Goal: Transaction & Acquisition: Purchase product/service

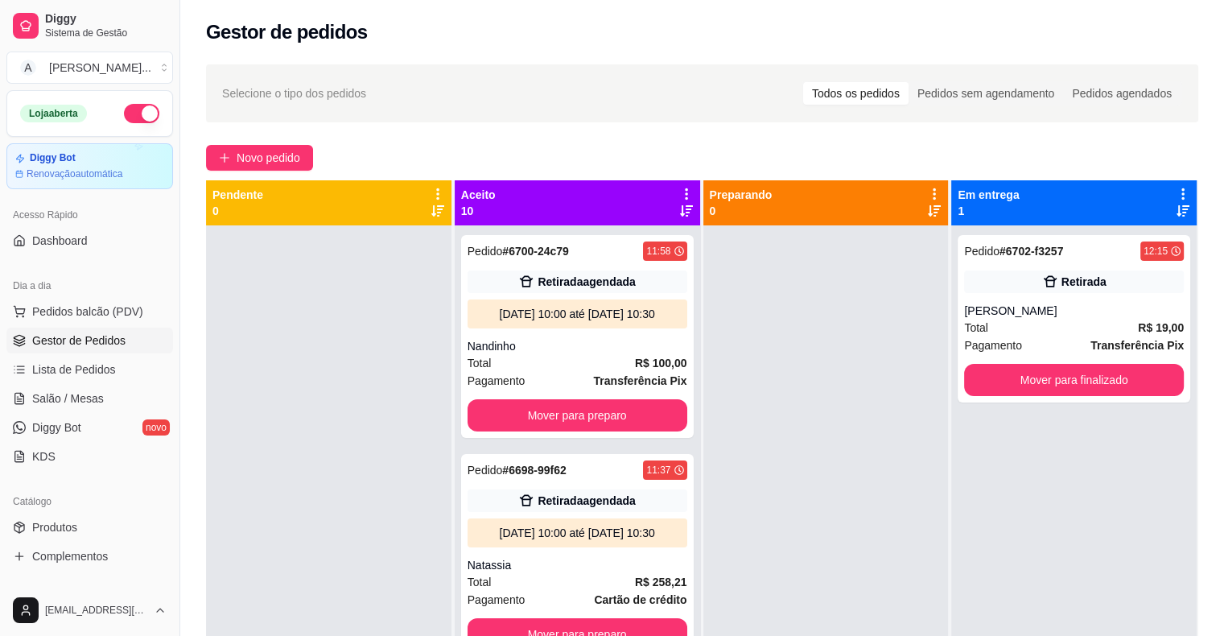
click at [277, 163] on span "Novo pedido" at bounding box center [269, 158] width 64 height 18
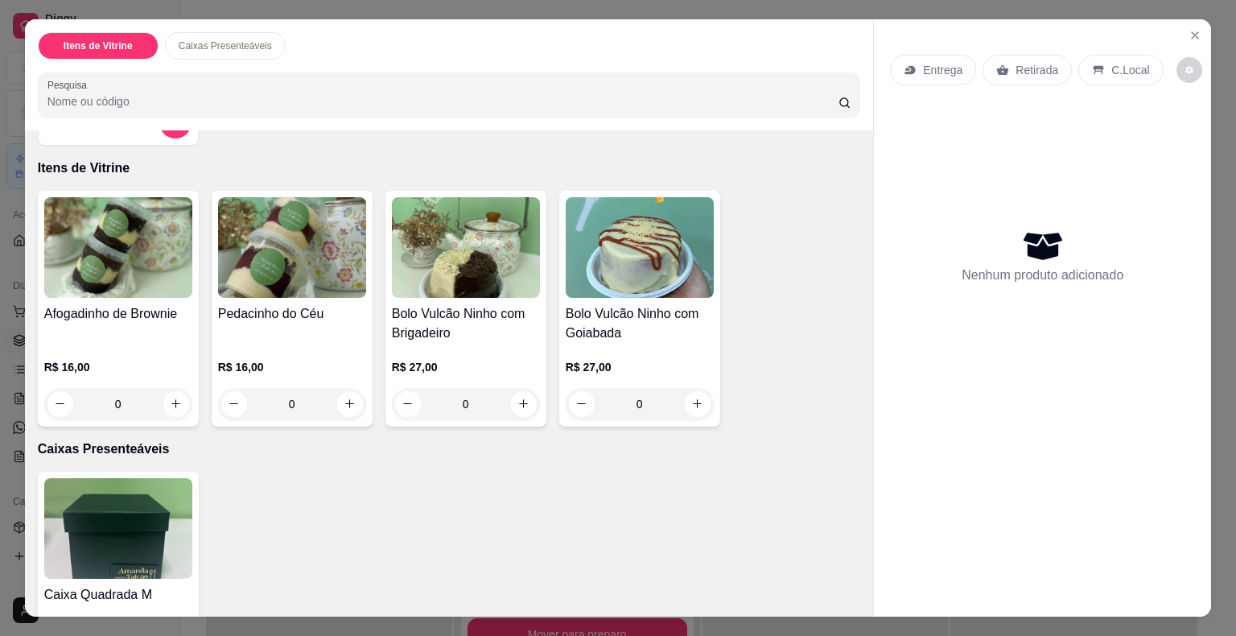
scroll to position [127, 0]
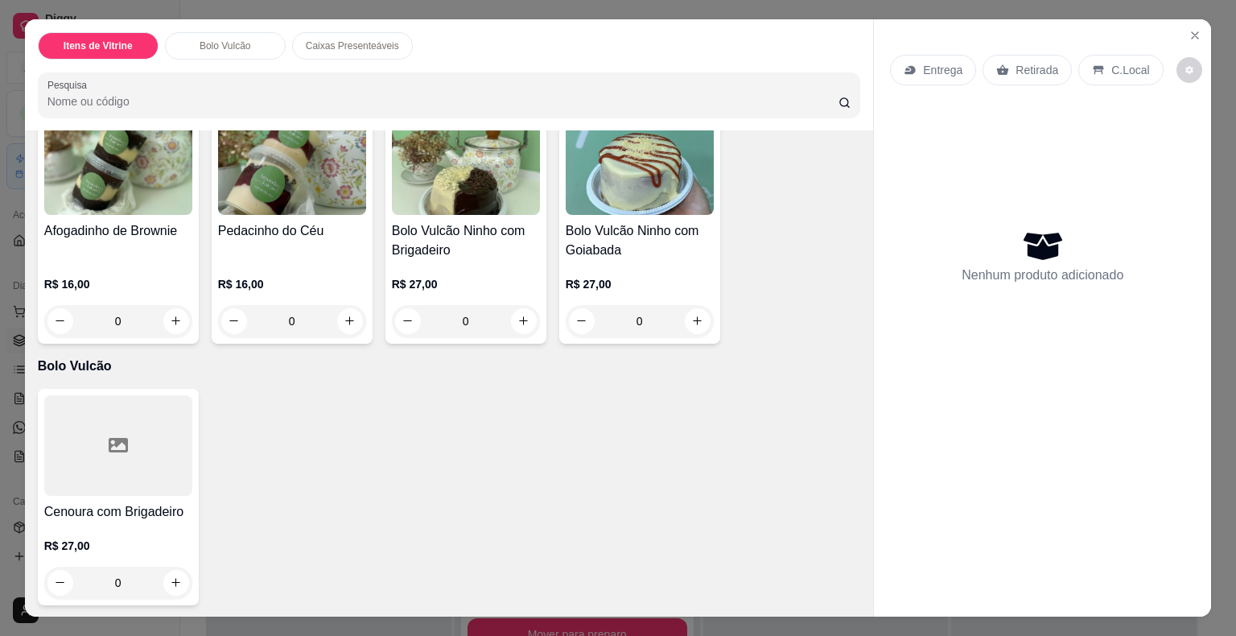
click at [112, 473] on div at bounding box center [118, 445] width 148 height 101
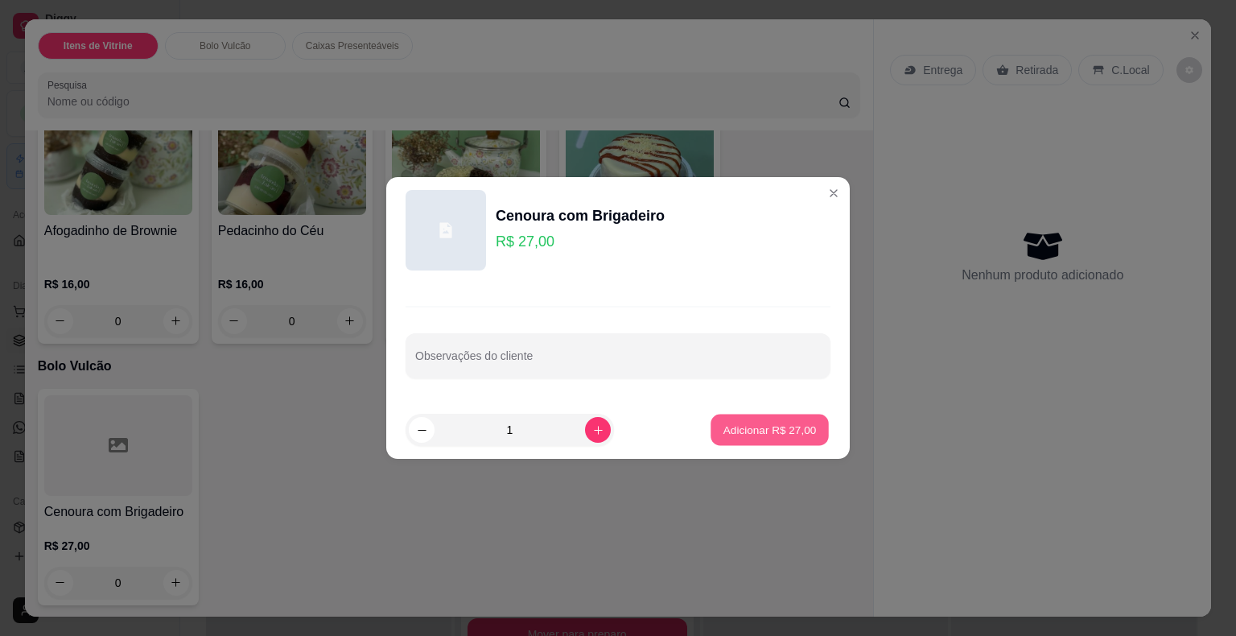
click at [723, 426] on p "Adicionar R$ 27,00" at bounding box center [769, 429] width 93 height 15
type input "1"
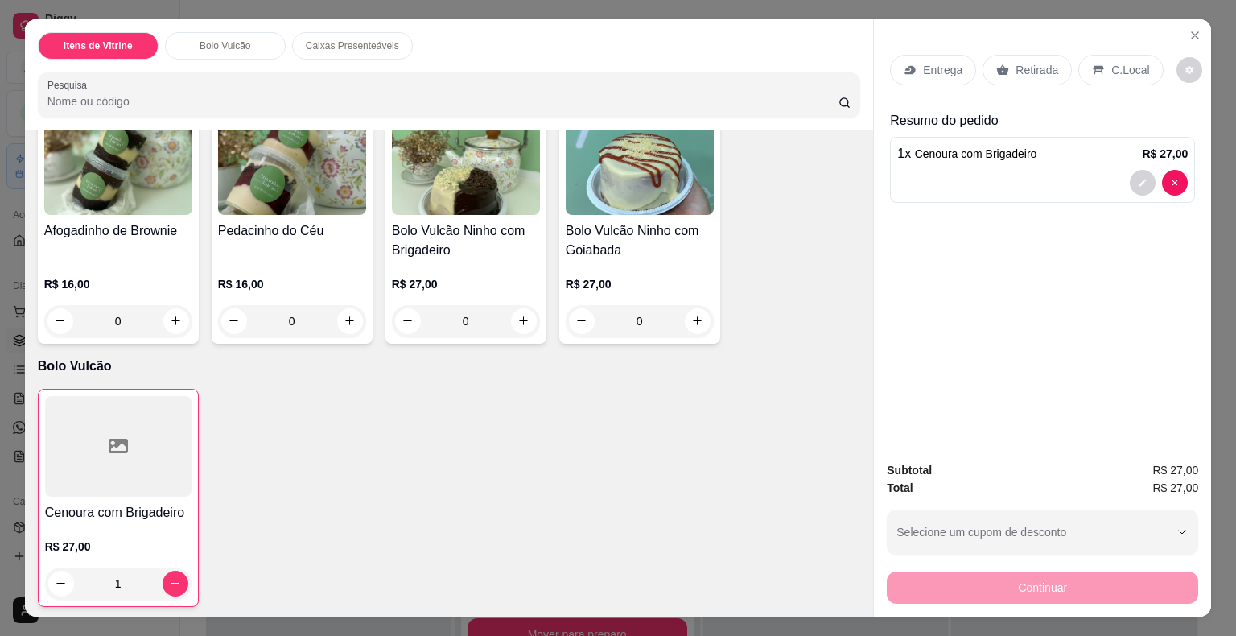
click at [1007, 55] on div "Retirada" at bounding box center [1027, 70] width 89 height 31
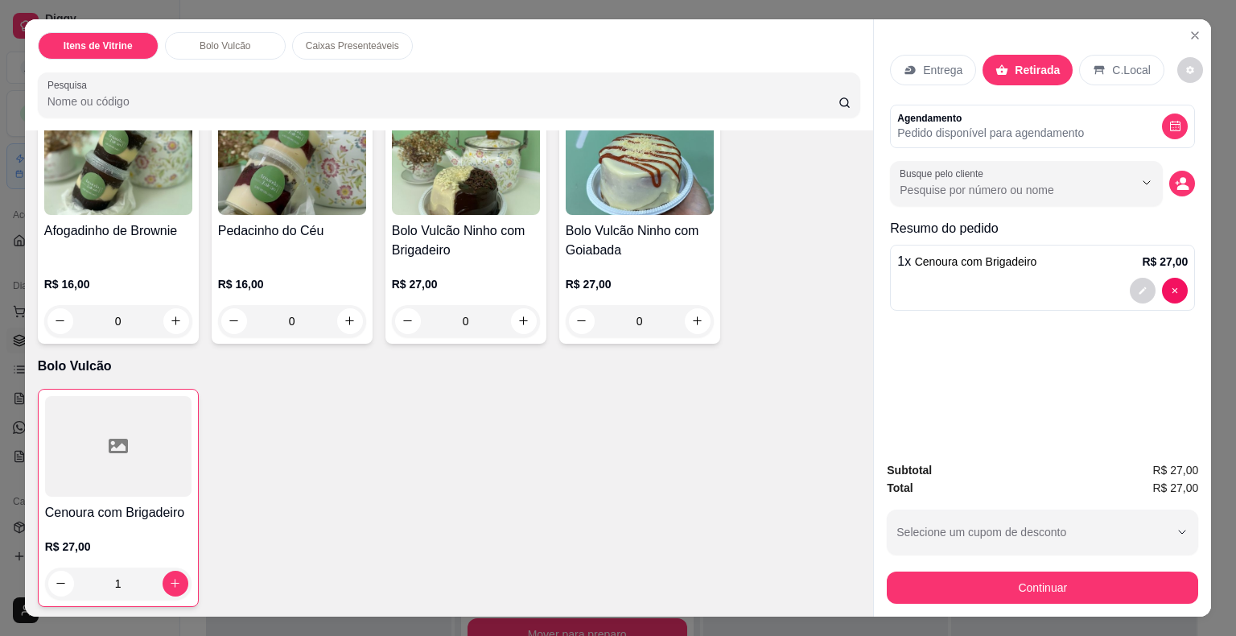
click at [927, 62] on p "Entrega" at bounding box center [942, 70] width 39 height 16
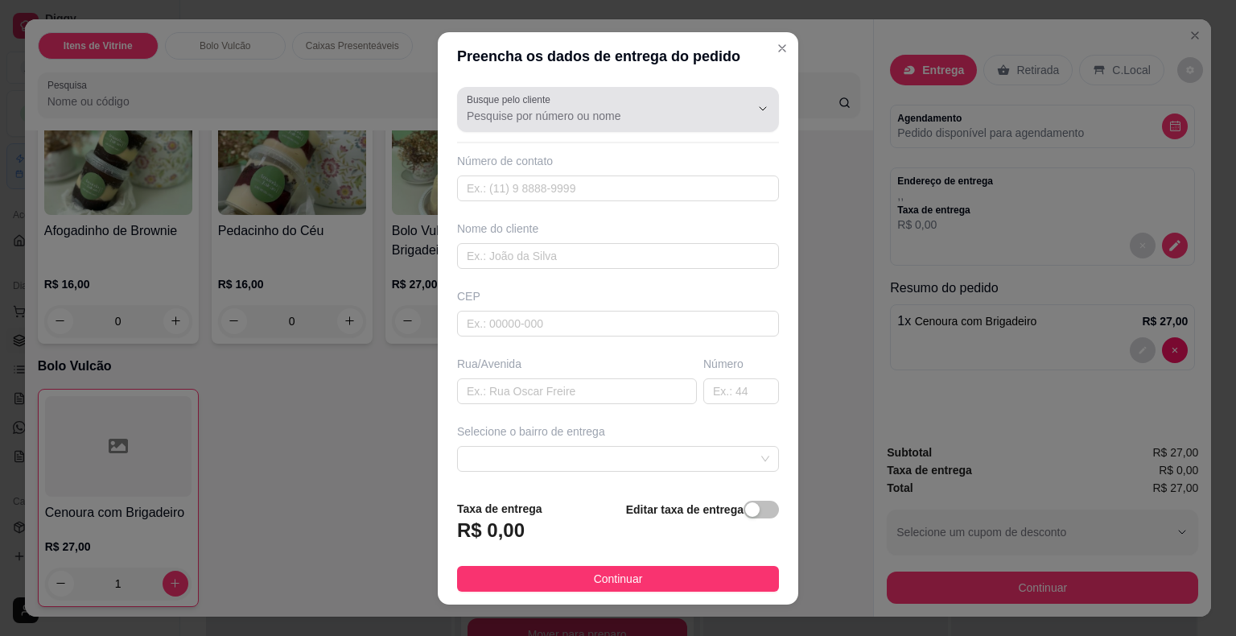
click at [534, 130] on div "Busque pelo cliente" at bounding box center [618, 109] width 322 height 45
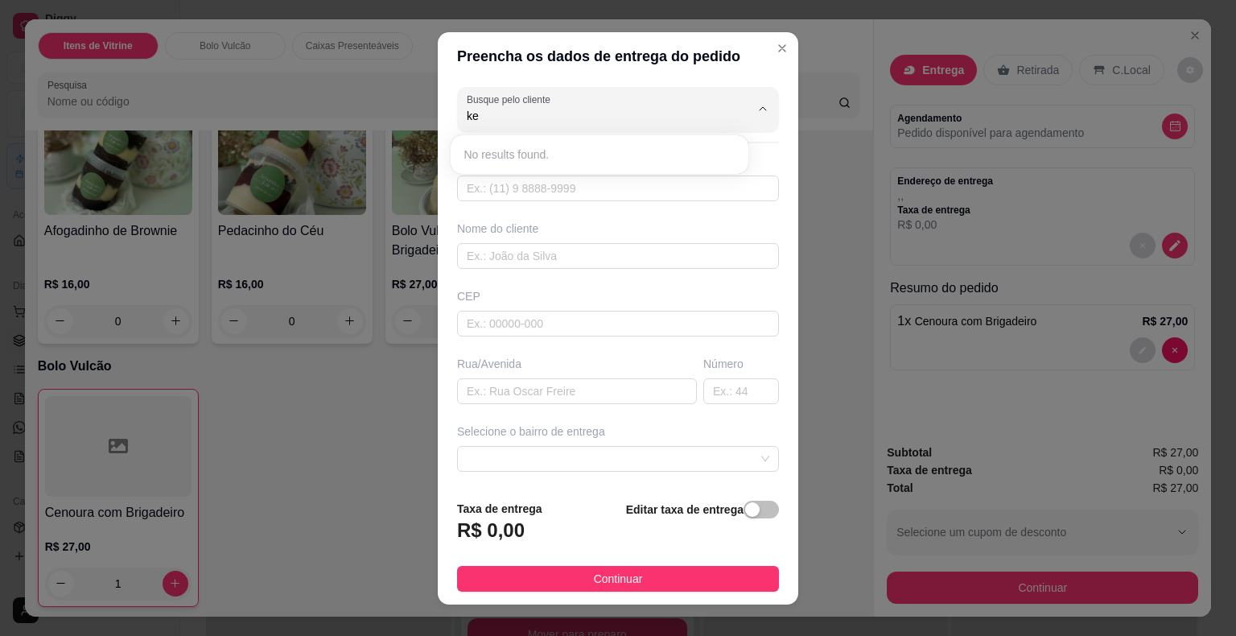
type input "k"
type input "a"
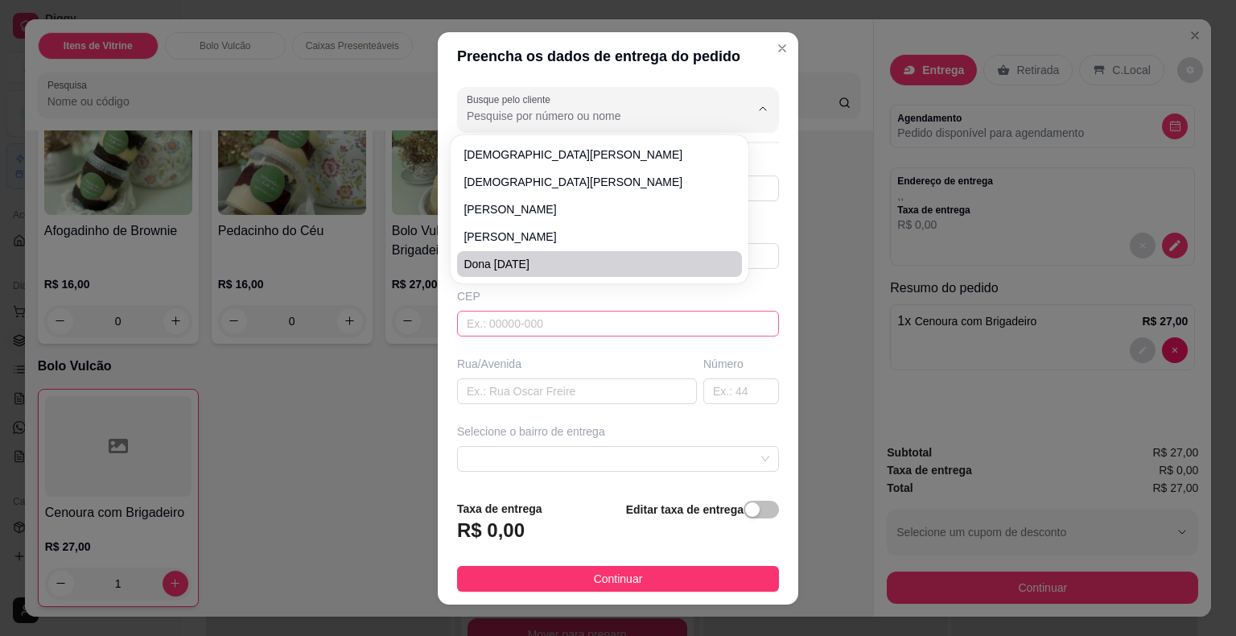
click at [572, 316] on input "text" at bounding box center [618, 324] width 322 height 26
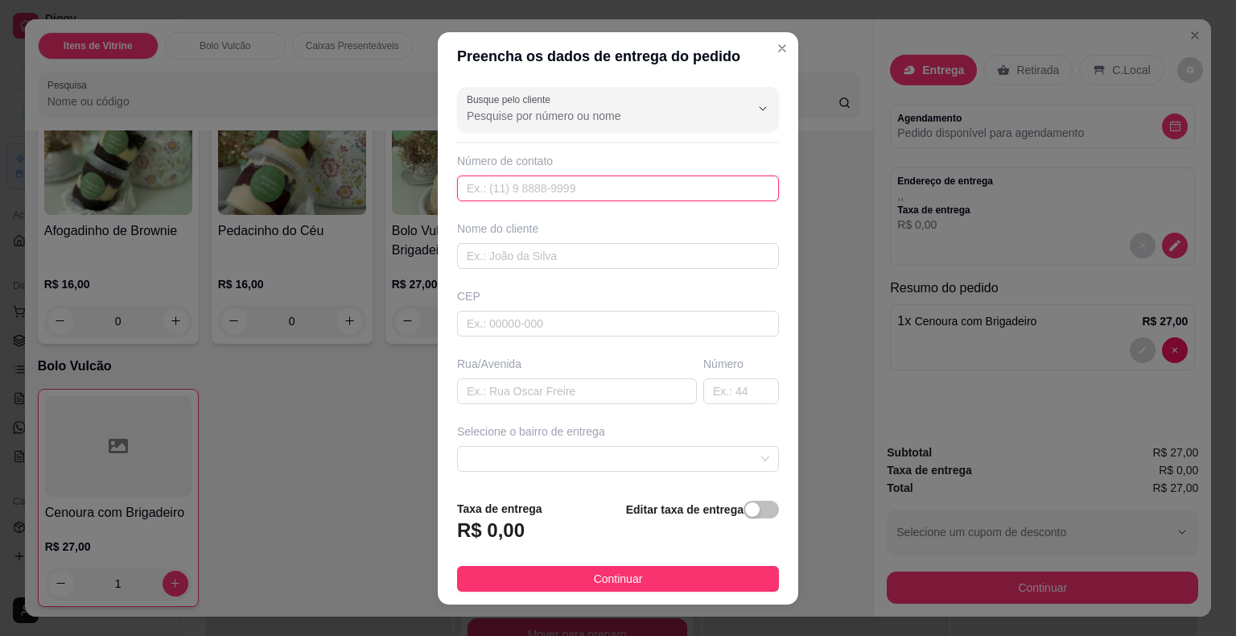
click at [544, 188] on input "text" at bounding box center [618, 188] width 322 height 26
type input "[PHONE_NUMBER]"
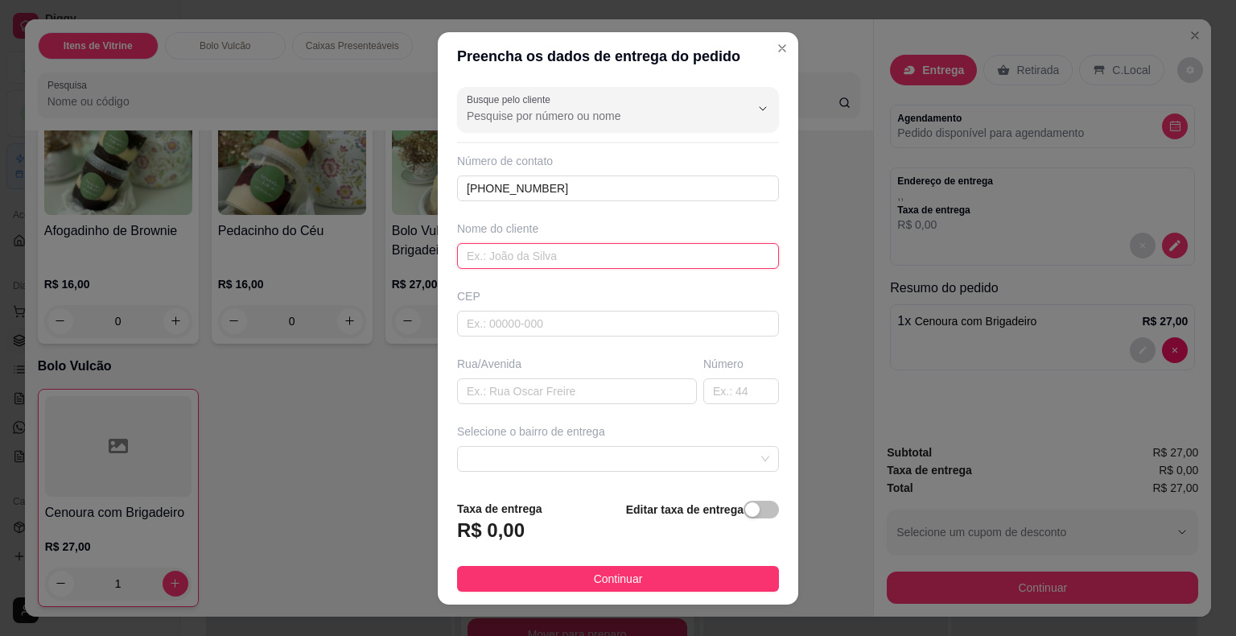
click at [505, 255] on input "text" at bounding box center [618, 256] width 322 height 26
type input "Keke Paixão"
click at [542, 381] on input "text" at bounding box center [577, 391] width 240 height 26
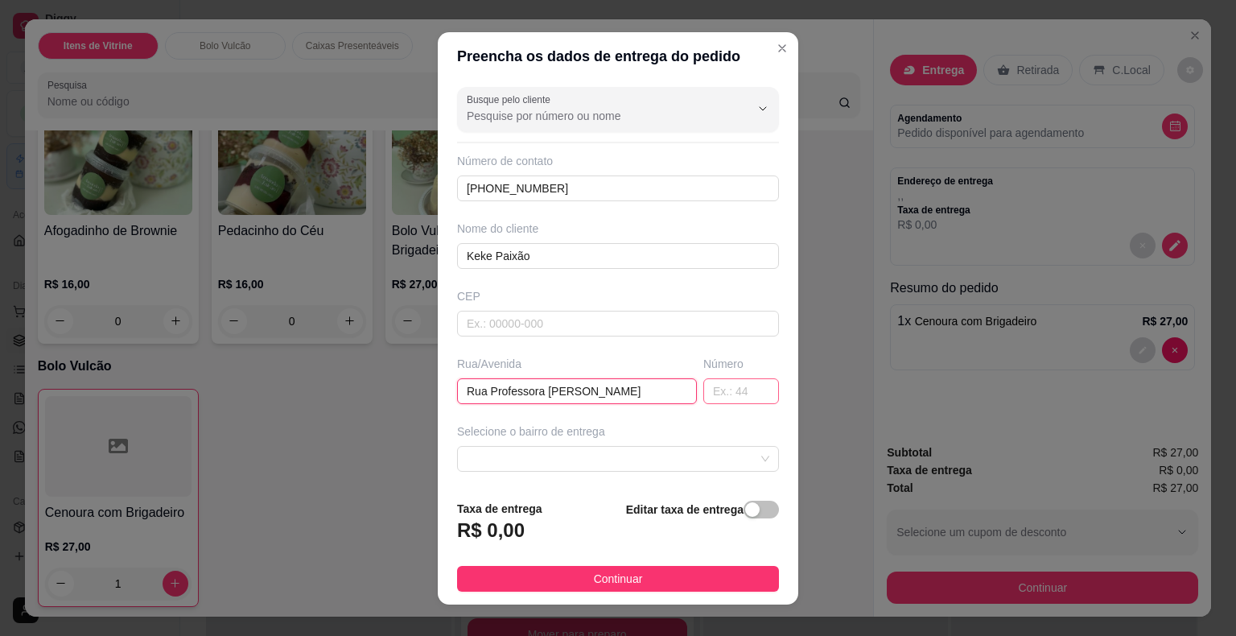
type input "Rua Professora [PERSON_NAME]"
click at [703, 385] on input "text" at bounding box center [741, 391] width 76 height 26
type input "136"
click at [749, 505] on span "button" at bounding box center [761, 510] width 35 height 18
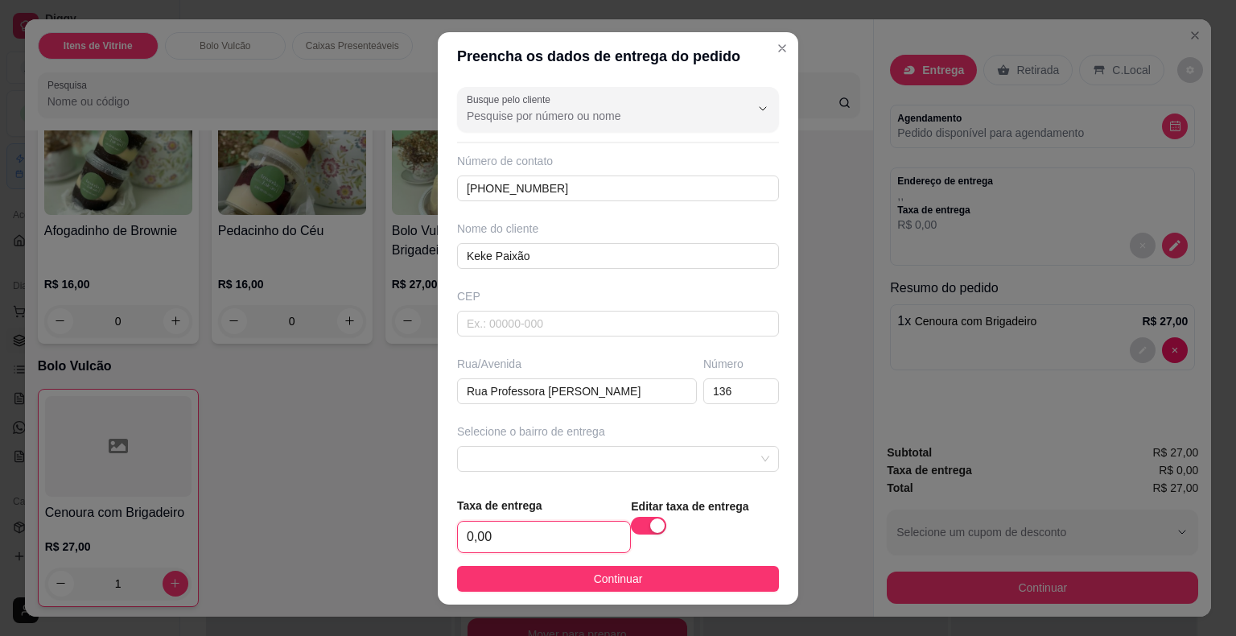
click at [529, 535] on input "0,00" at bounding box center [544, 536] width 172 height 31
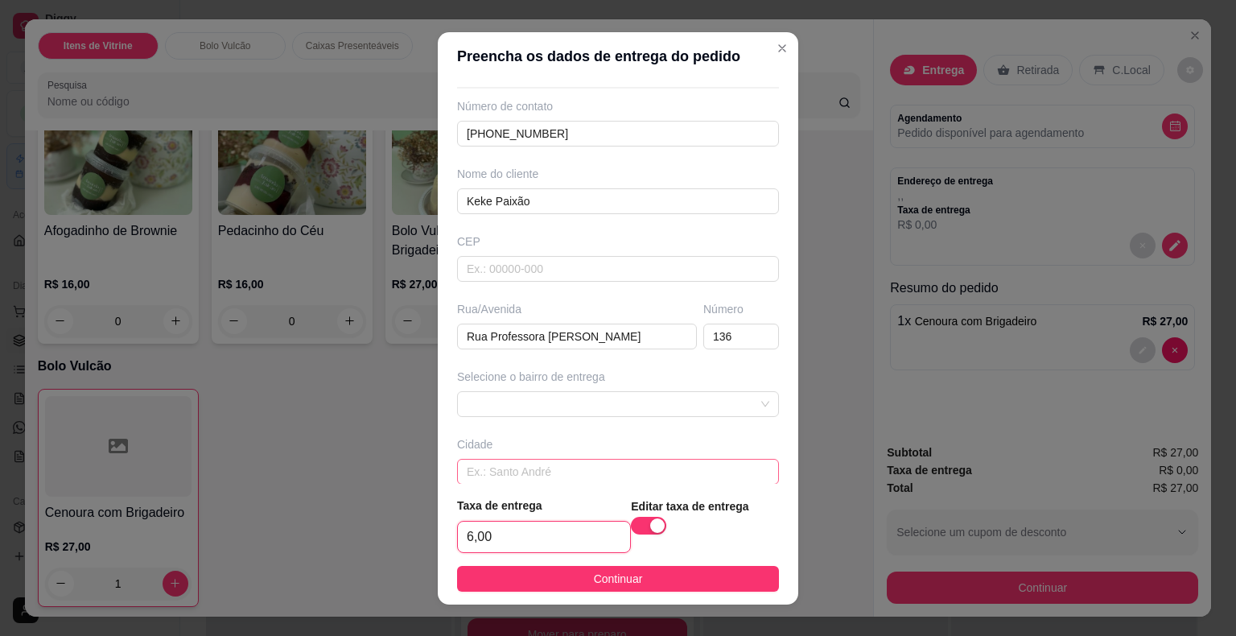
type input "6,00"
click at [542, 467] on input "text" at bounding box center [618, 472] width 322 height 26
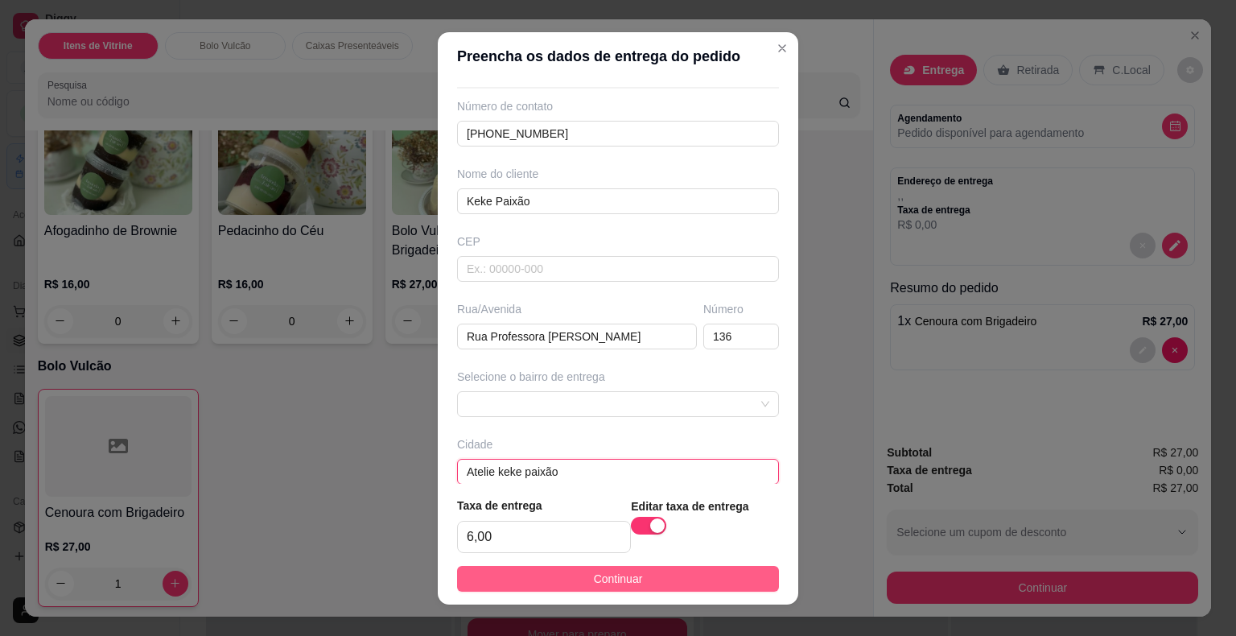
type input "Atelie keke paixão"
click at [573, 579] on button "Continuar" at bounding box center [618, 579] width 322 height 26
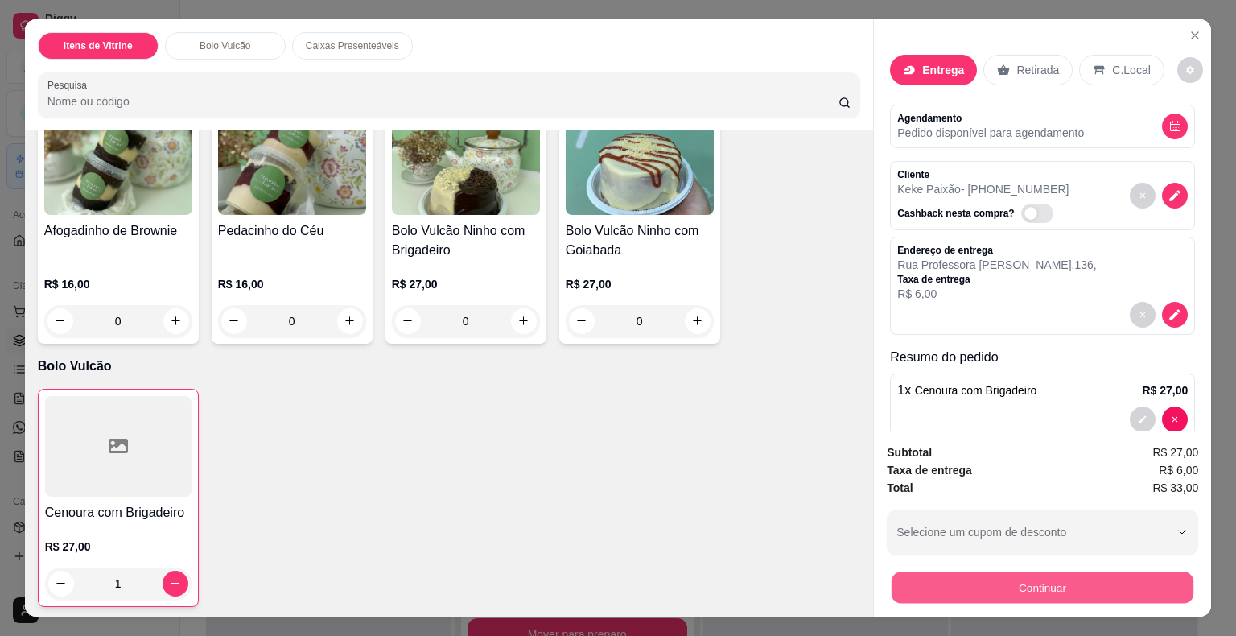
click at [905, 581] on button "Continuar" at bounding box center [1043, 587] width 302 height 31
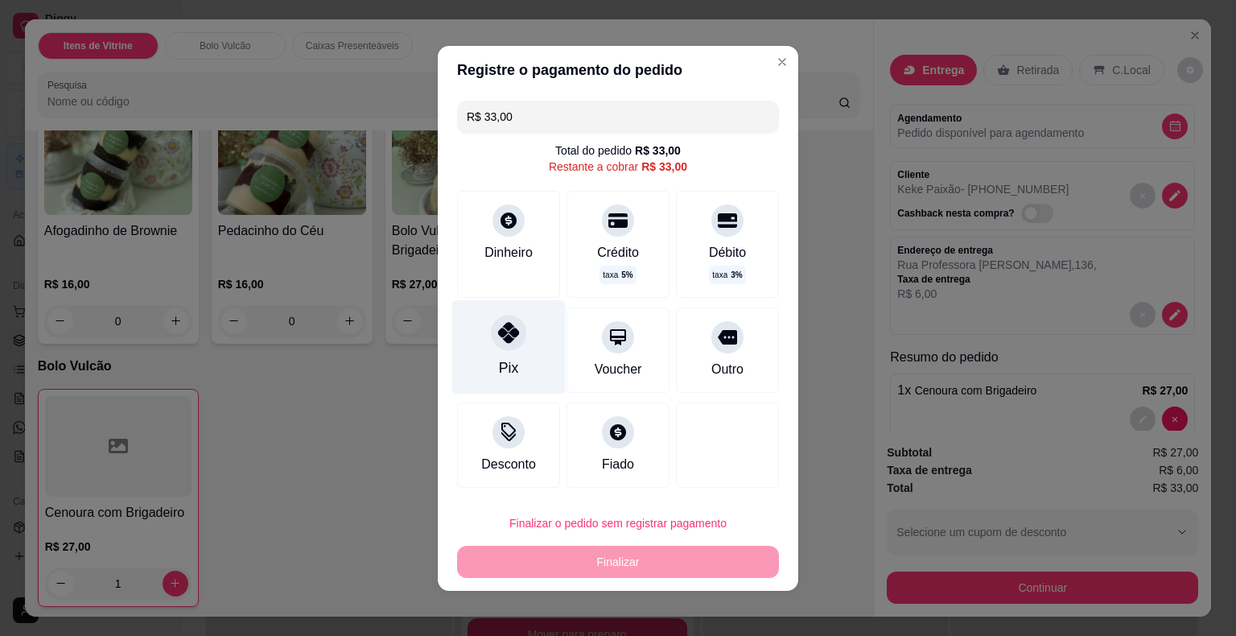
click at [494, 343] on div at bounding box center [508, 332] width 35 height 35
type input "R$ 0,00"
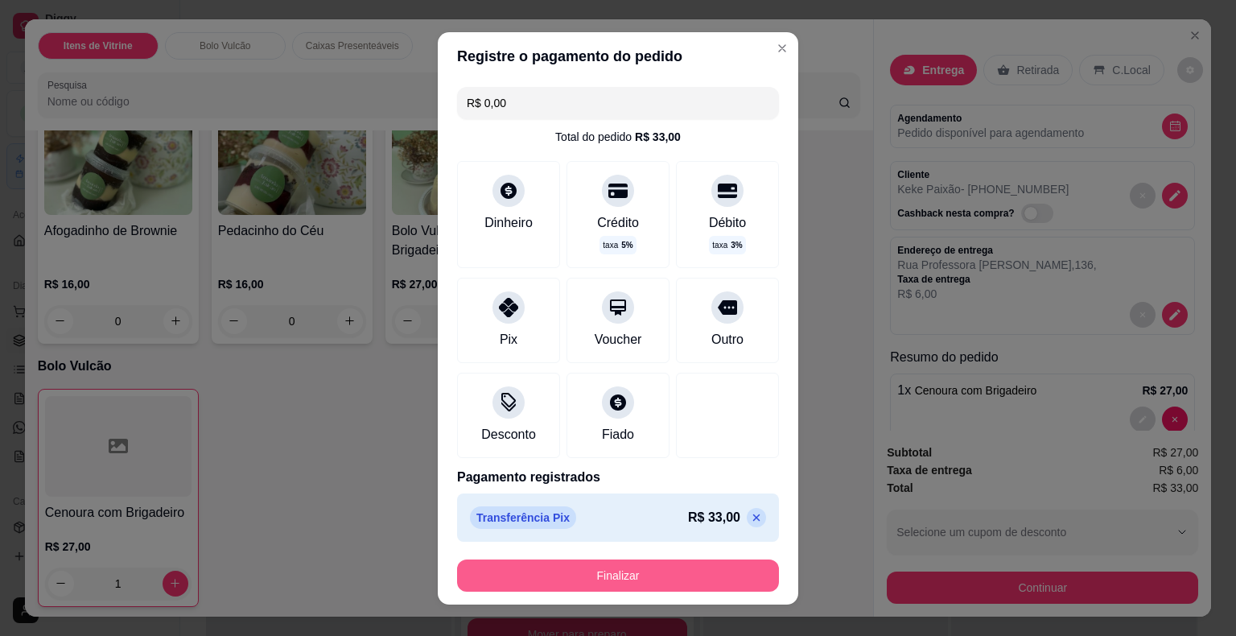
click at [532, 561] on button "Finalizar" at bounding box center [618, 575] width 322 height 32
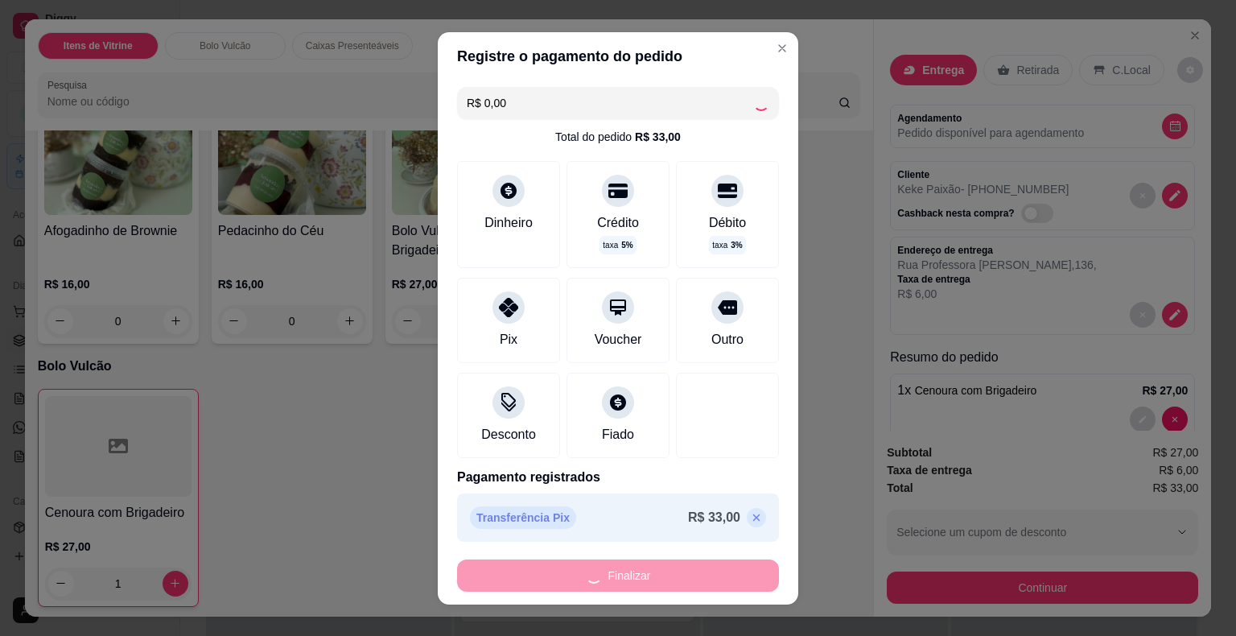
type input "0"
type input "-R$ 33,00"
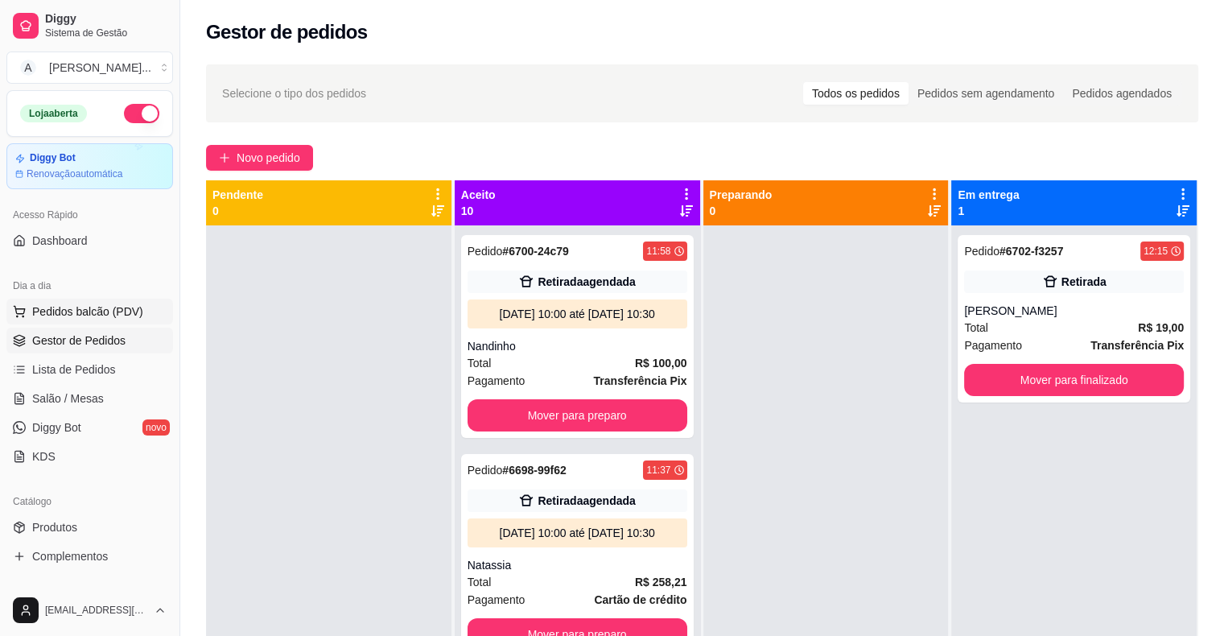
click at [87, 307] on span "Pedidos balcão (PDV)" at bounding box center [87, 311] width 111 height 16
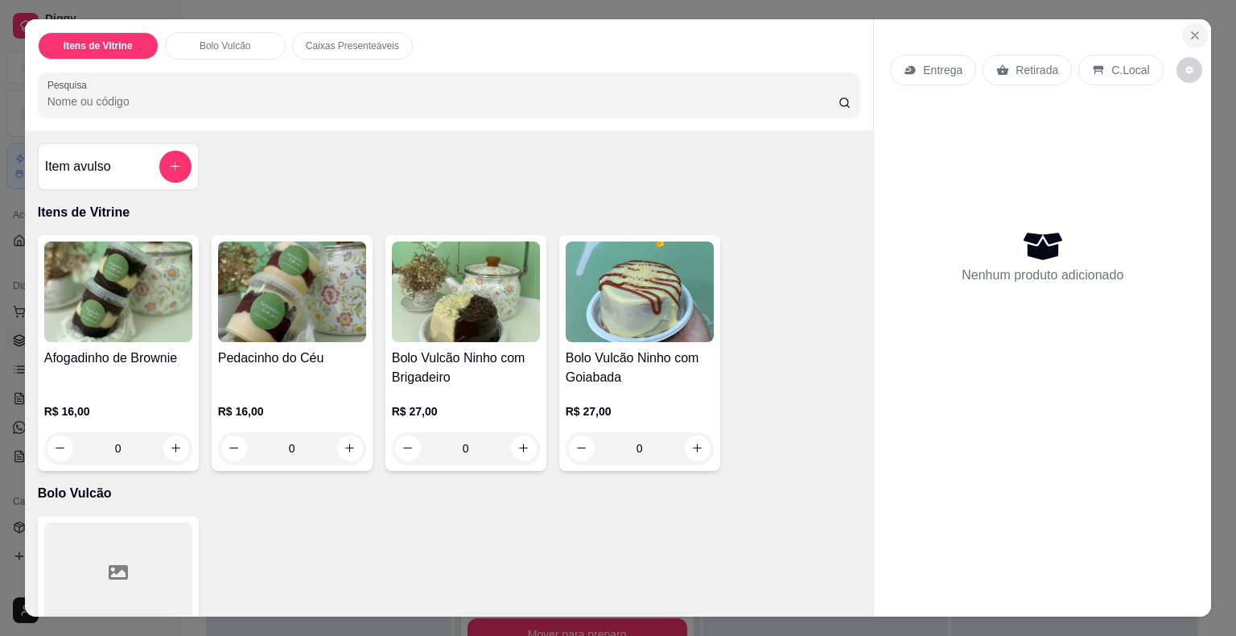
click at [1186, 23] on button "Close" at bounding box center [1195, 36] width 26 height 26
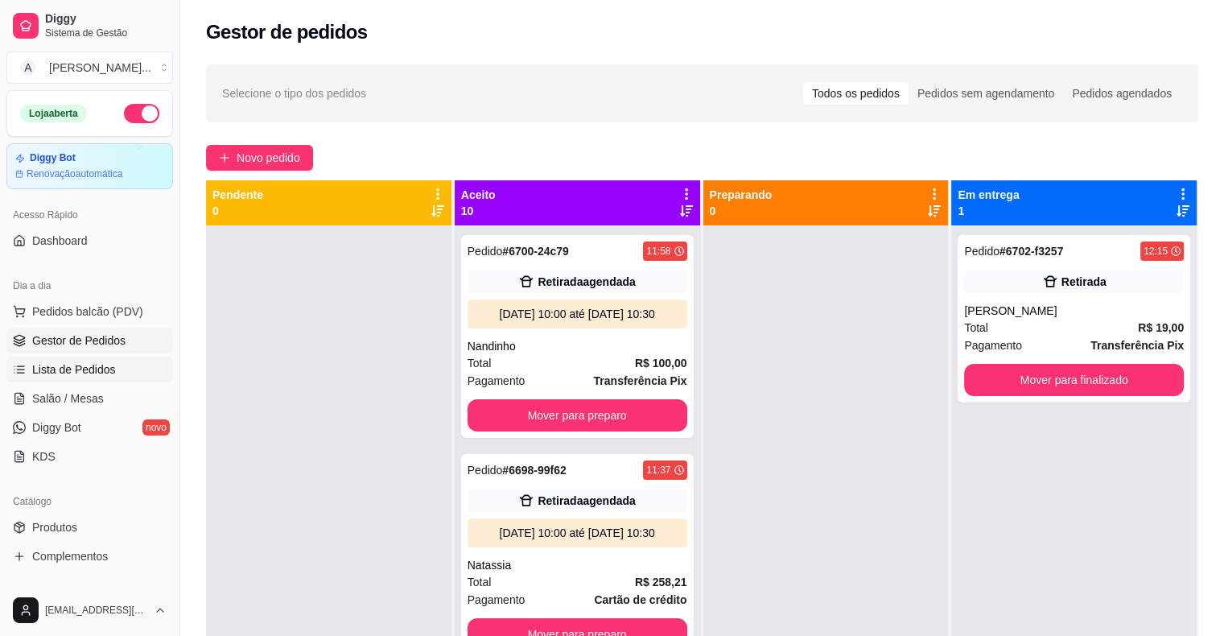
click at [128, 371] on link "Lista de Pedidos" at bounding box center [89, 370] width 167 height 26
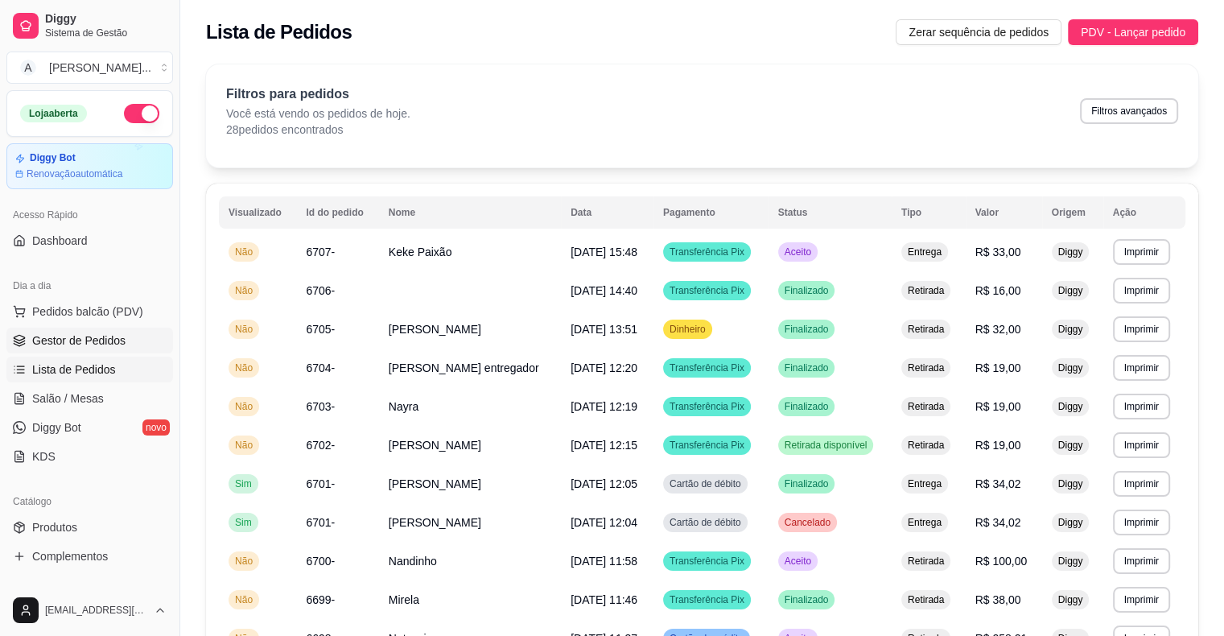
click at [128, 344] on link "Gestor de Pedidos" at bounding box center [89, 341] width 167 height 26
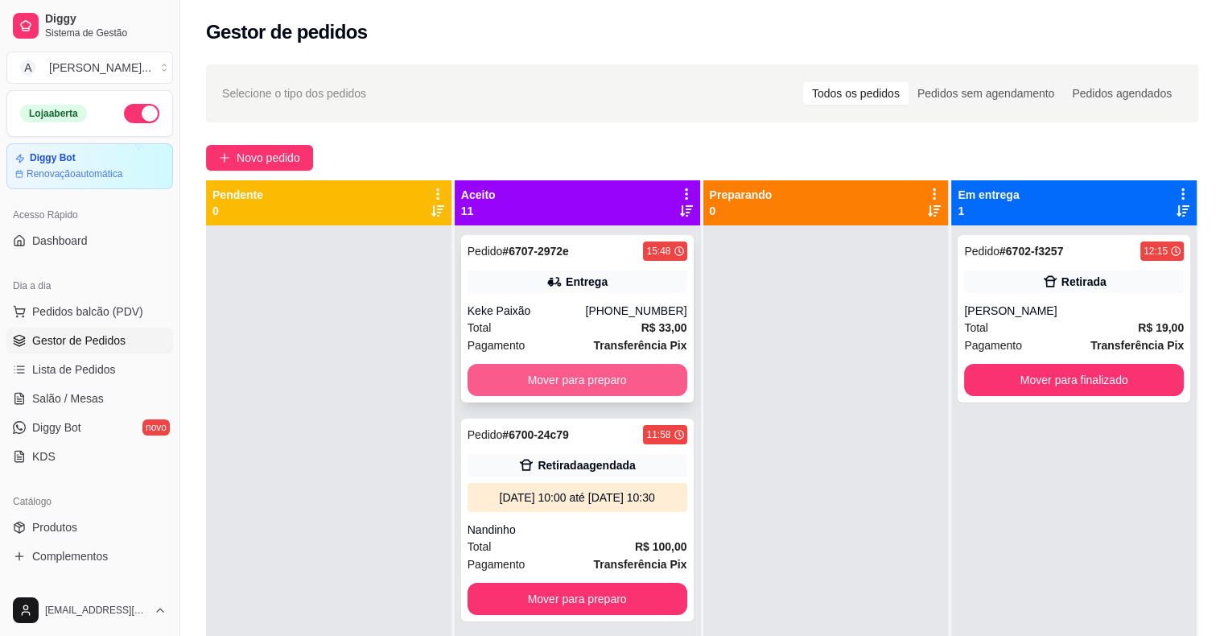
click at [560, 381] on button "Mover para preparo" at bounding box center [578, 380] width 220 height 32
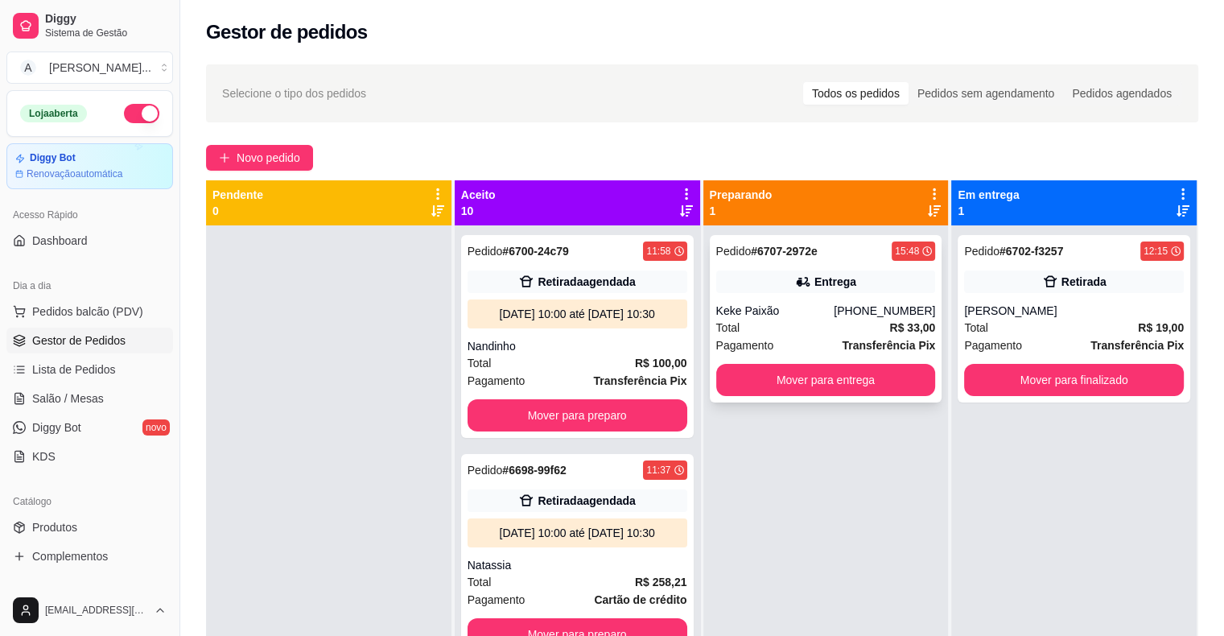
click at [785, 282] on div "Entrega" at bounding box center [826, 281] width 220 height 23
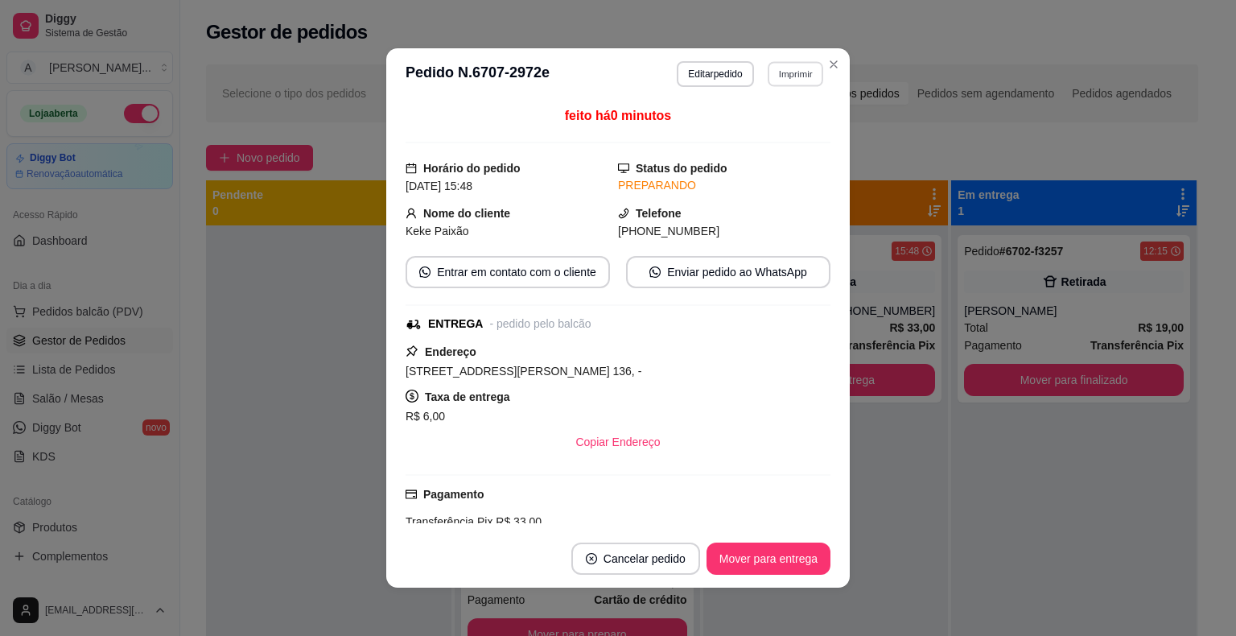
click at [798, 70] on button "Imprimir" at bounding box center [796, 73] width 56 height 25
click at [769, 129] on button "IMPRESSORA" at bounding box center [774, 123] width 93 height 21
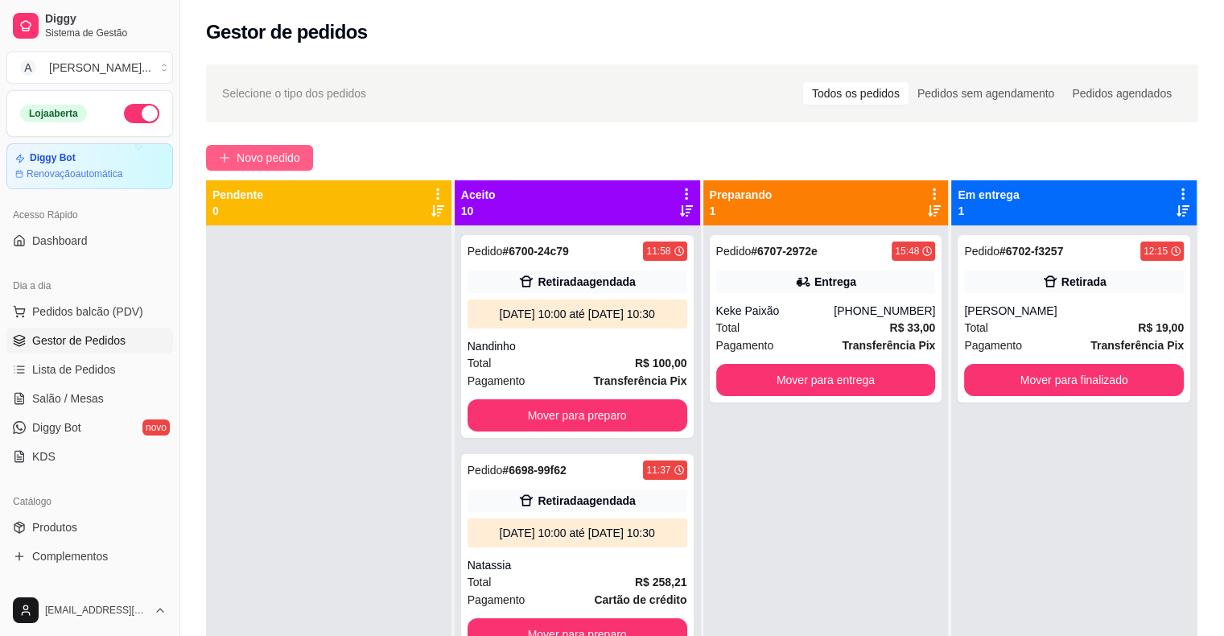
click at [241, 153] on span "Novo pedido" at bounding box center [269, 158] width 64 height 18
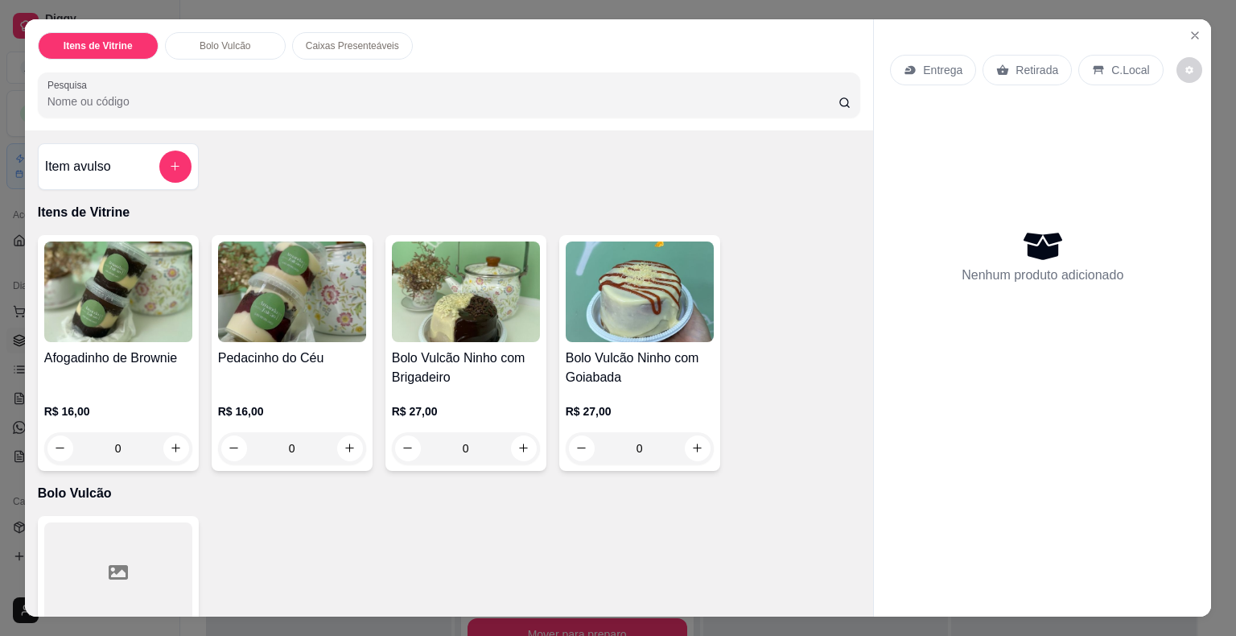
click at [100, 558] on div at bounding box center [118, 572] width 148 height 101
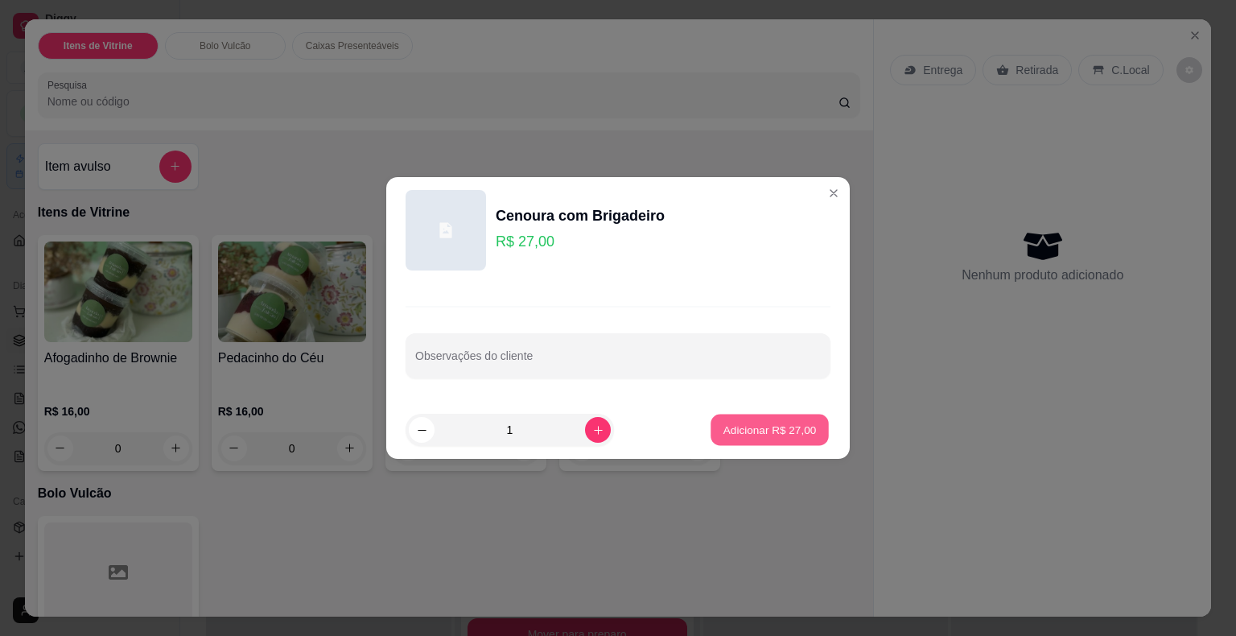
click at [749, 429] on p "Adicionar R$ 27,00" at bounding box center [769, 429] width 93 height 15
type input "1"
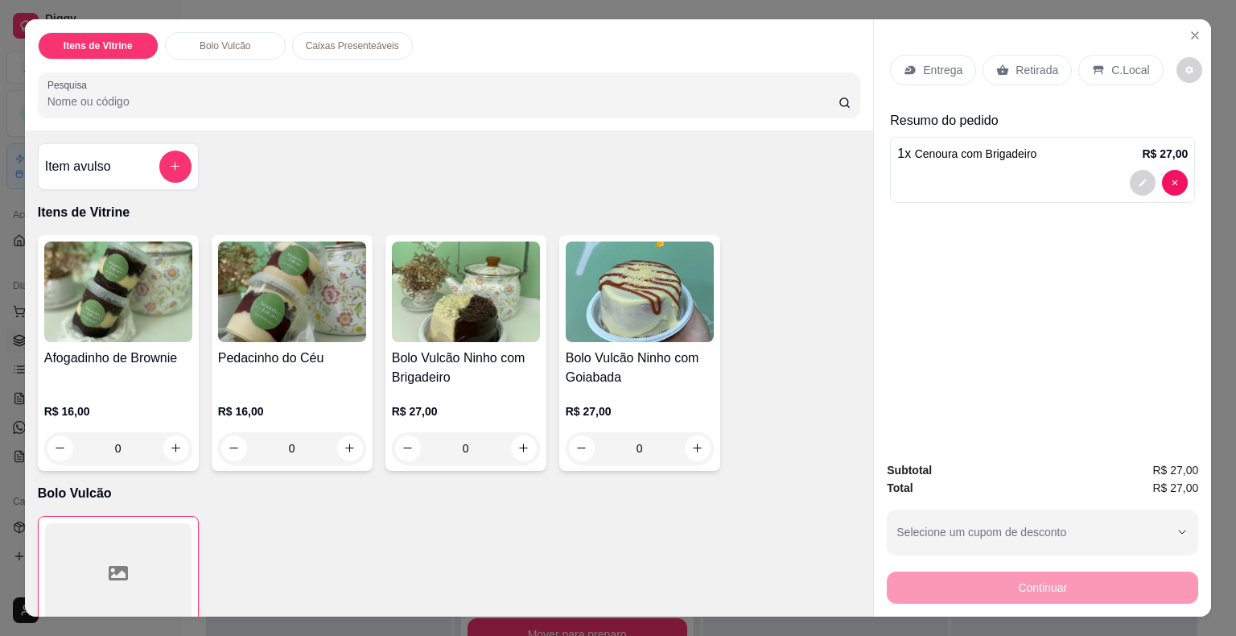
click at [946, 64] on p "Entrega" at bounding box center [942, 70] width 39 height 16
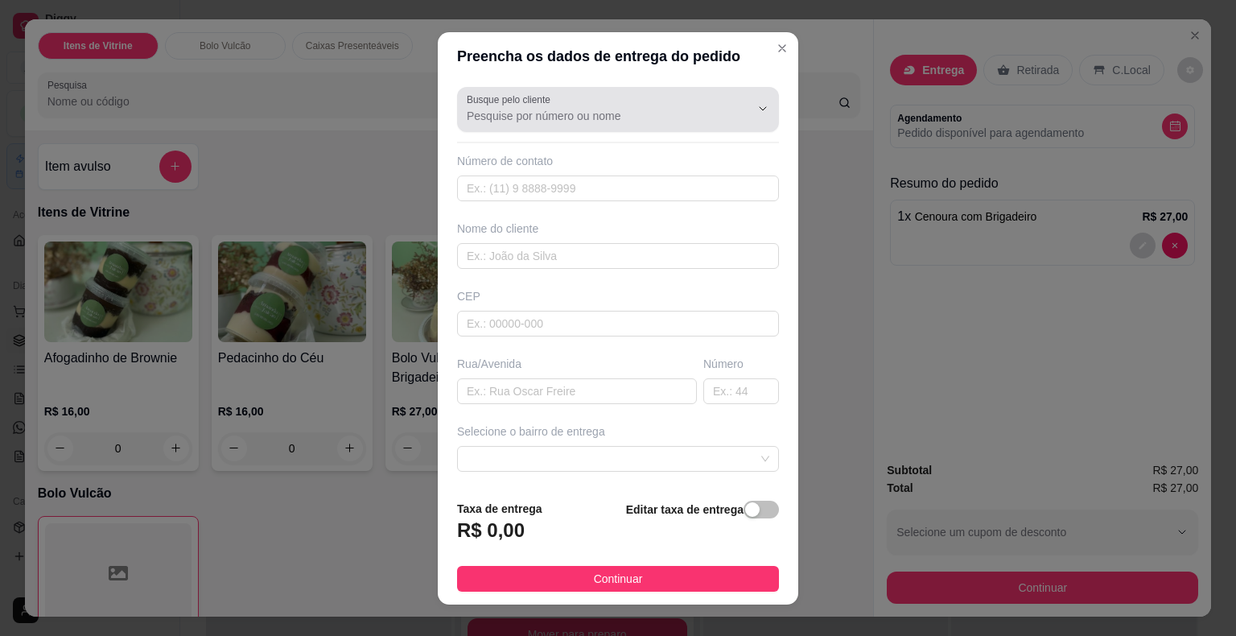
click at [567, 108] on input "Busque pelo cliente" at bounding box center [596, 116] width 258 height 16
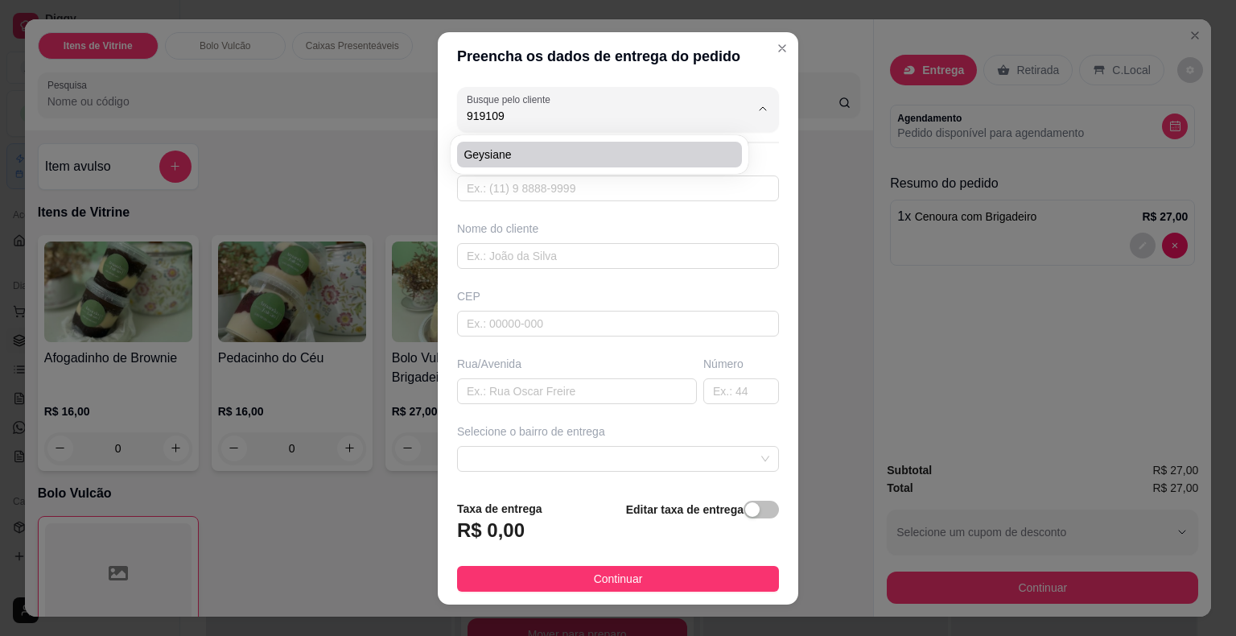
click at [537, 154] on span "Geysiane" at bounding box center [592, 154] width 256 height 16
type input "Geysiane"
type input "85991910936"
type input "Geysiane"
type input "62870000"
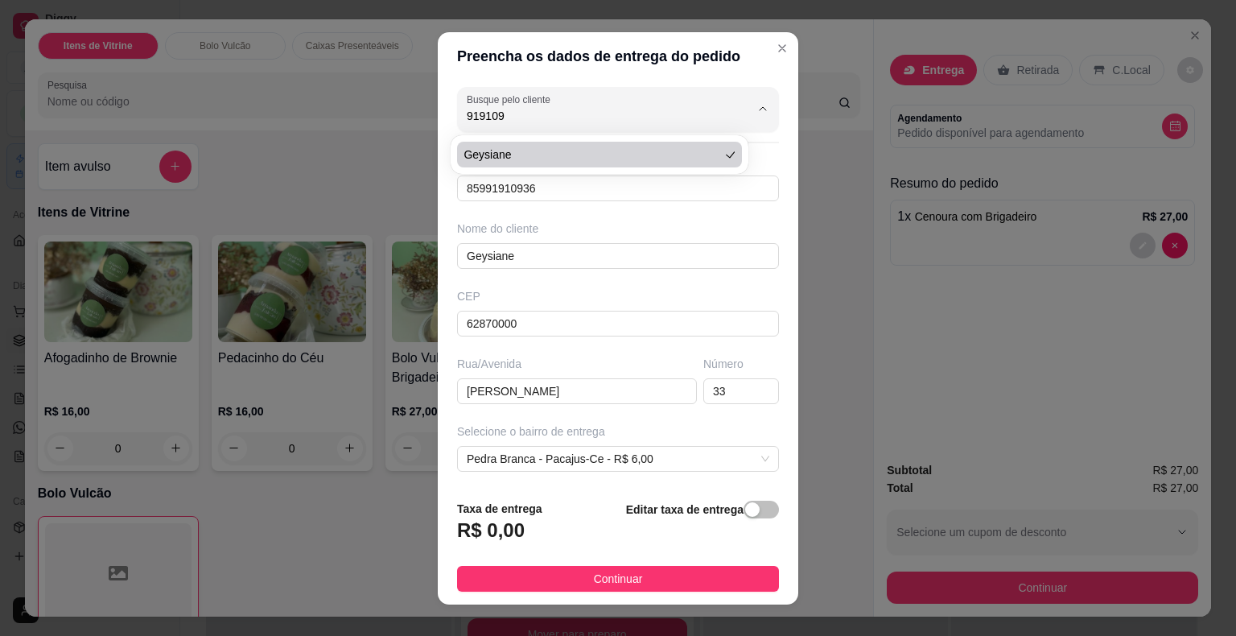
type input "[PERSON_NAME]"
type input "33"
type input "Pacajus-Ce"
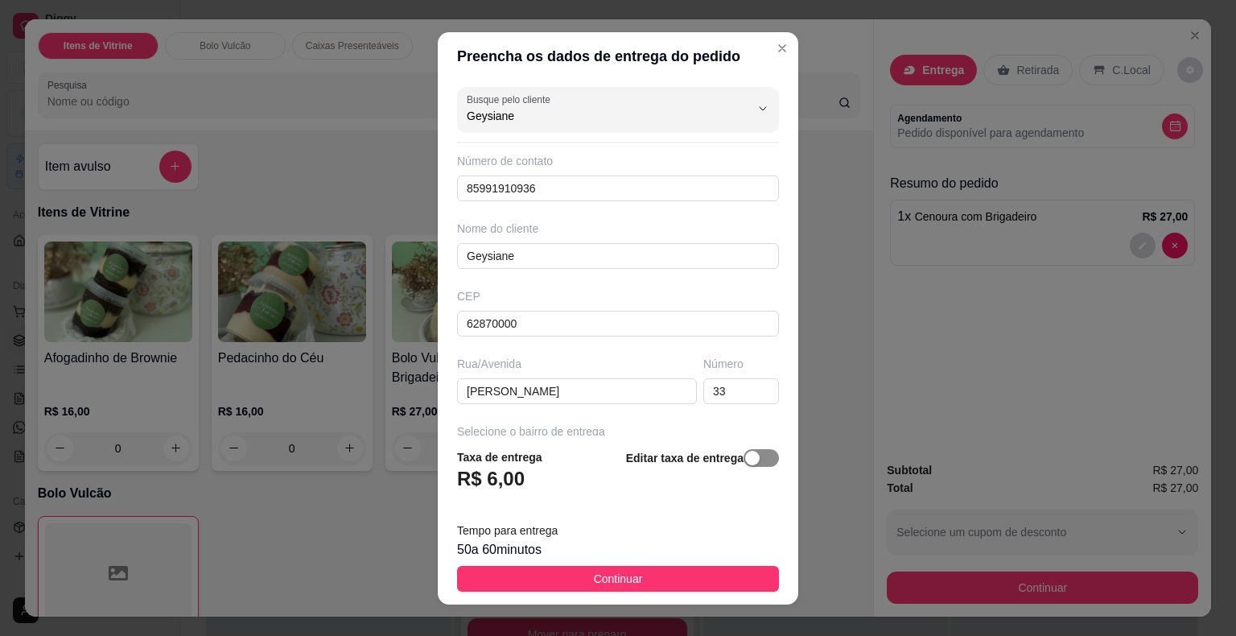
type input "Geysiane"
click at [745, 459] on div "button" at bounding box center [752, 458] width 14 height 14
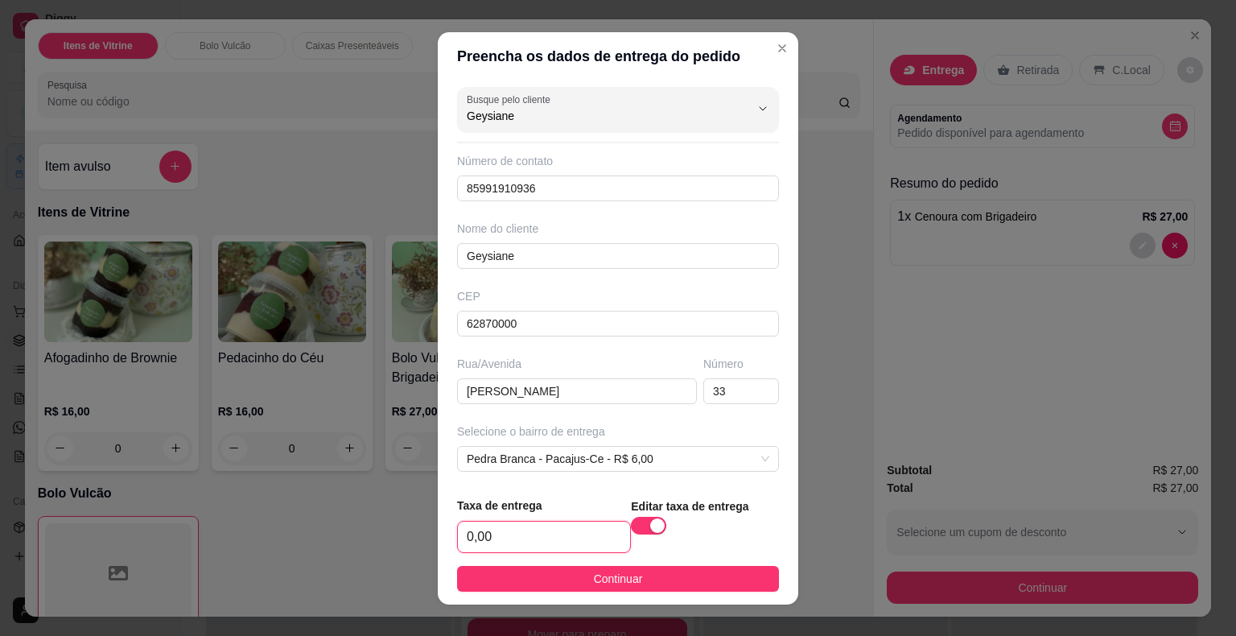
click at [503, 546] on input "0,00" at bounding box center [544, 536] width 172 height 31
click at [650, 530] on div "button" at bounding box center [657, 525] width 14 height 14
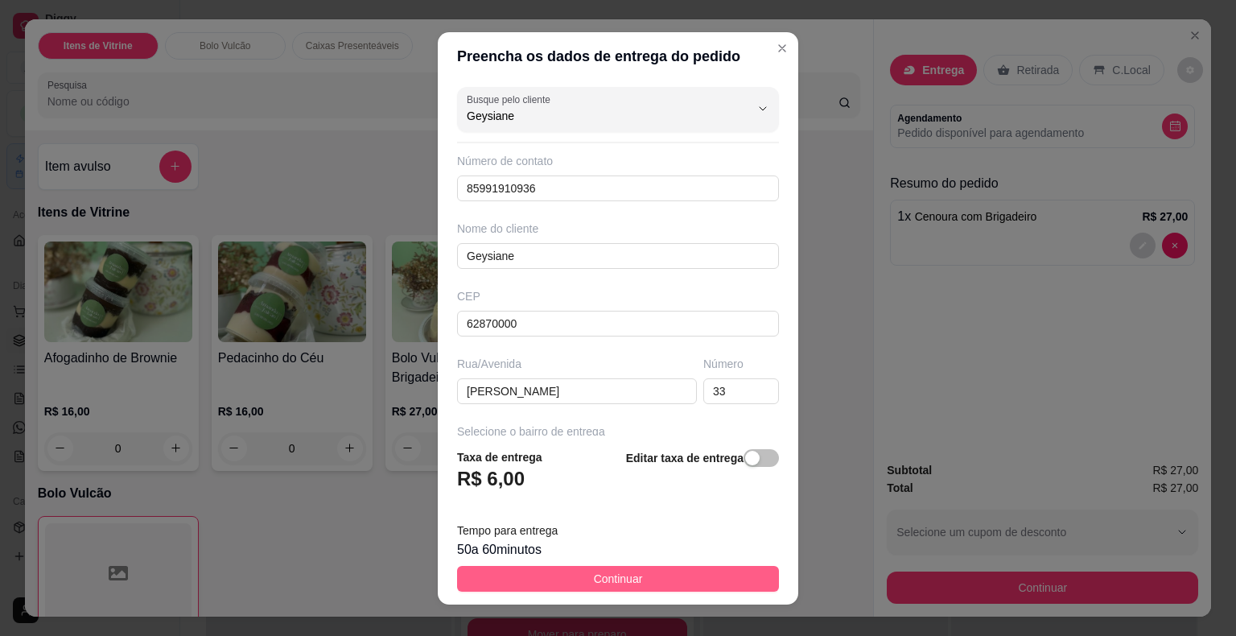
click at [644, 575] on button "Continuar" at bounding box center [618, 579] width 322 height 26
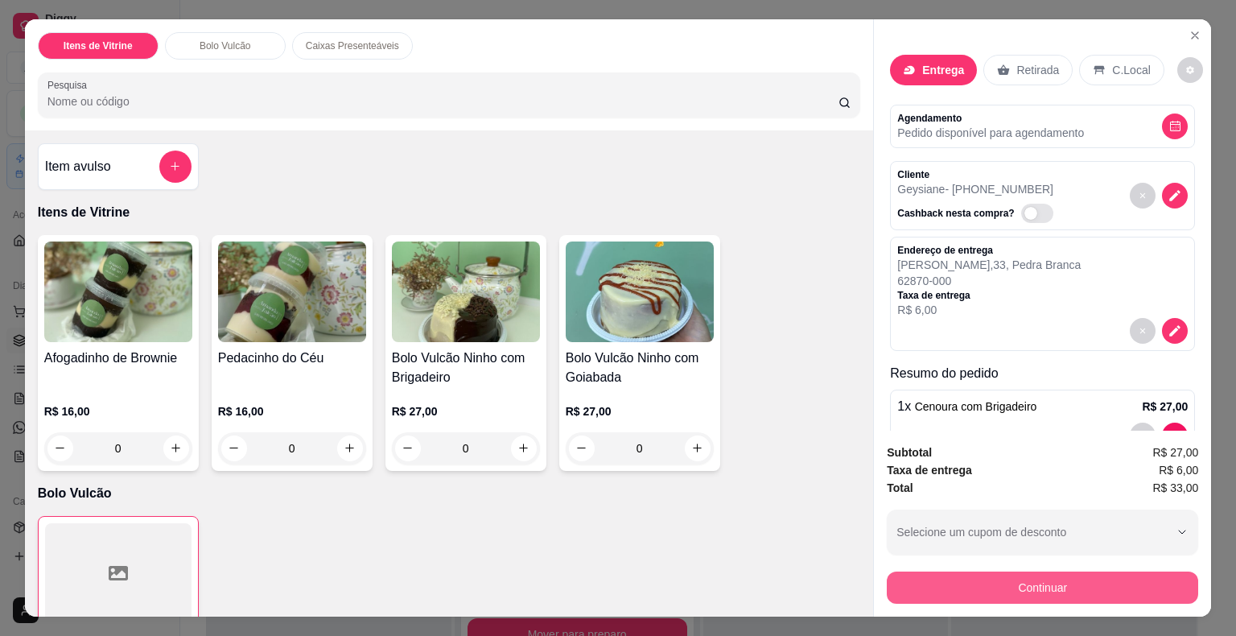
click at [906, 583] on button "Continuar" at bounding box center [1042, 587] width 311 height 32
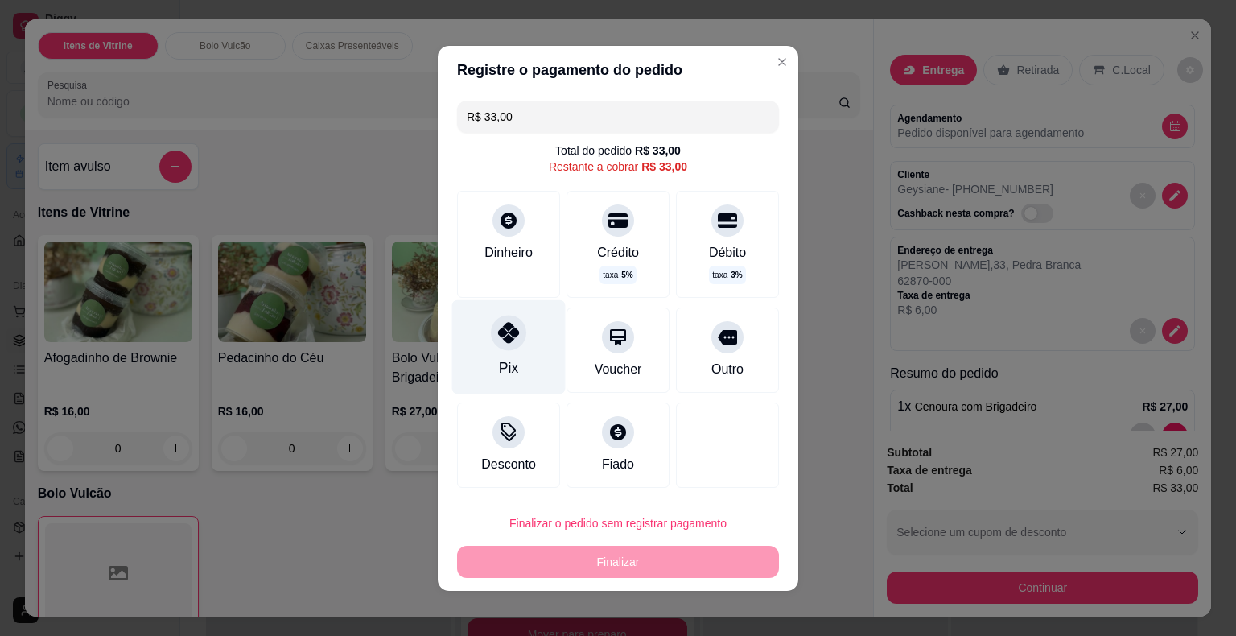
click at [480, 357] on div "Pix" at bounding box center [508, 346] width 113 height 94
type input "R$ 0,00"
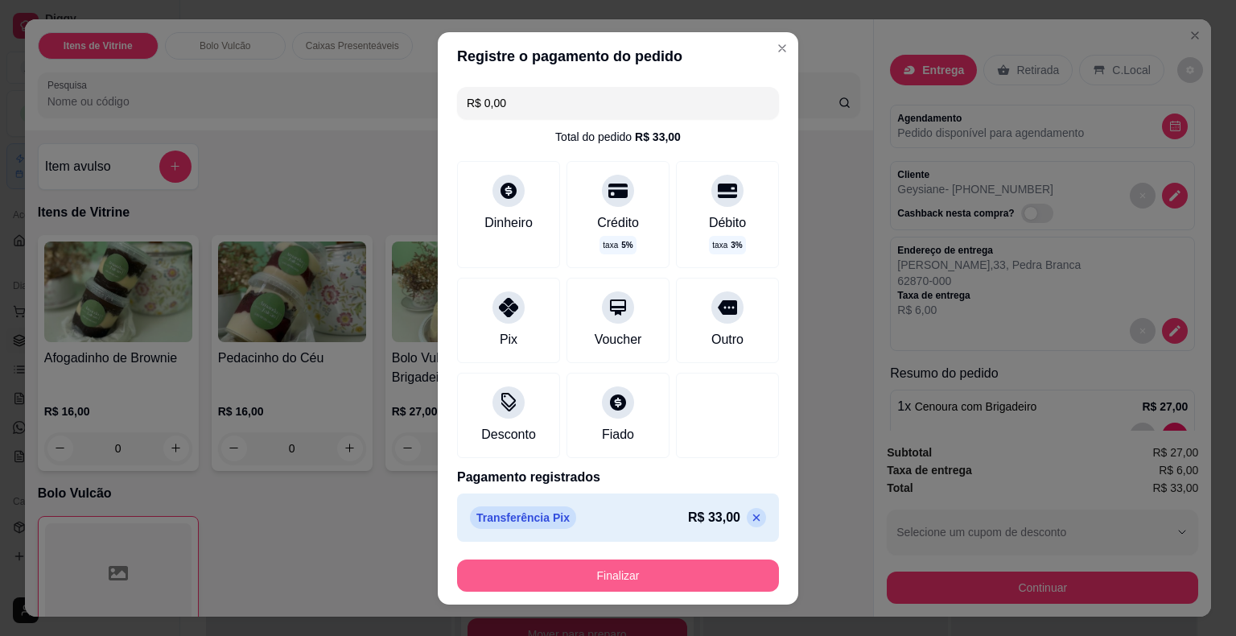
click at [597, 579] on button "Finalizar" at bounding box center [618, 575] width 322 height 32
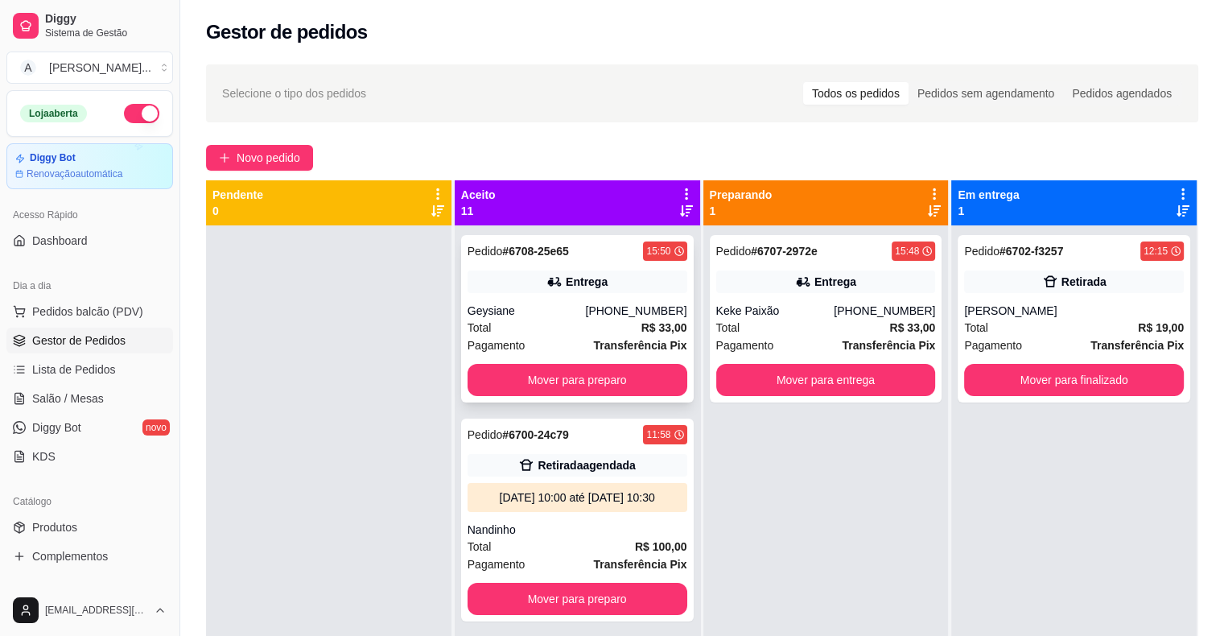
click at [561, 310] on div "Geysiane" at bounding box center [527, 311] width 118 height 16
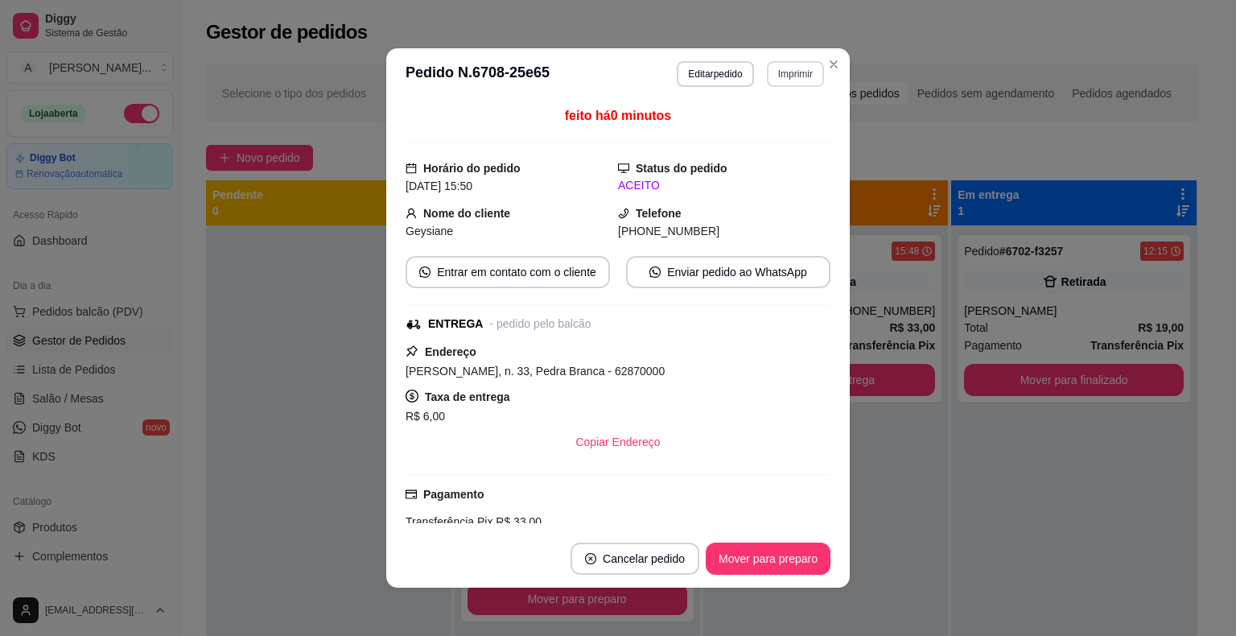
click at [785, 72] on button "Imprimir" at bounding box center [795, 74] width 57 height 26
click at [763, 126] on button "IMPRESSORA" at bounding box center [761, 129] width 113 height 25
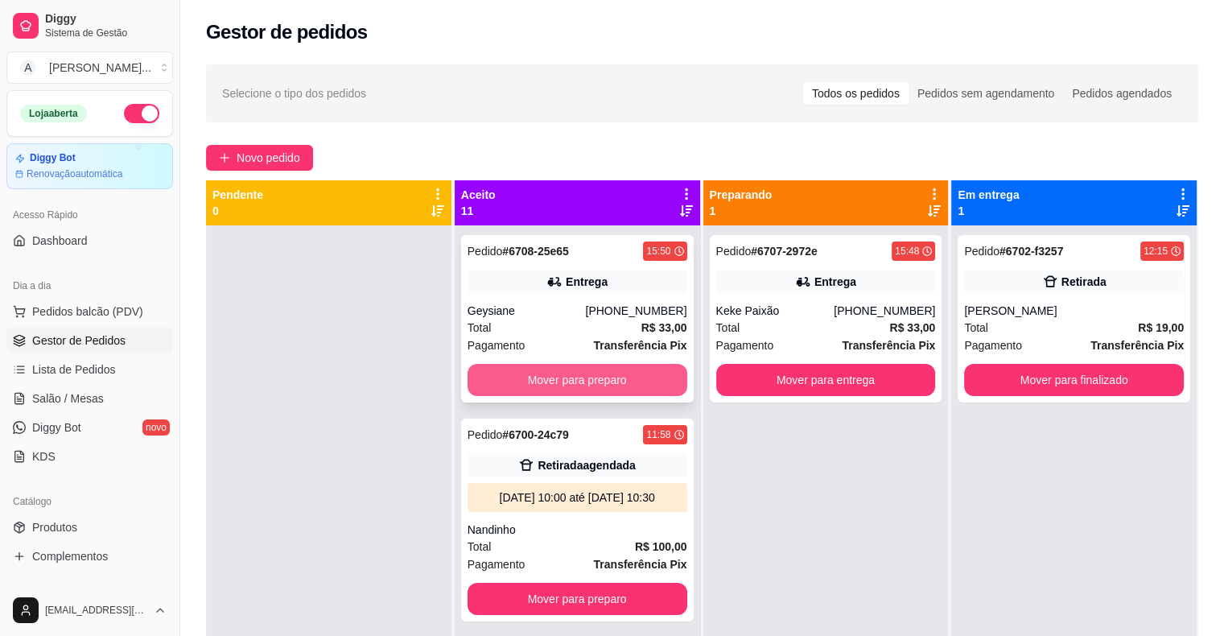
click at [588, 375] on button "Mover para preparo" at bounding box center [578, 380] width 220 height 32
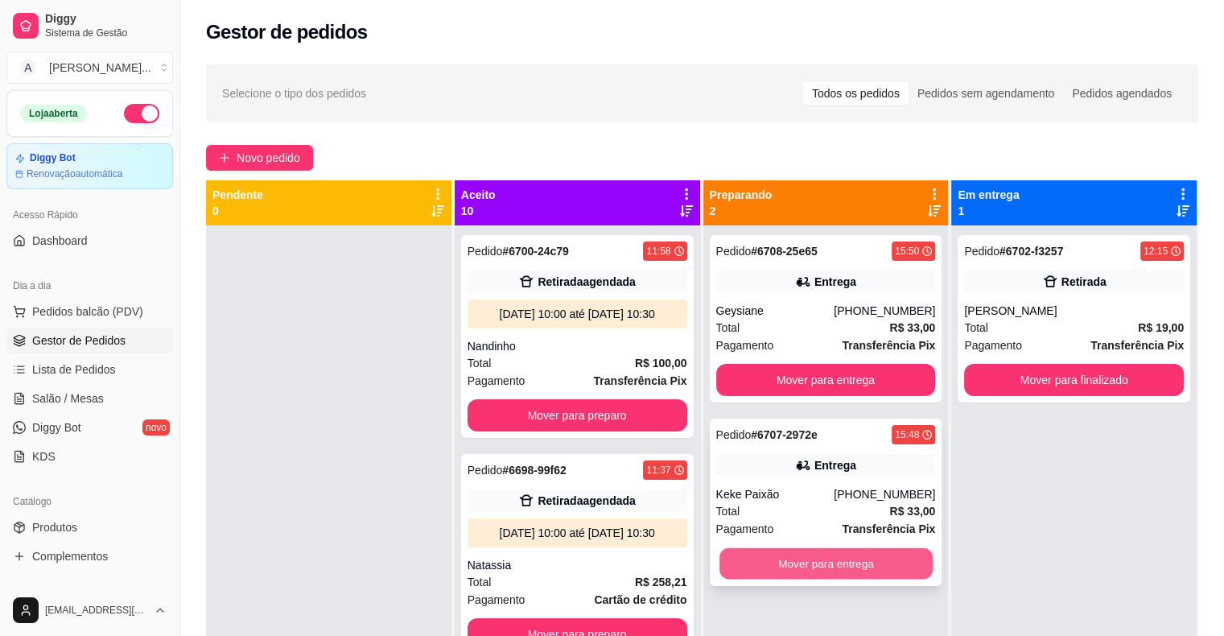
click at [821, 552] on button "Mover para entrega" at bounding box center [825, 563] width 213 height 31
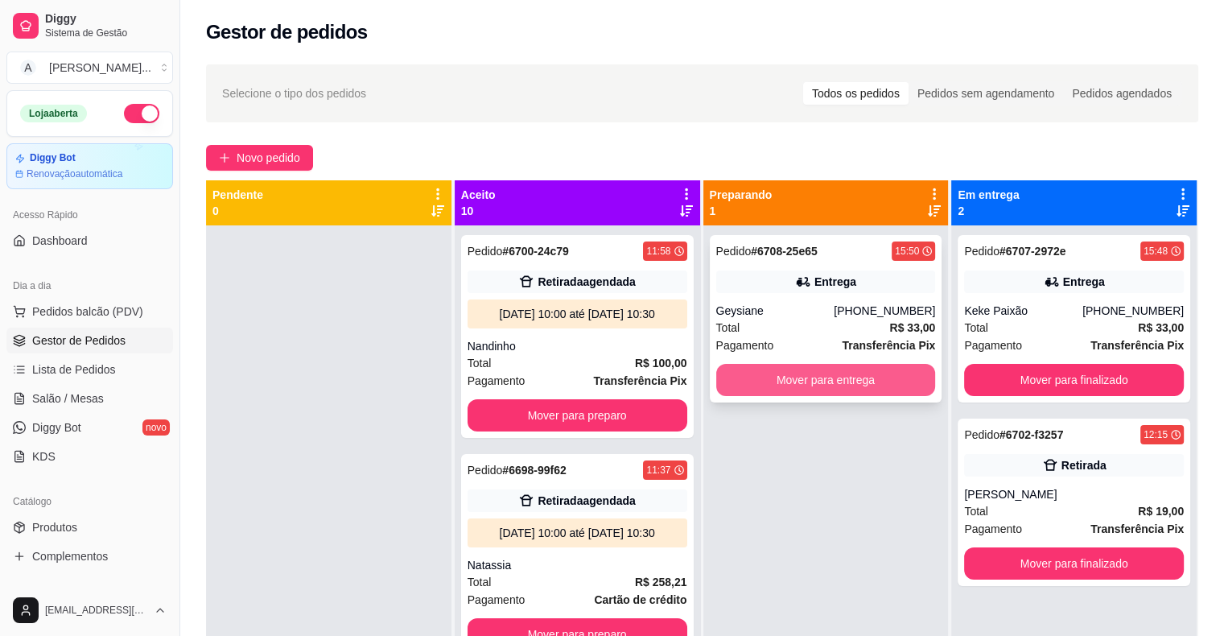
click at [814, 388] on button "Mover para entrega" at bounding box center [826, 380] width 220 height 32
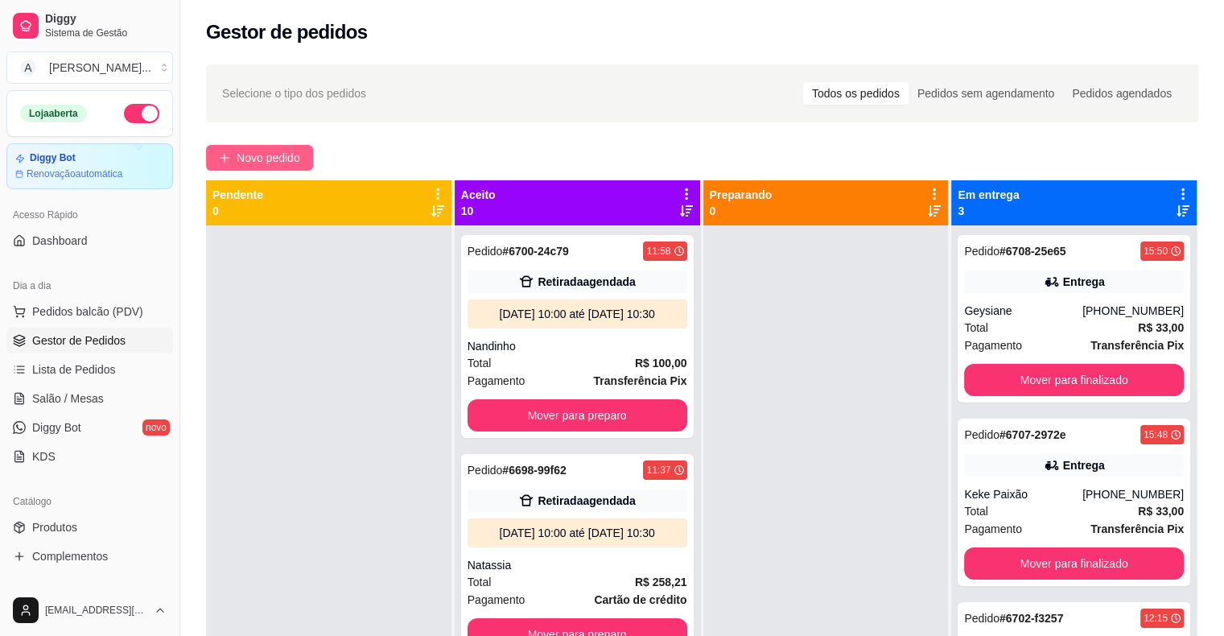
click at [294, 163] on span "Novo pedido" at bounding box center [269, 158] width 64 height 18
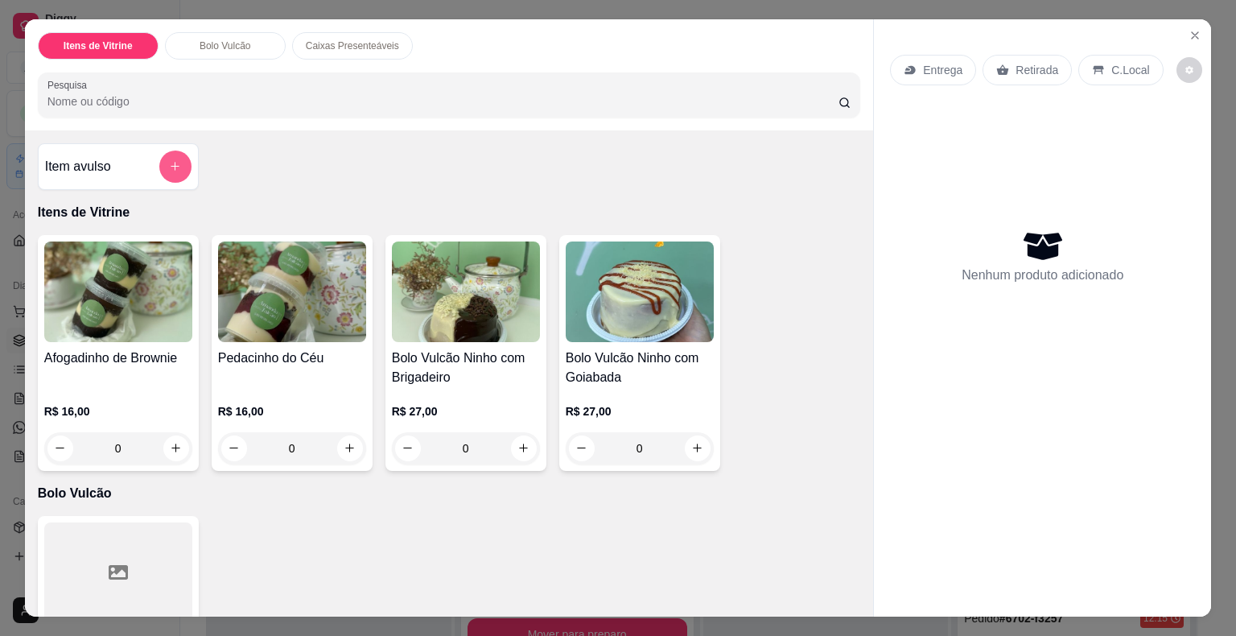
click at [169, 160] on icon "add-separate-item" at bounding box center [175, 166] width 12 height 12
click at [1194, 29] on icon "Close" at bounding box center [1195, 35] width 13 height 13
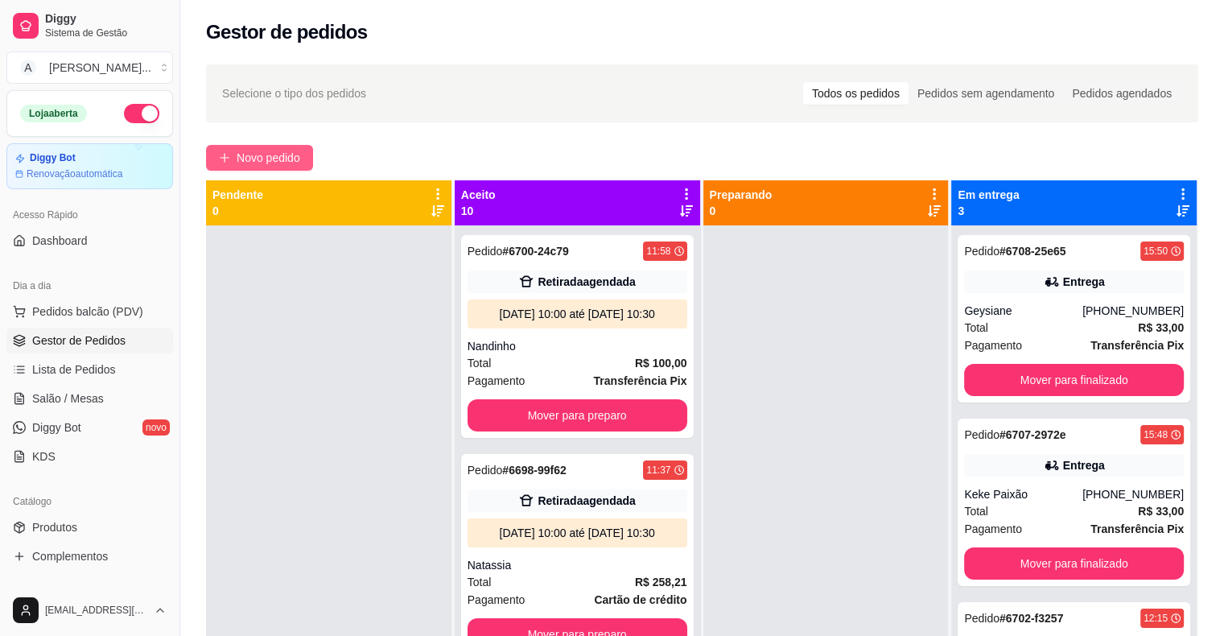
click at [270, 158] on span "Novo pedido" at bounding box center [269, 158] width 64 height 18
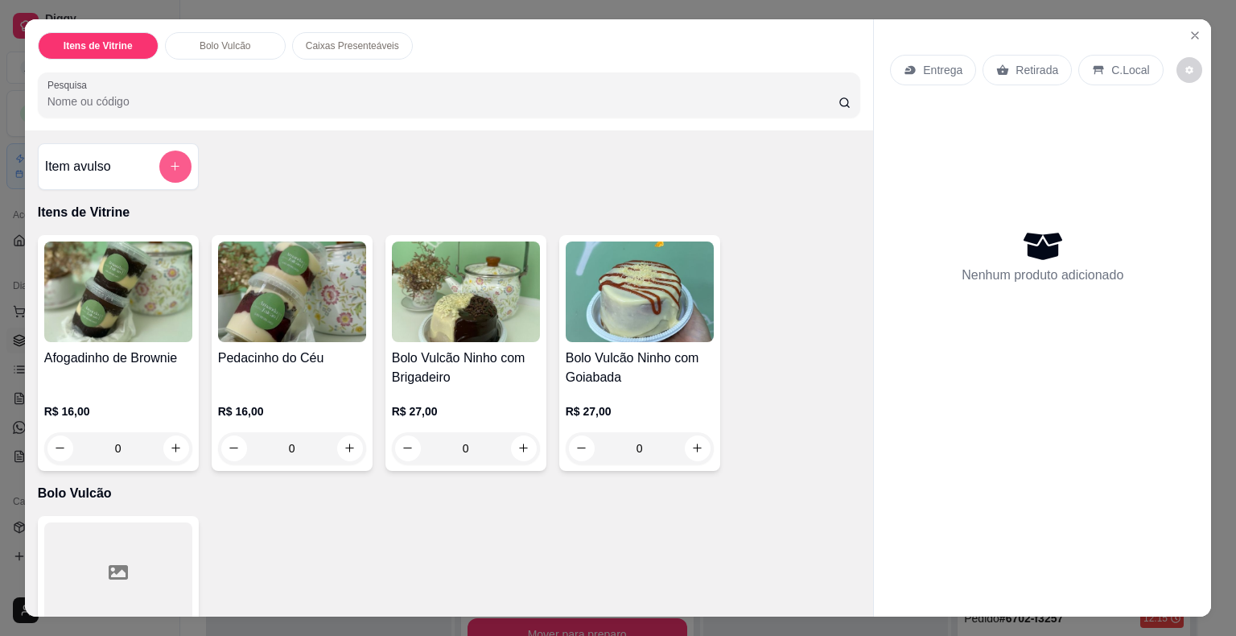
click at [164, 152] on button "add-separate-item" at bounding box center [175, 166] width 32 height 32
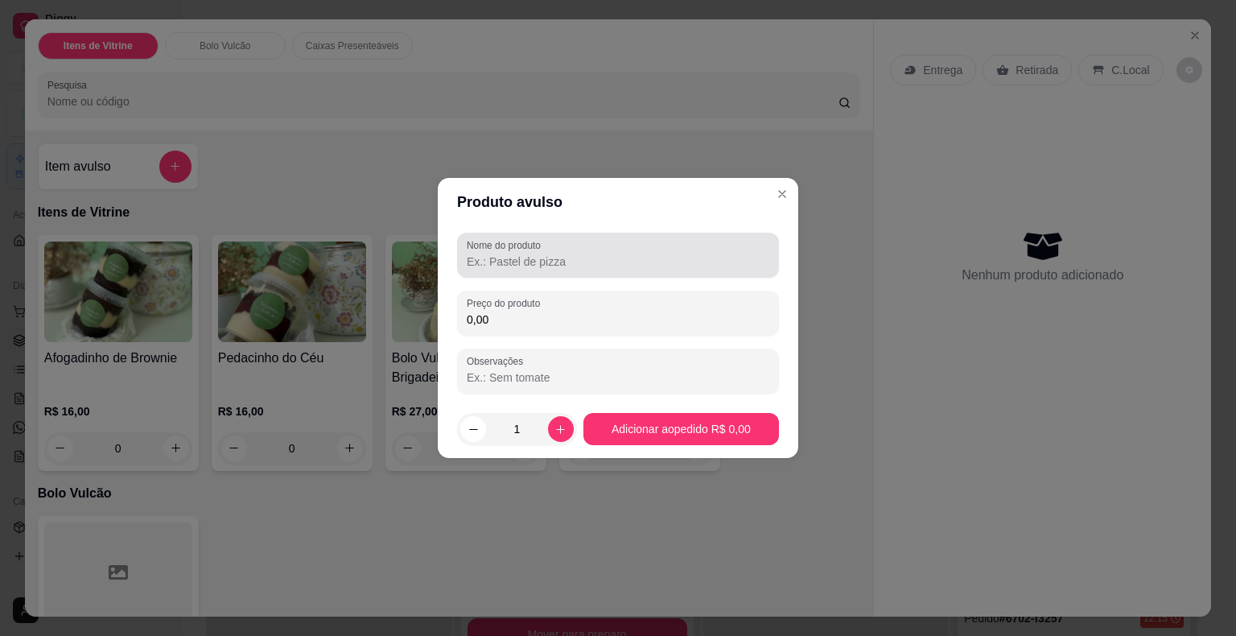
click at [518, 250] on label "Nome do produto" at bounding box center [507, 245] width 80 height 14
click at [518, 254] on input "Nome do produto" at bounding box center [618, 262] width 303 height 16
type input "Bolo vulcão ninho com brigadeiro"
click at [516, 317] on input "0,00" at bounding box center [618, 319] width 303 height 16
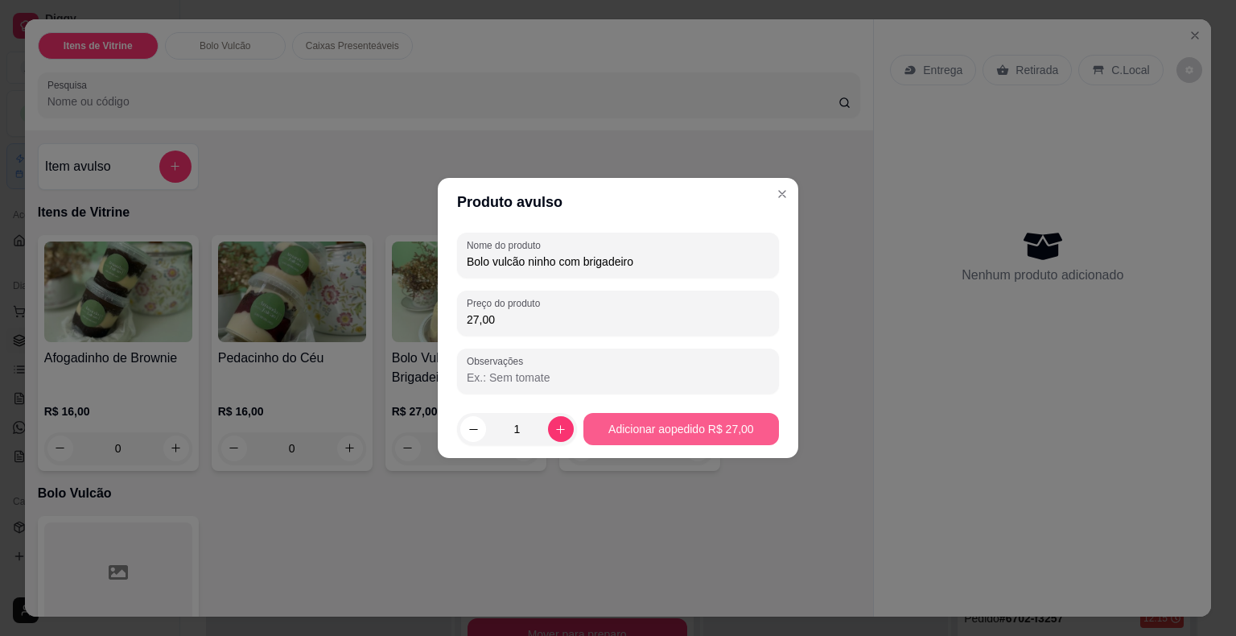
type input "27,00"
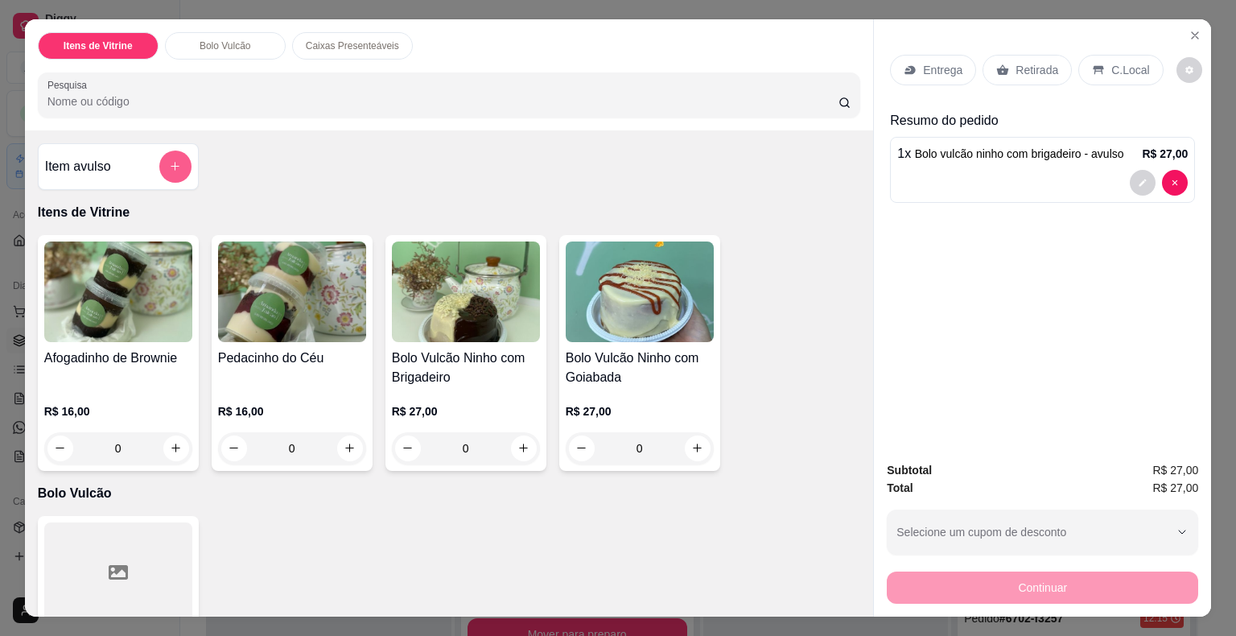
click at [171, 150] on button "add-separate-item" at bounding box center [175, 166] width 32 height 32
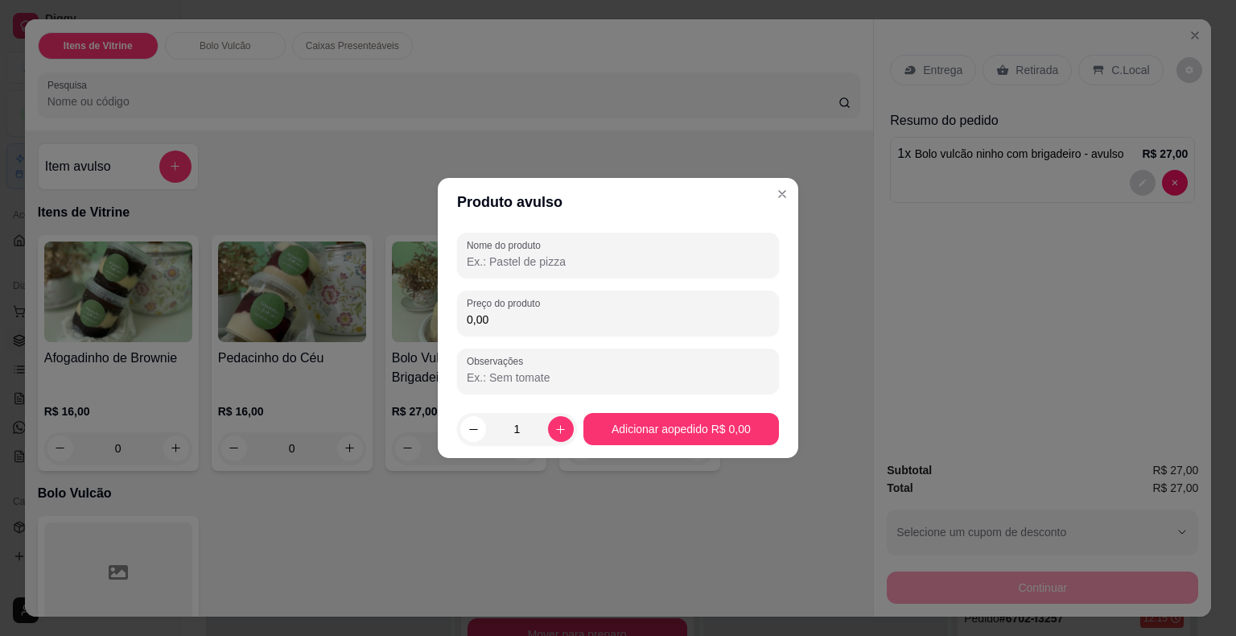
click at [496, 265] on input "Nome do produto" at bounding box center [618, 262] width 303 height 16
type input "Caixa"
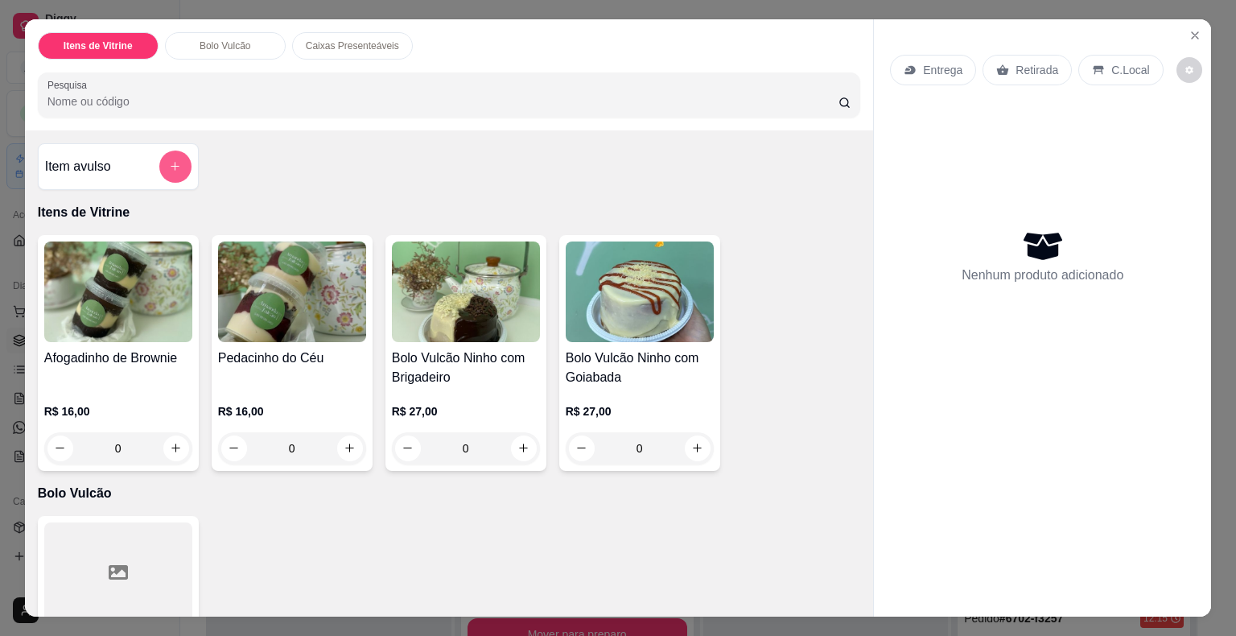
click at [169, 160] on icon "add-separate-item" at bounding box center [175, 166] width 12 height 12
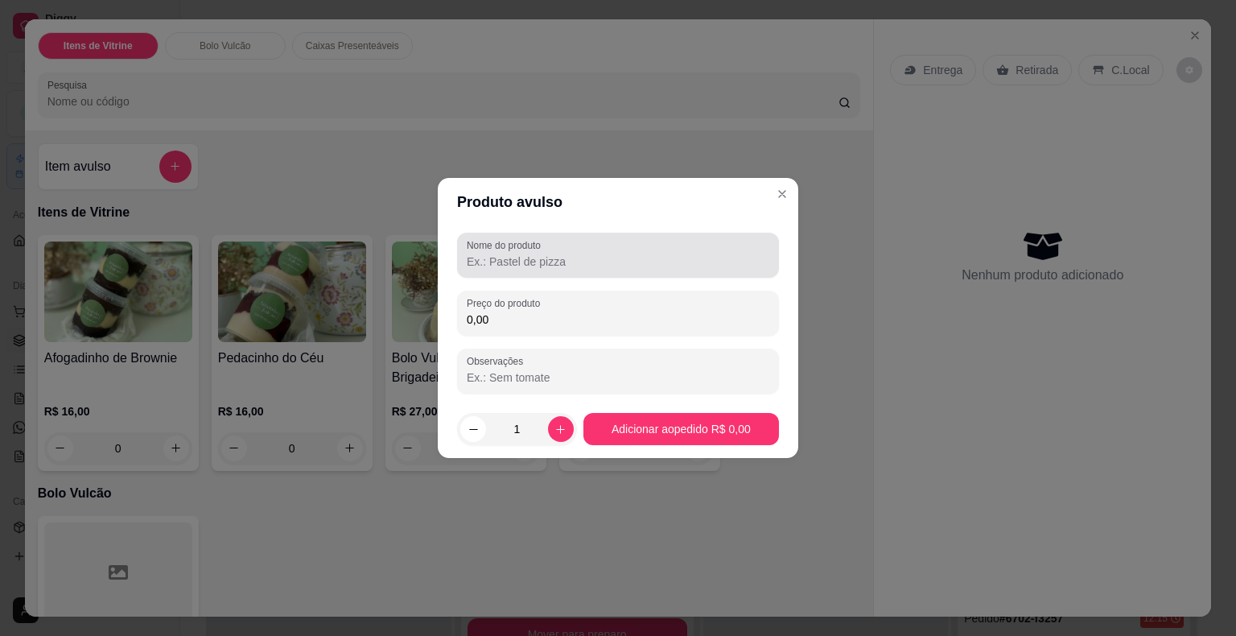
click at [577, 262] on input "Nome do produto" at bounding box center [618, 262] width 303 height 16
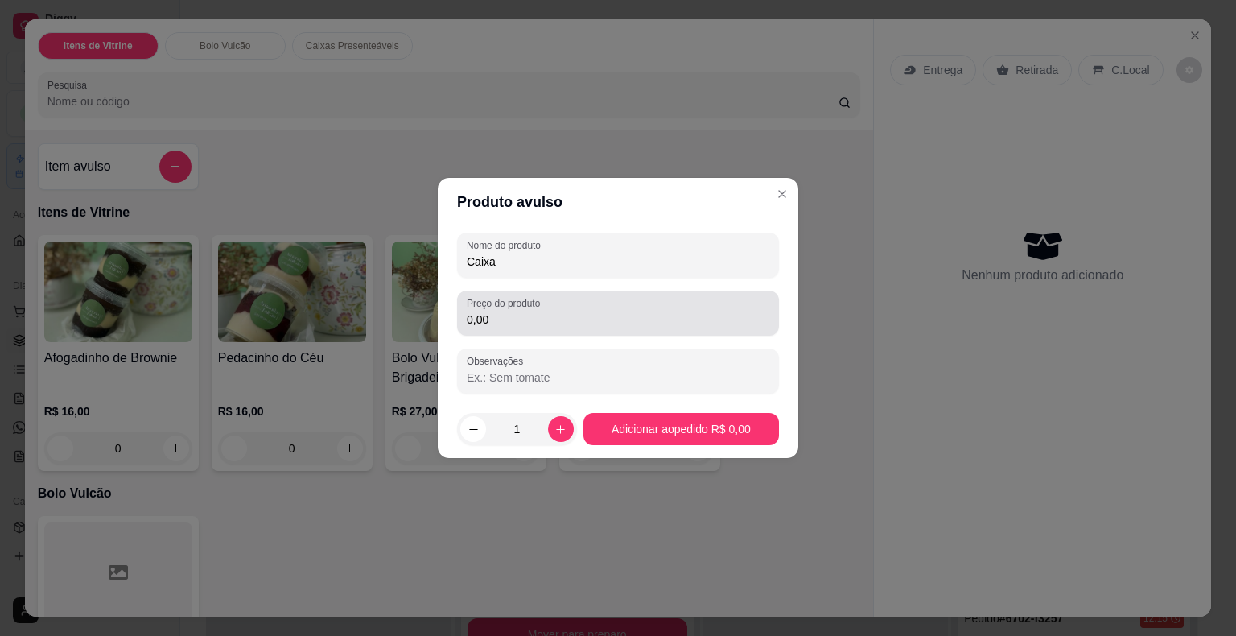
type input "Caixa"
click at [567, 316] on input "0,00" at bounding box center [618, 319] width 303 height 16
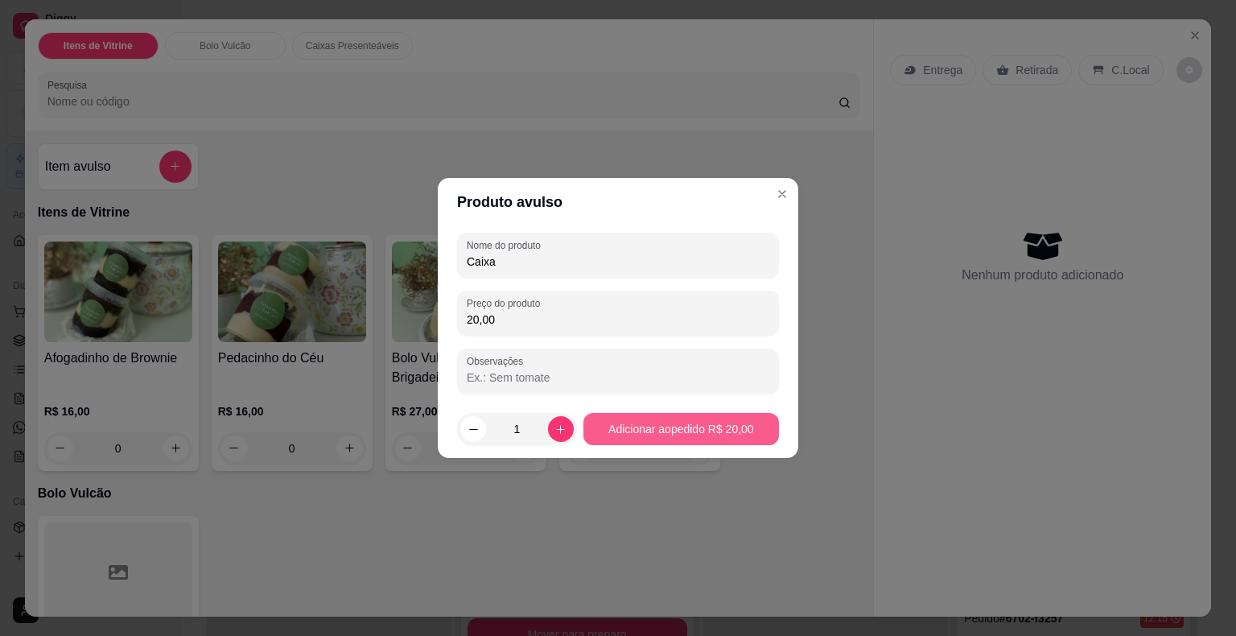
type input "20,00"
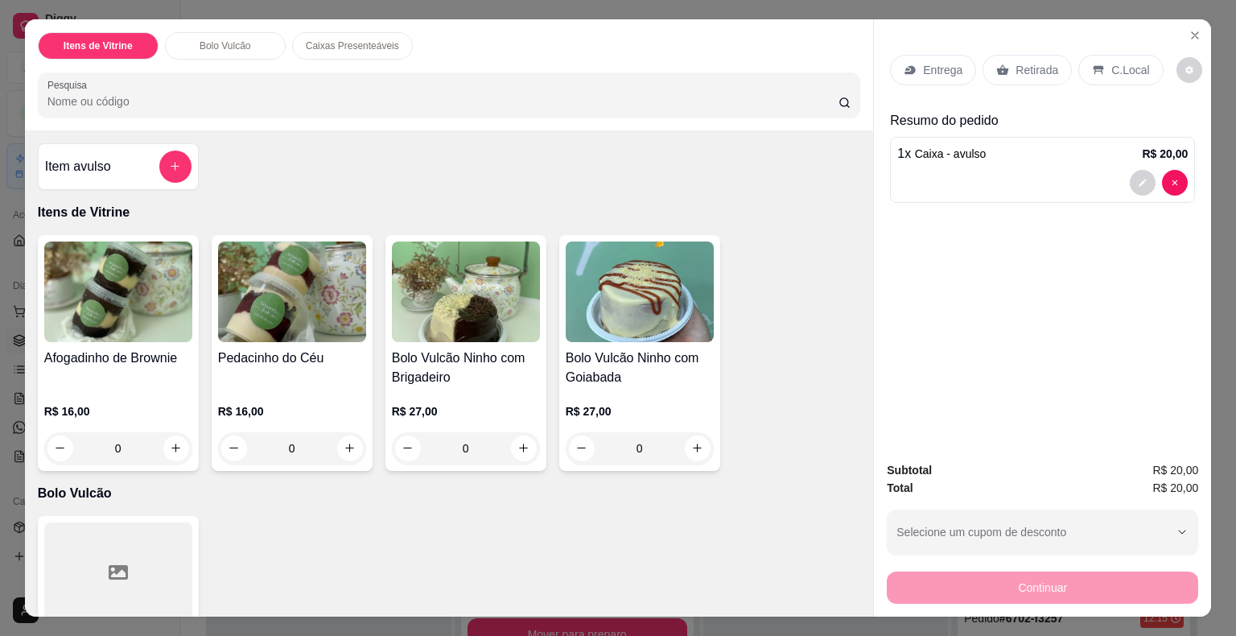
click at [139, 337] on div "Afogadinho de Brownie R$ 16,00 0" at bounding box center [118, 353] width 161 height 236
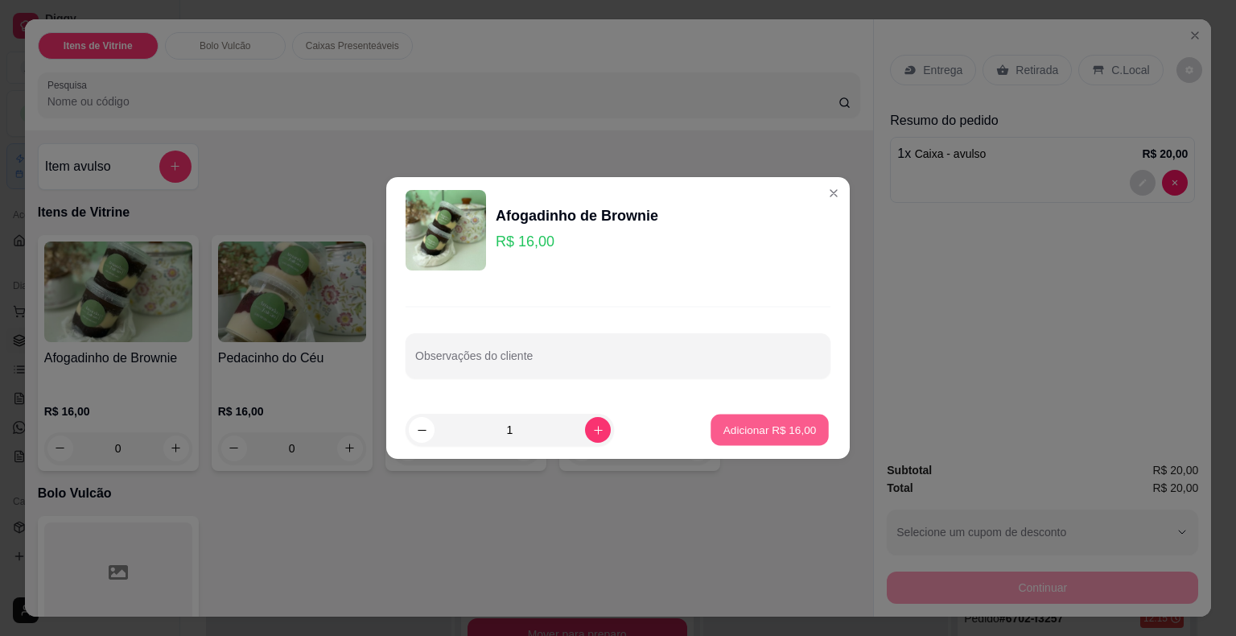
click at [738, 423] on p "Adicionar R$ 16,00" at bounding box center [769, 429] width 93 height 15
type input "1"
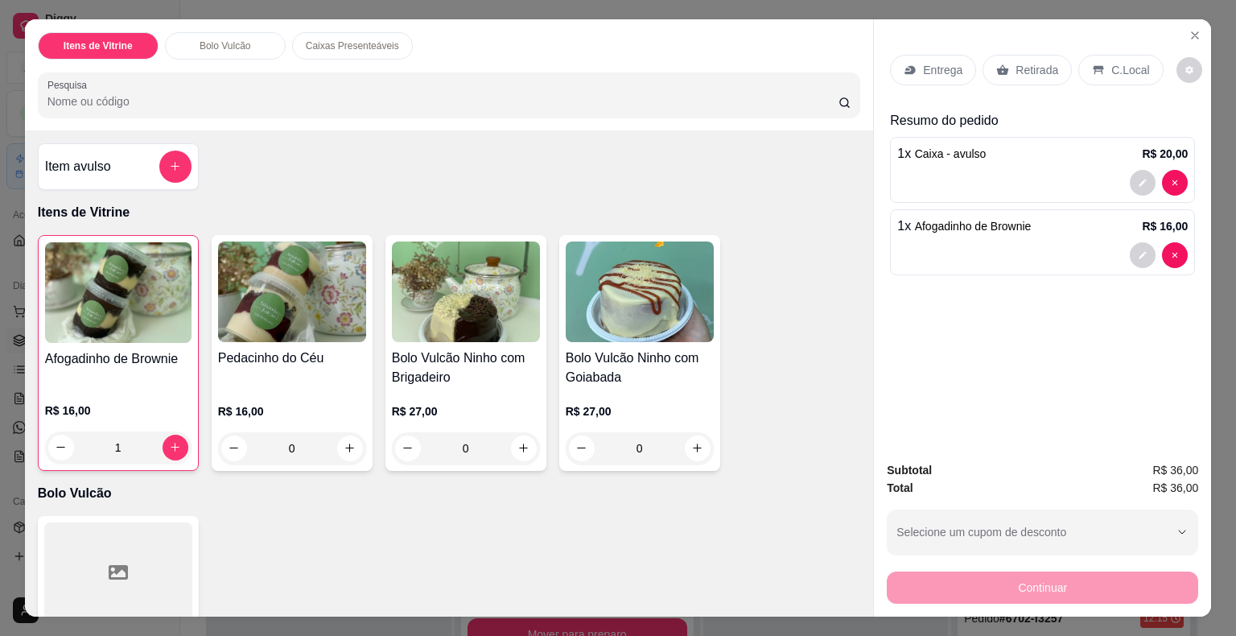
click at [312, 336] on div "Pedacinho do Céu R$ 16,00 0" at bounding box center [292, 353] width 161 height 236
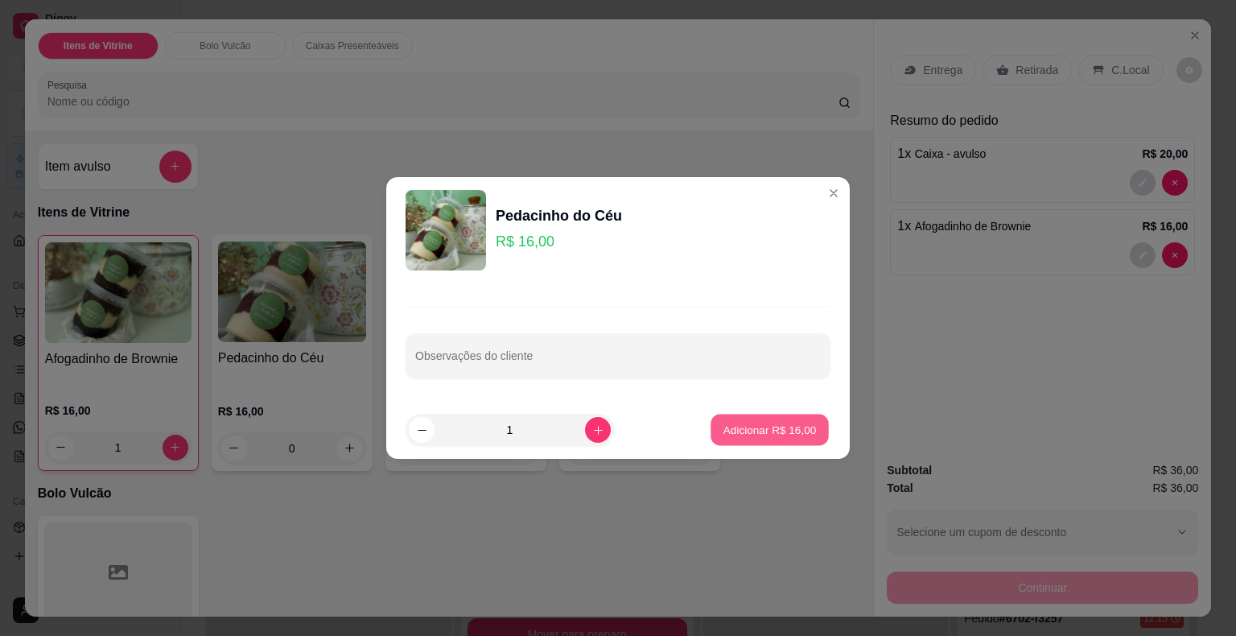
click at [783, 436] on p "Adicionar R$ 16,00" at bounding box center [769, 429] width 93 height 15
type input "1"
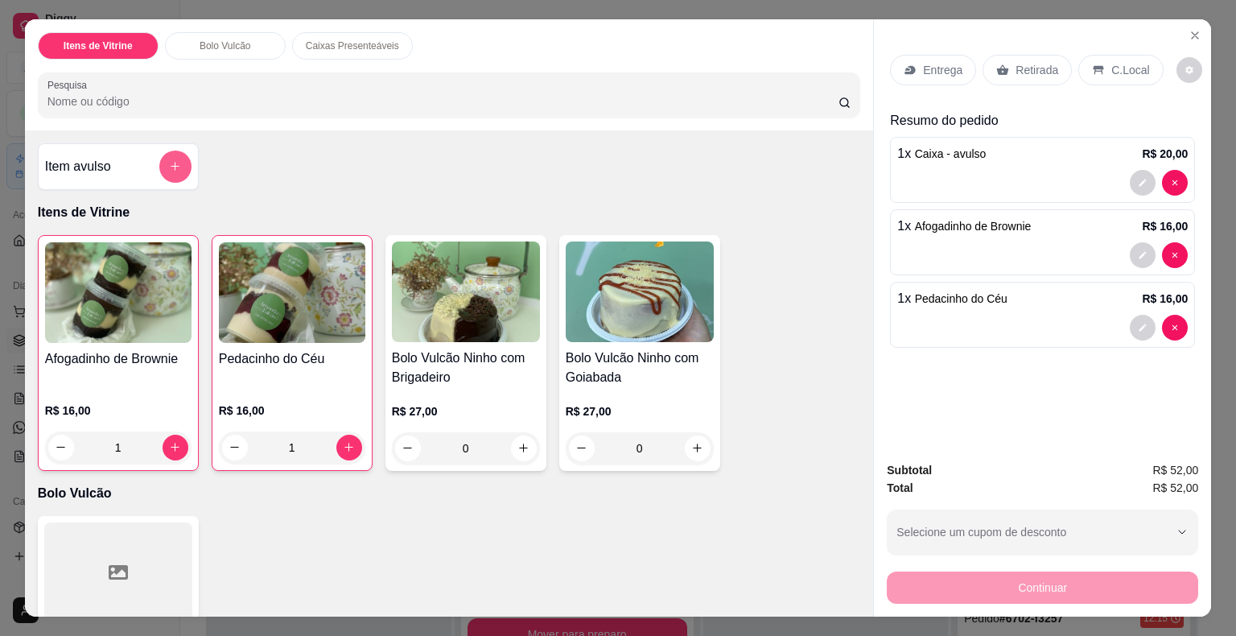
click at [159, 157] on button "add-separate-item" at bounding box center [175, 166] width 32 height 32
click at [486, 262] on input "Nome do produto" at bounding box center [618, 262] width 303 height 16
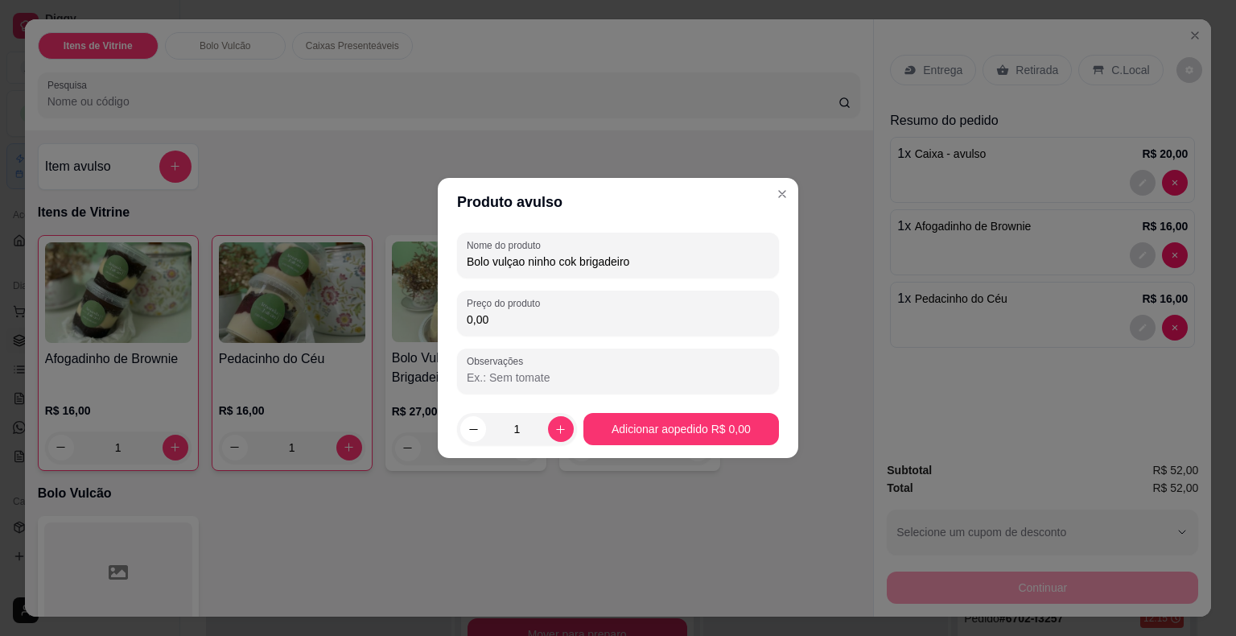
click at [574, 258] on input "Bolo vulçao ninho cok brigadeiro" at bounding box center [618, 262] width 303 height 16
type input "Bolo vulcao ninho com brigadeiro"
click at [531, 319] on input "0,00" at bounding box center [618, 319] width 303 height 16
type input "27,00"
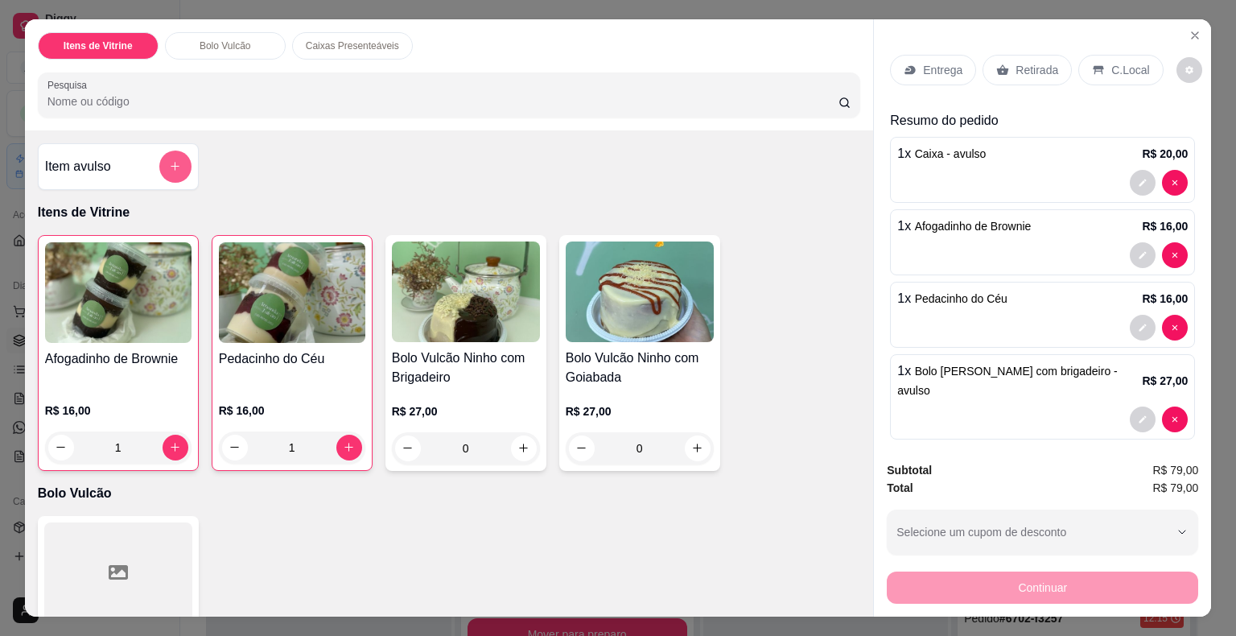
click at [169, 160] on icon "add-separate-item" at bounding box center [175, 166] width 12 height 12
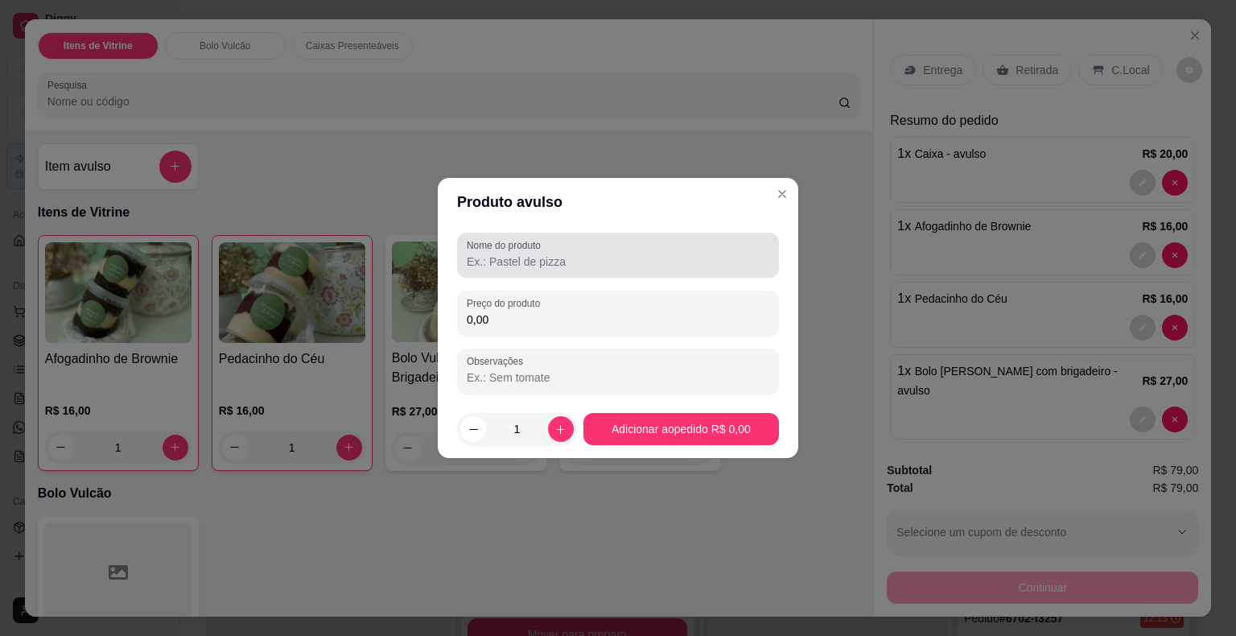
click at [546, 249] on label "Nome do produto" at bounding box center [507, 245] width 80 height 14
click at [546, 254] on input "Nome do produto" at bounding box center [618, 262] width 303 height 16
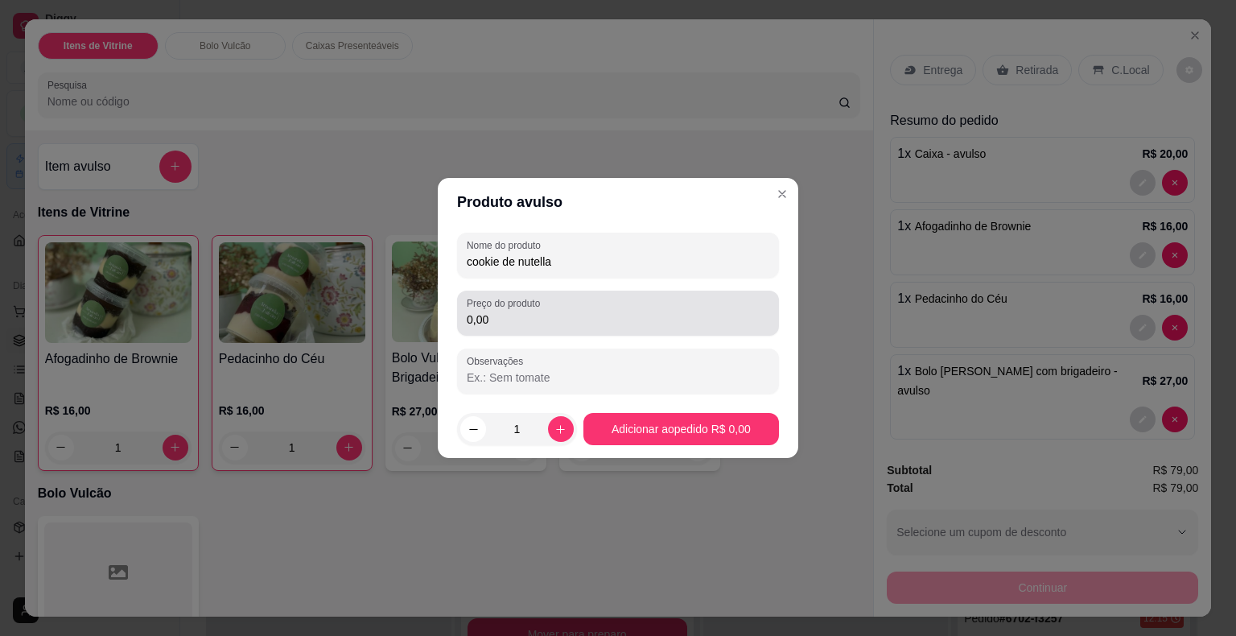
type input "cookie de nutella"
click at [546, 318] on input "0,00" at bounding box center [618, 319] width 303 height 16
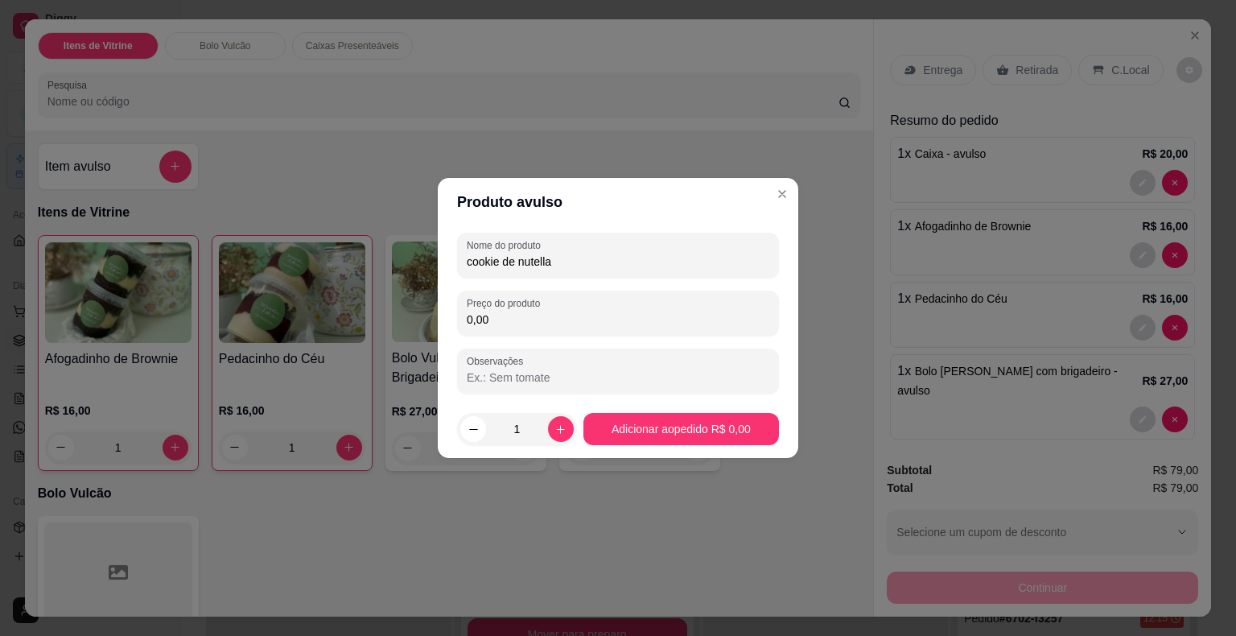
click at [546, 318] on input "0,00" at bounding box center [618, 319] width 303 height 16
type input "11,00"
click at [526, 429] on input "1" at bounding box center [517, 429] width 62 height 32
type input "2"
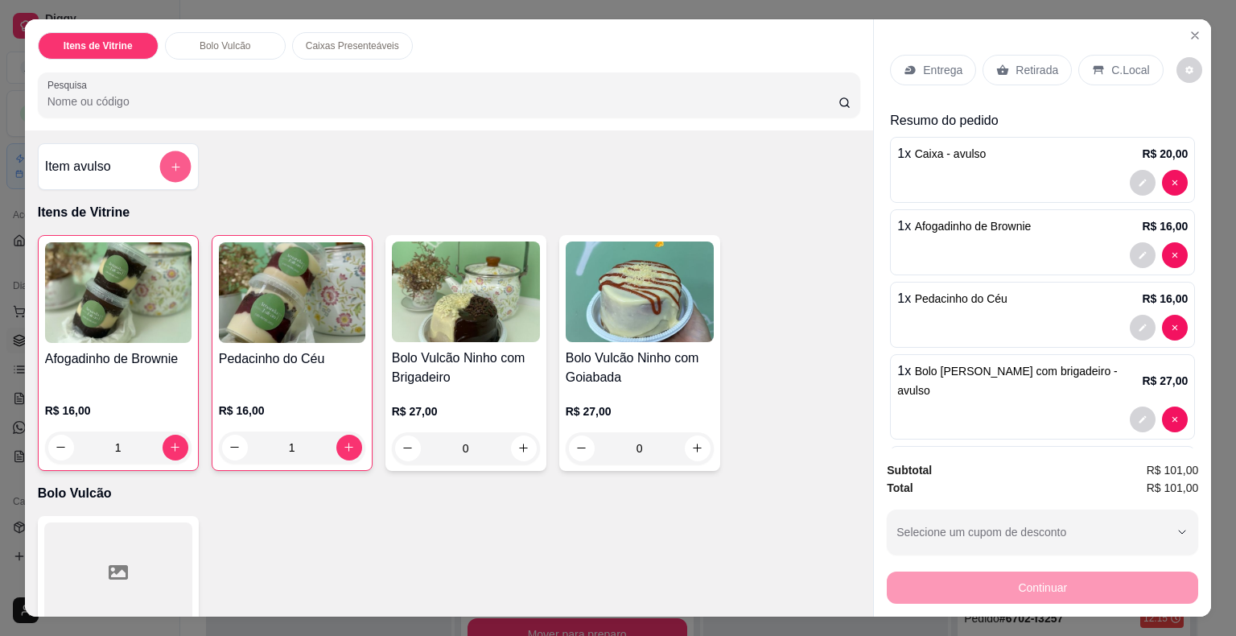
click at [177, 159] on button "add-separate-item" at bounding box center [174, 165] width 31 height 31
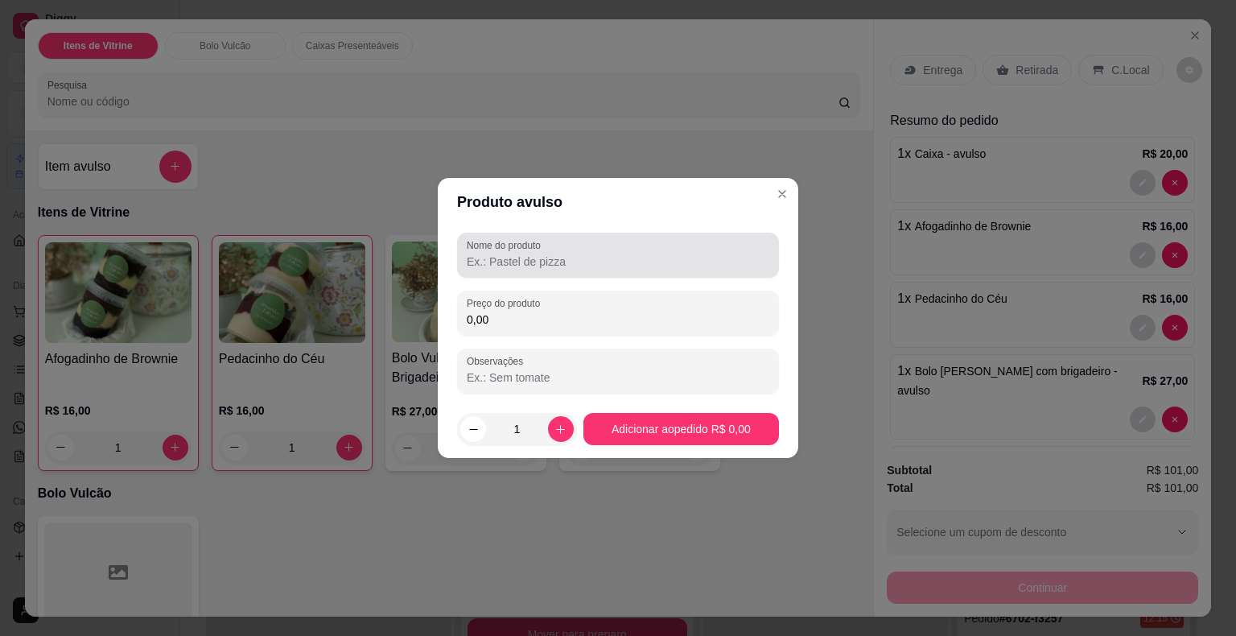
click at [525, 249] on label "Nome do produto" at bounding box center [507, 245] width 80 height 14
click at [525, 254] on input "Nome do produto" at bounding box center [618, 262] width 303 height 16
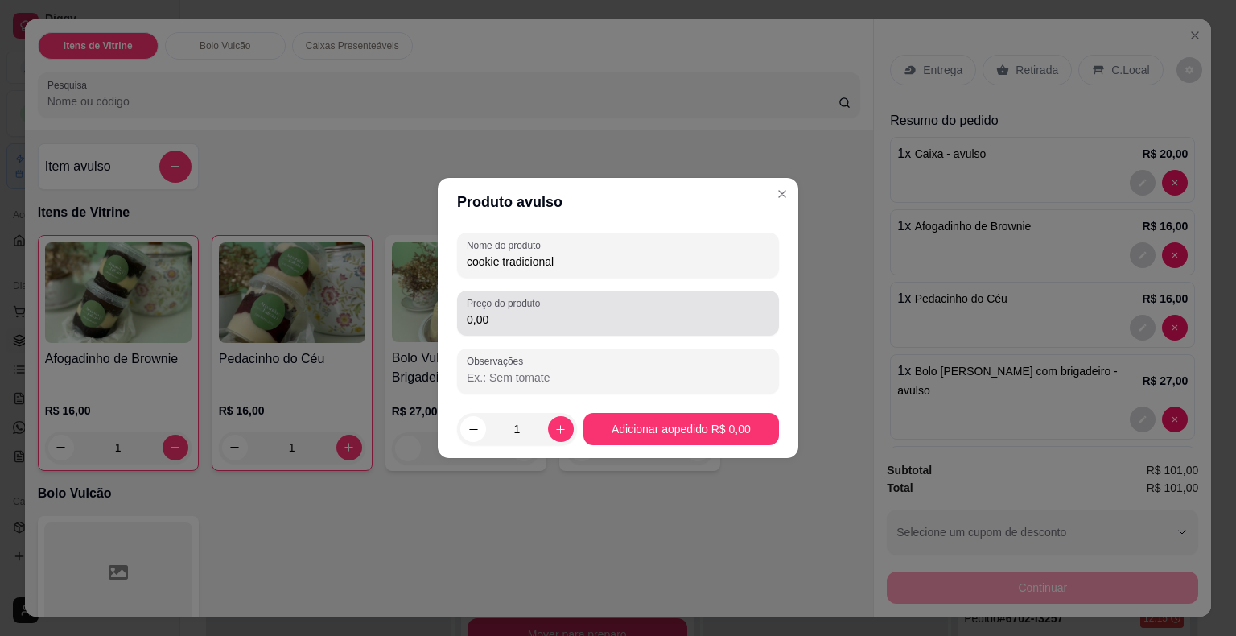
type input "cookie tradicional"
click at [525, 304] on label "Preço do produto" at bounding box center [506, 303] width 79 height 14
click at [525, 311] on input "0,00" at bounding box center [618, 319] width 303 height 16
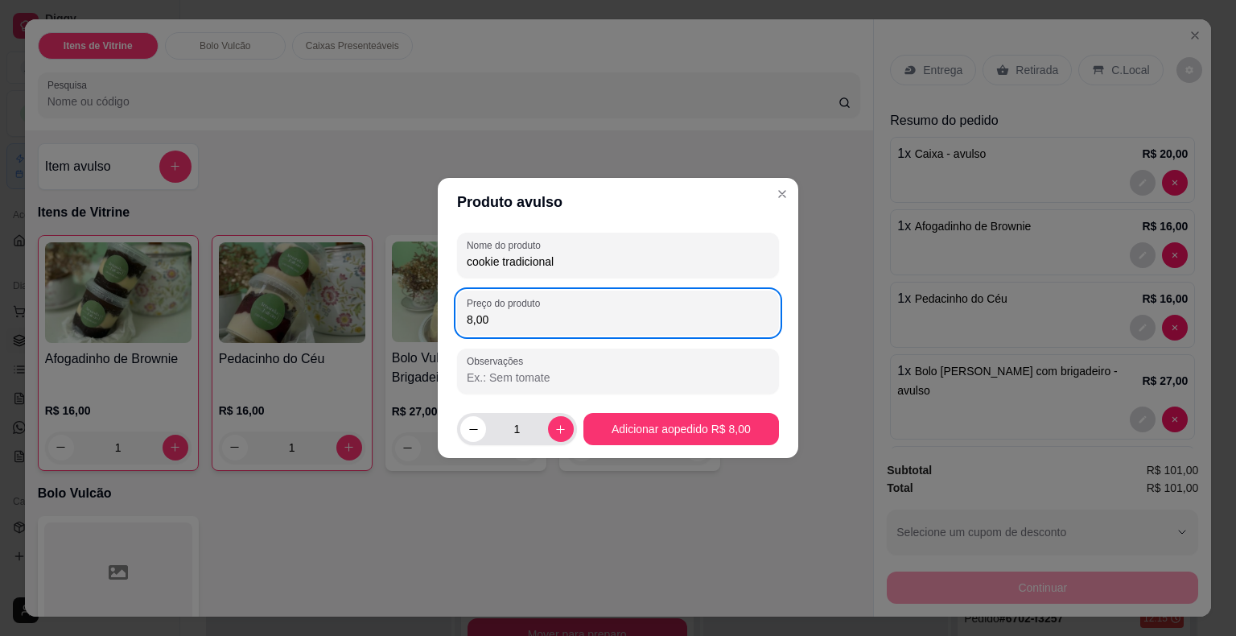
type input "8,00"
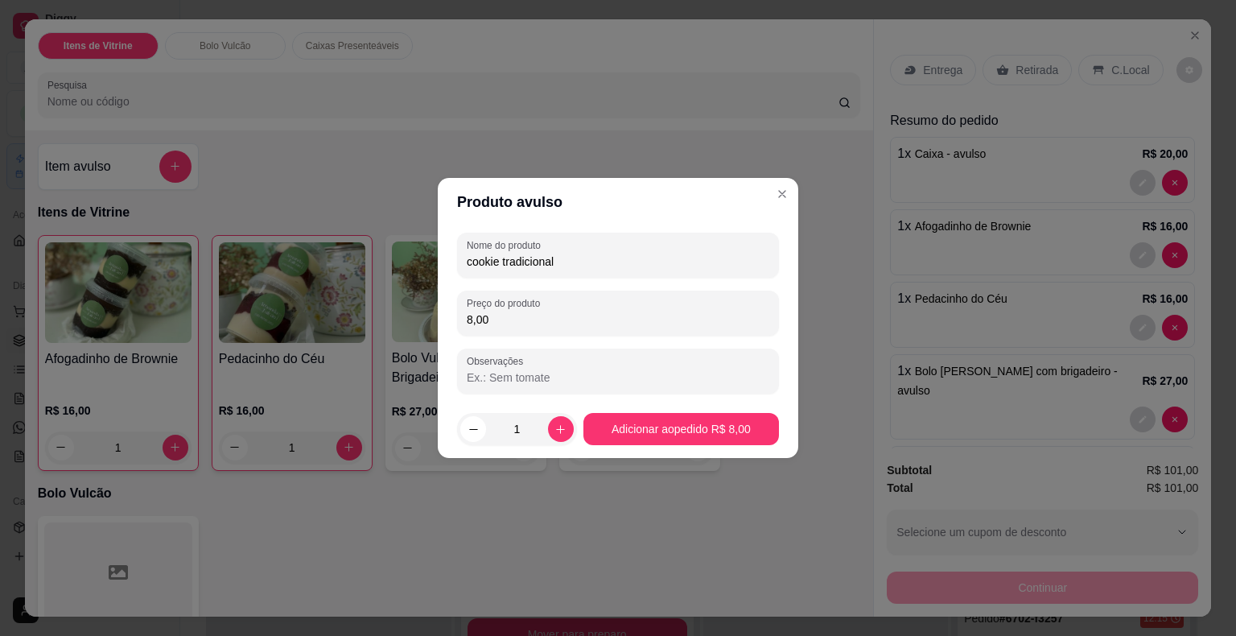
click at [531, 418] on input "1" at bounding box center [517, 429] width 62 height 32
type input "2"
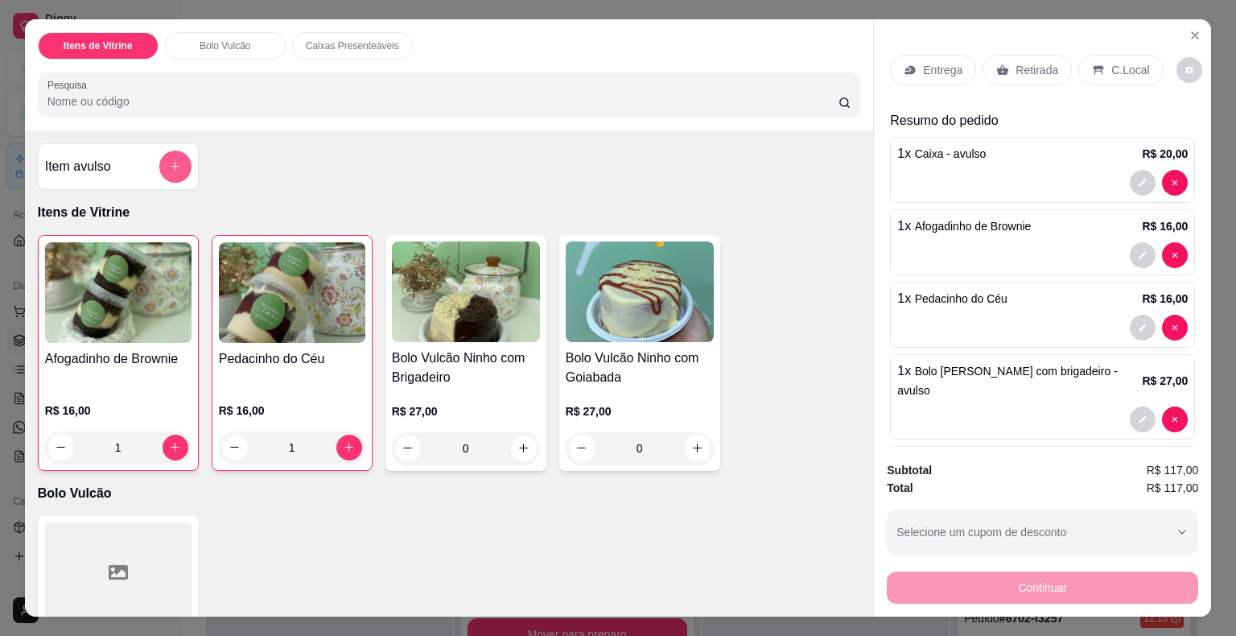
click at [178, 155] on button "add-separate-item" at bounding box center [175, 166] width 32 height 32
click at [644, 286] on div "Nome do produto Preço do produto 0,00 Observações" at bounding box center [618, 313] width 323 height 161
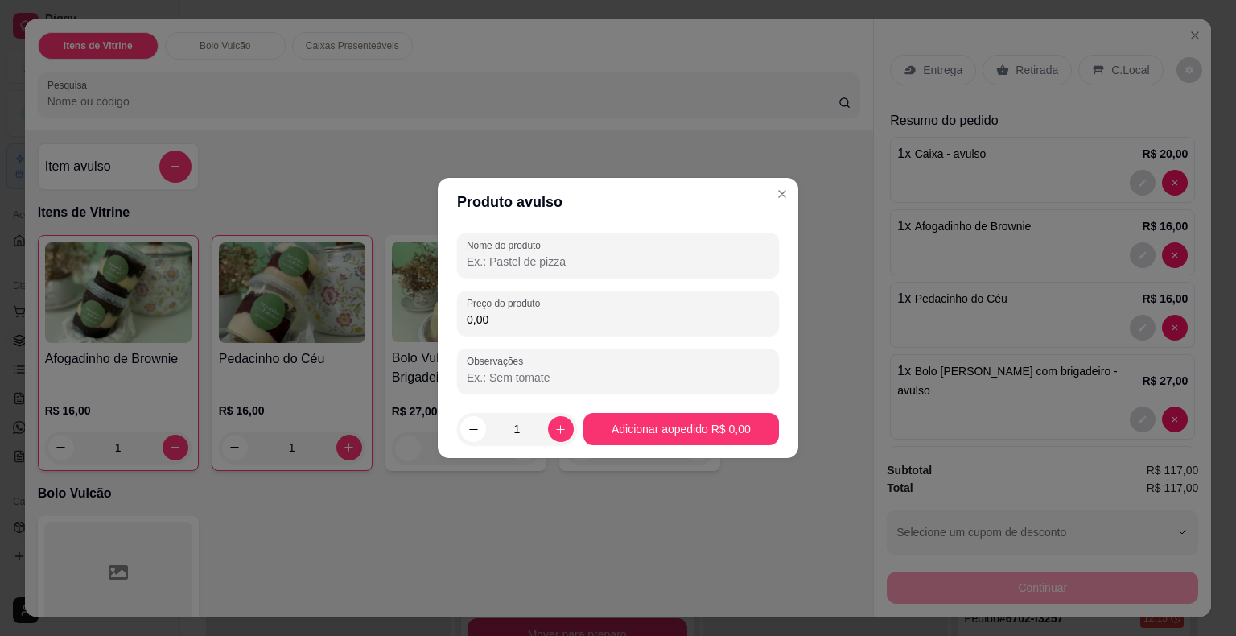
click at [638, 262] on input "Nome do produto" at bounding box center [618, 262] width 303 height 16
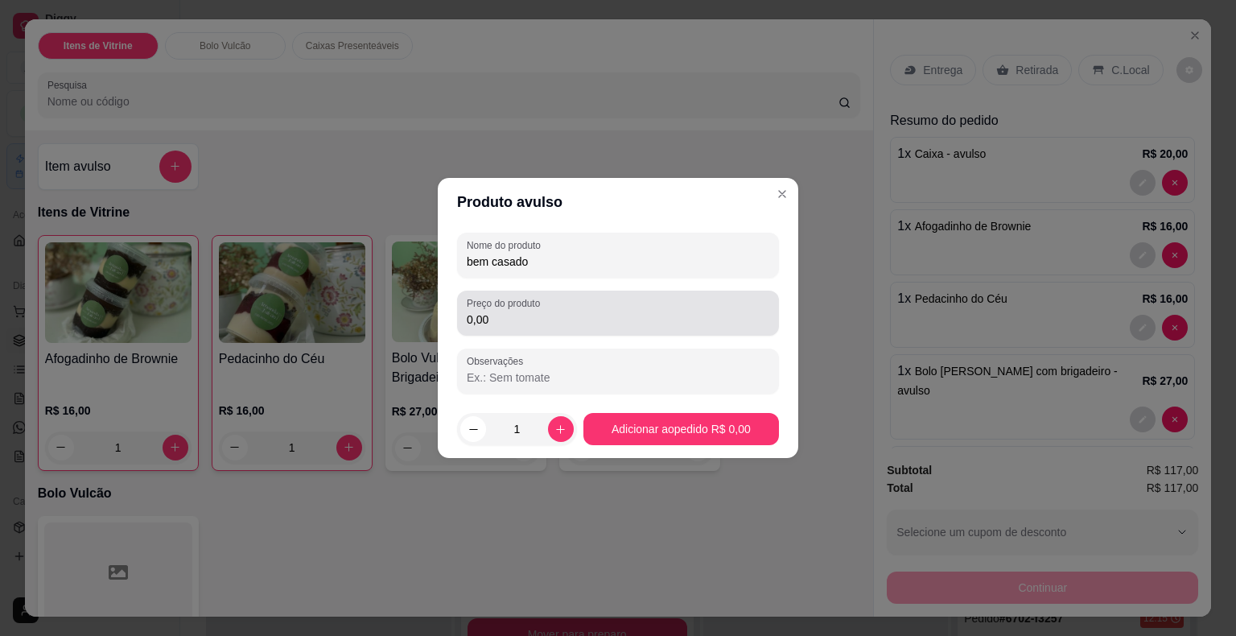
type input "bem casado"
click at [615, 311] on input "0,00" at bounding box center [618, 319] width 303 height 16
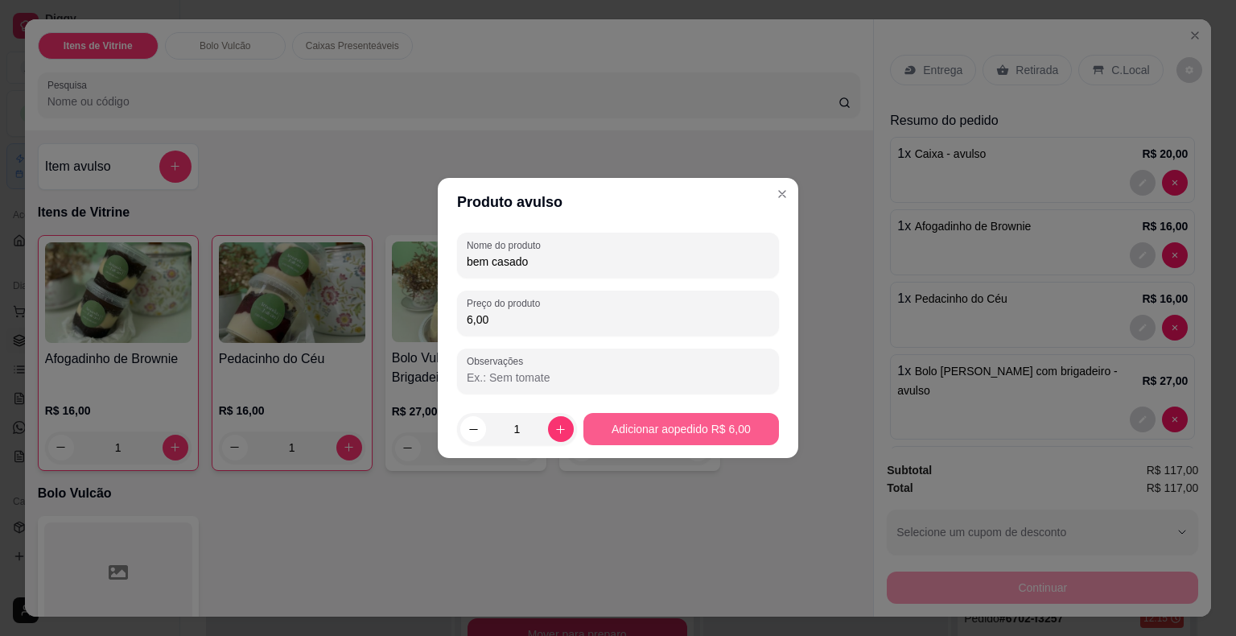
type input "6,00"
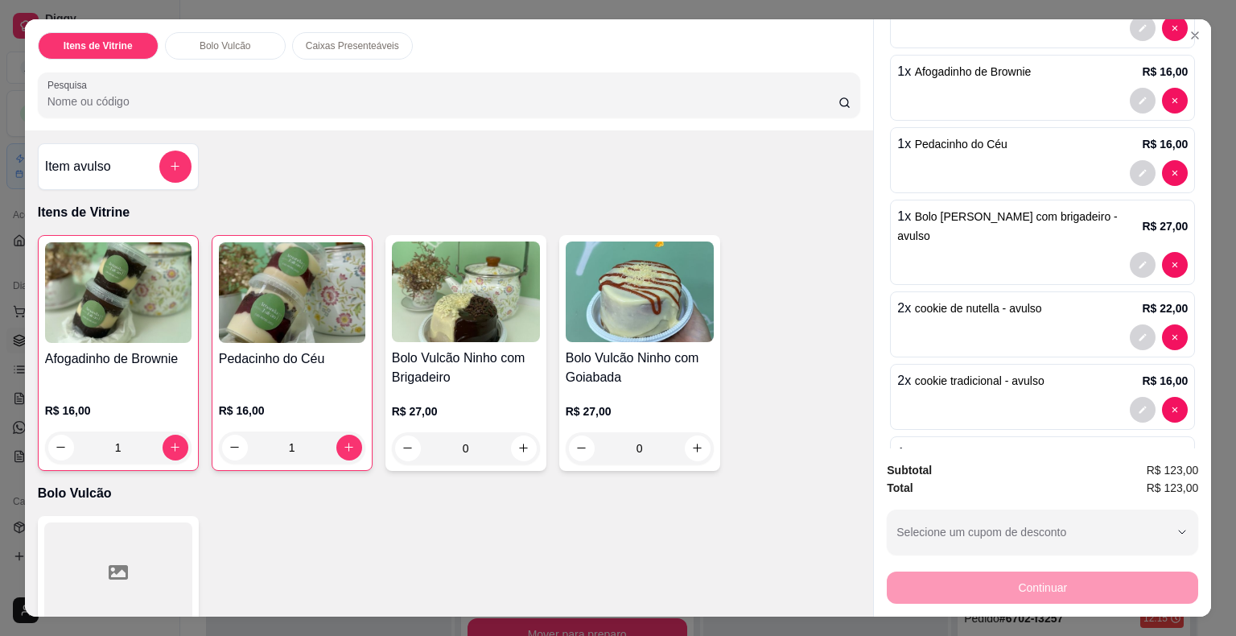
scroll to position [127, 0]
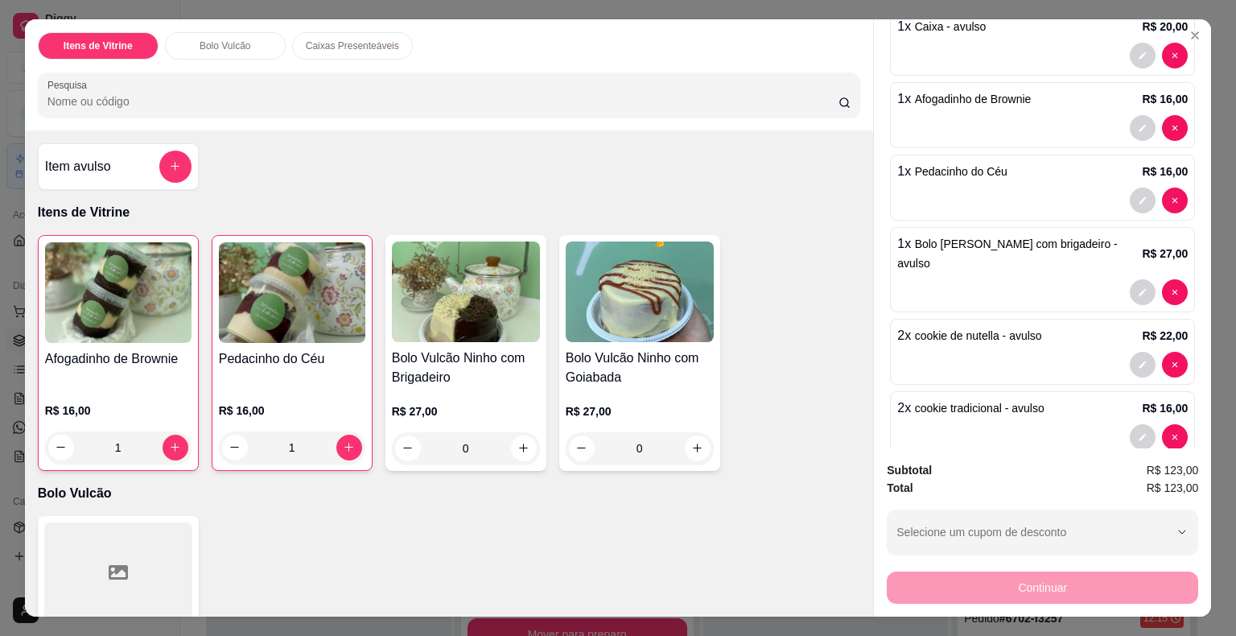
click at [972, 115] on div at bounding box center [1042, 128] width 291 height 26
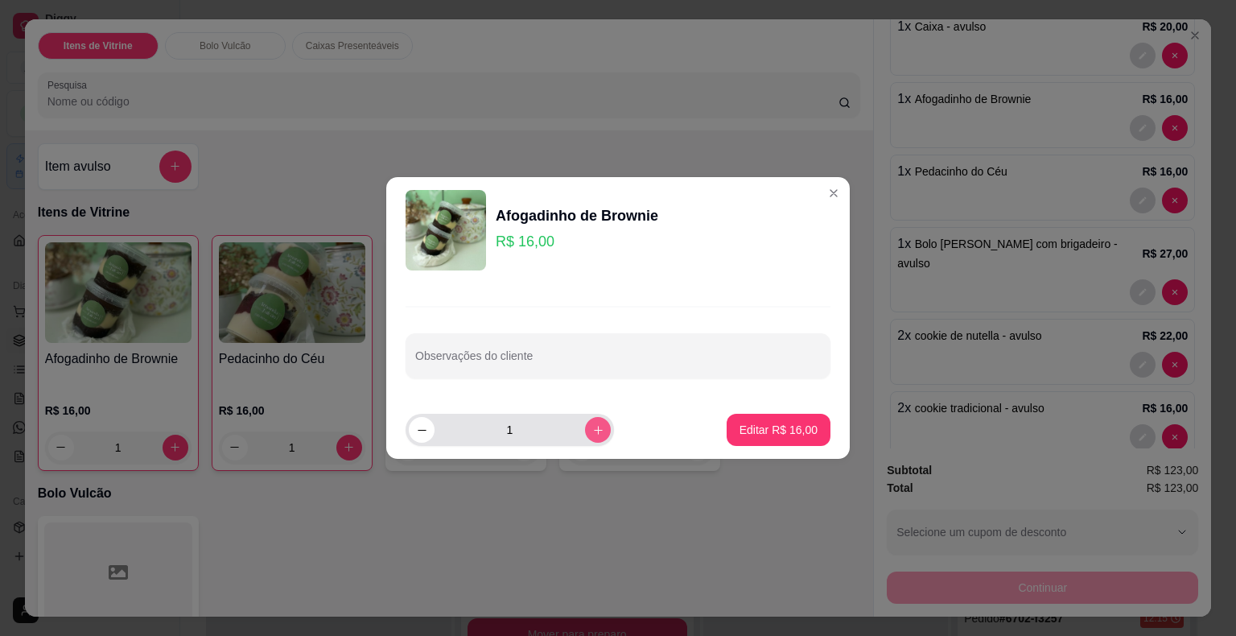
click at [585, 431] on button "increase-product-quantity" at bounding box center [598, 430] width 26 height 26
type input "2"
click at [782, 427] on p "Editar R$ 32,00" at bounding box center [779, 430] width 78 height 16
type input "2"
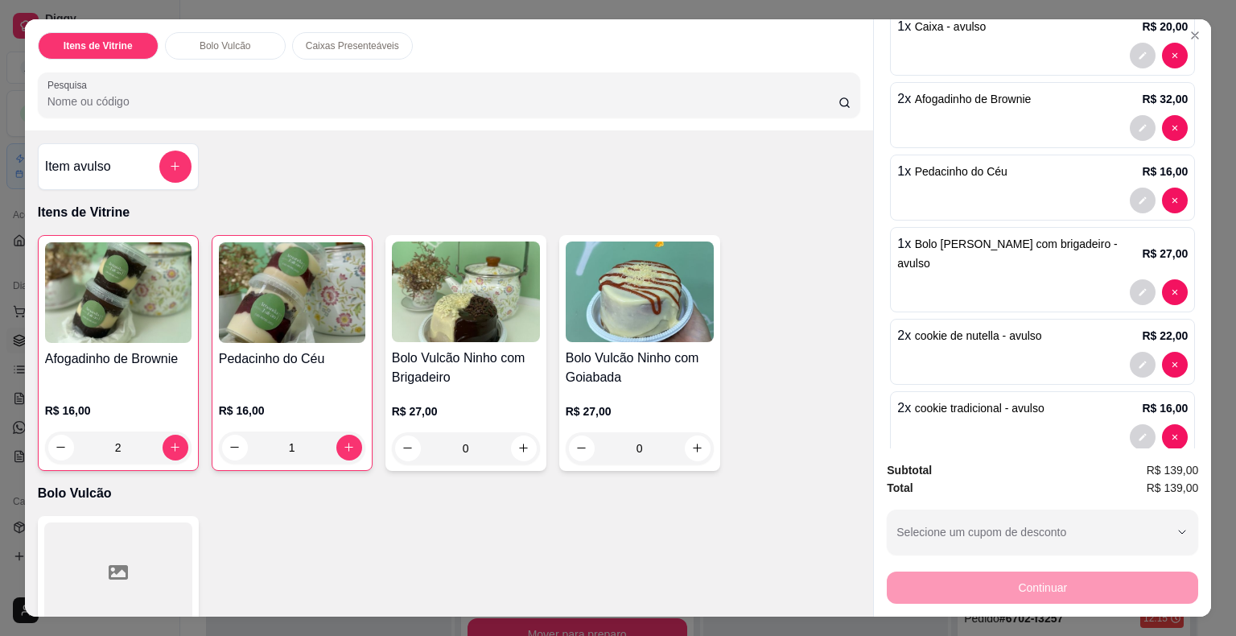
click at [1020, 188] on div at bounding box center [1042, 201] width 291 height 26
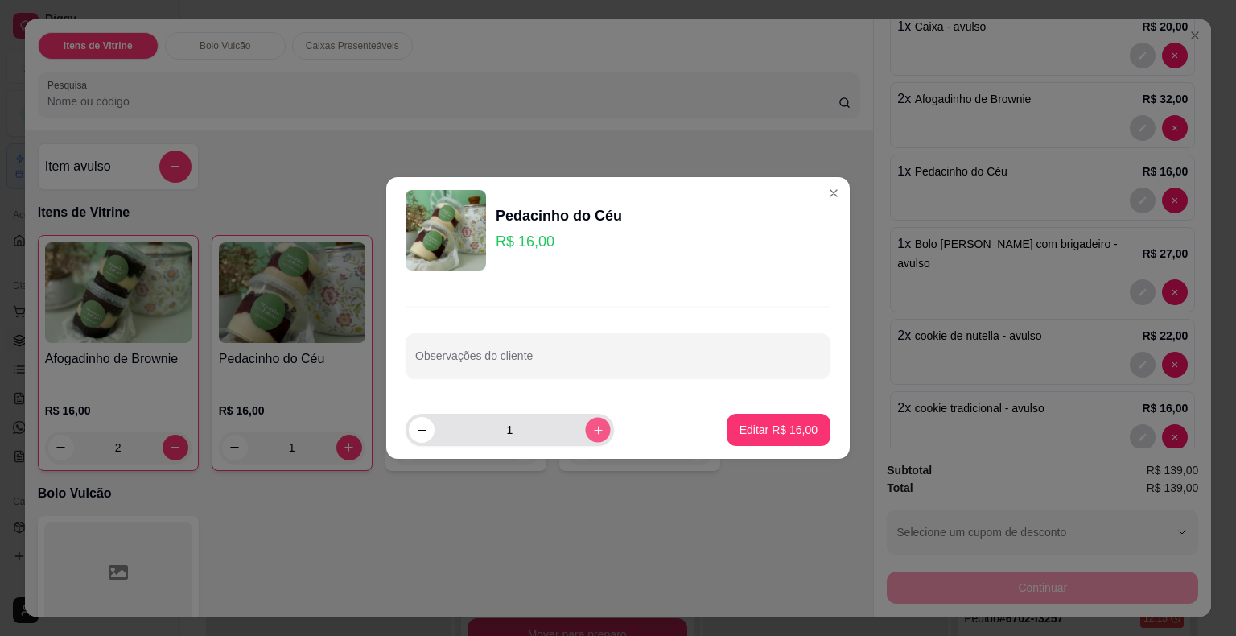
click at [585, 430] on button "increase-product-quantity" at bounding box center [597, 429] width 25 height 25
type input "2"
click at [769, 430] on p "Editar R$ 32,00" at bounding box center [779, 430] width 78 height 16
type input "2"
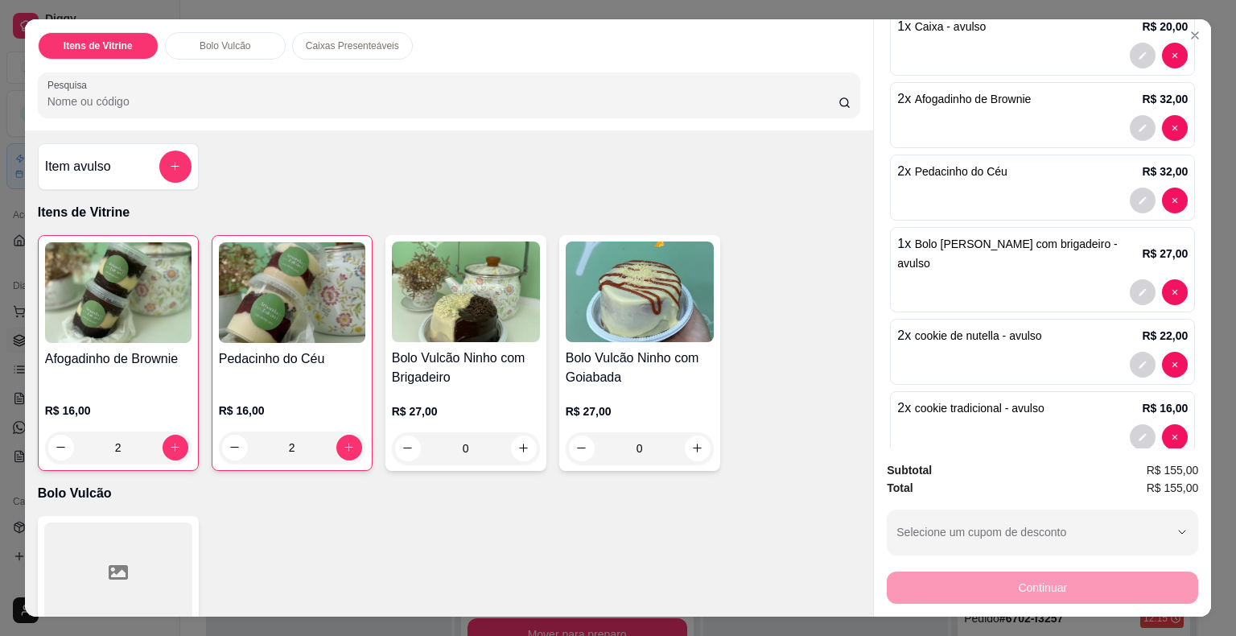
scroll to position [0, 0]
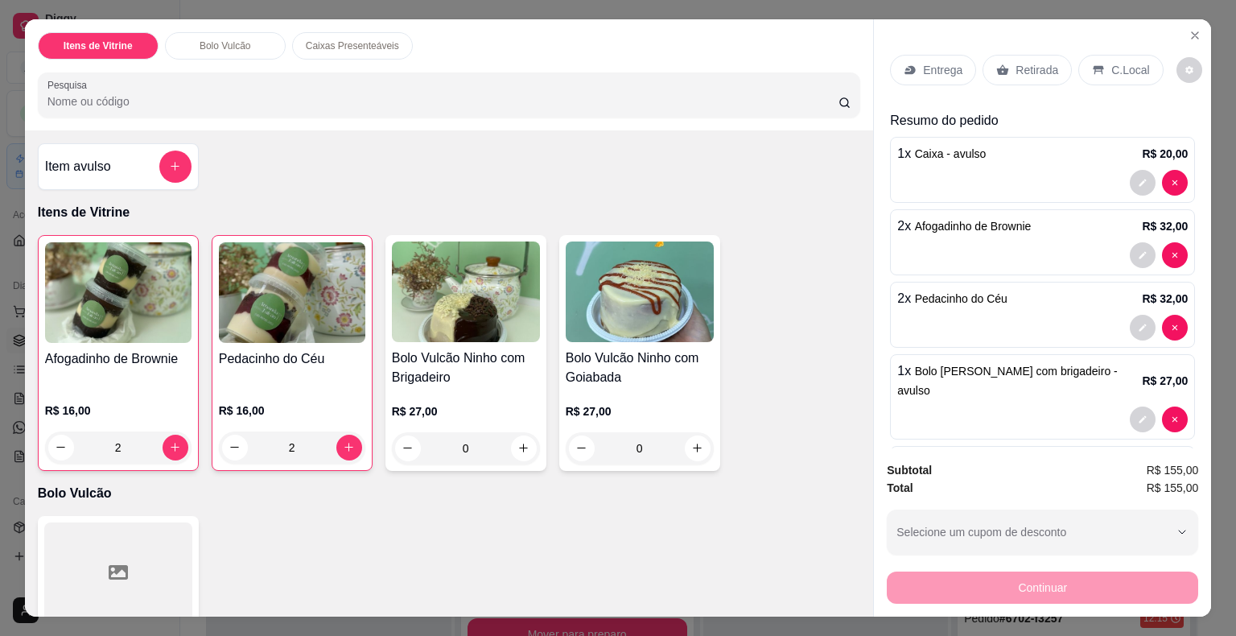
click at [1024, 63] on p "Retirada" at bounding box center [1037, 70] width 43 height 16
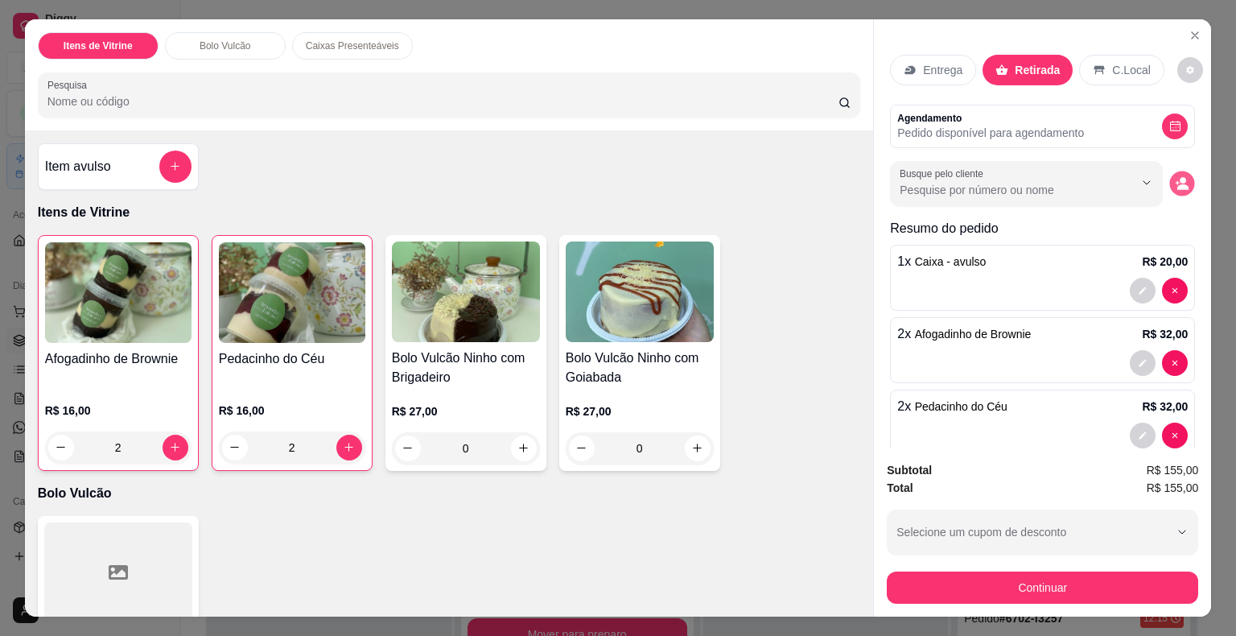
click at [1177, 184] on icon "decrease-product-quantity" at bounding box center [1182, 187] width 11 height 6
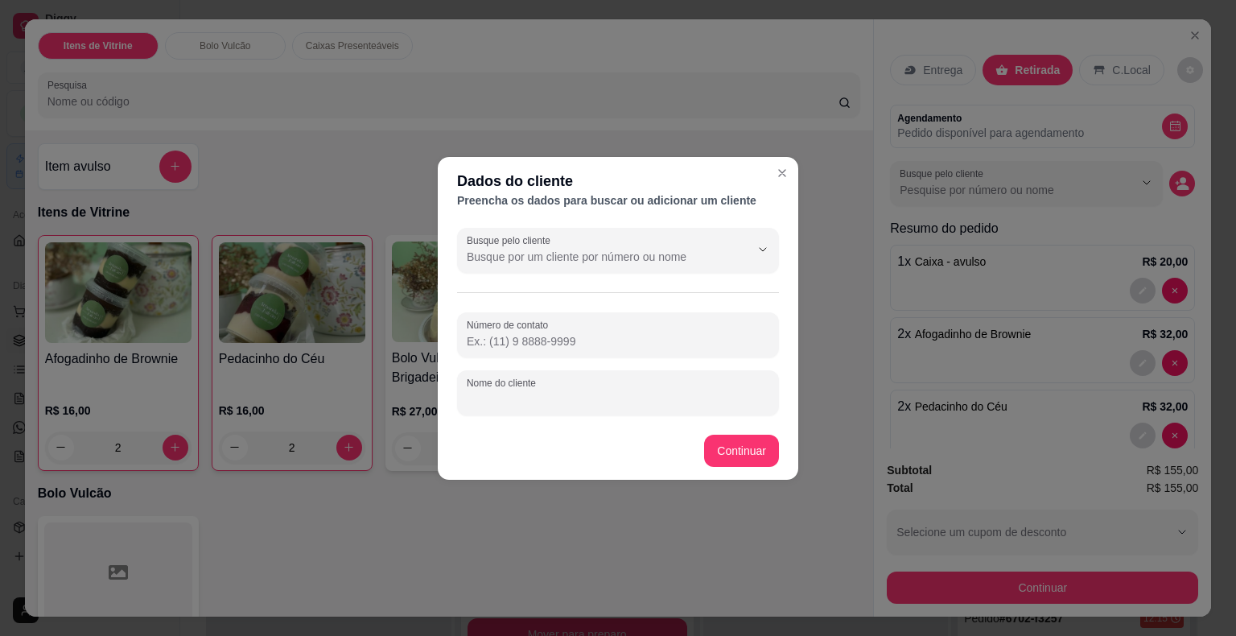
click at [576, 401] on input "Nome do cliente" at bounding box center [618, 399] width 303 height 16
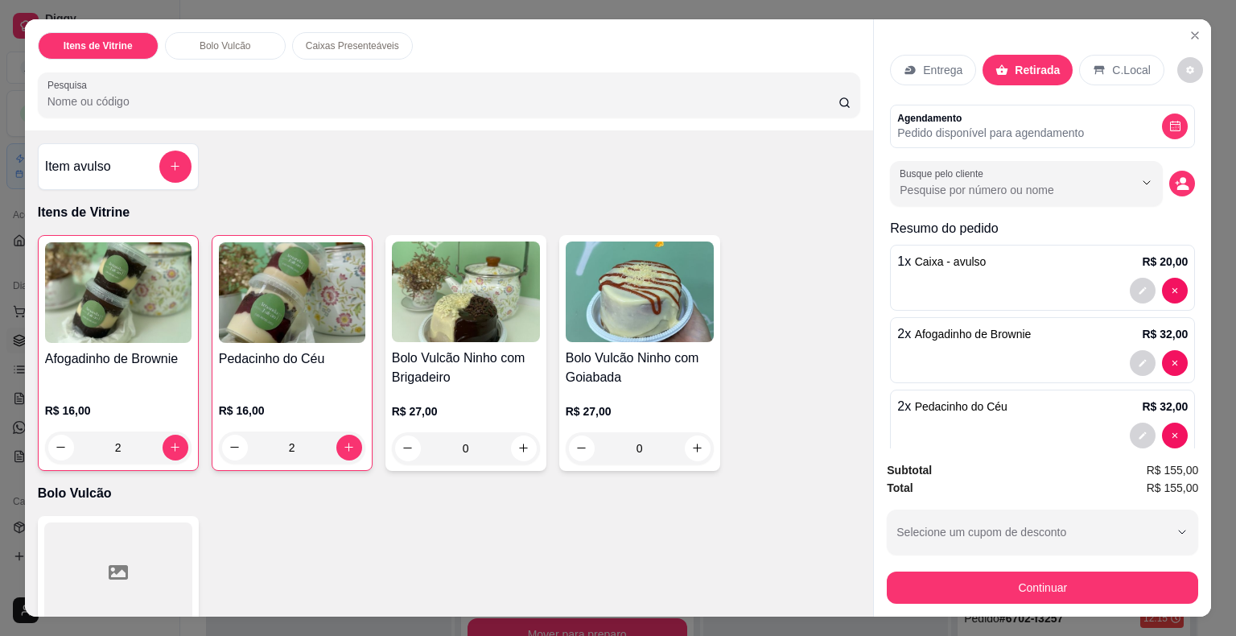
click at [946, 62] on p "Entrega" at bounding box center [942, 70] width 39 height 16
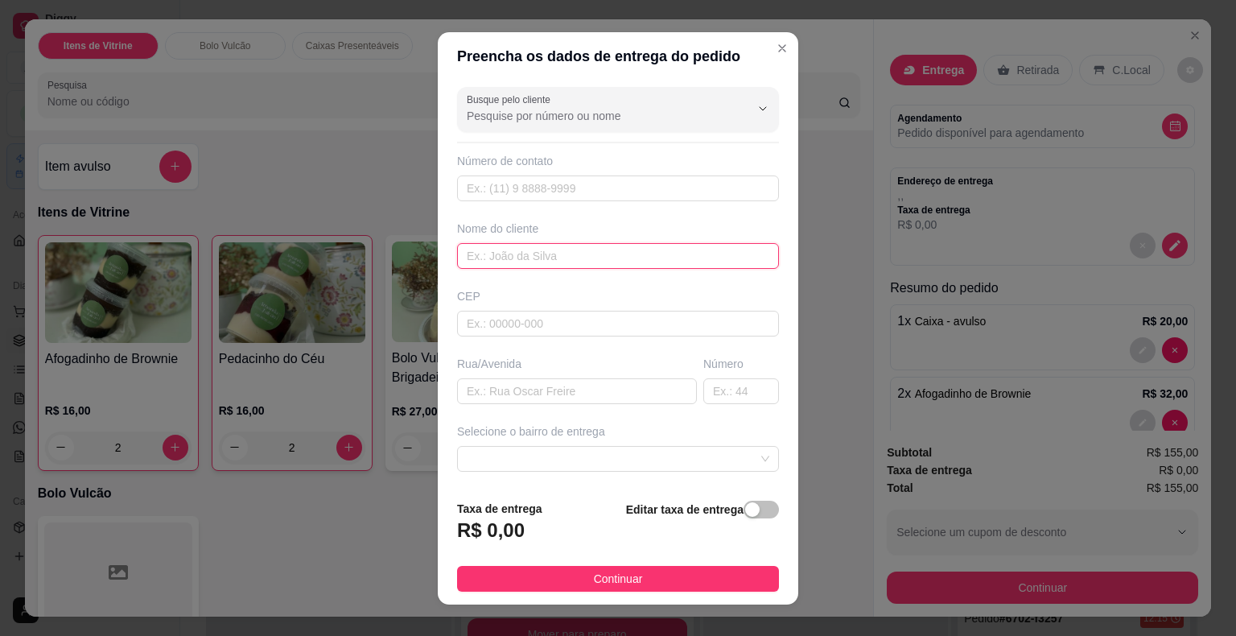
click at [567, 257] on input "text" at bounding box center [618, 256] width 322 height 26
paste input "Gildenia"
type input "Gildenia"
click at [562, 390] on input "text" at bounding box center [577, 391] width 240 height 26
paste input "[GEOGRAPHIC_DATA][PERSON_NAME]"
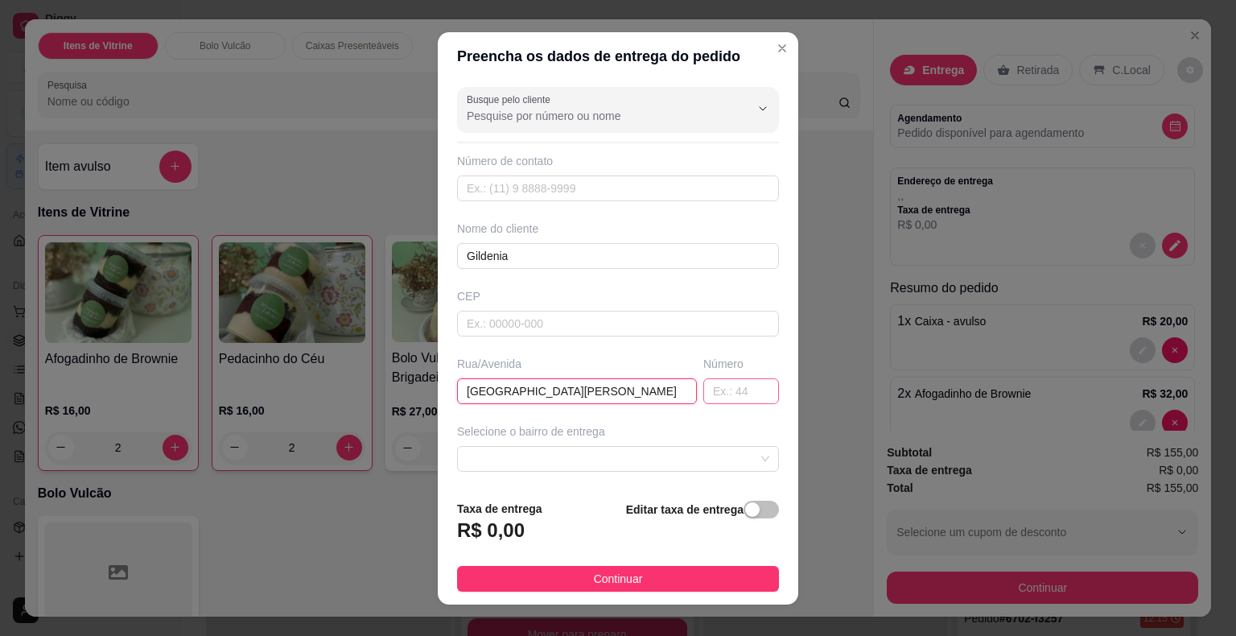
type input "[GEOGRAPHIC_DATA][PERSON_NAME]"
click at [721, 394] on input "text" at bounding box center [741, 391] width 76 height 26
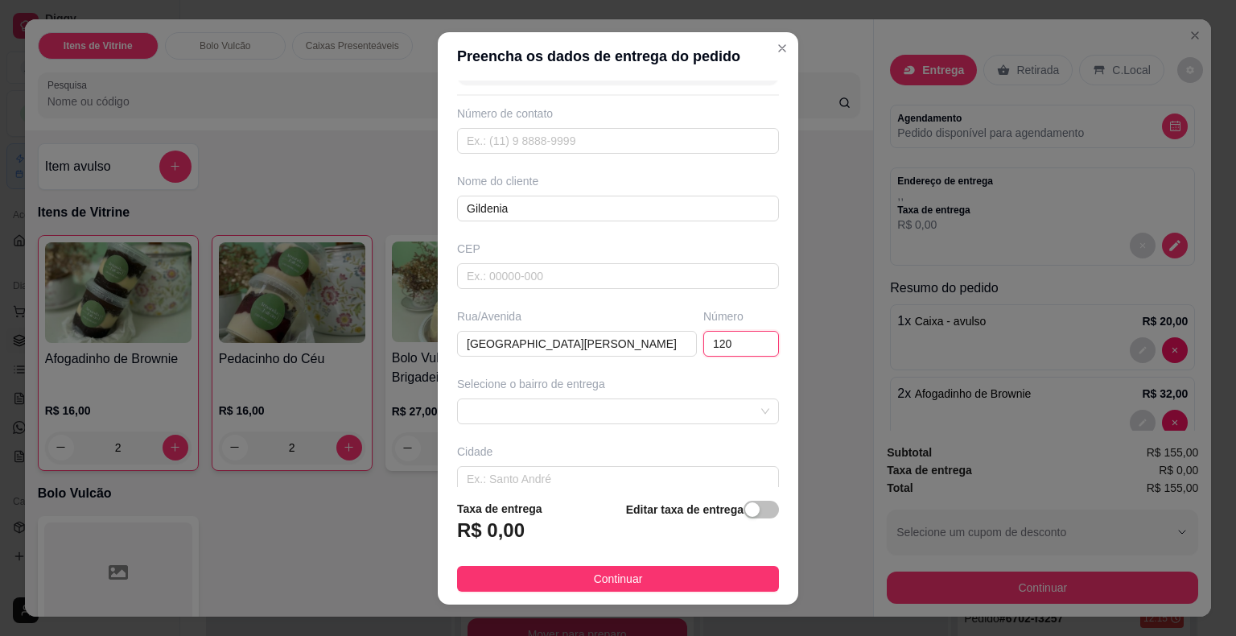
scroll to position [133, 0]
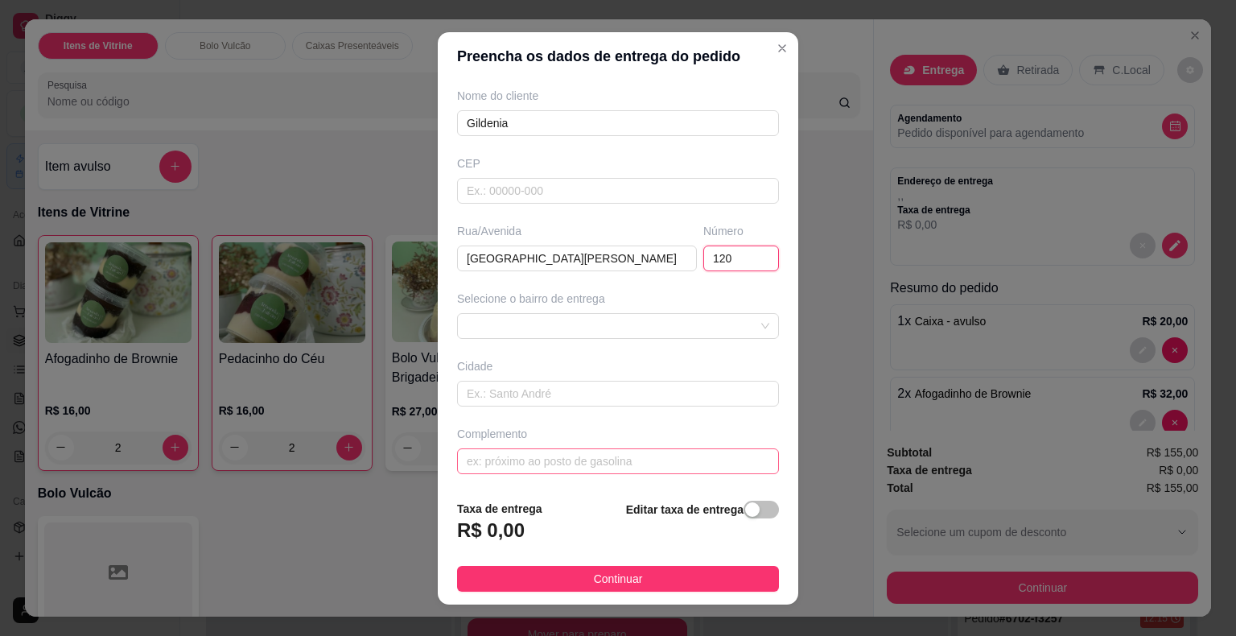
type input "120"
click at [605, 459] on input "text" at bounding box center [618, 461] width 322 height 26
paste input "Próximo ao sítio Nonato da [DEMOGRAPHIC_DATA]"
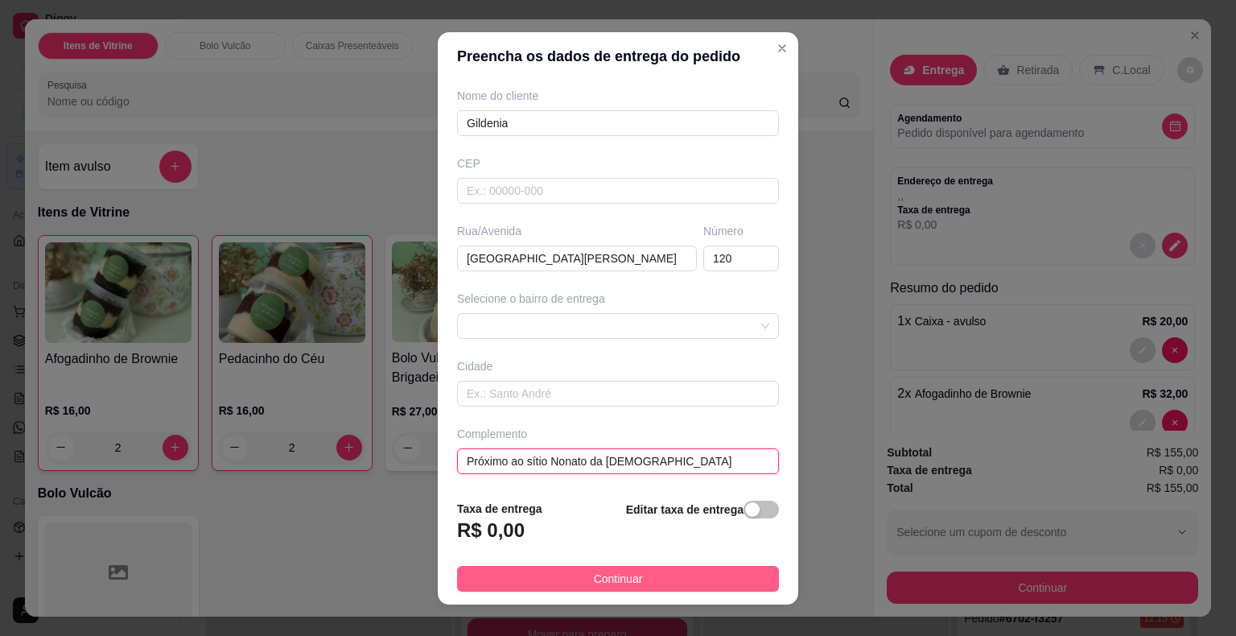
type input "Próximo ao sítio Nonato da [DEMOGRAPHIC_DATA]"
click at [579, 581] on button "Continuar" at bounding box center [618, 579] width 322 height 26
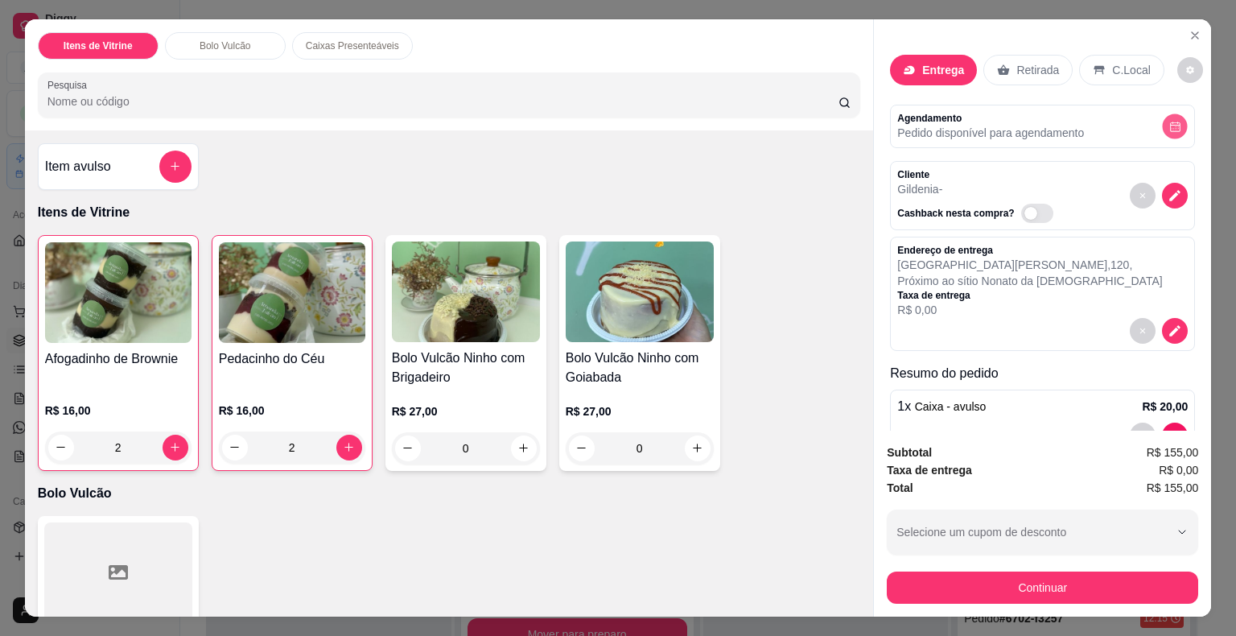
click at [1170, 121] on icon "decrease-product-quantity" at bounding box center [1175, 126] width 10 height 10
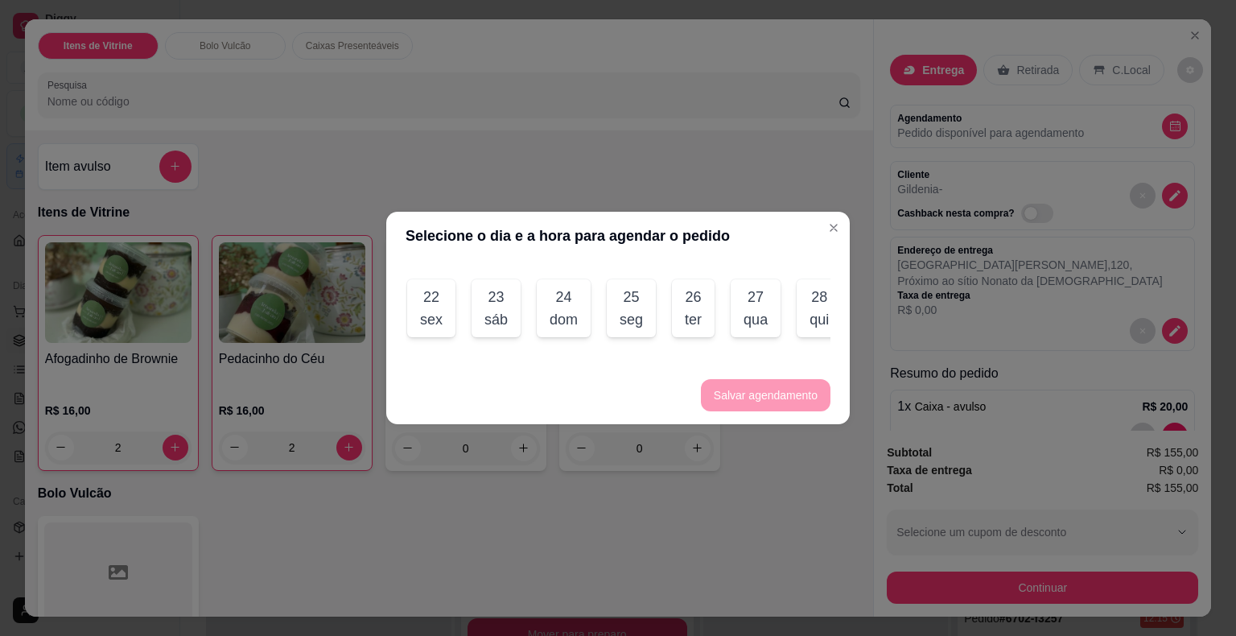
click at [428, 313] on div "sex" at bounding box center [431, 319] width 23 height 23
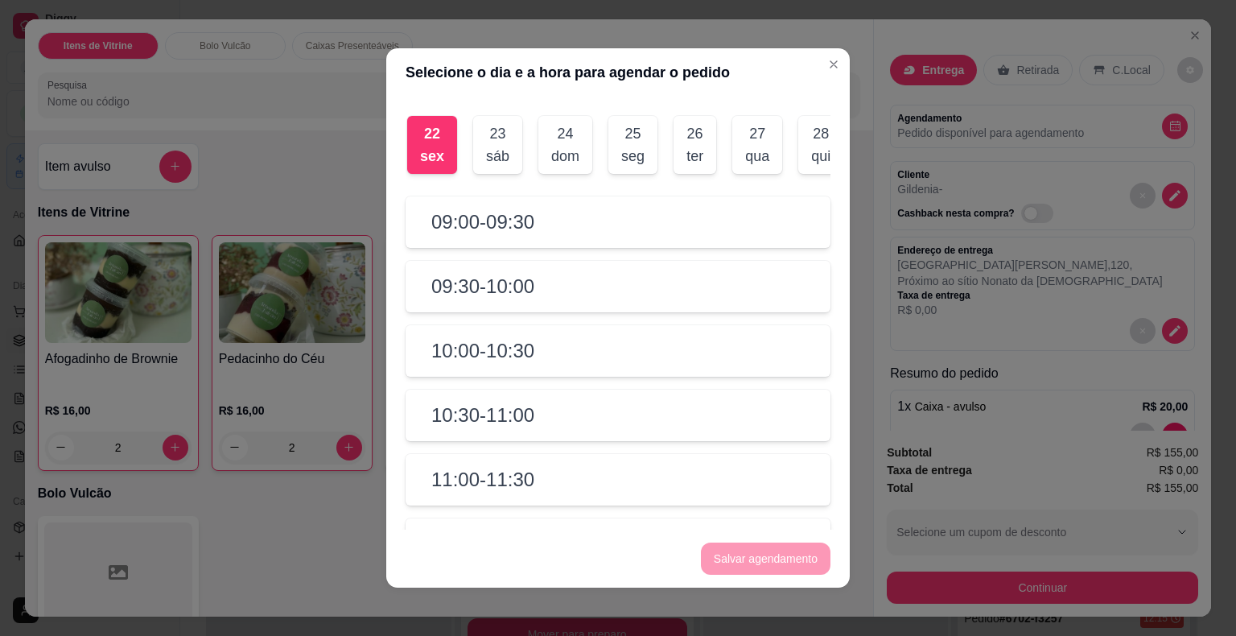
click at [563, 376] on div "10:00 - 10:30" at bounding box center [618, 351] width 425 height 52
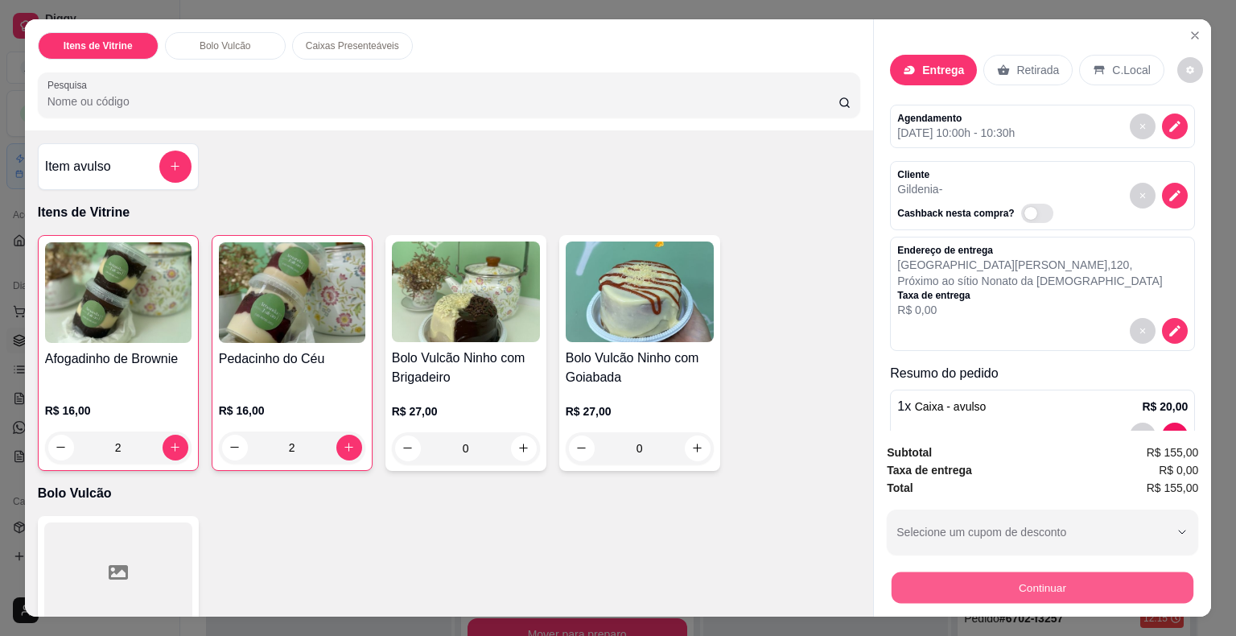
click at [917, 572] on button "Continuar" at bounding box center [1043, 587] width 302 height 31
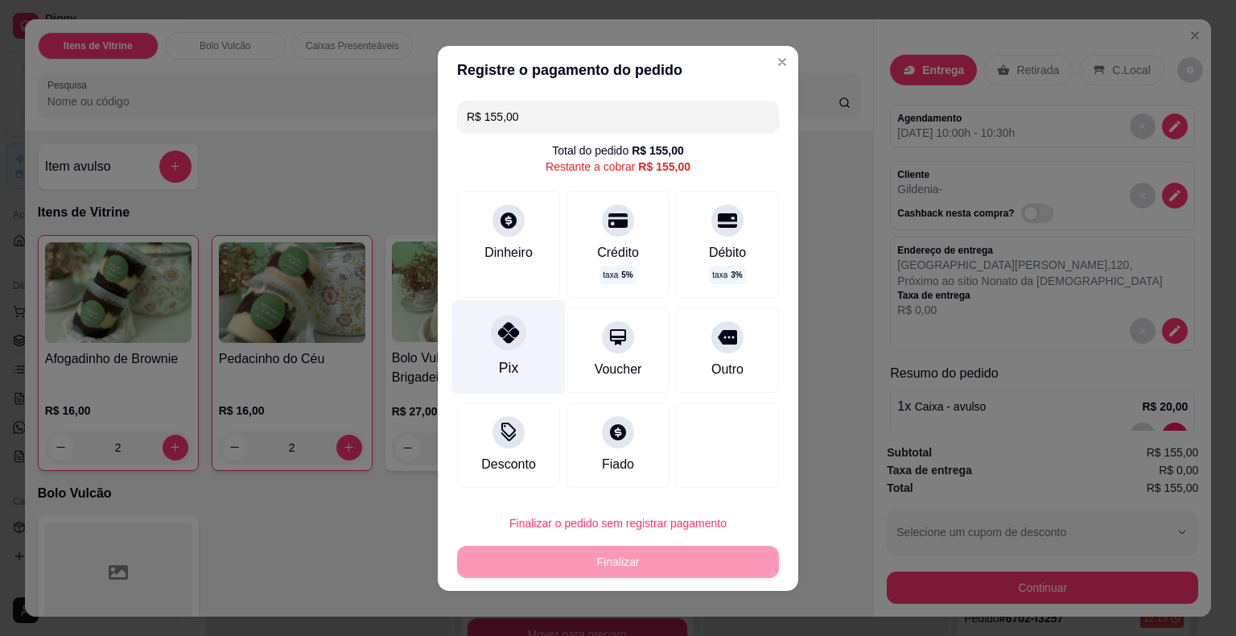
click at [485, 352] on div "Pix" at bounding box center [508, 346] width 113 height 94
type input "R$ 0,00"
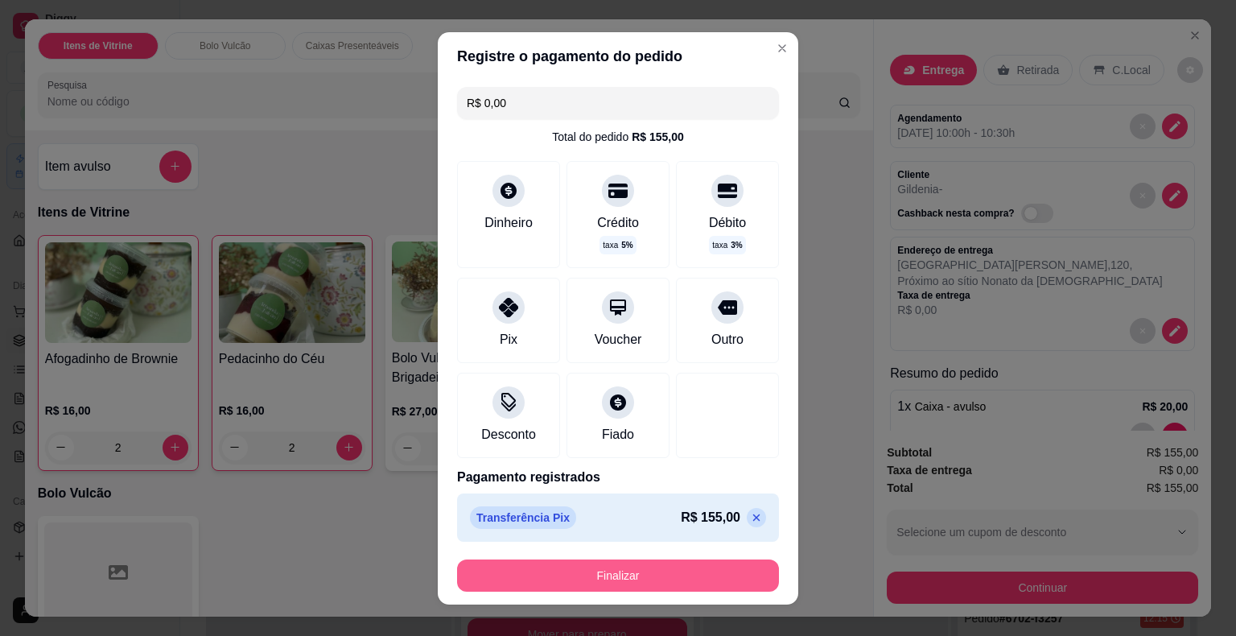
click at [577, 571] on button "Finalizar" at bounding box center [618, 575] width 322 height 32
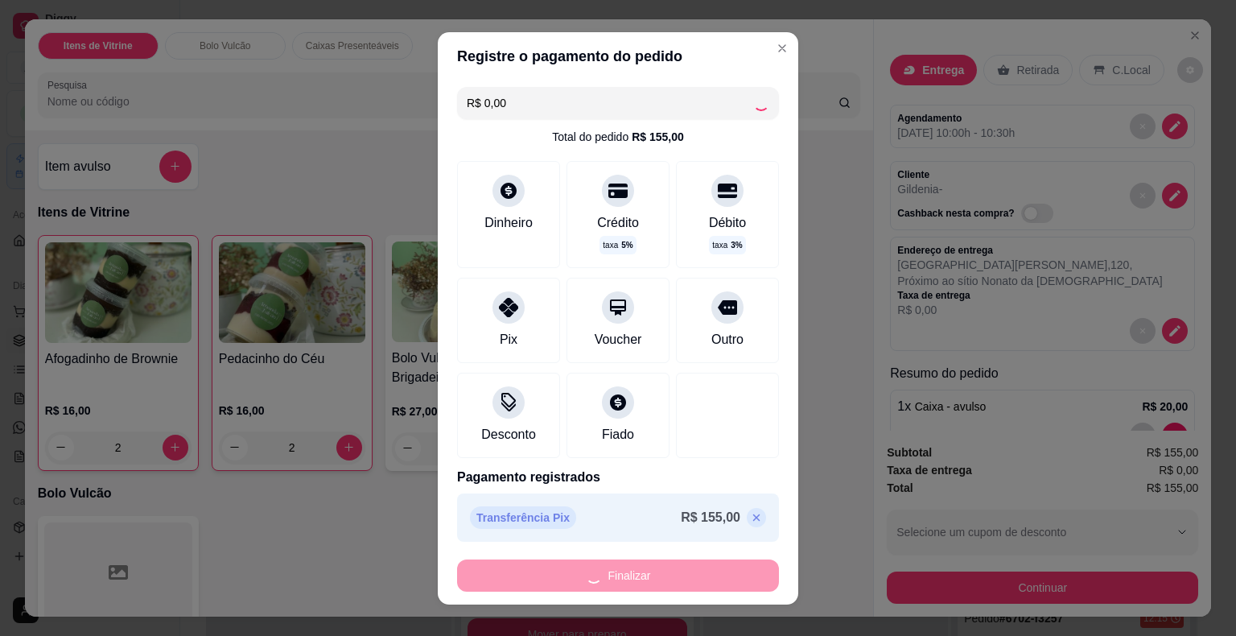
type input "0"
type input "-R$ 155,00"
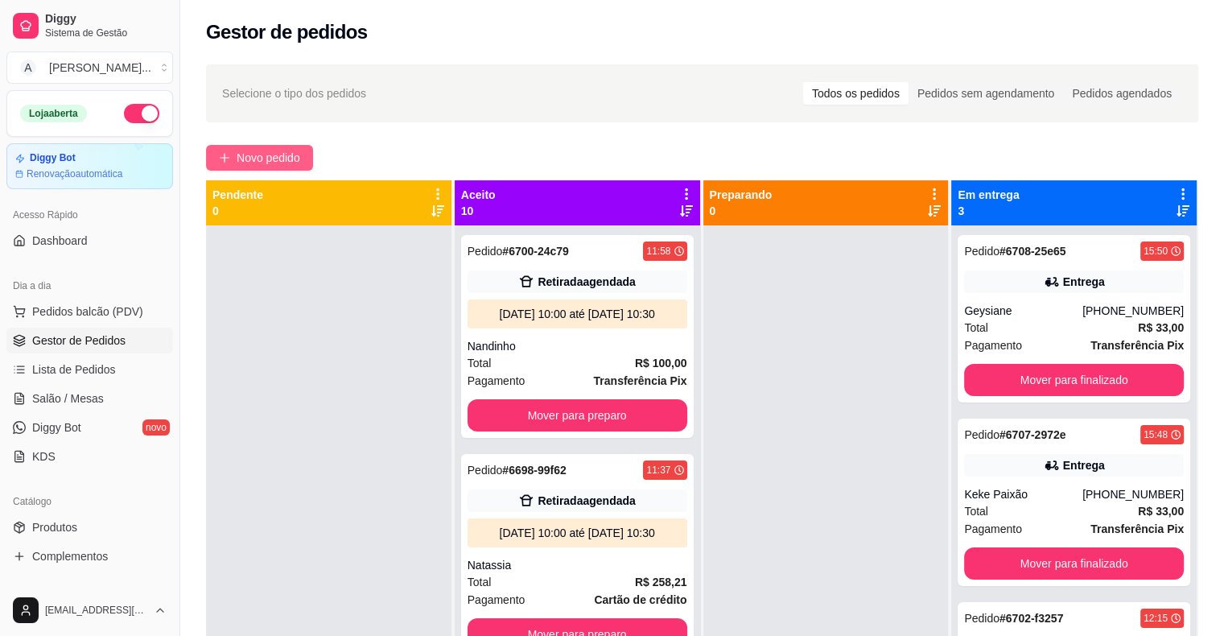
click at [258, 156] on span "Novo pedido" at bounding box center [269, 158] width 64 height 18
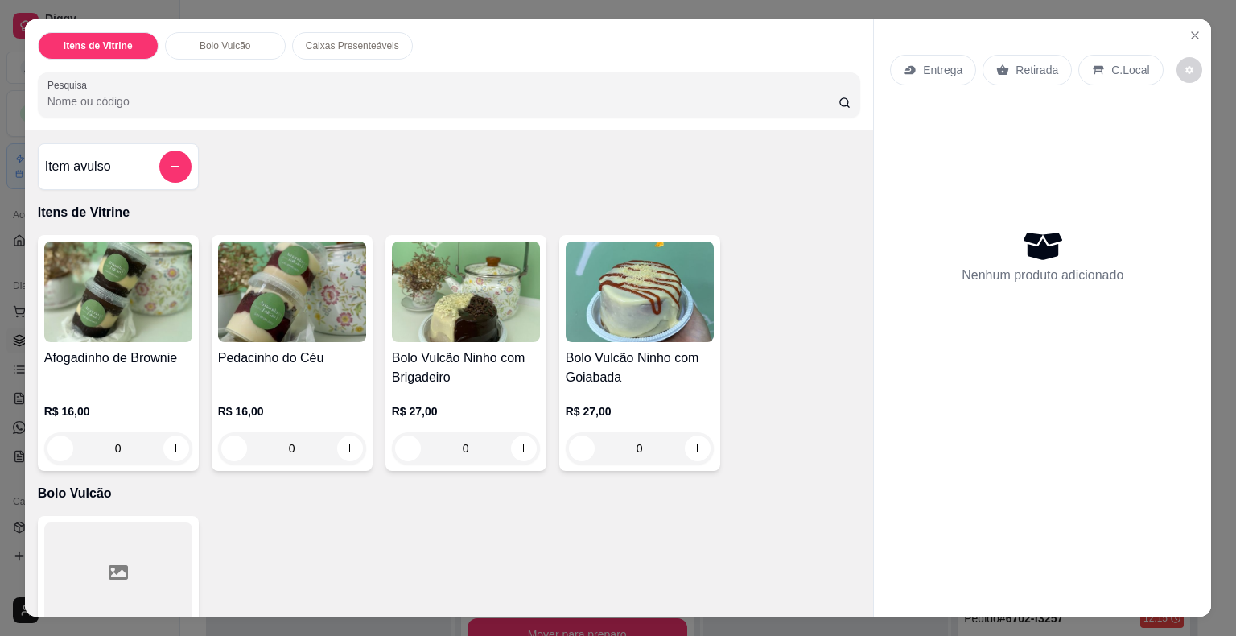
click at [148, 348] on h4 "Afogadinho de Brownie" at bounding box center [118, 357] width 148 height 19
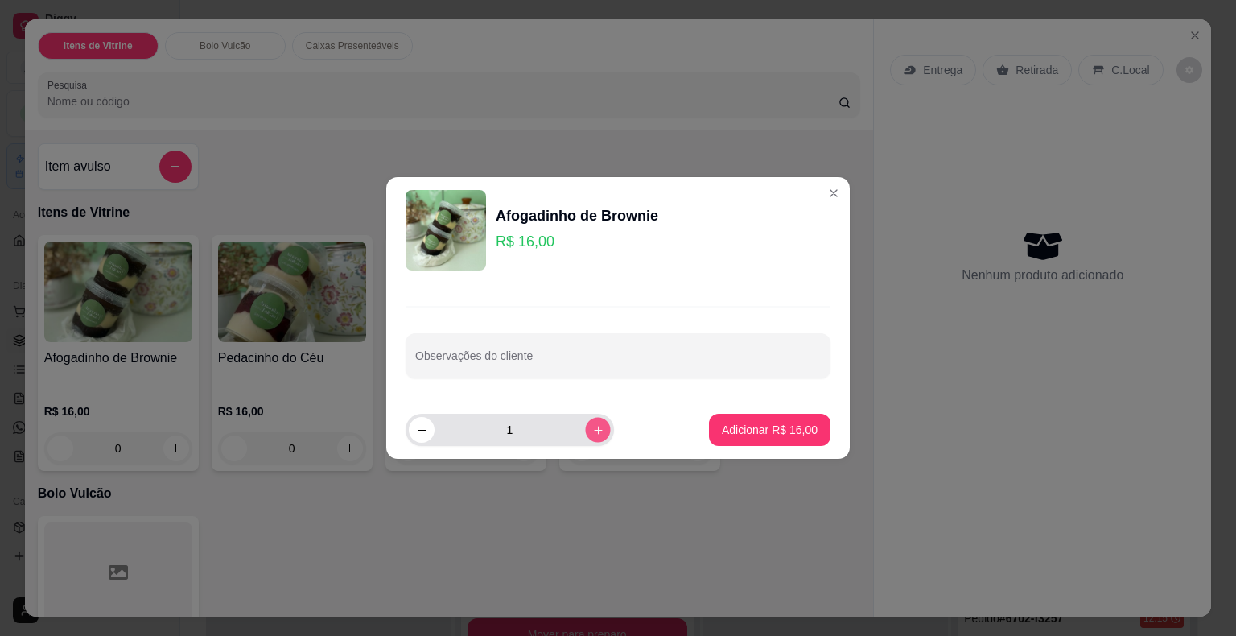
click at [585, 423] on button "increase-product-quantity" at bounding box center [597, 429] width 25 height 25
type input "2"
click at [754, 431] on p "Adicionar R$ 32,00" at bounding box center [770, 430] width 96 height 16
type input "2"
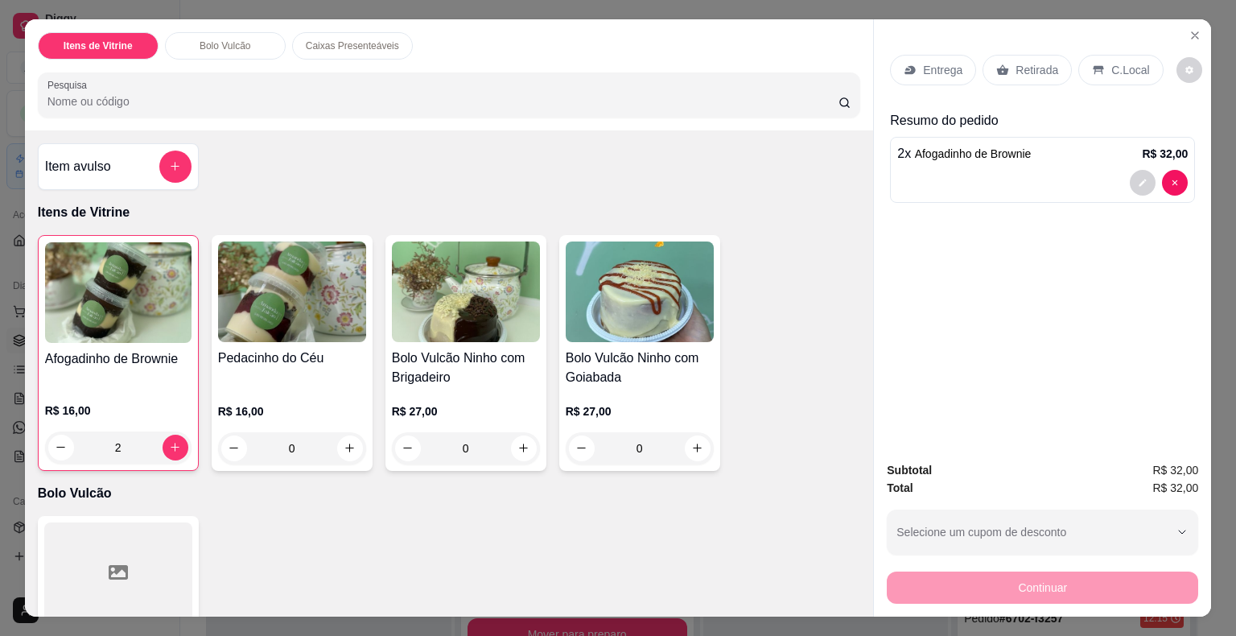
click at [326, 387] on div "R$ 16,00 0" at bounding box center [292, 425] width 148 height 77
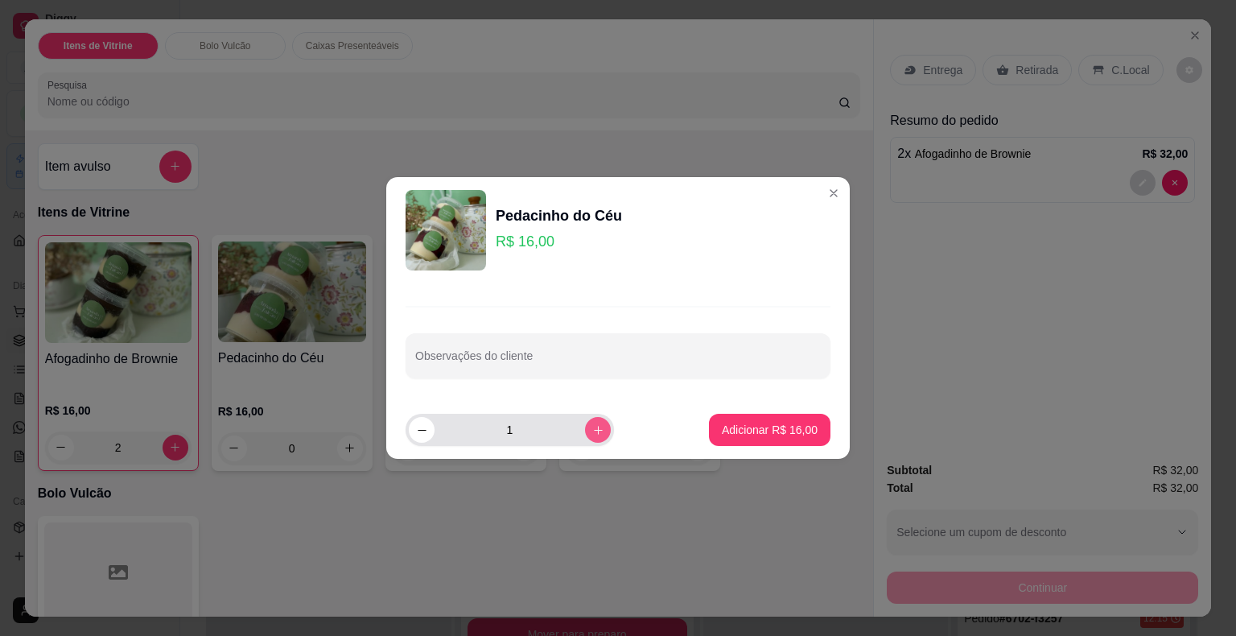
click at [592, 427] on icon "increase-product-quantity" at bounding box center [598, 430] width 12 height 12
type input "2"
click at [787, 415] on button "Adicionar R$ 32,00" at bounding box center [770, 430] width 122 height 32
type input "2"
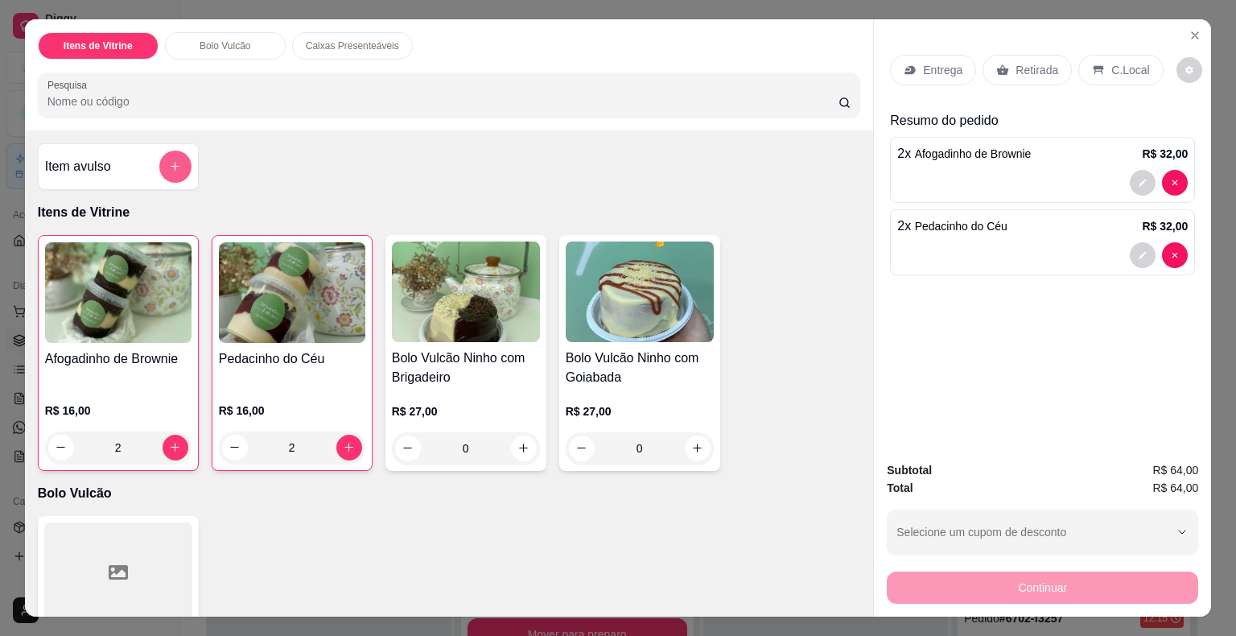
click at [173, 160] on icon "add-separate-item" at bounding box center [175, 166] width 12 height 12
click at [457, 233] on div "Nome do produto Preço do produto 0,00 Observações" at bounding box center [618, 313] width 361 height 174
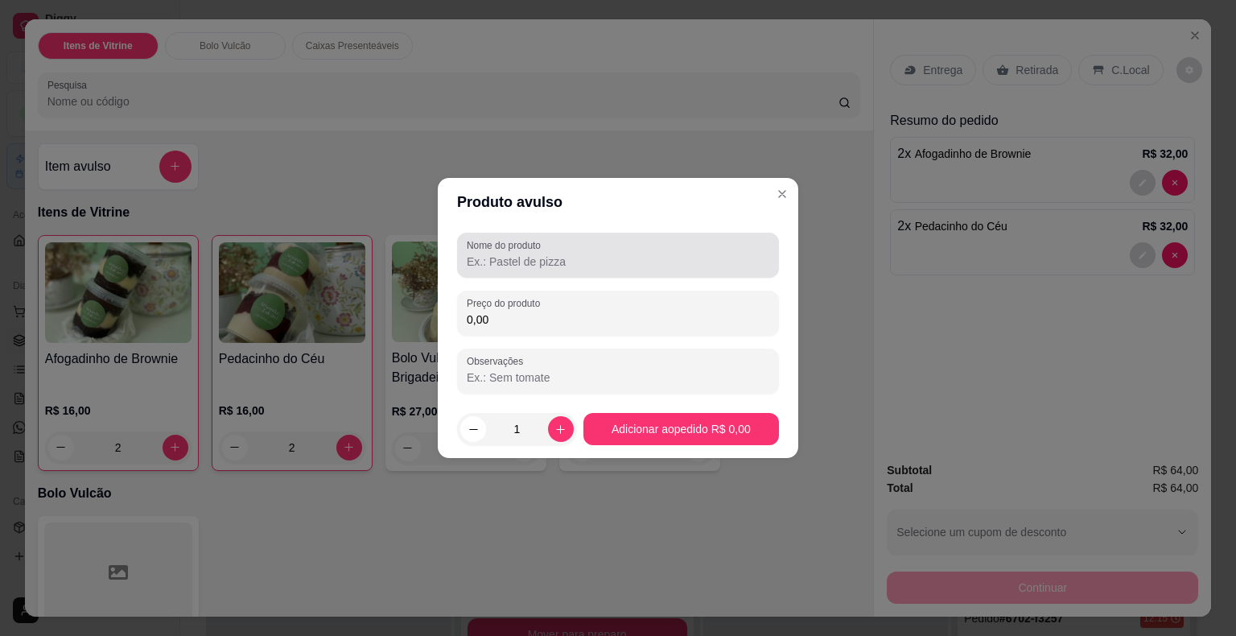
click at [494, 259] on input "Nome do produto" at bounding box center [618, 262] width 303 height 16
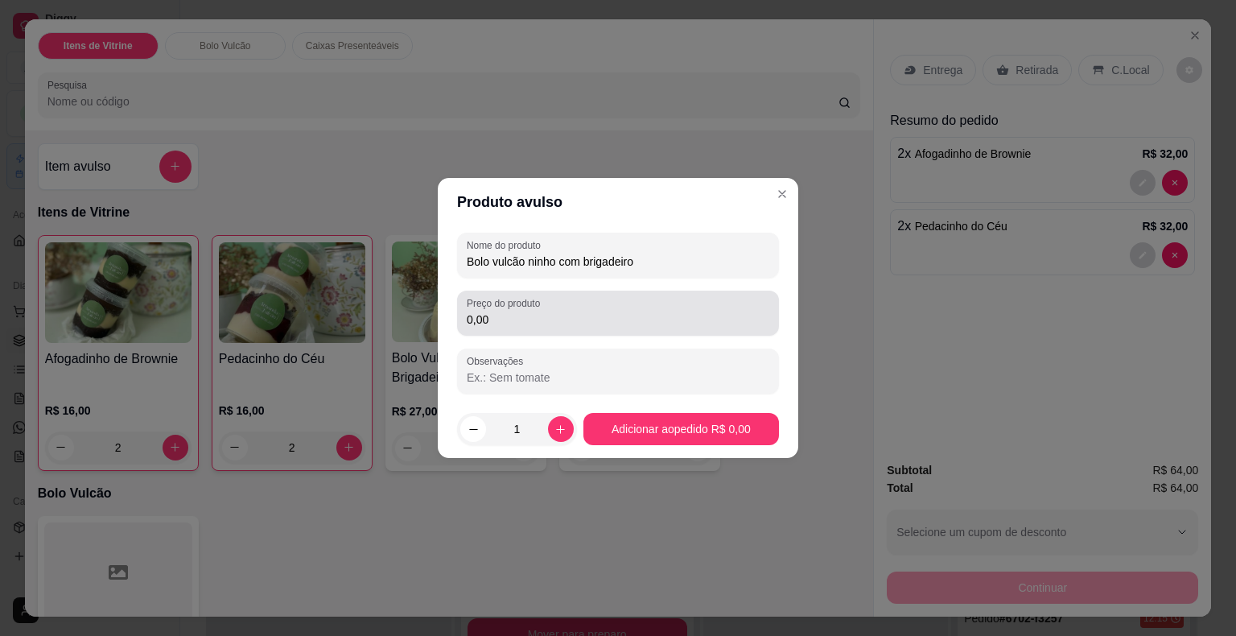
type input "Bolo vulcão ninho com brigadeiro"
click at [545, 312] on input "0,00" at bounding box center [618, 319] width 303 height 16
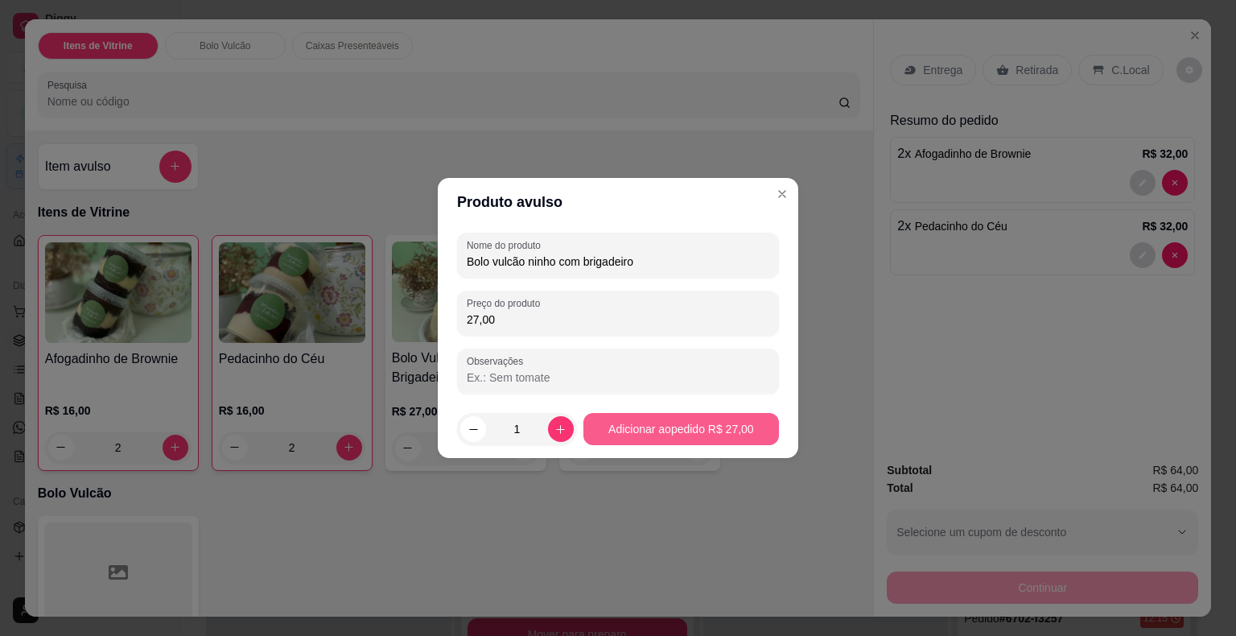
type input "27,00"
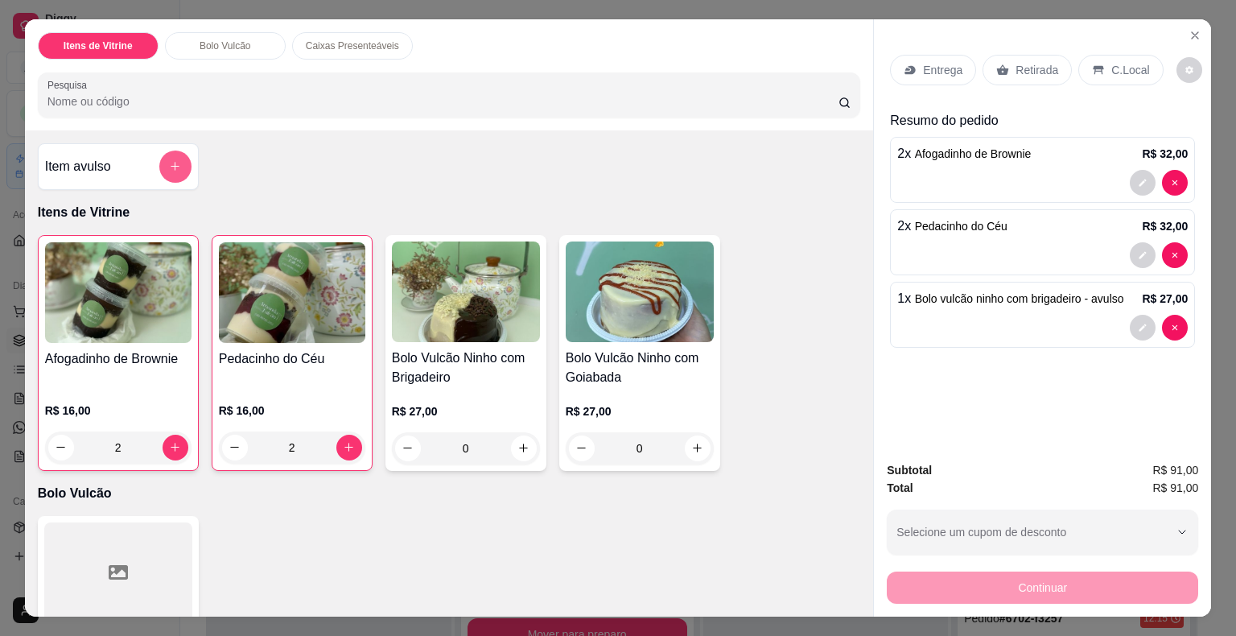
click at [170, 161] on icon "add-separate-item" at bounding box center [175, 166] width 12 height 12
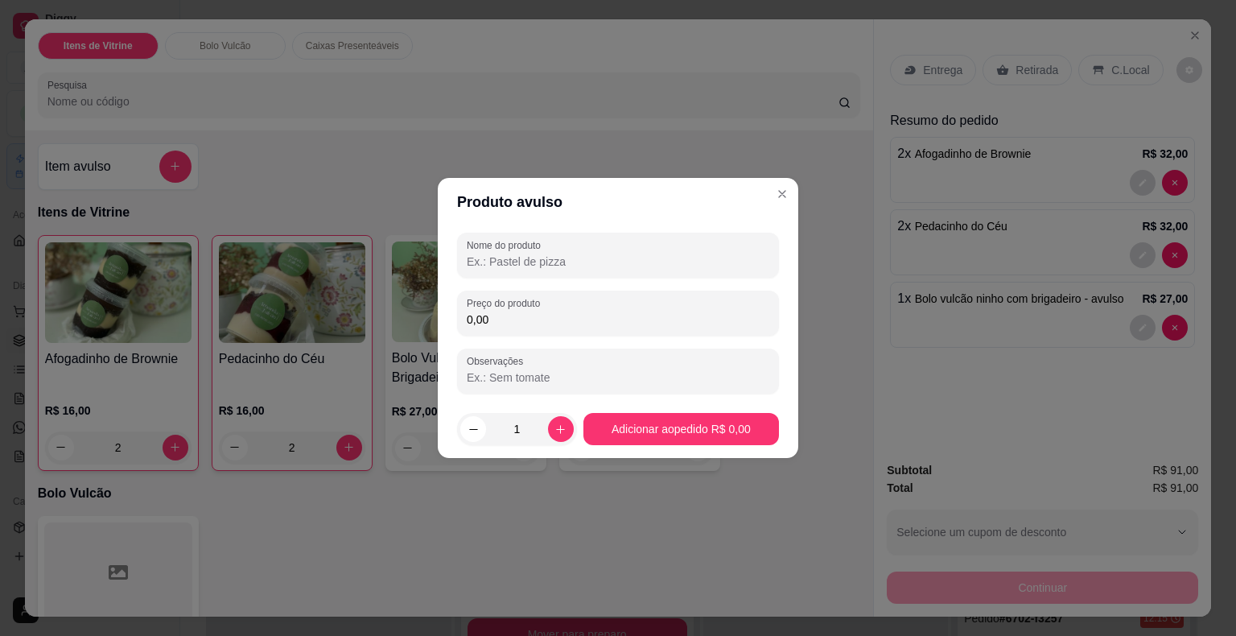
click at [473, 261] on input "Nome do produto" at bounding box center [618, 262] width 303 height 16
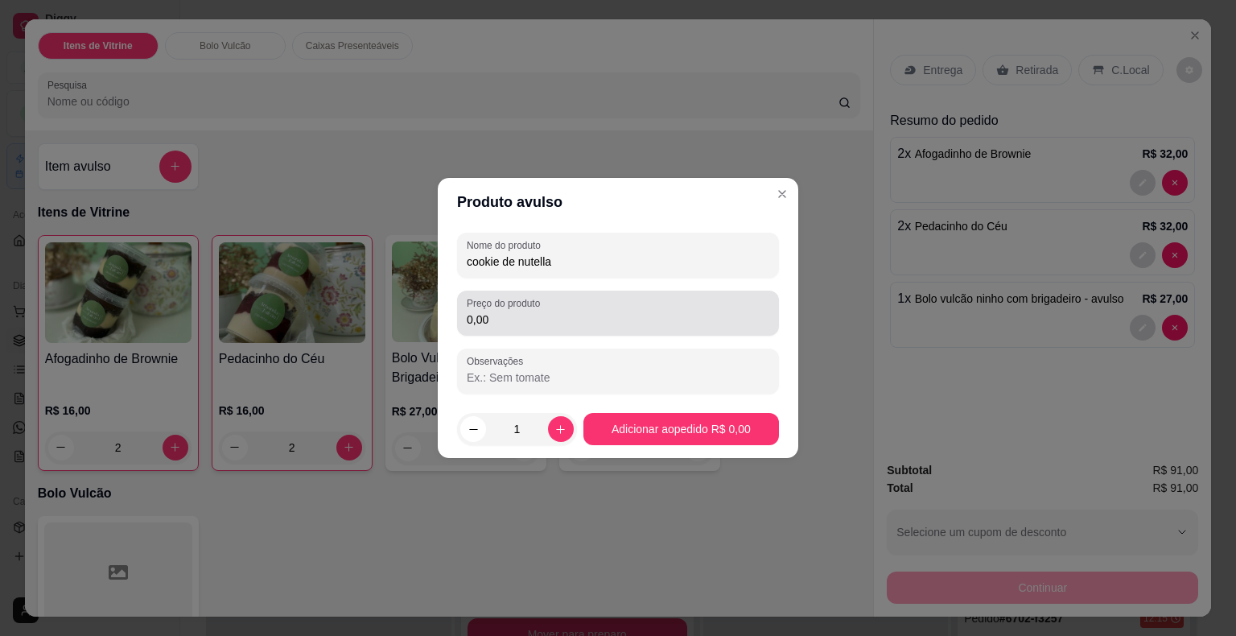
type input "cookie de nutella"
click at [493, 317] on input "0,00" at bounding box center [618, 319] width 303 height 16
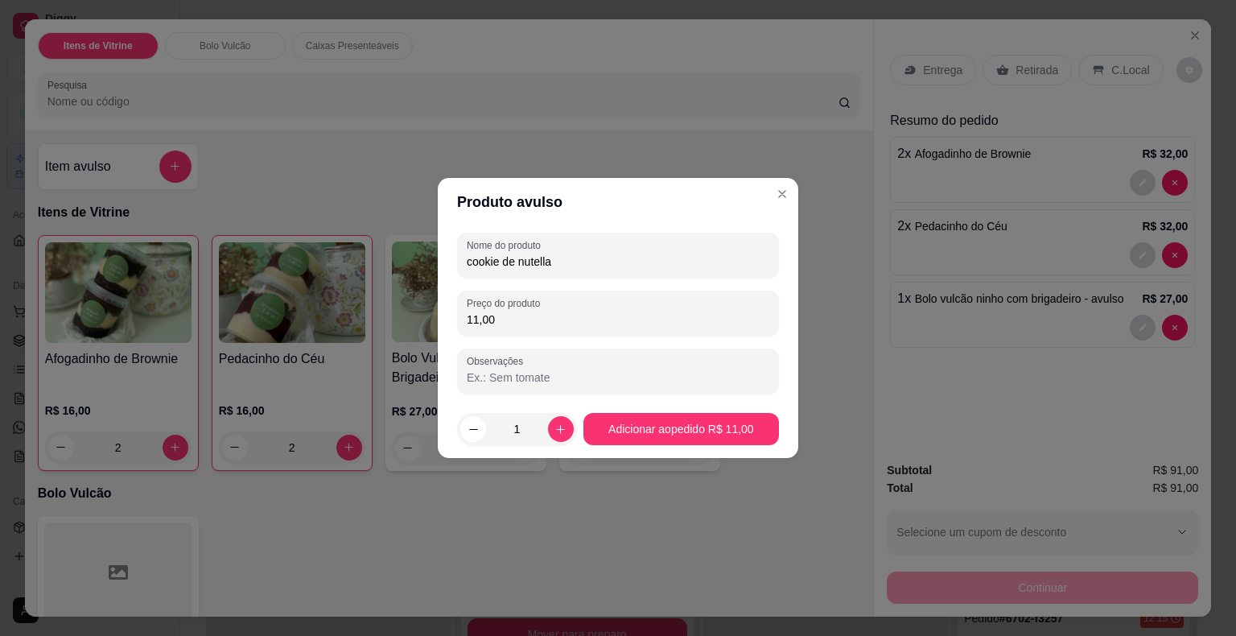
type input "11,00"
click at [526, 418] on input "1" at bounding box center [517, 429] width 62 height 32
type input "2"
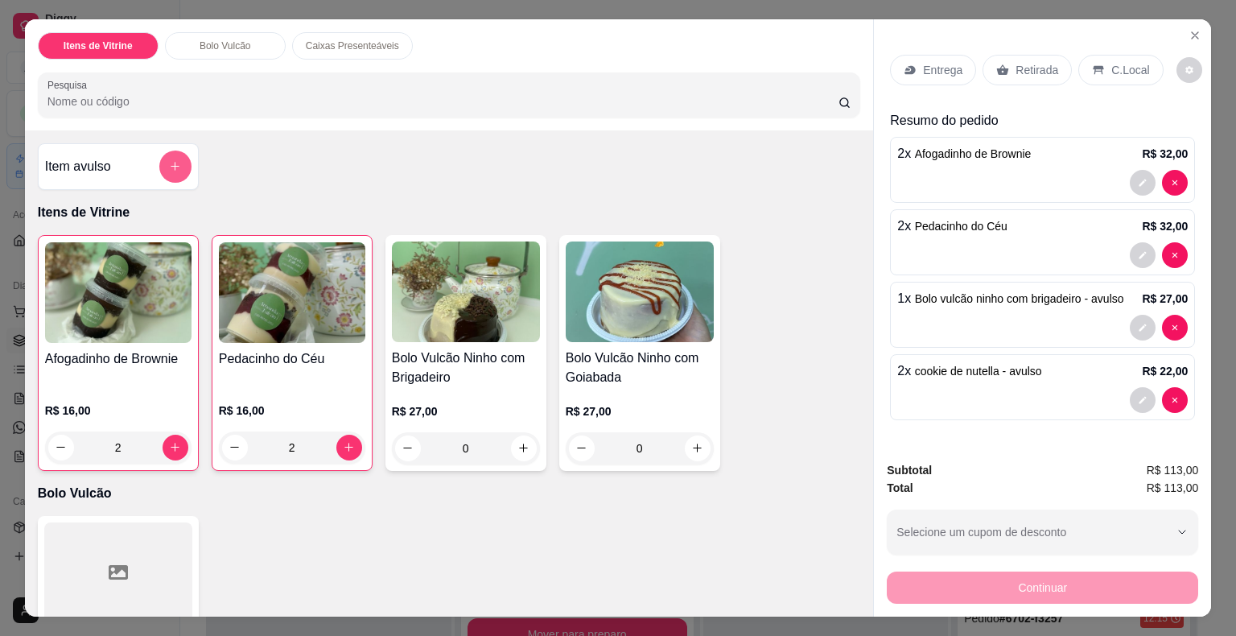
click at [179, 156] on button "add-separate-item" at bounding box center [175, 166] width 32 height 32
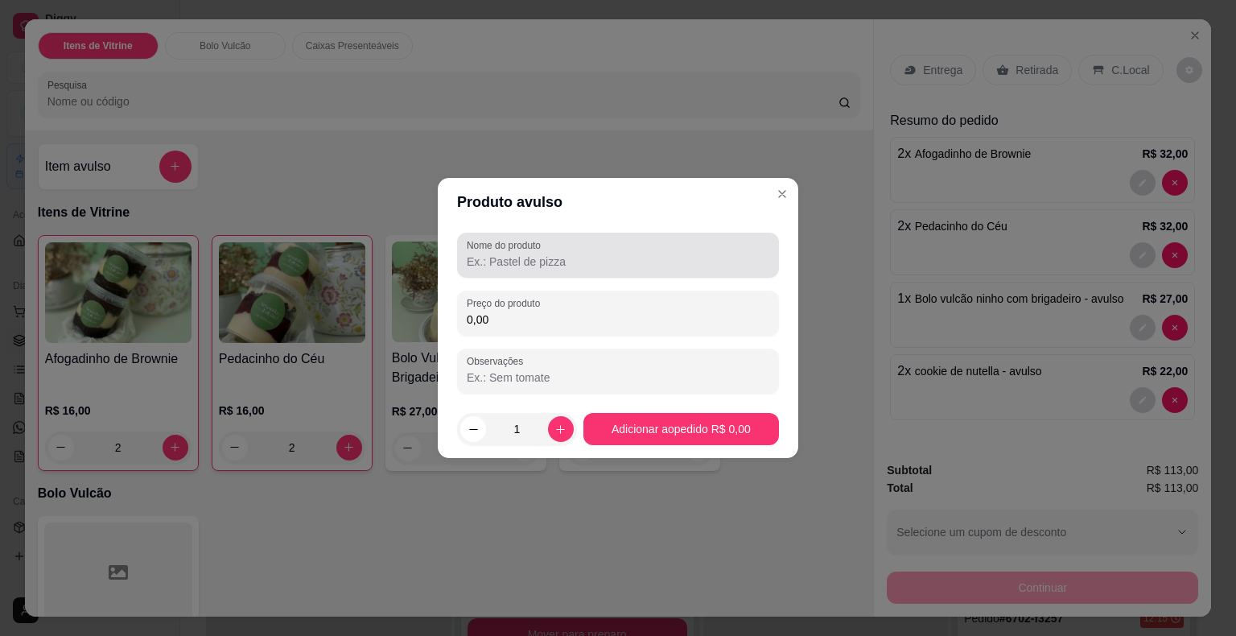
click at [478, 258] on input "Nome do produto" at bounding box center [618, 262] width 303 height 16
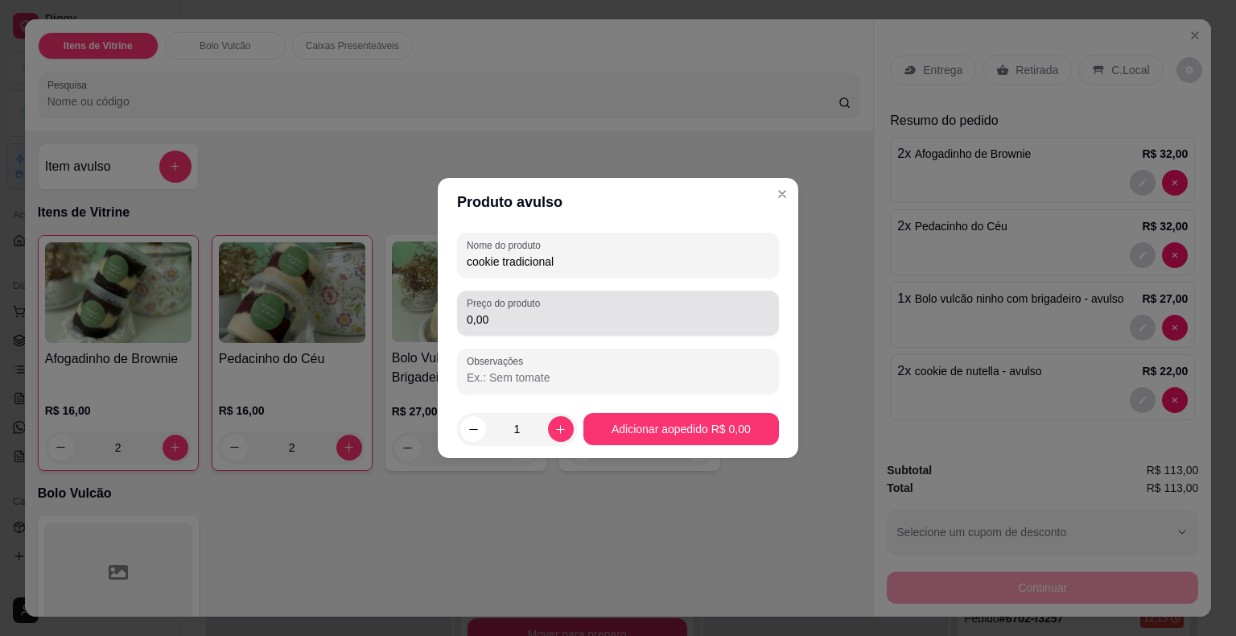
type input "cookie tradicional"
click at [507, 316] on input "0,00" at bounding box center [618, 319] width 303 height 16
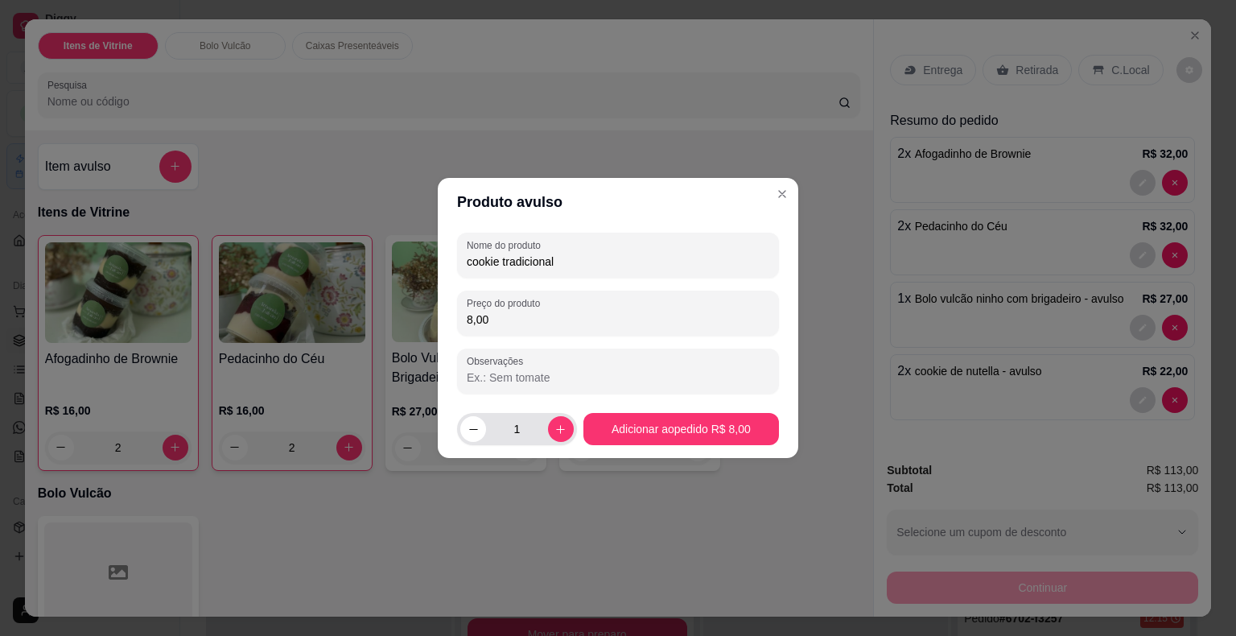
type input "8,00"
click at [534, 430] on input "1" at bounding box center [517, 429] width 62 height 32
type input "2"
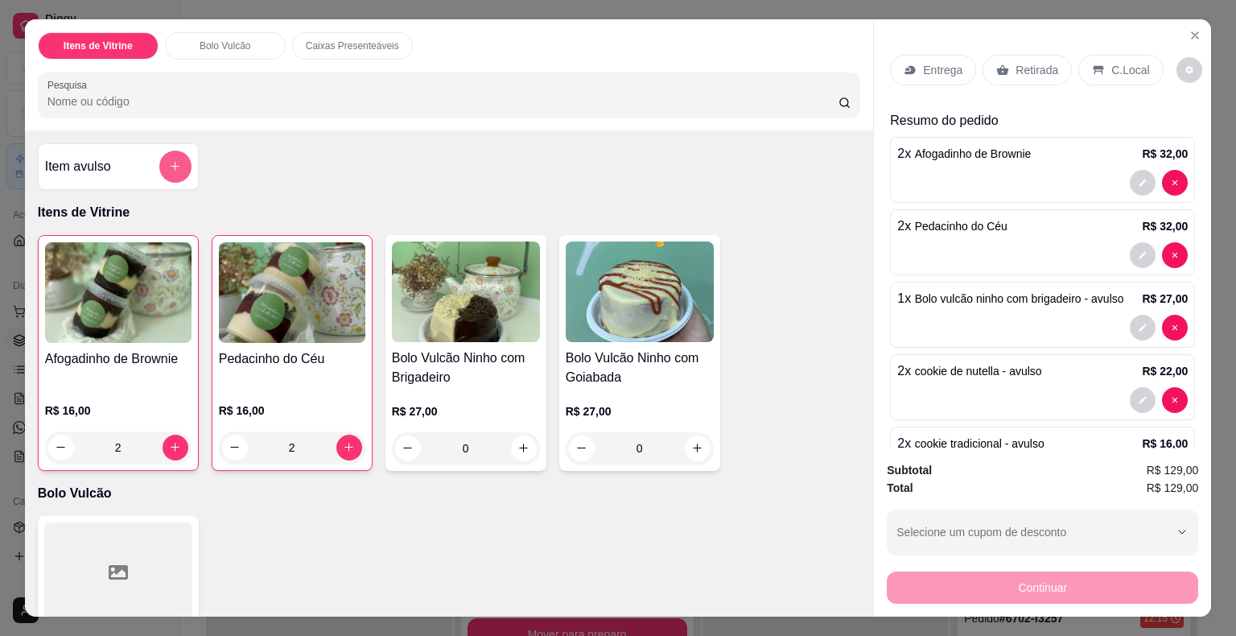
click at [162, 150] on button "add-separate-item" at bounding box center [175, 166] width 32 height 32
click at [483, 265] on input "Nome do produto" at bounding box center [618, 262] width 303 height 16
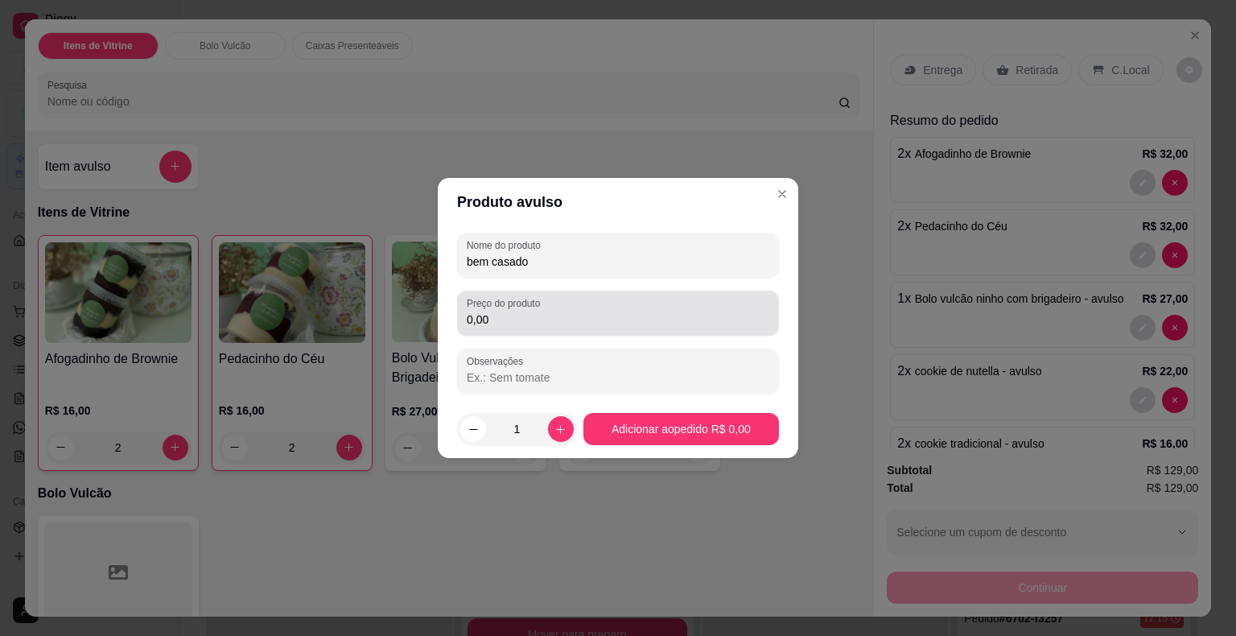
type input "bem casado"
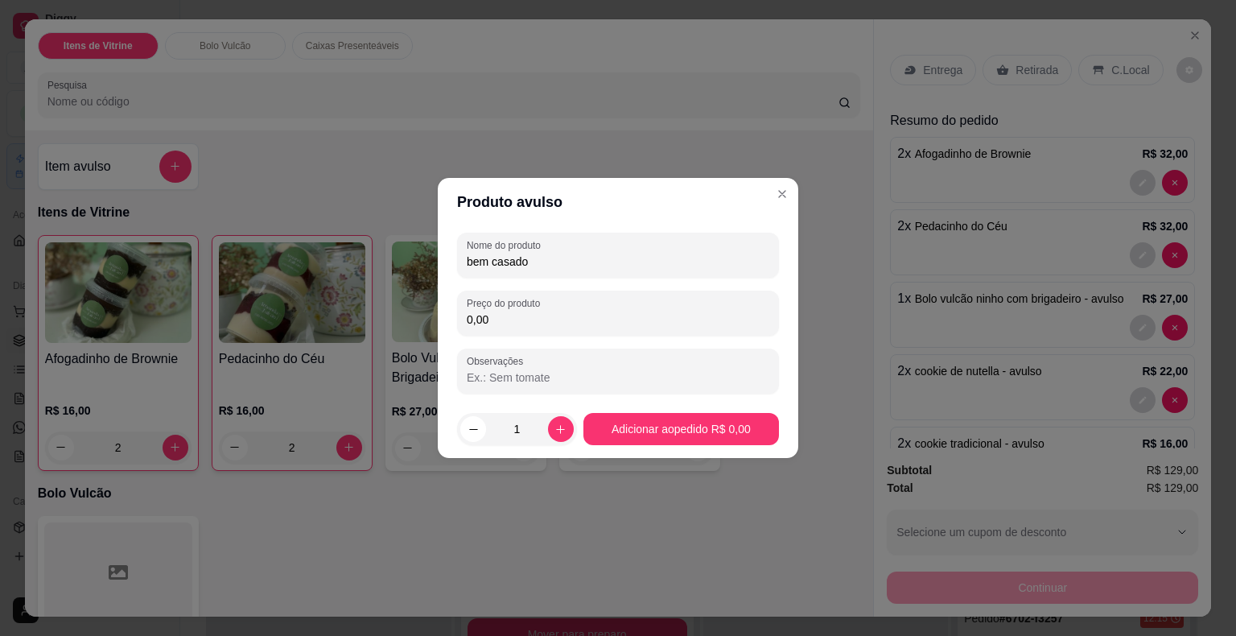
click at [525, 317] on input "0,00" at bounding box center [618, 319] width 303 height 16
type input "6,00"
click at [531, 431] on input "1" at bounding box center [517, 429] width 62 height 32
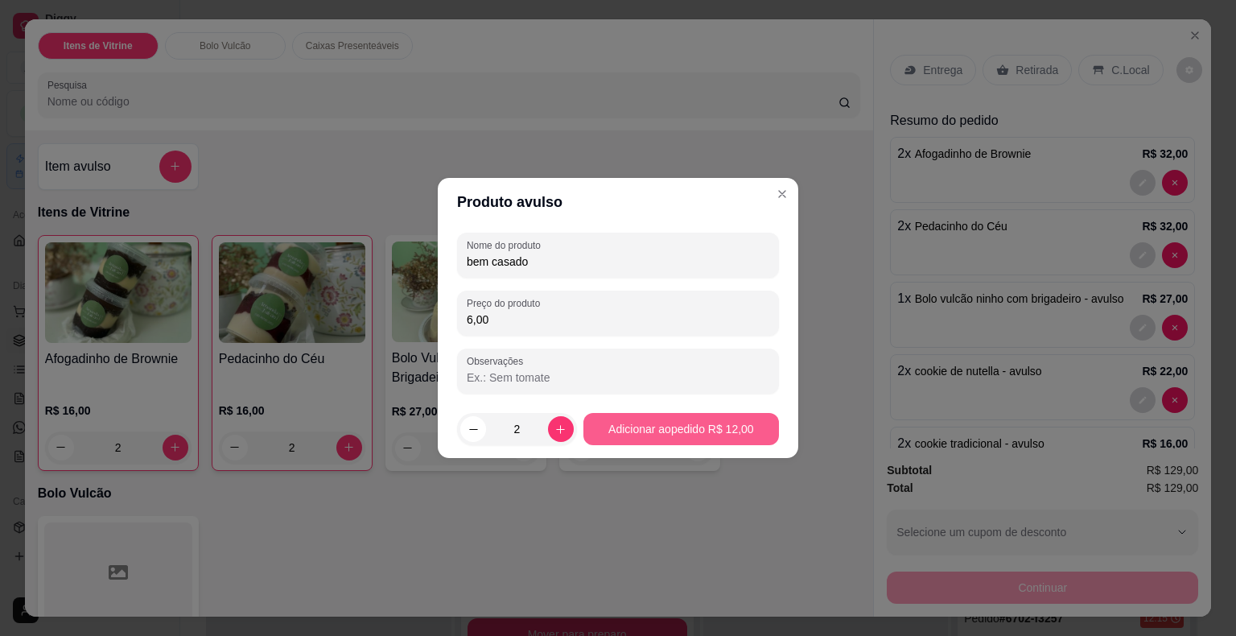
type input "2"
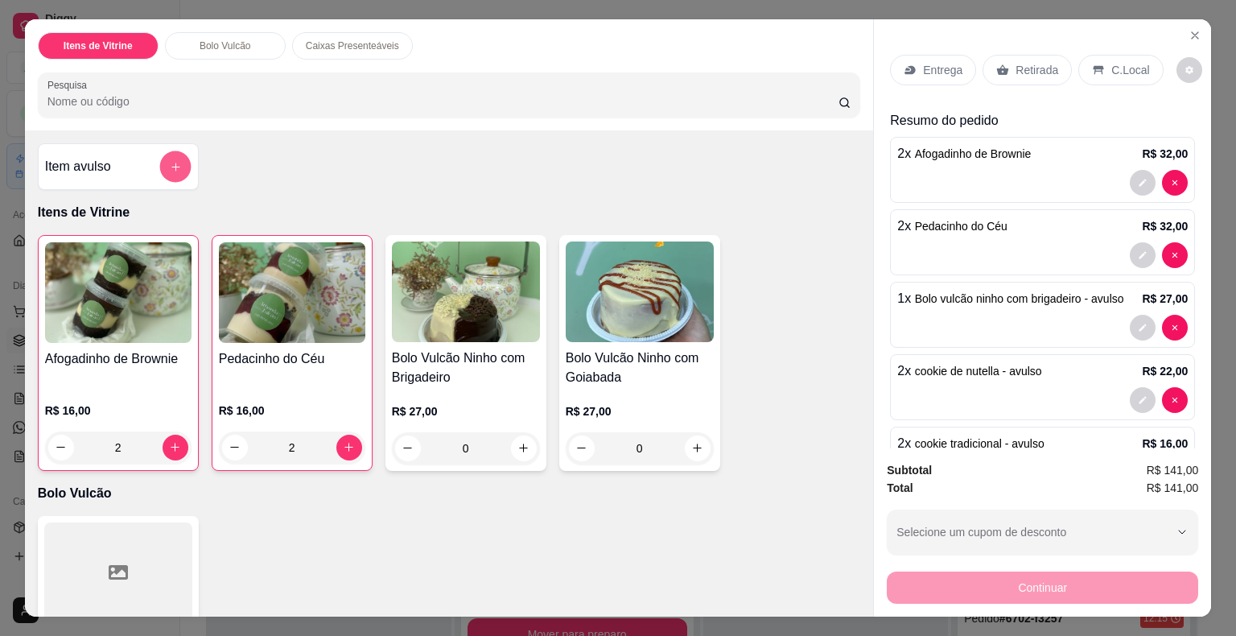
click at [165, 166] on button "add-separate-item" at bounding box center [174, 165] width 31 height 31
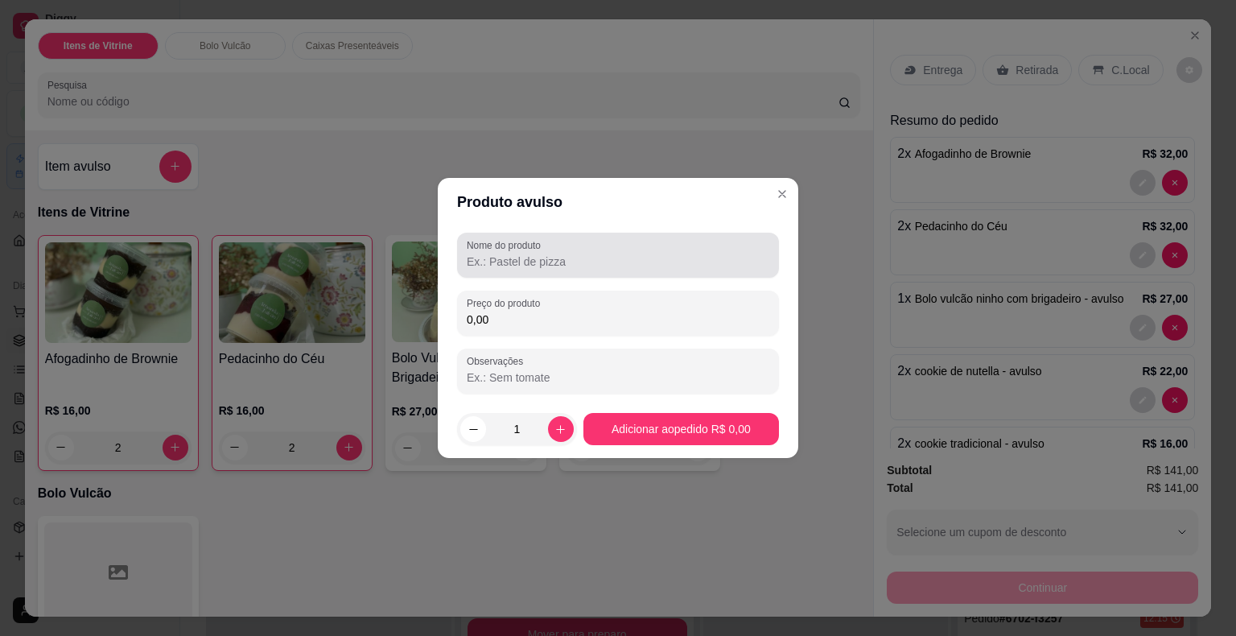
click at [489, 262] on input "Nome do produto" at bounding box center [618, 262] width 303 height 16
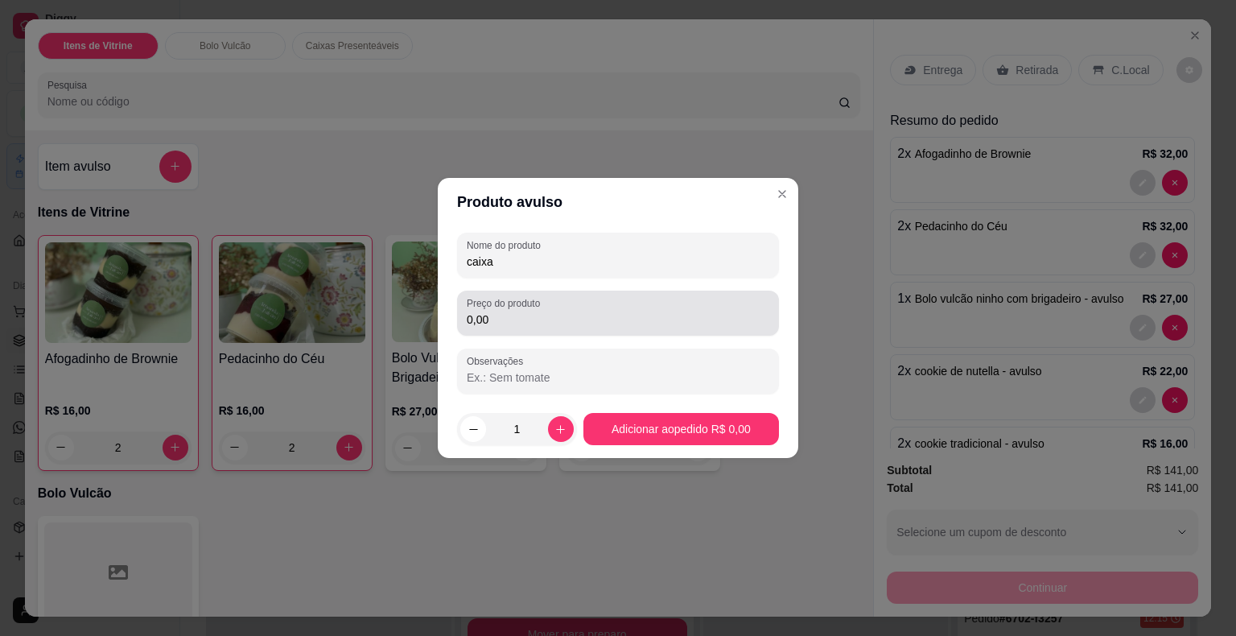
type input "caixa"
click at [524, 321] on input "0,00" at bounding box center [618, 319] width 303 height 16
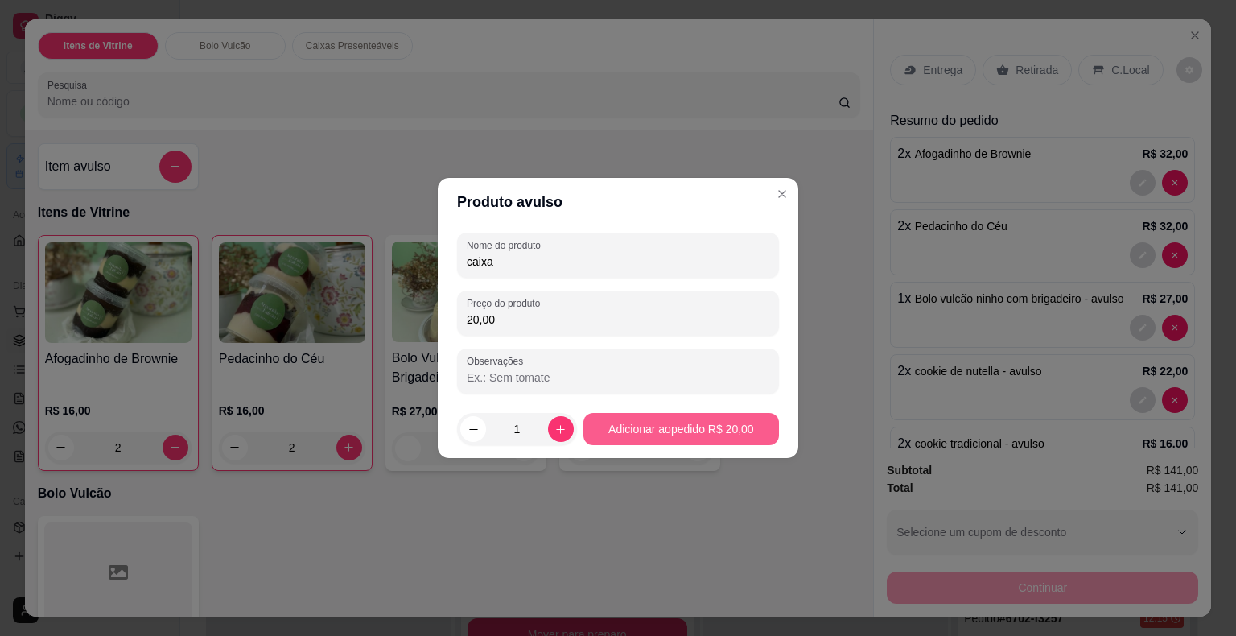
type input "20,00"
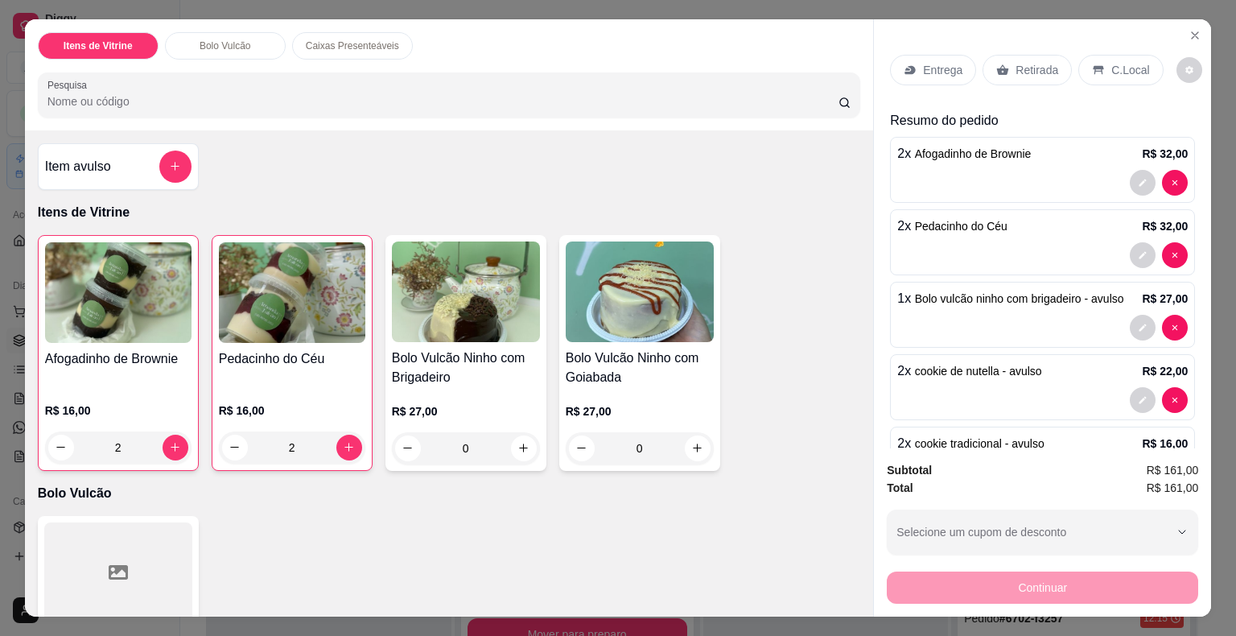
click at [927, 63] on p "Entrega" at bounding box center [942, 70] width 39 height 16
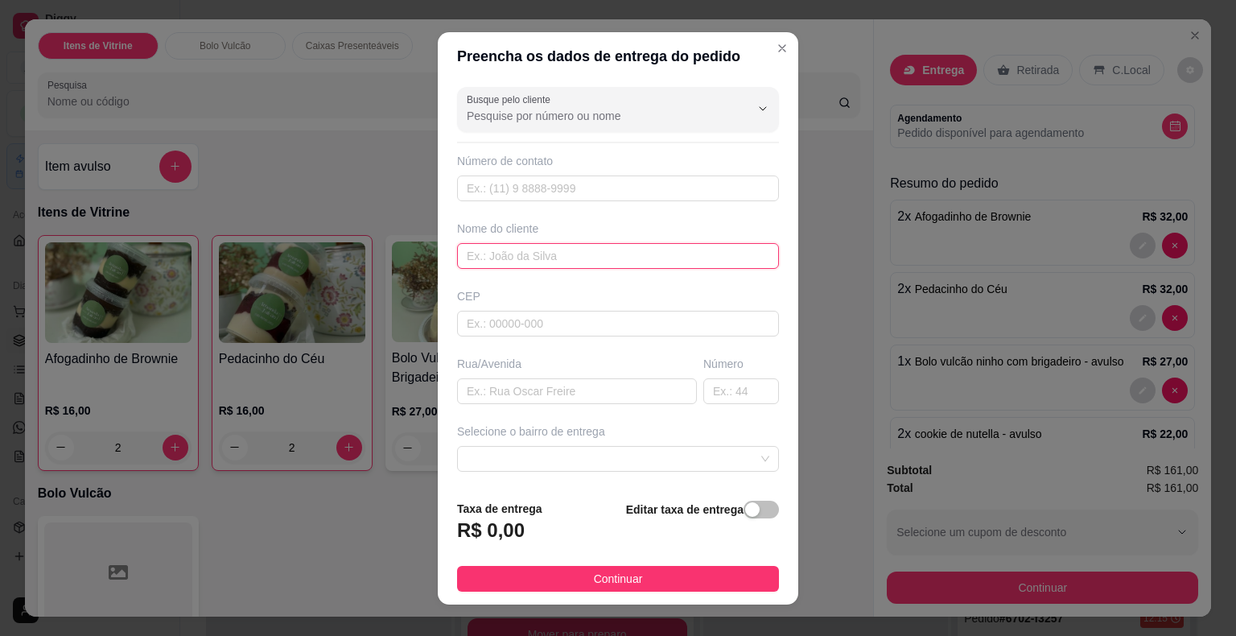
click at [646, 266] on input "text" at bounding box center [618, 256] width 322 height 26
type input "[PERSON_NAME]"
click at [618, 385] on input "text" at bounding box center [577, 391] width 240 height 26
paste input "Rua Elizeu Campelo"
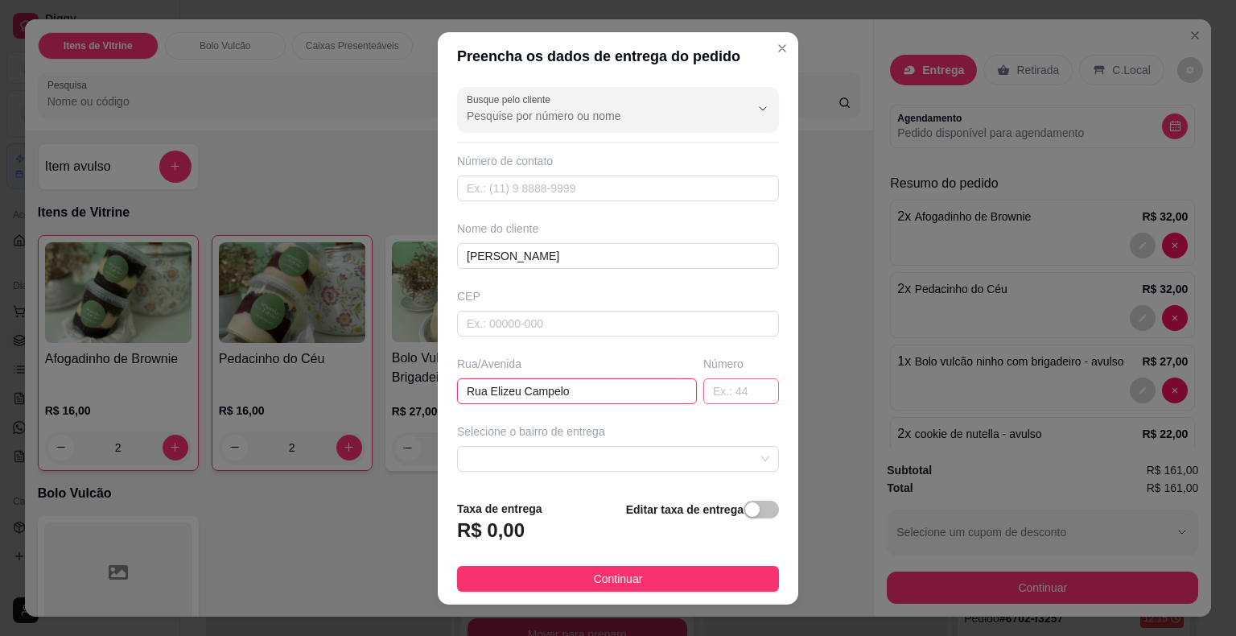
type input "Rua Elizeu Campelo"
click at [715, 394] on input "text" at bounding box center [741, 391] width 76 height 26
click at [730, 453] on span at bounding box center [618, 459] width 303 height 24
type input "148"
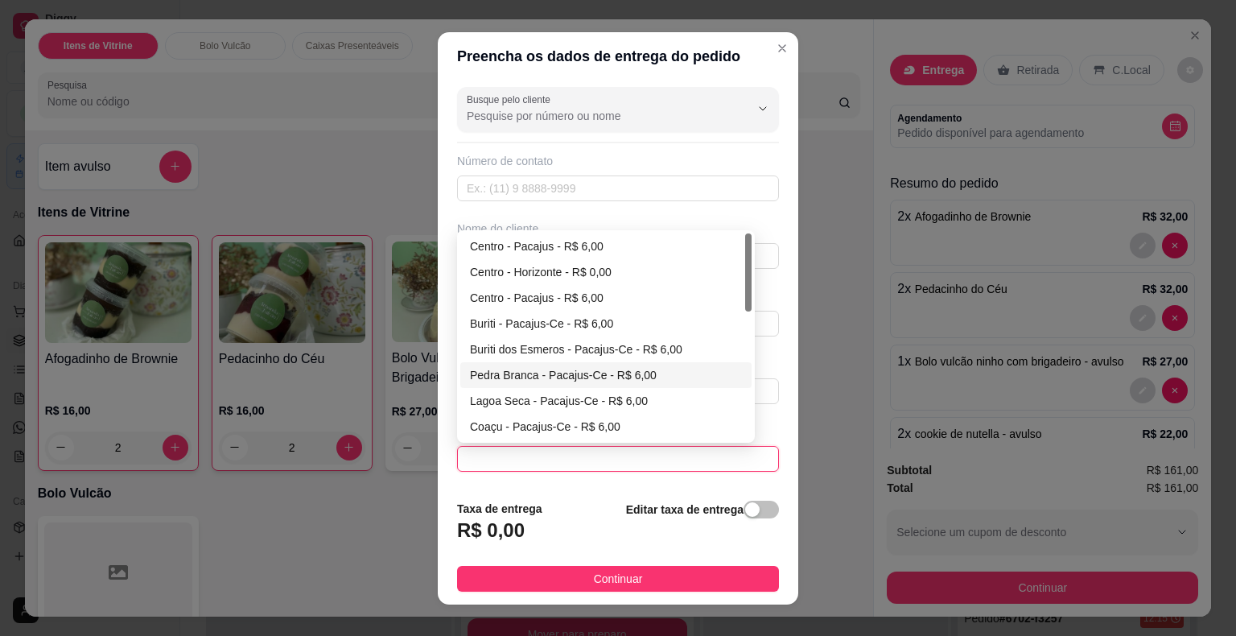
scroll to position [80, 0]
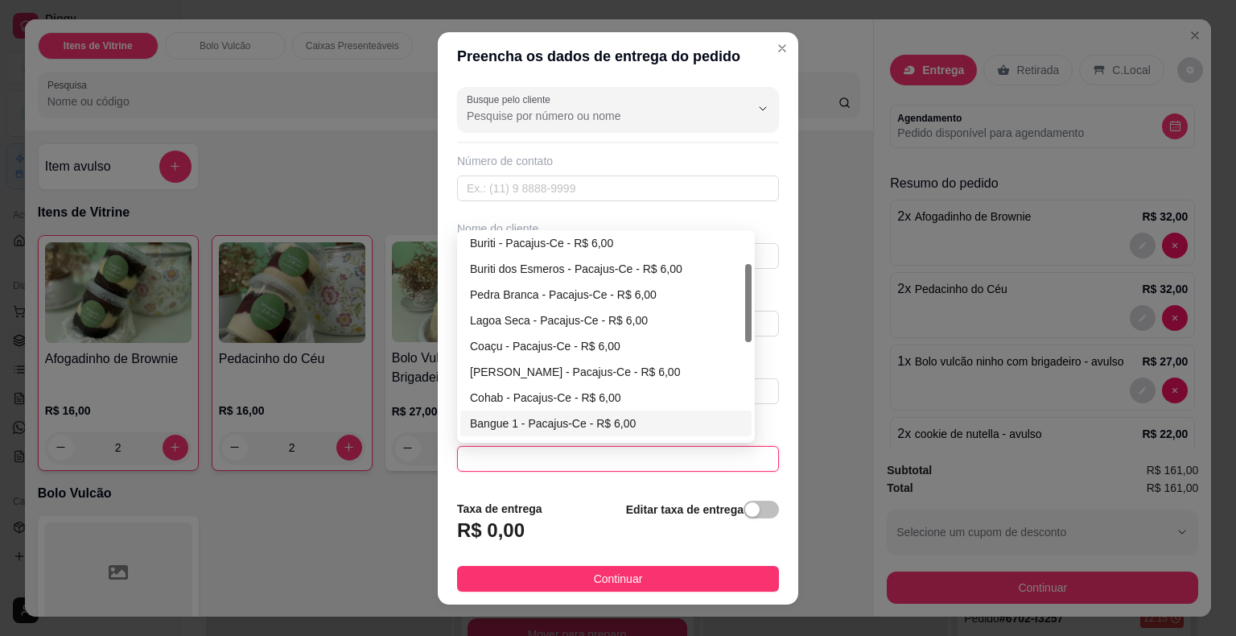
click at [608, 414] on div "Bangue 1 - Pacajus-Ce - R$ 6,00" at bounding box center [606, 423] width 272 height 18
type input "Pacajus-Ce"
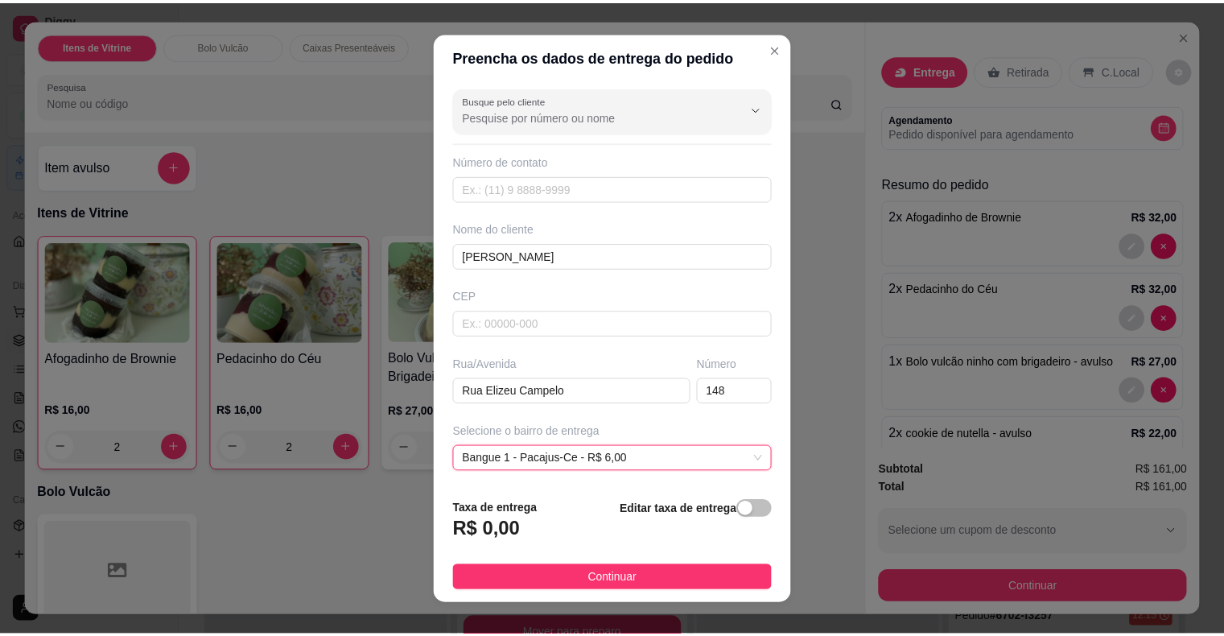
scroll to position [115, 0]
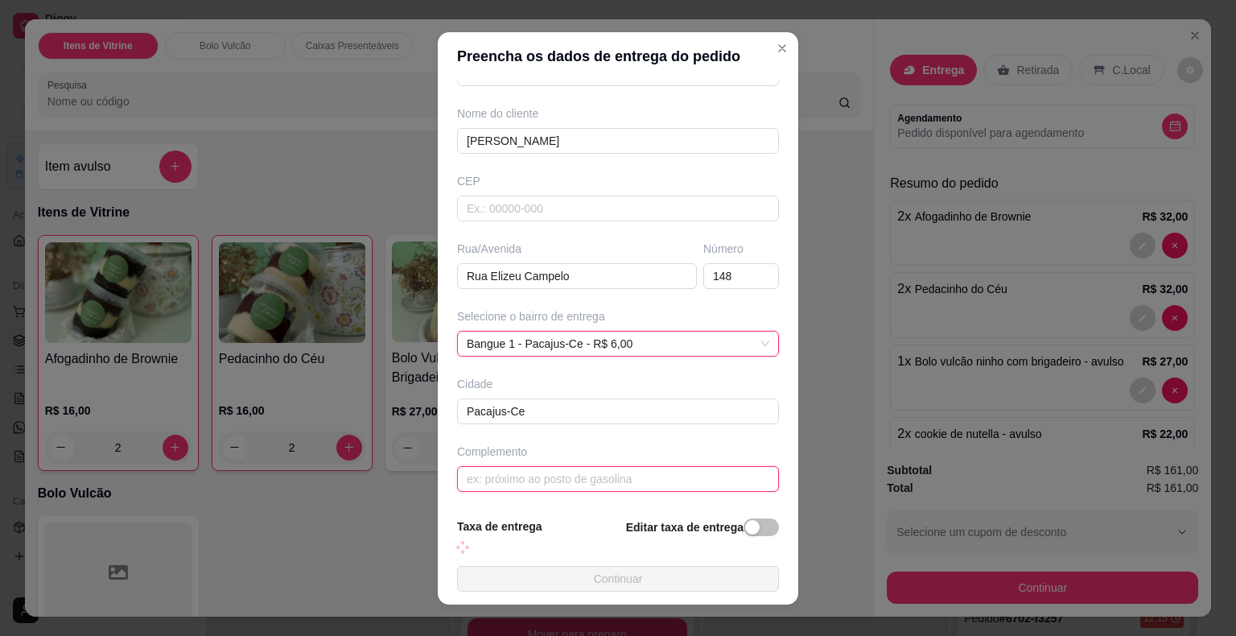
click at [590, 471] on input "text" at bounding box center [618, 479] width 322 height 26
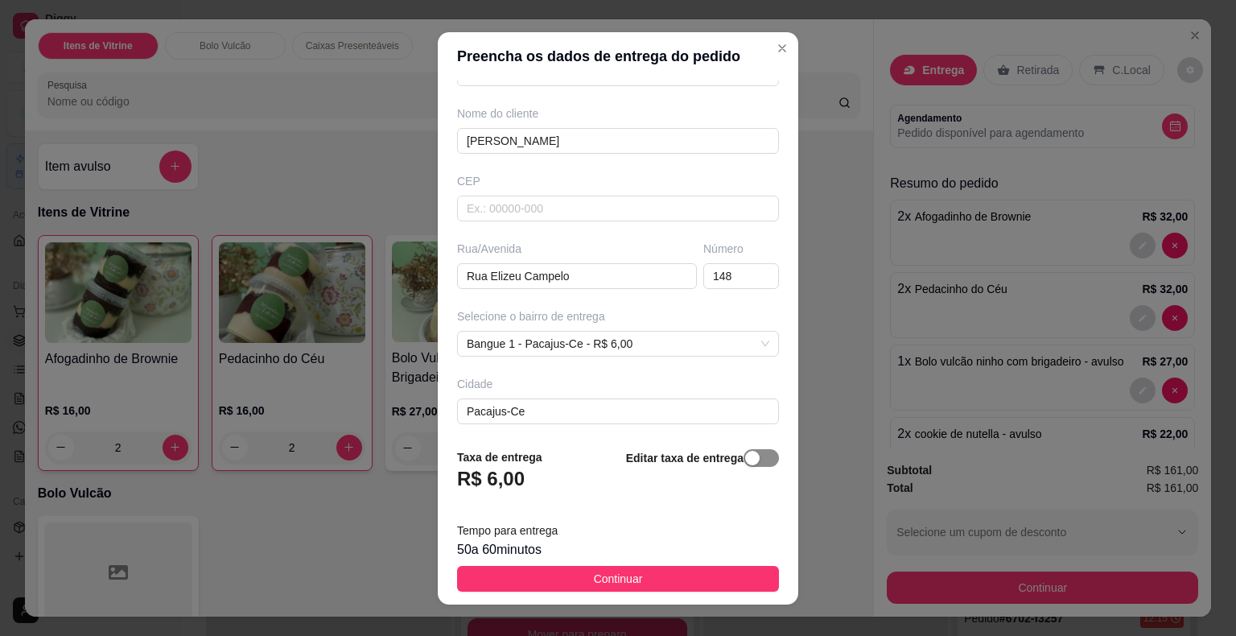
type input "Salao do Lucas"
click at [744, 463] on span "button" at bounding box center [761, 458] width 35 height 18
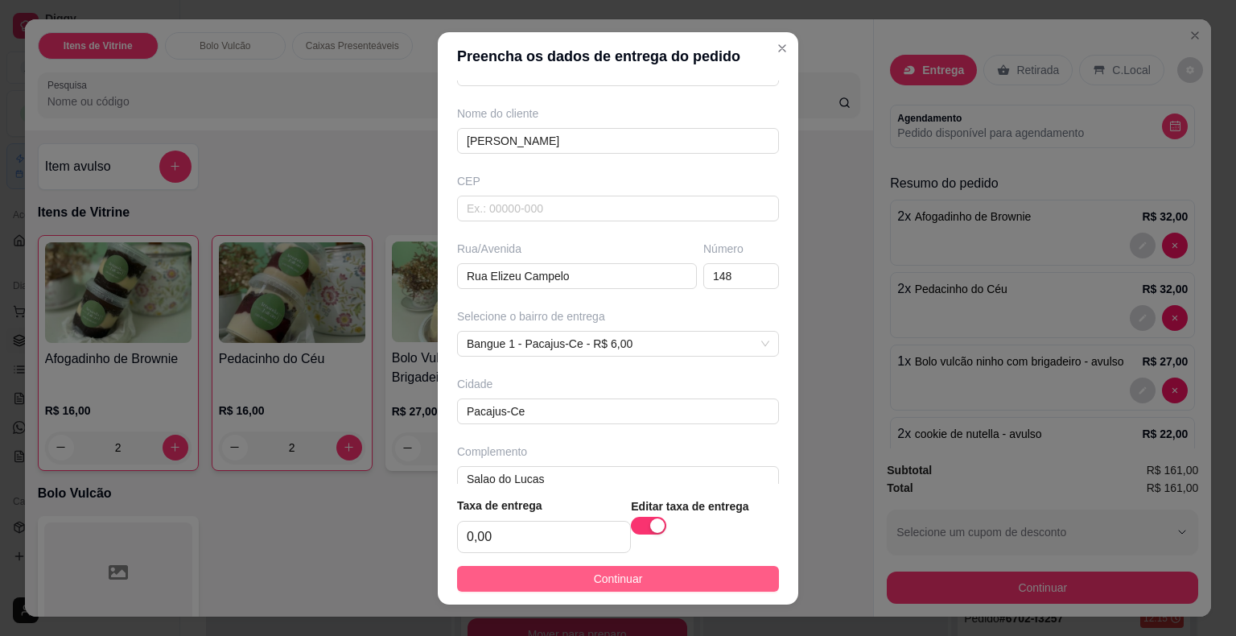
click at [576, 576] on button "Continuar" at bounding box center [618, 579] width 322 height 26
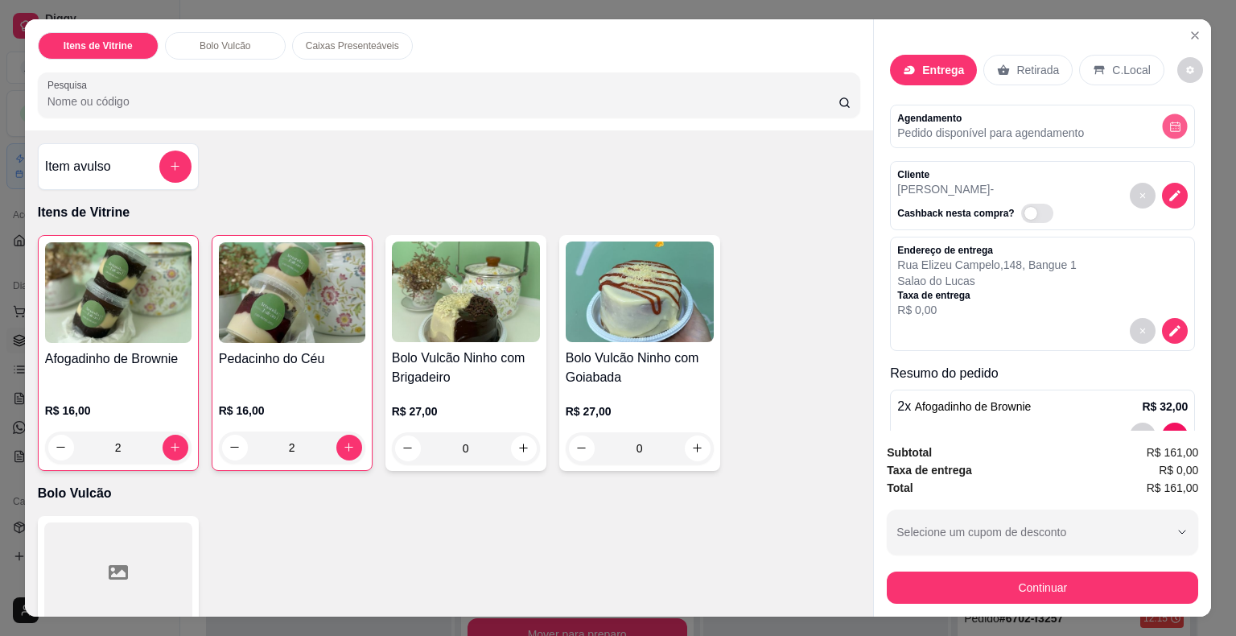
click at [1169, 120] on icon "decrease-product-quantity" at bounding box center [1175, 126] width 12 height 12
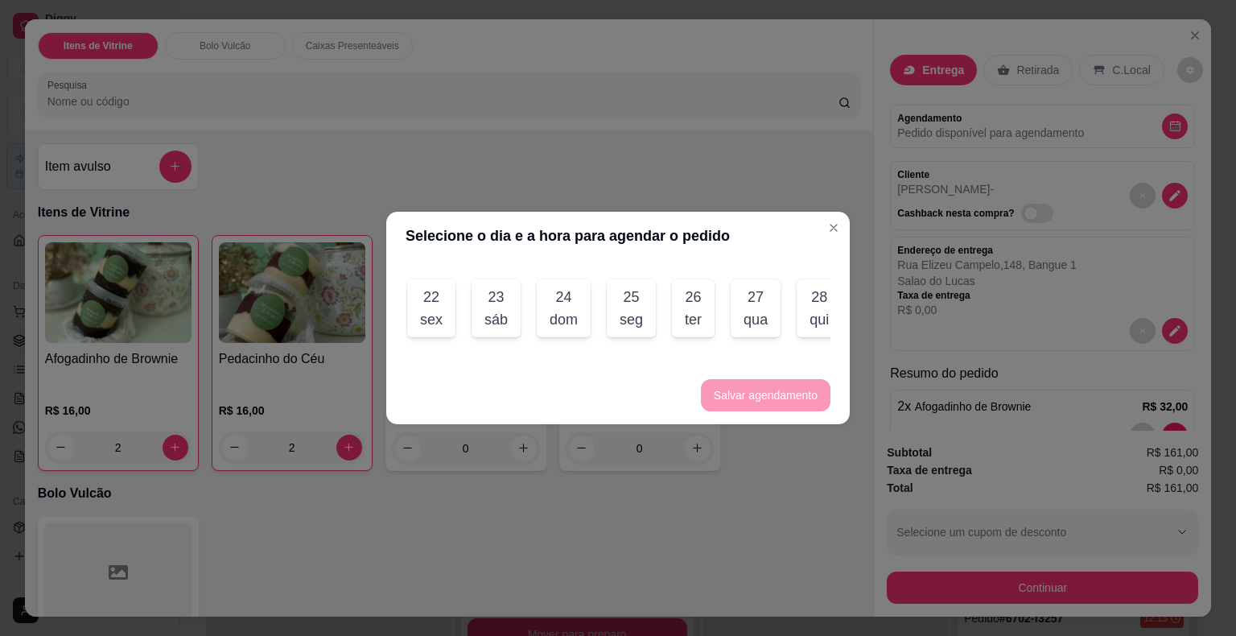
click at [438, 308] on div "sex" at bounding box center [431, 319] width 23 height 23
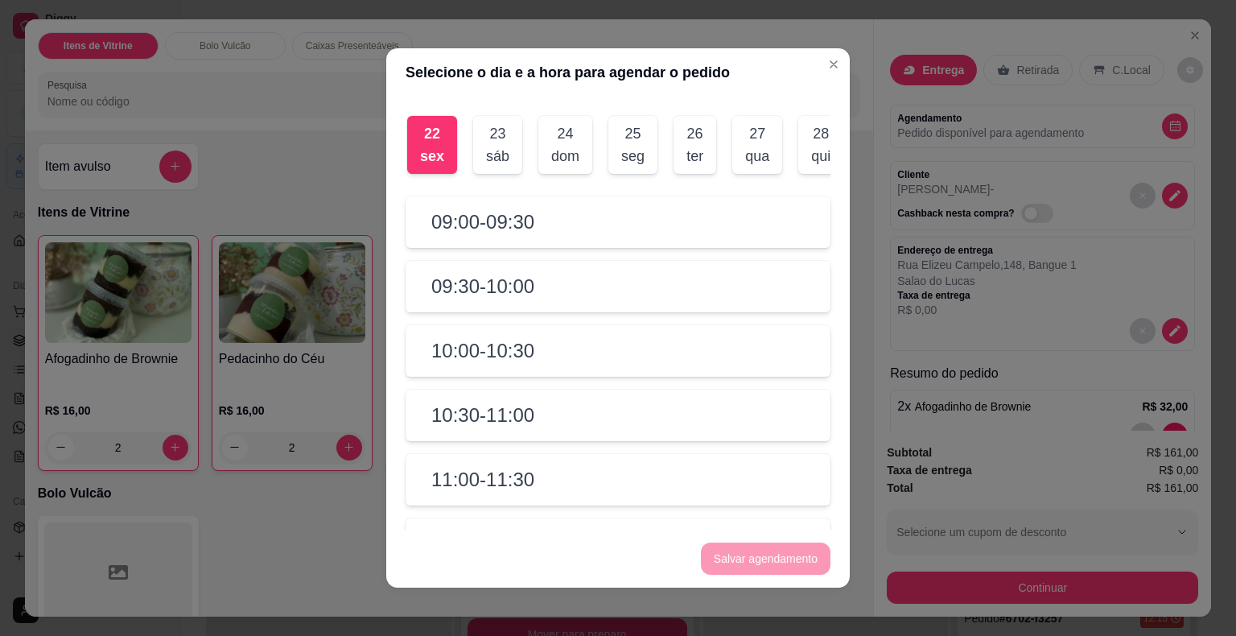
click at [509, 364] on h2 "10:00 - 10:30" at bounding box center [482, 351] width 103 height 26
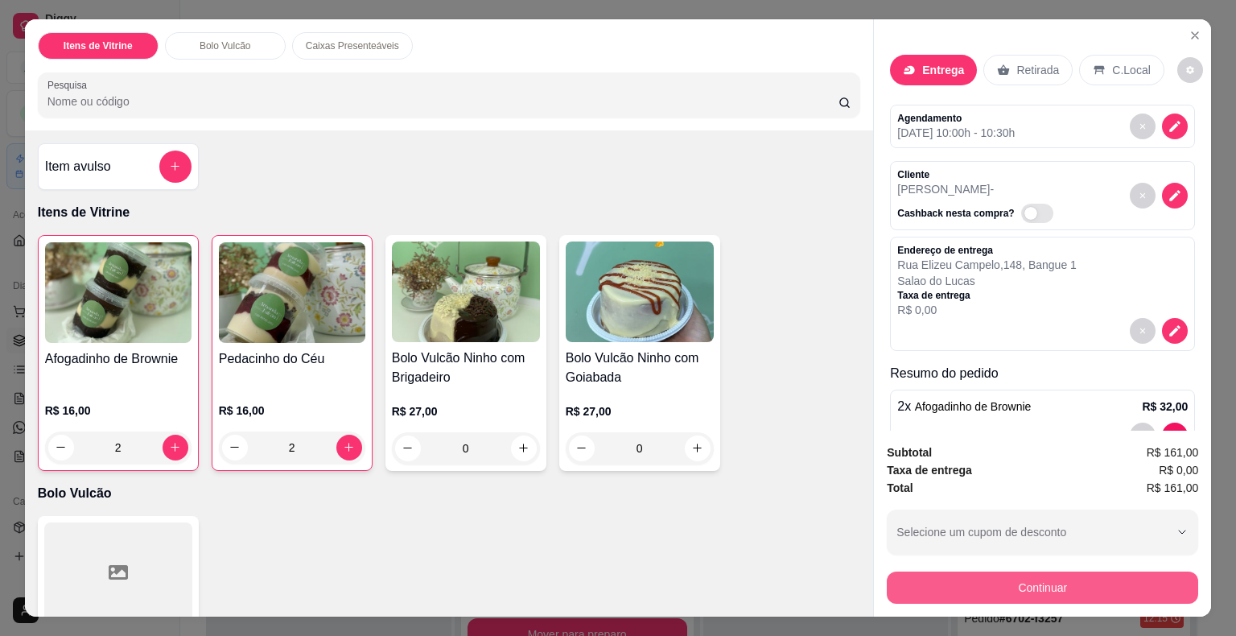
click at [950, 584] on button "Continuar" at bounding box center [1042, 587] width 311 height 32
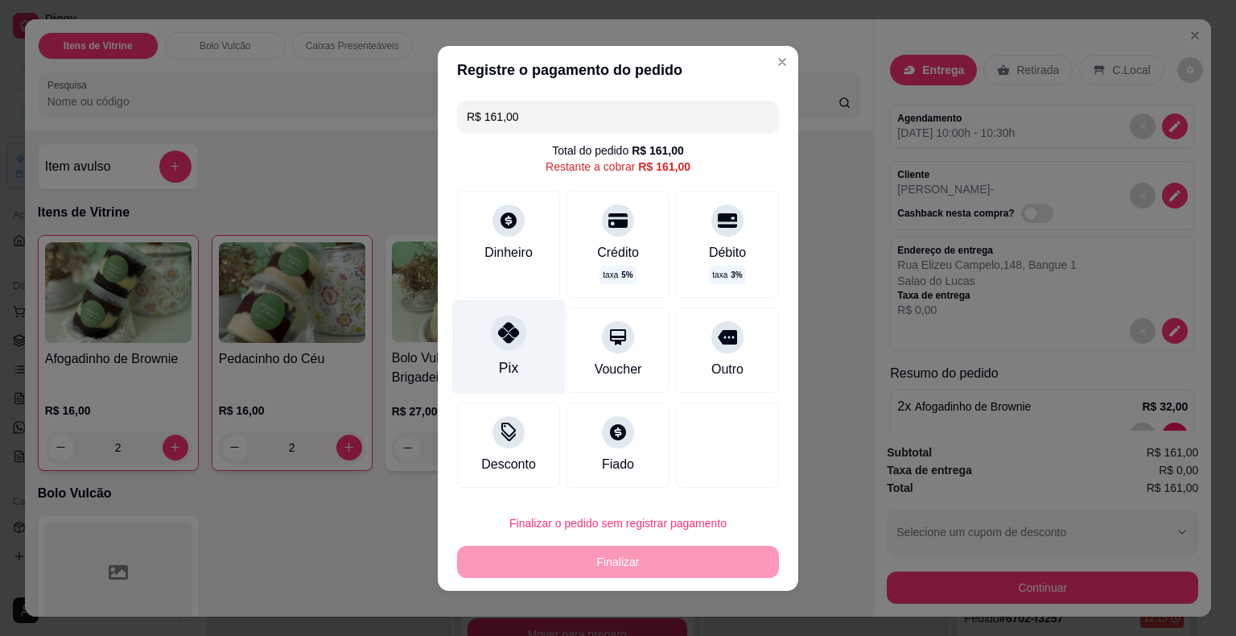
click at [505, 358] on div "Pix" at bounding box center [508, 346] width 113 height 94
type input "R$ 0,00"
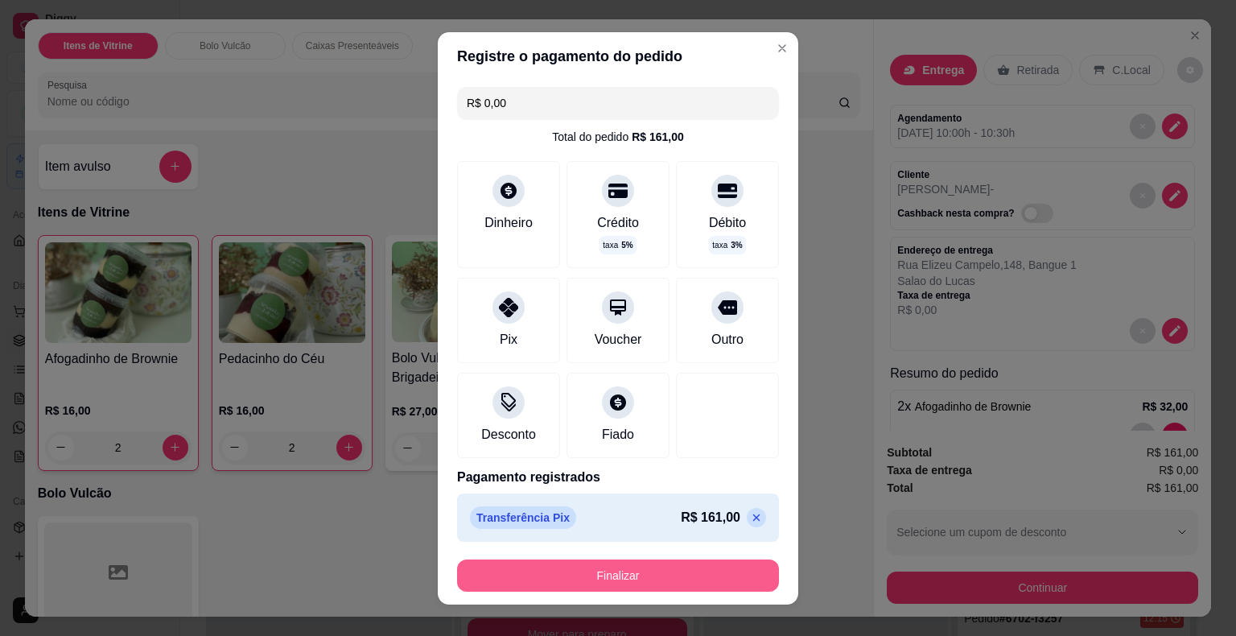
click at [592, 569] on button "Finalizar" at bounding box center [618, 575] width 322 height 32
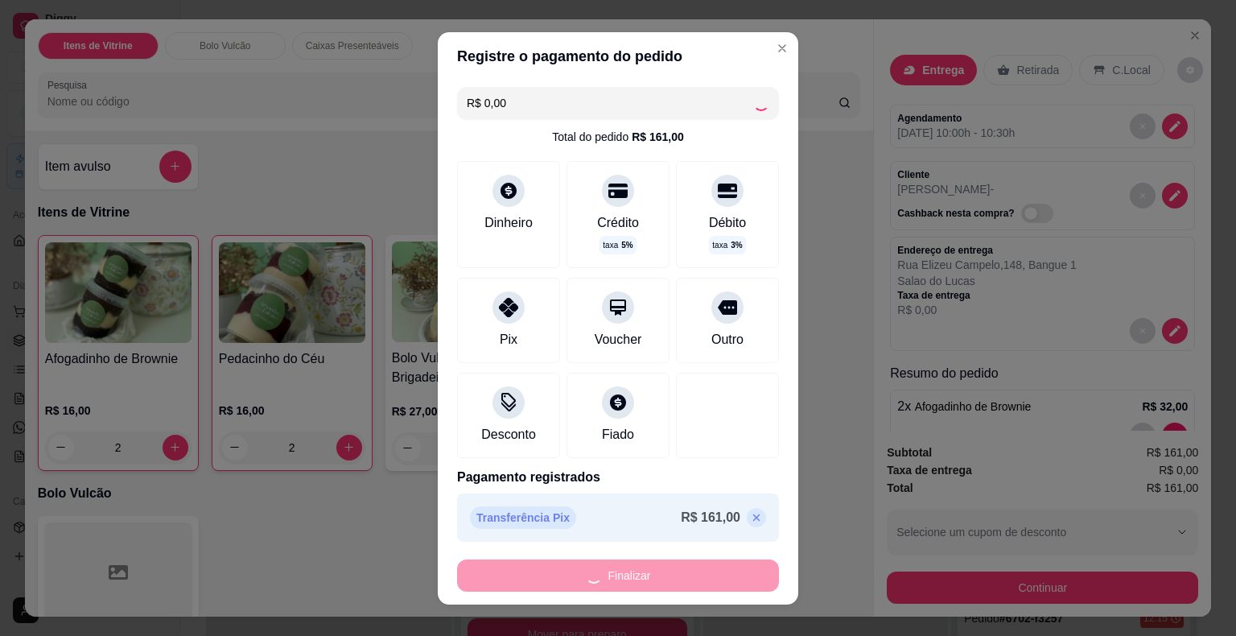
type input "0"
type input "-R$ 161,00"
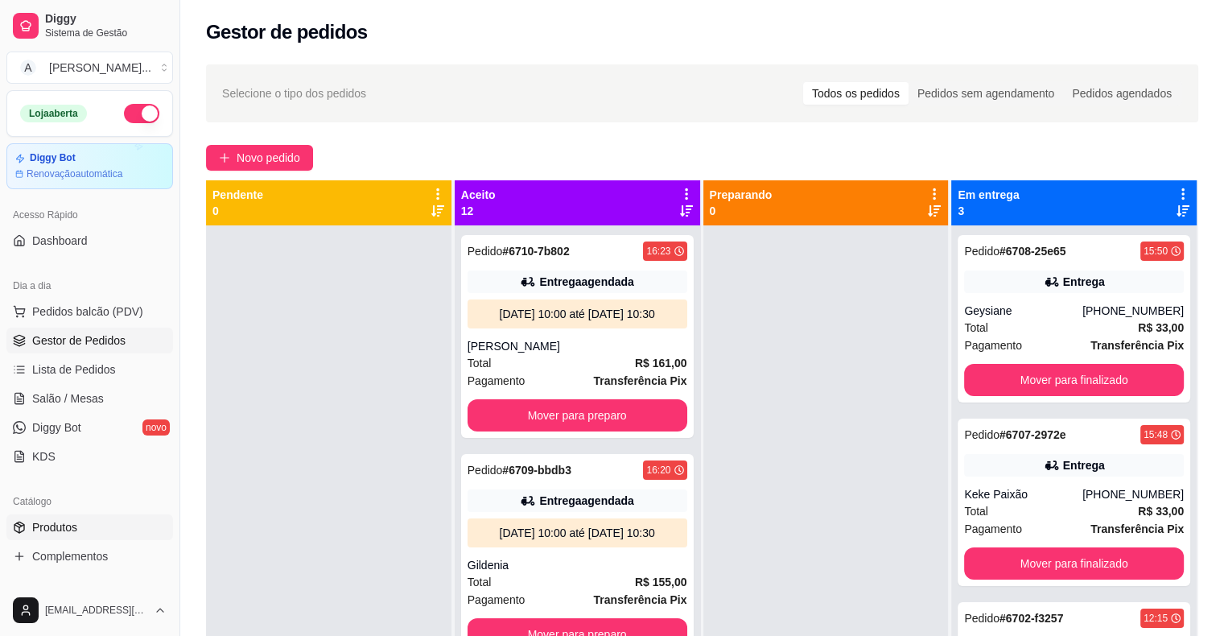
click at [103, 523] on link "Produtos" at bounding box center [89, 527] width 167 height 26
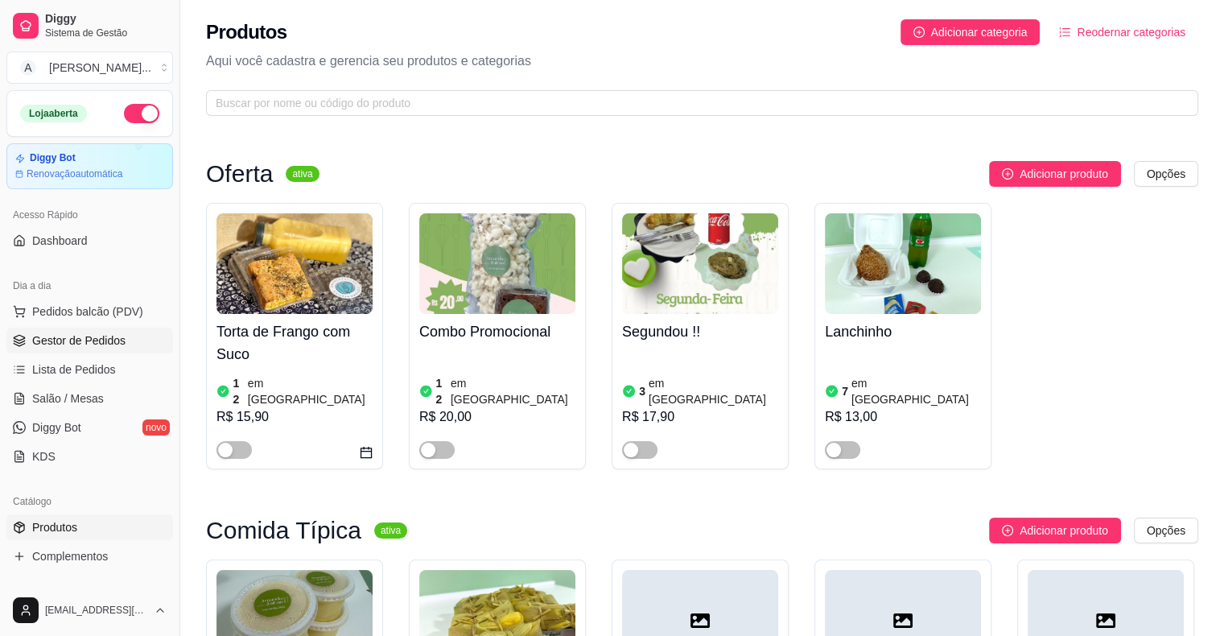
click at [96, 339] on span "Gestor de Pedidos" at bounding box center [78, 340] width 93 height 16
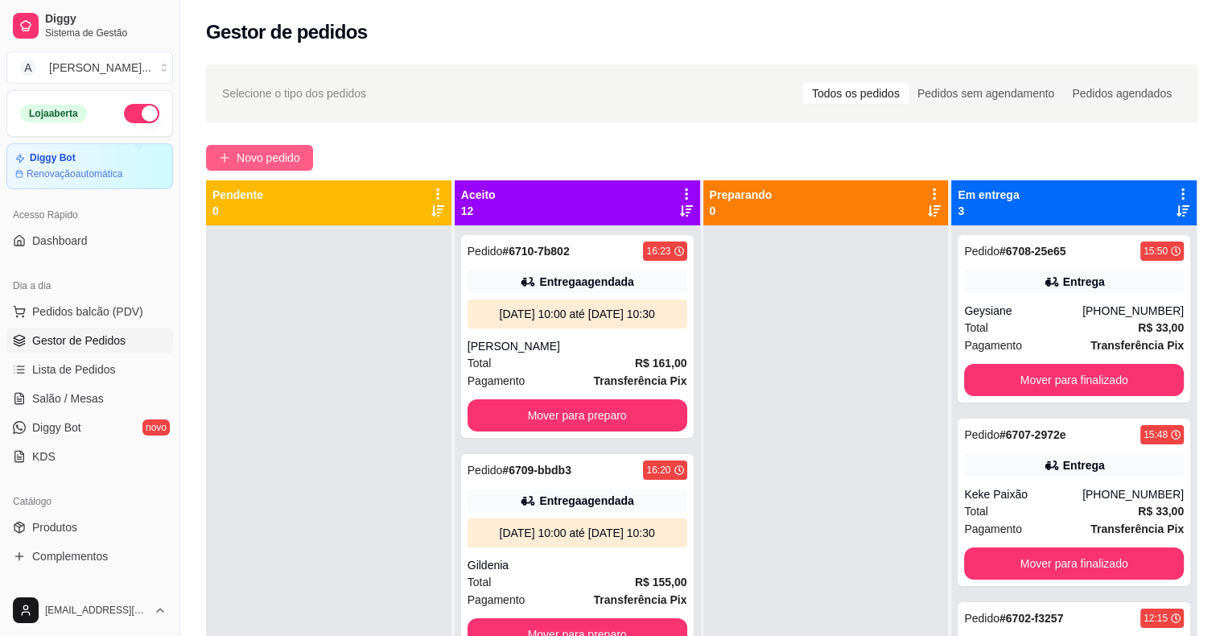
click at [287, 158] on span "Novo pedido" at bounding box center [269, 158] width 64 height 18
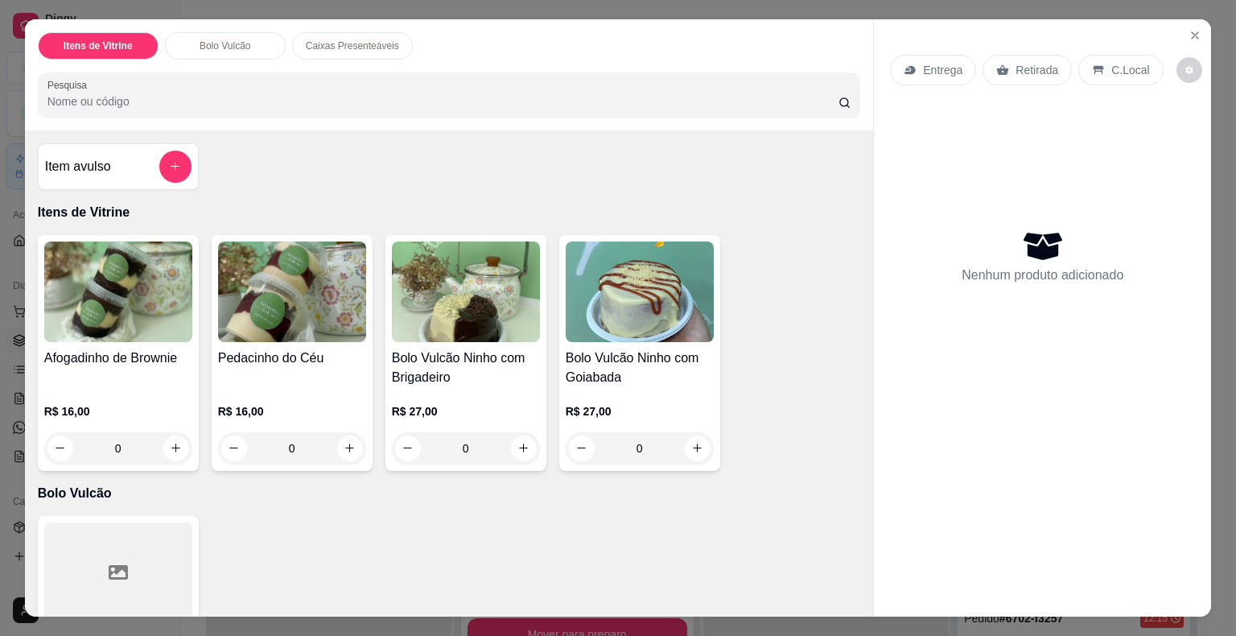
click at [463, 360] on h4 "Bolo Vulcão Ninho com Brigadeiro" at bounding box center [466, 367] width 148 height 39
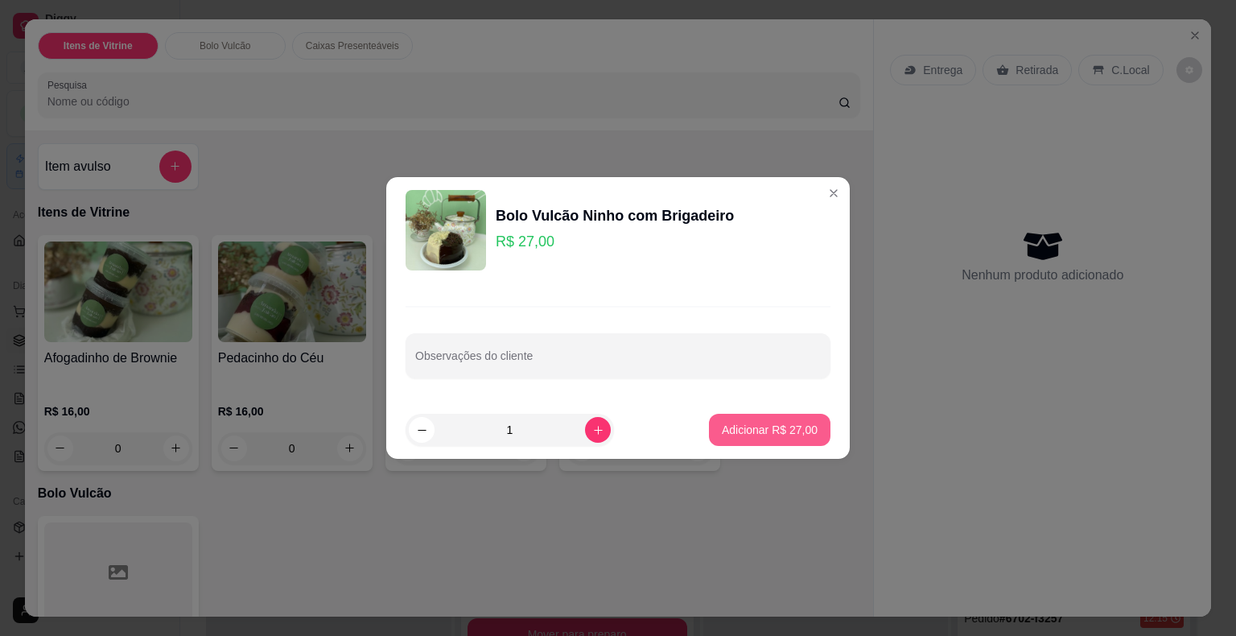
click at [747, 433] on p "Adicionar R$ 27,00" at bounding box center [770, 430] width 96 height 16
type input "1"
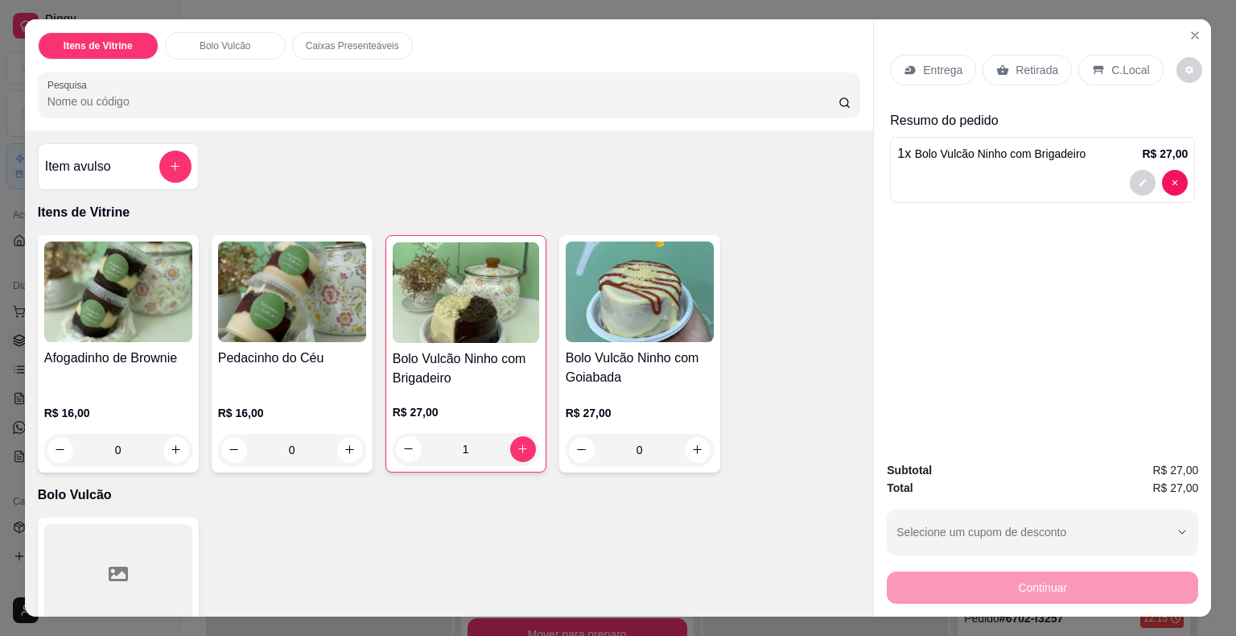
click at [1024, 62] on p "Retirada" at bounding box center [1037, 70] width 43 height 16
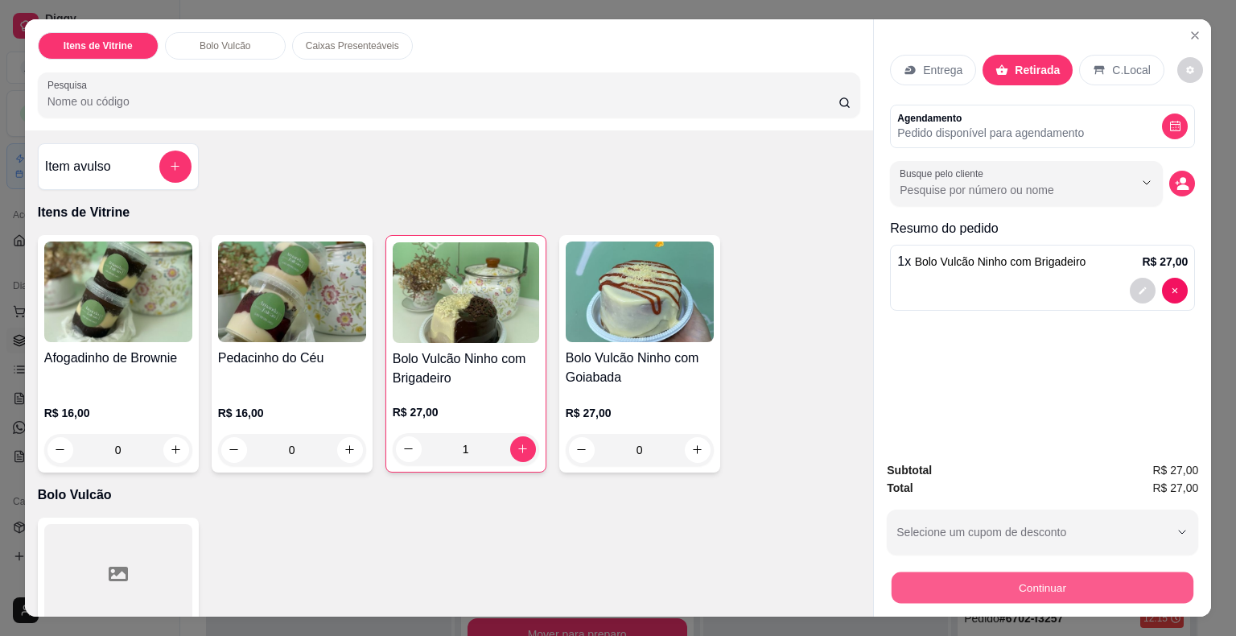
click at [1004, 581] on button "Continuar" at bounding box center [1043, 587] width 302 height 31
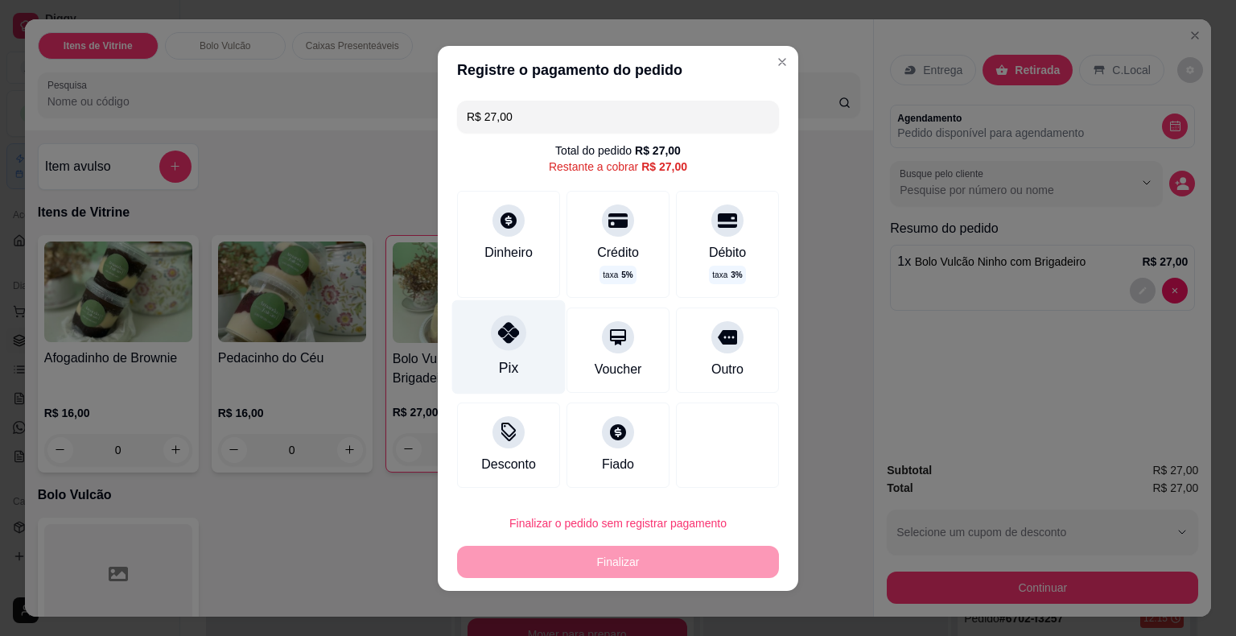
click at [497, 356] on div "Pix" at bounding box center [508, 346] width 113 height 94
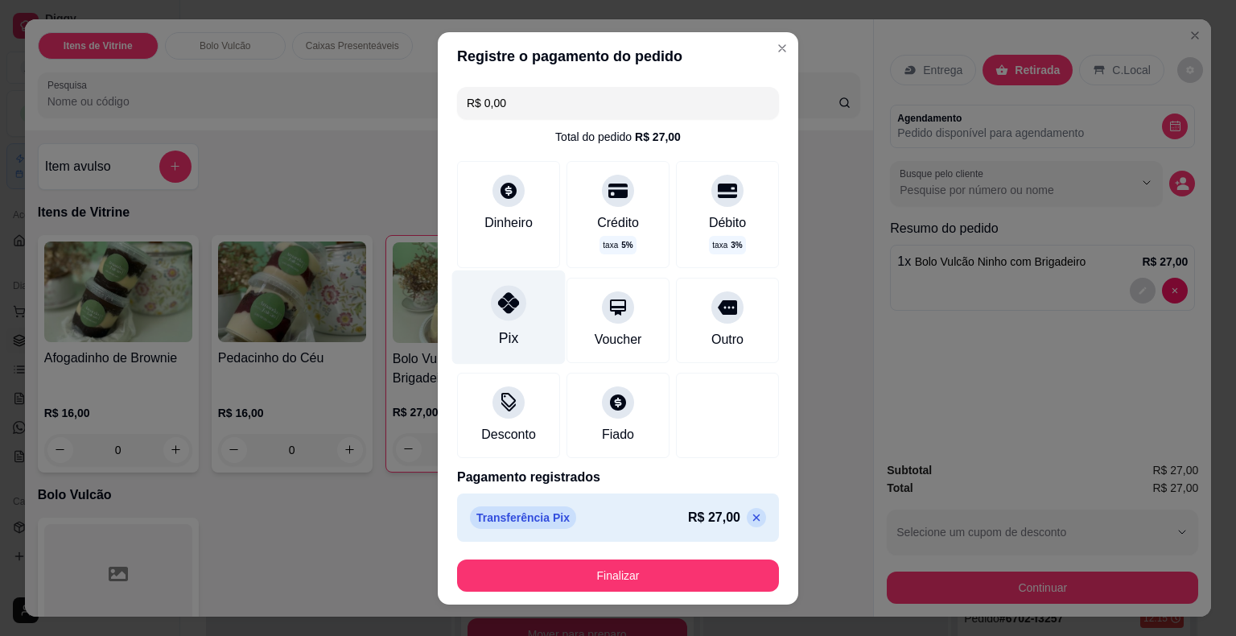
type input "R$ 0,00"
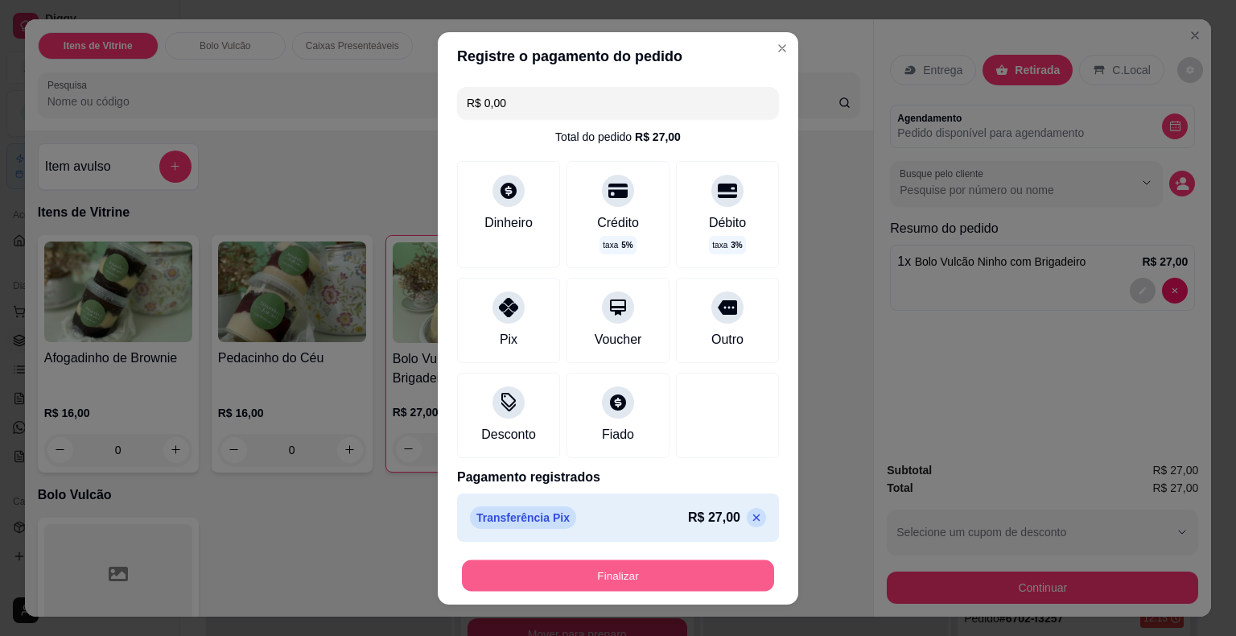
click at [565, 579] on button "Finalizar" at bounding box center [618, 574] width 312 height 31
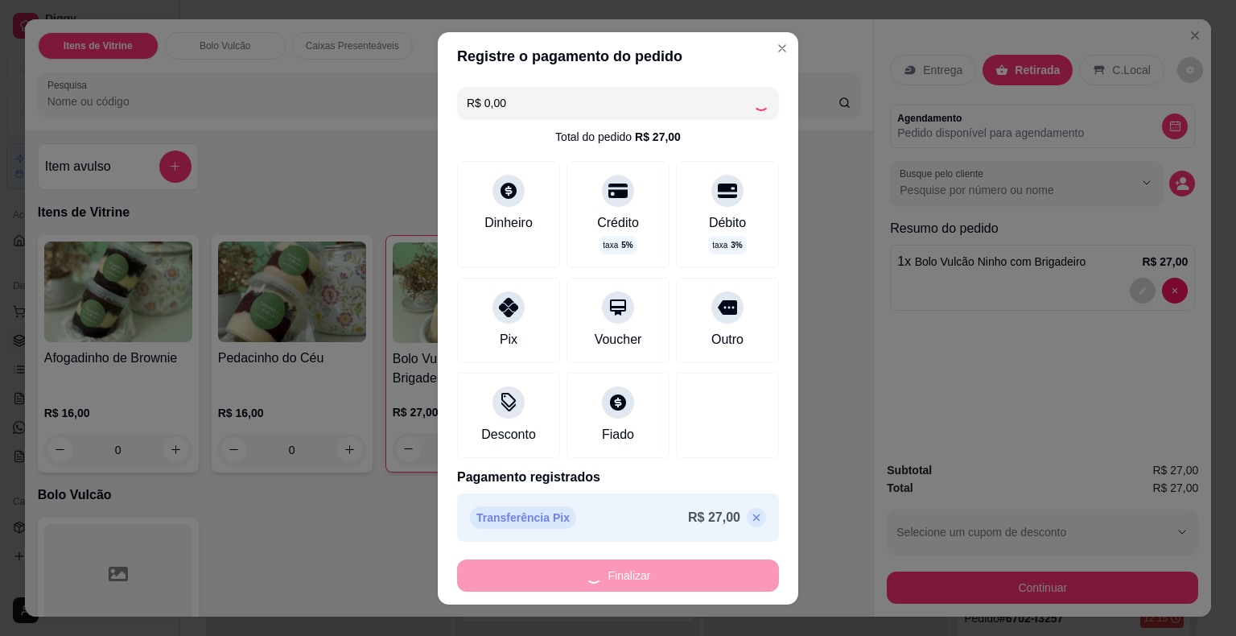
type input "0"
type input "-R$ 27,00"
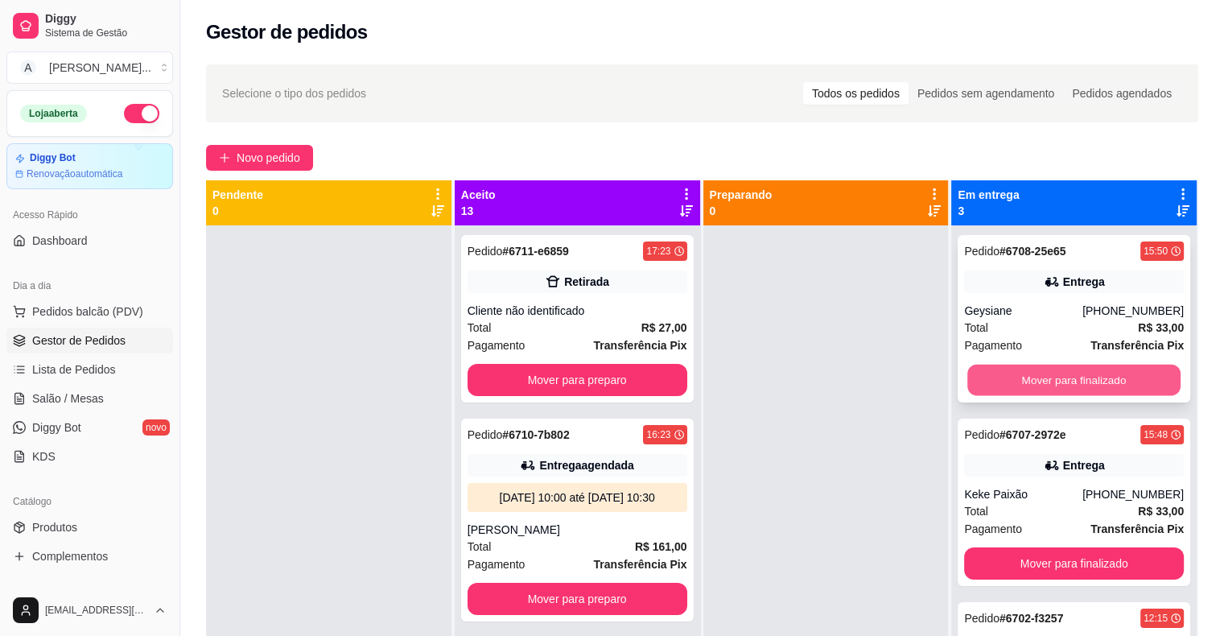
click at [1082, 375] on button "Mover para finalizado" at bounding box center [1073, 380] width 213 height 31
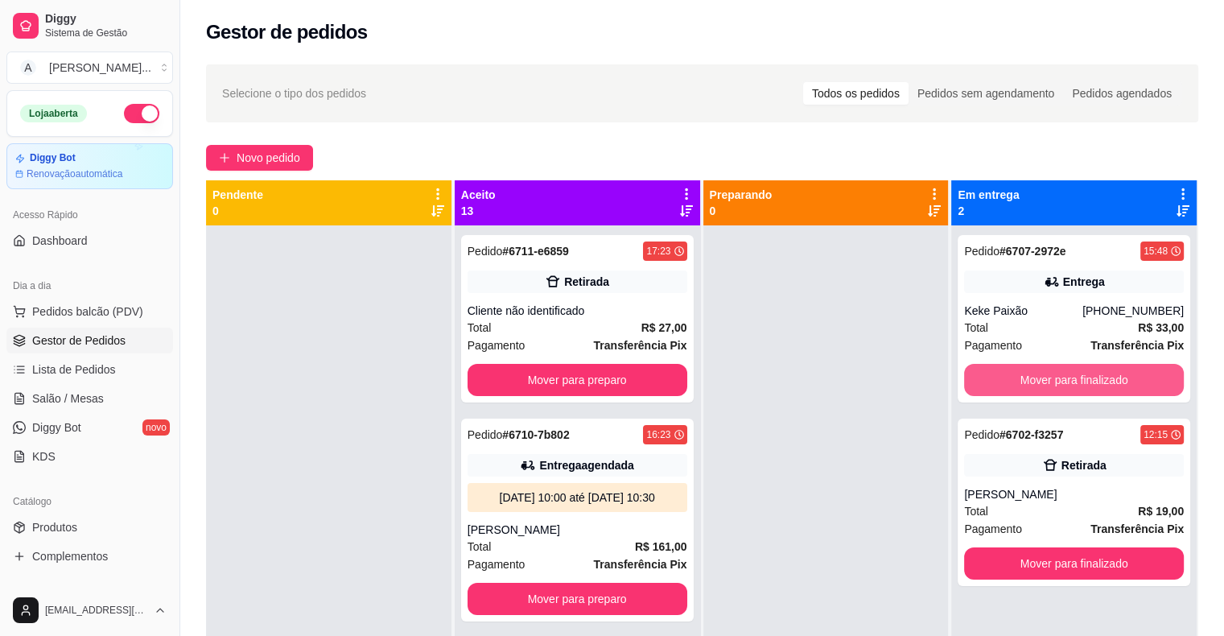
click at [1082, 375] on button "Mover para finalizado" at bounding box center [1074, 380] width 220 height 32
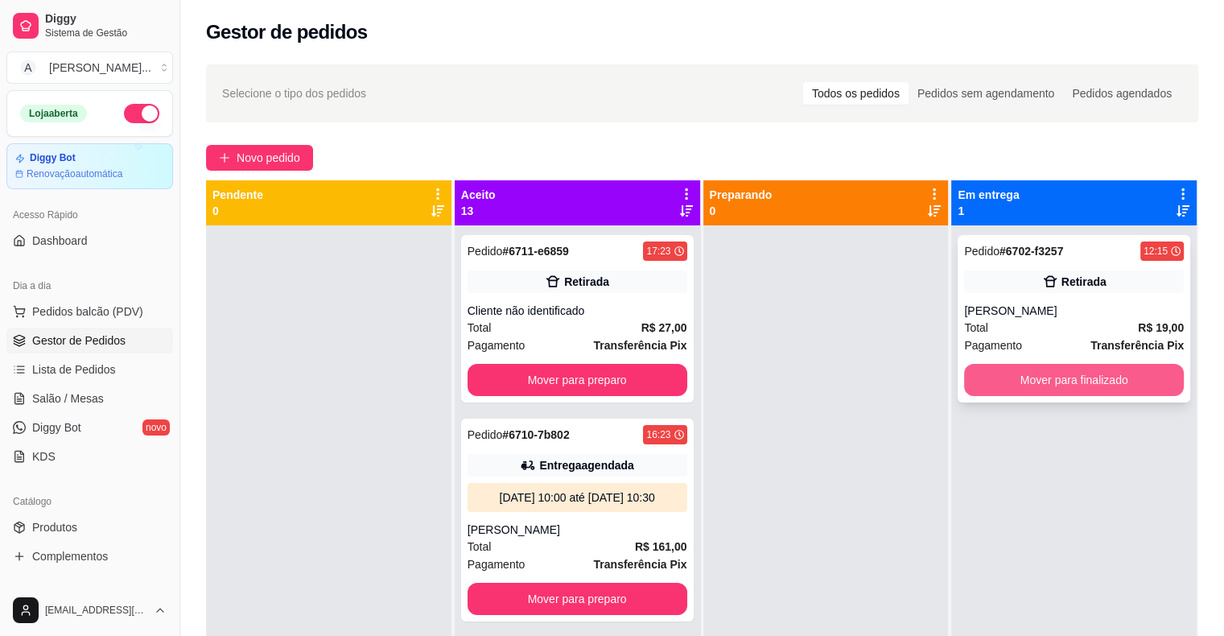
click at [1047, 386] on button "Mover para finalizado" at bounding box center [1074, 380] width 220 height 32
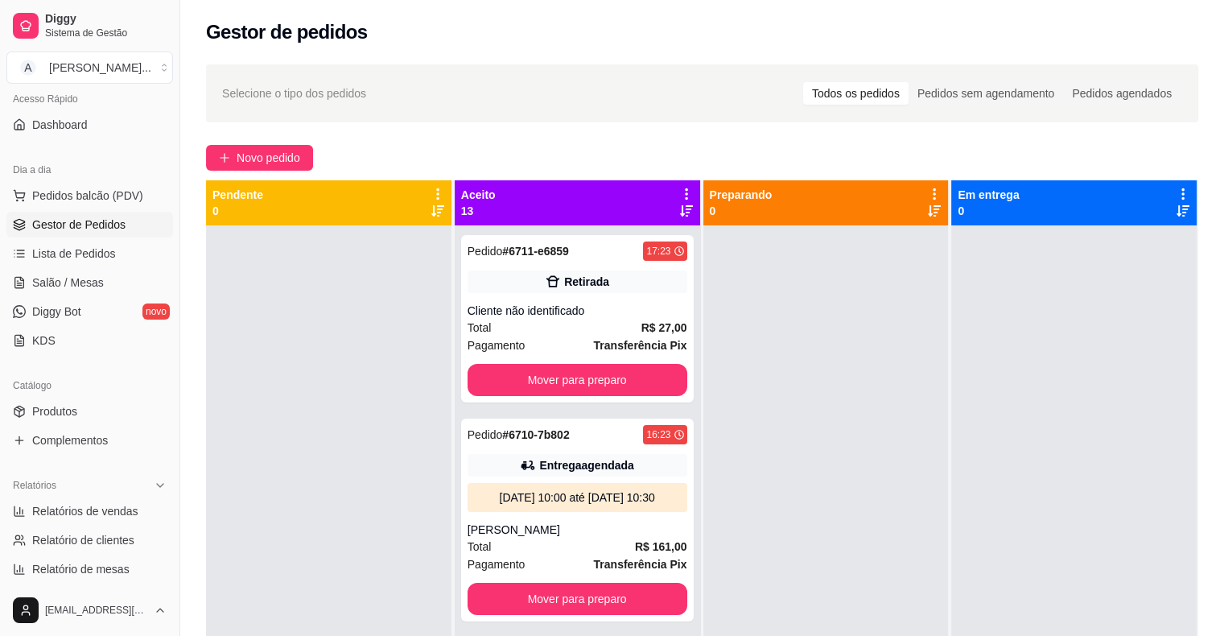
scroll to position [161, 0]
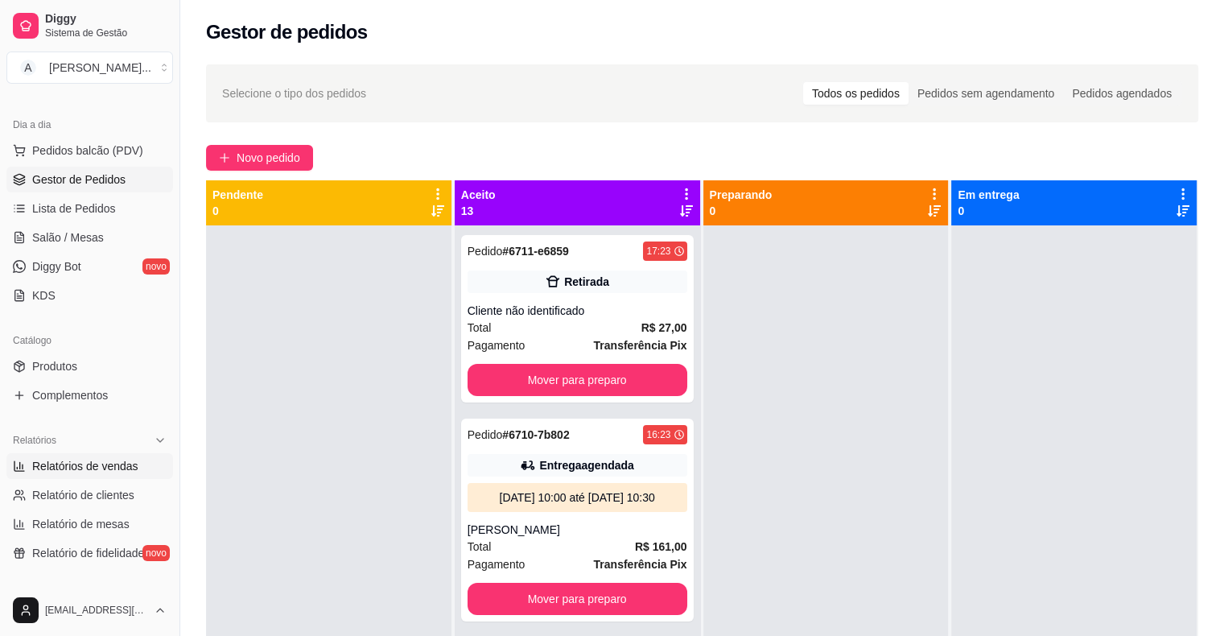
click at [89, 458] on span "Relatórios de vendas" at bounding box center [85, 466] width 106 height 16
select select "ALL"
select select "0"
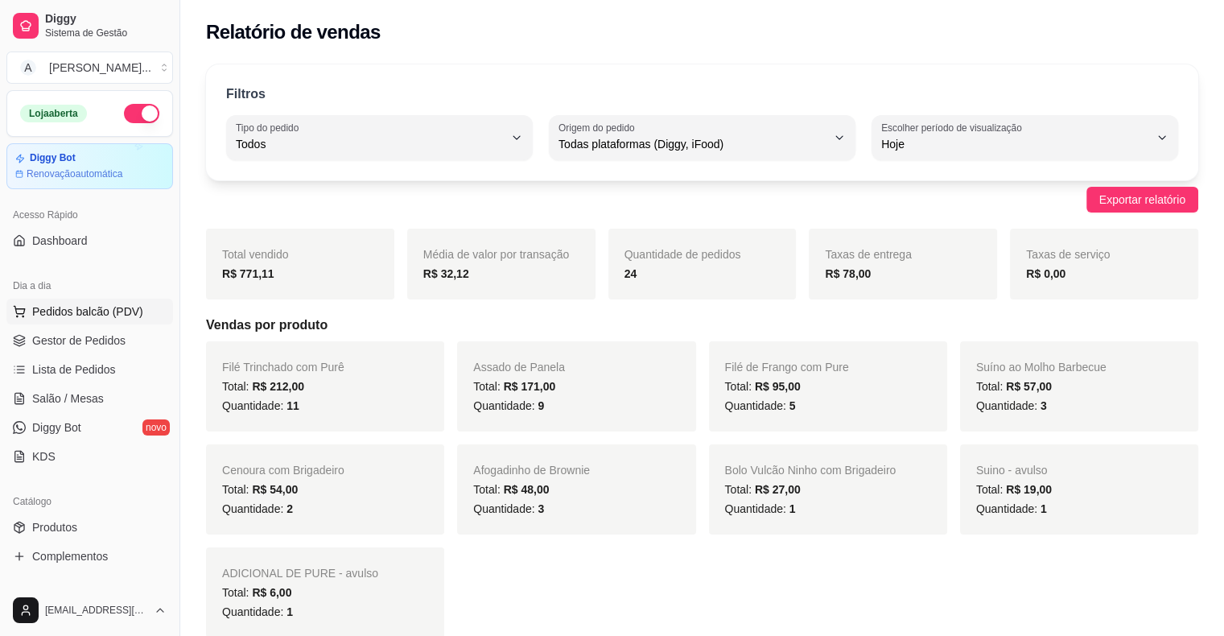
click at [138, 315] on button "Pedidos balcão (PDV)" at bounding box center [89, 312] width 167 height 26
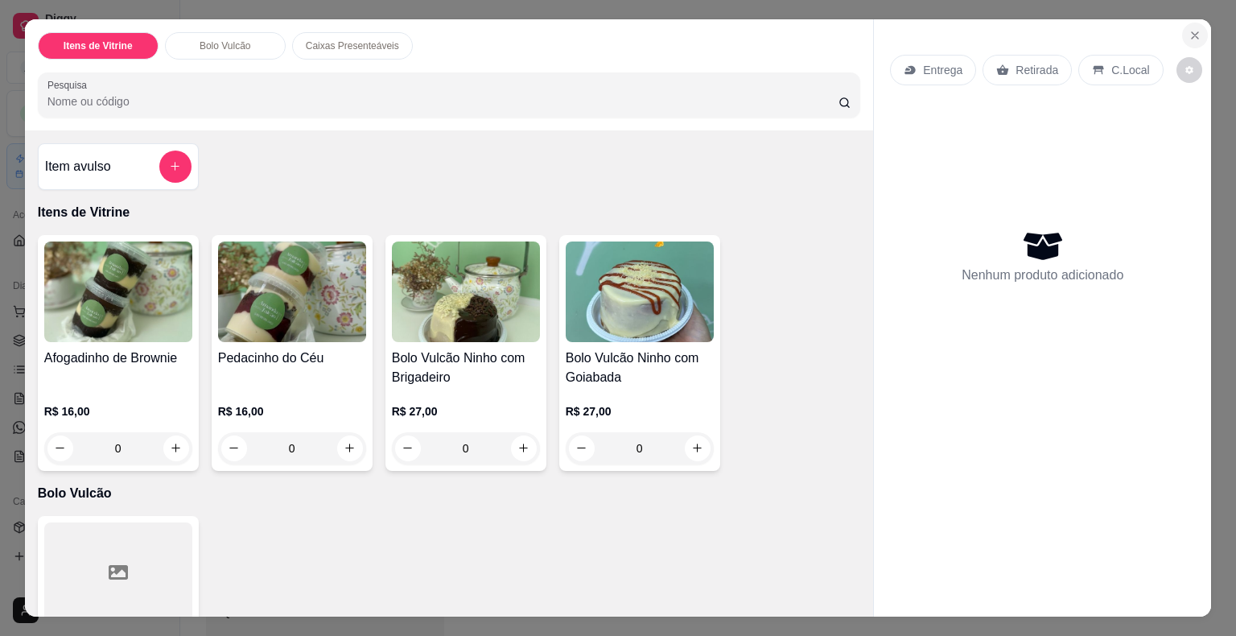
click at [1189, 29] on icon "Close" at bounding box center [1195, 35] width 13 height 13
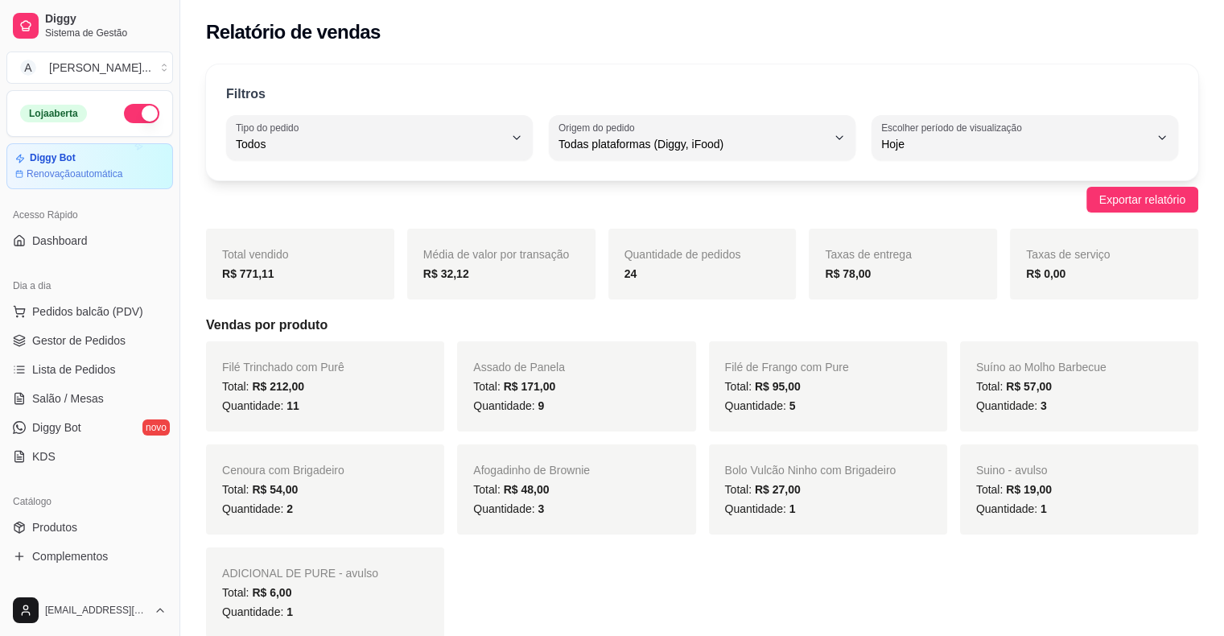
click at [119, 352] on ul "Pedidos balcão (PDV) Gestor de Pedidos Lista de Pedidos Salão / Mesas Diggy Bot…" at bounding box center [89, 384] width 167 height 171
click at [125, 336] on link "Gestor de Pedidos" at bounding box center [89, 341] width 167 height 26
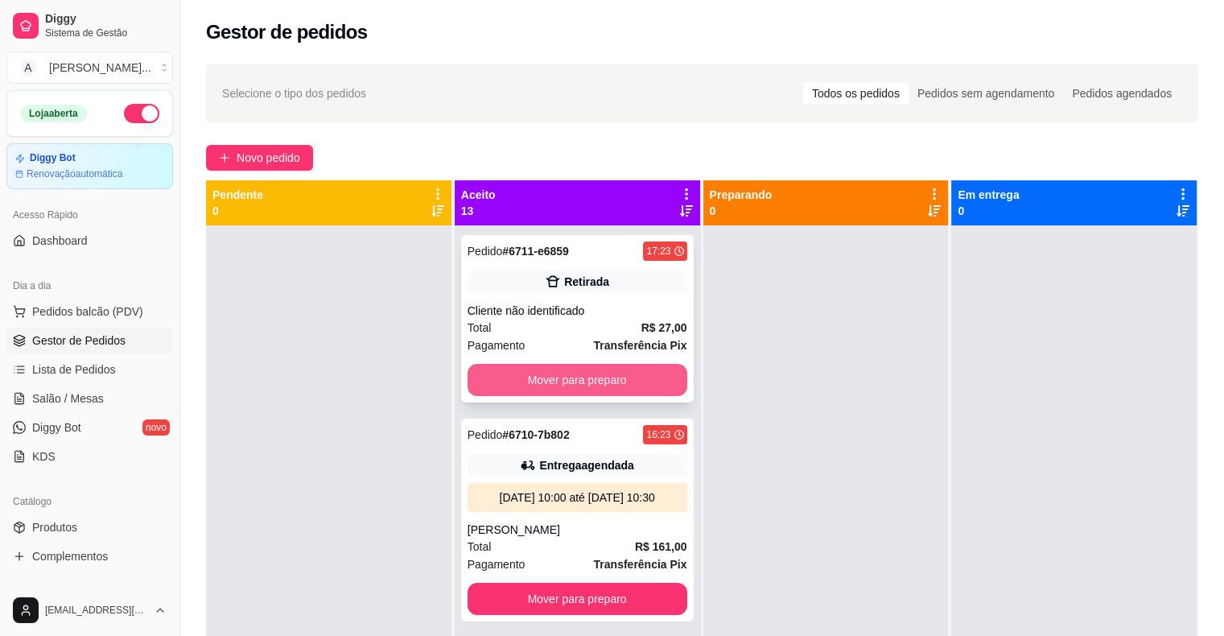
click at [534, 382] on button "Mover para preparo" at bounding box center [578, 380] width 220 height 32
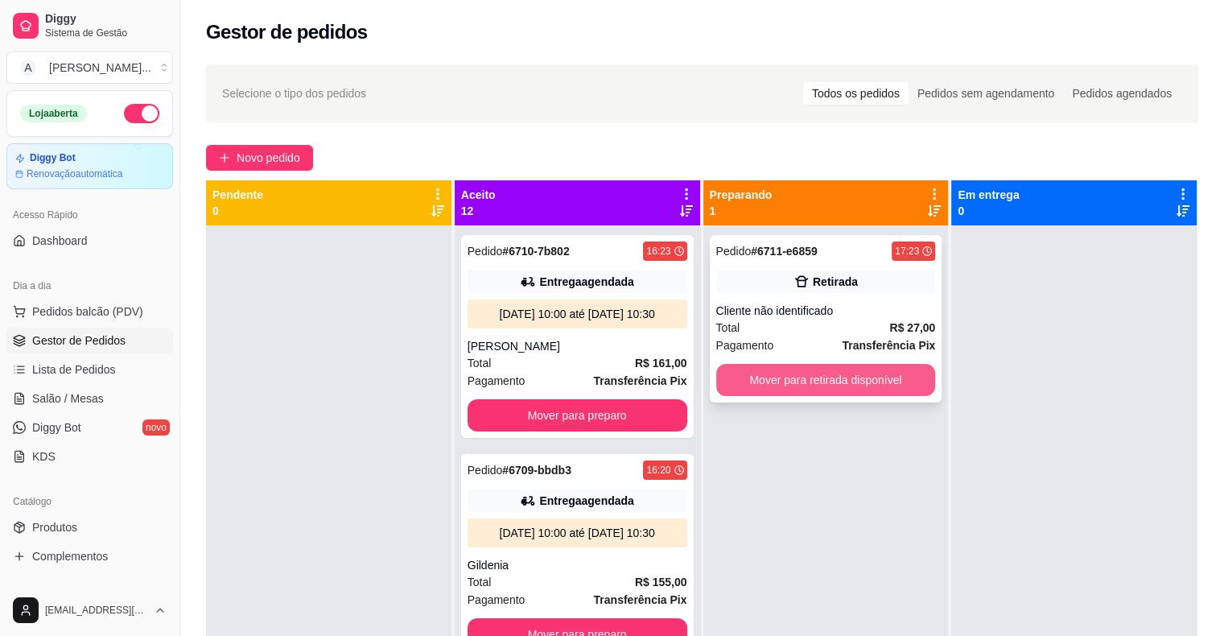
click at [779, 383] on button "Mover para retirada disponível" at bounding box center [826, 380] width 220 height 32
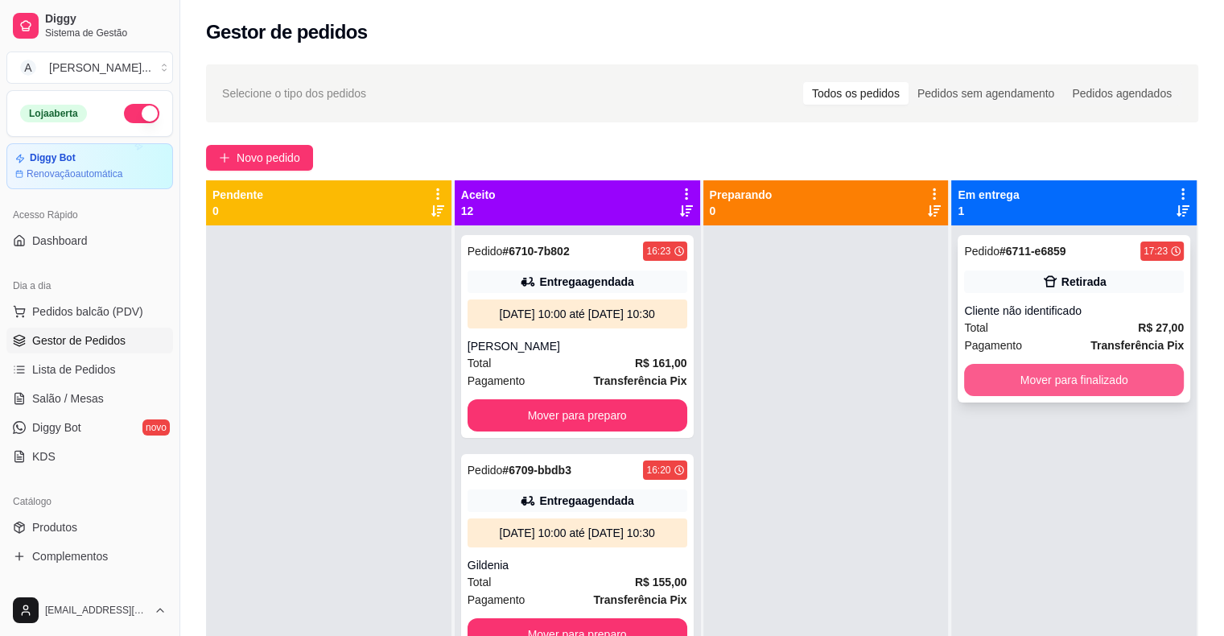
click at [1014, 369] on button "Mover para finalizado" at bounding box center [1074, 380] width 220 height 32
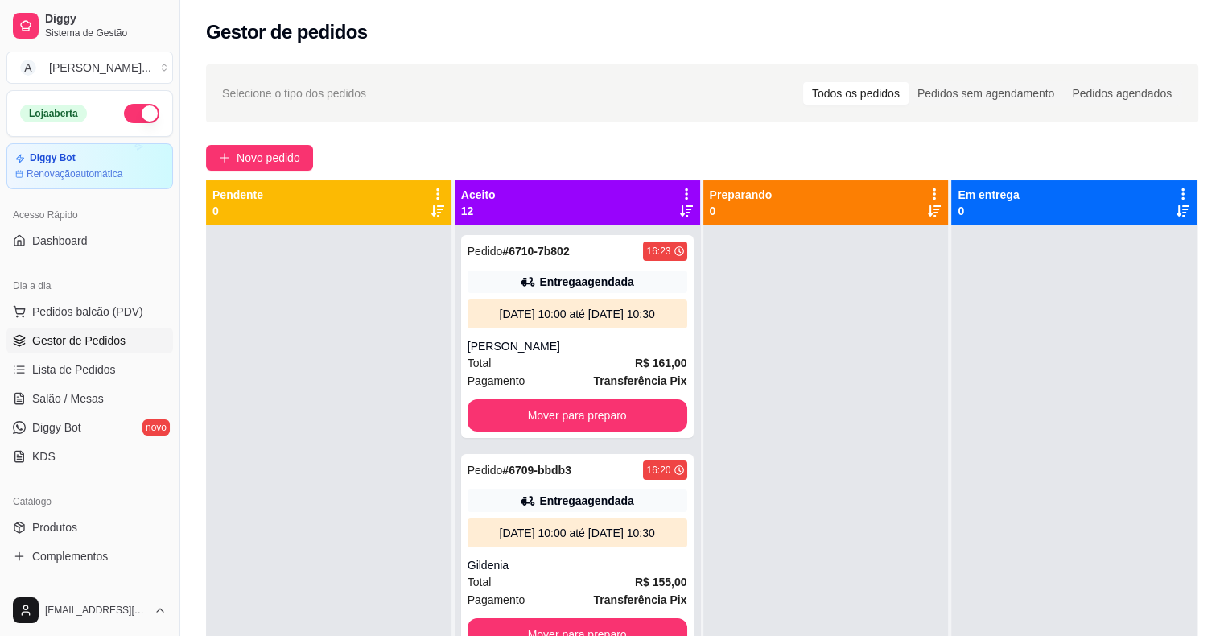
scroll to position [80, 0]
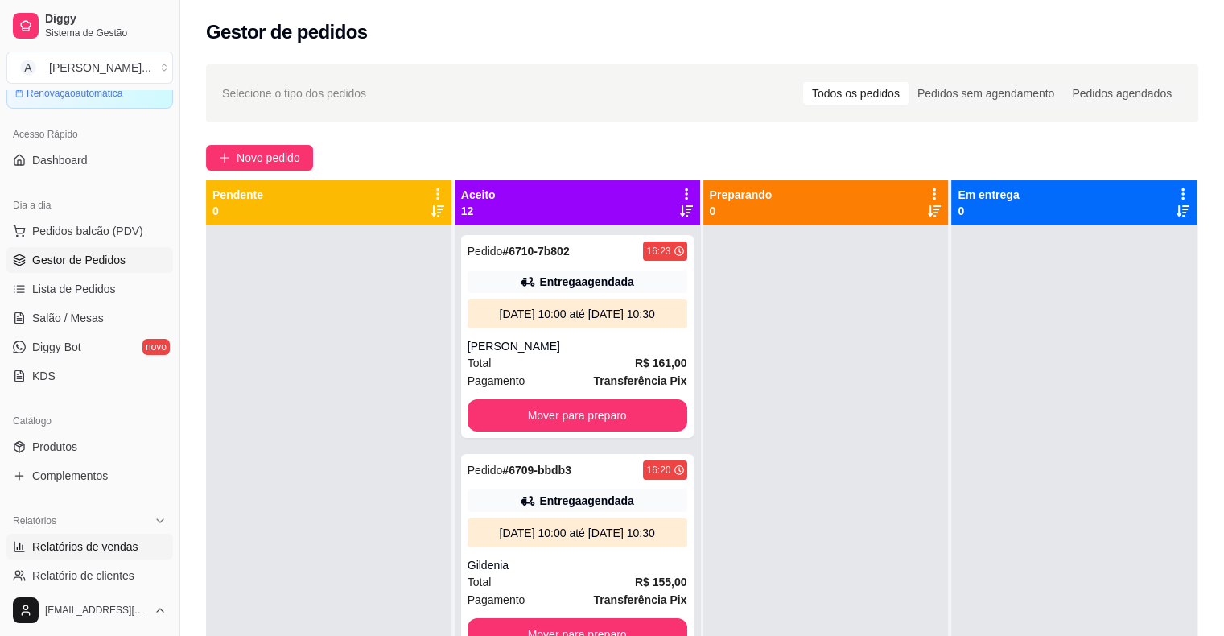
click at [88, 546] on span "Relatórios de vendas" at bounding box center [85, 546] width 106 height 16
select select "ALL"
select select "0"
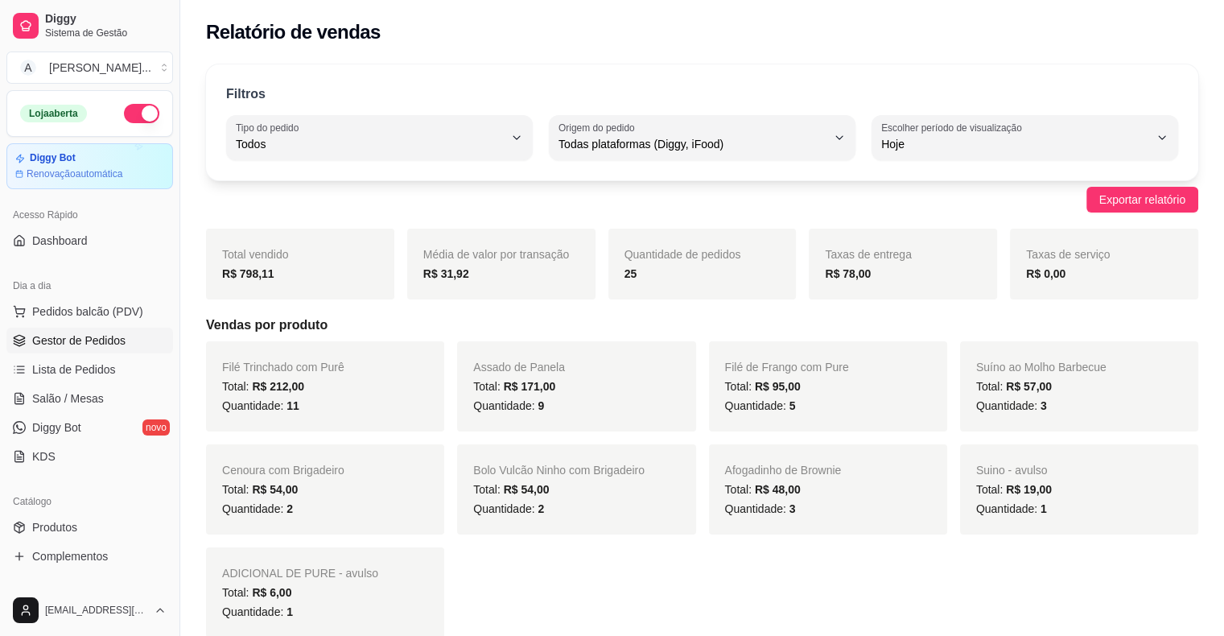
click at [132, 340] on link "Gestor de Pedidos" at bounding box center [89, 341] width 167 height 26
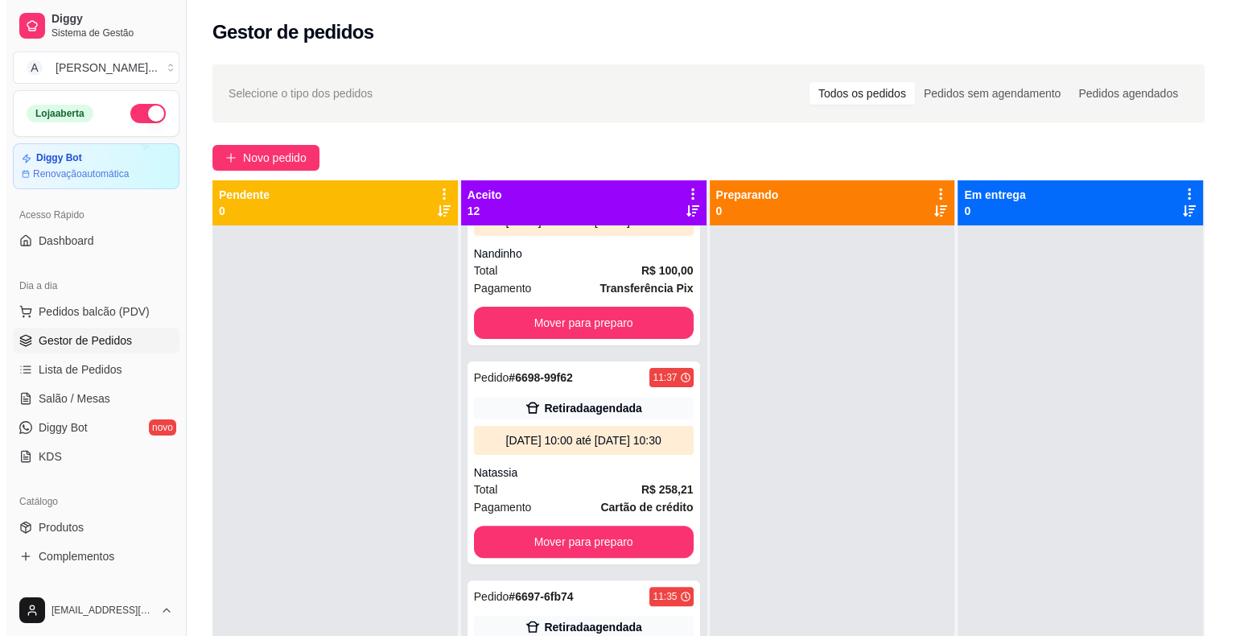
scroll to position [563, 0]
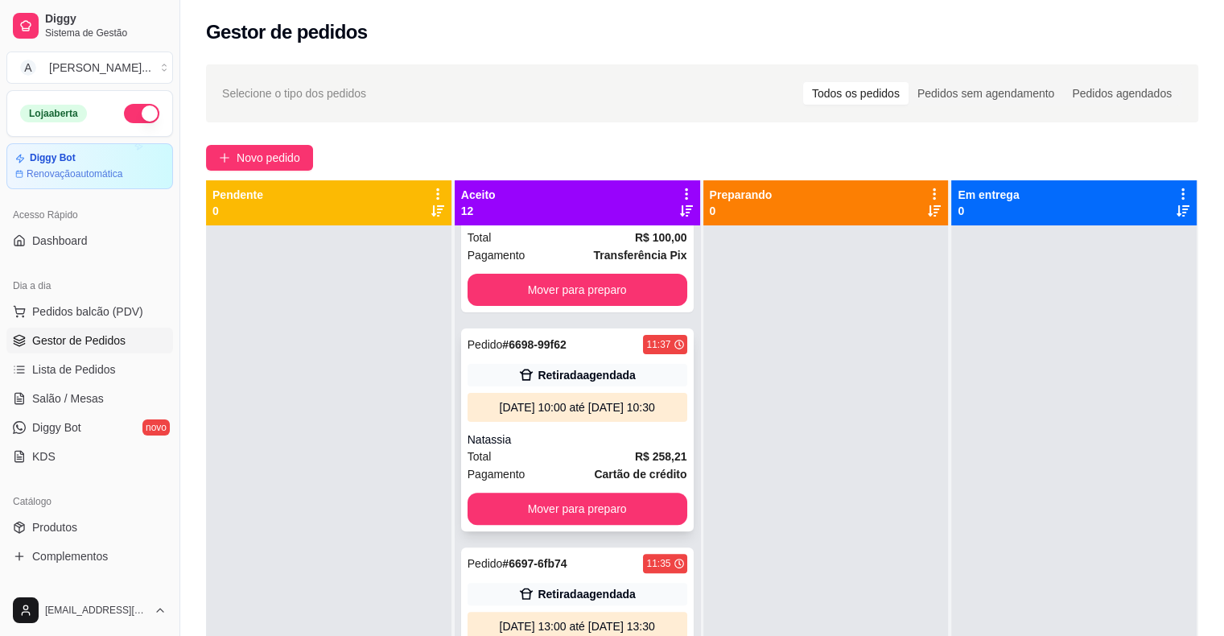
click at [532, 447] on div "Natassia" at bounding box center [578, 439] width 220 height 16
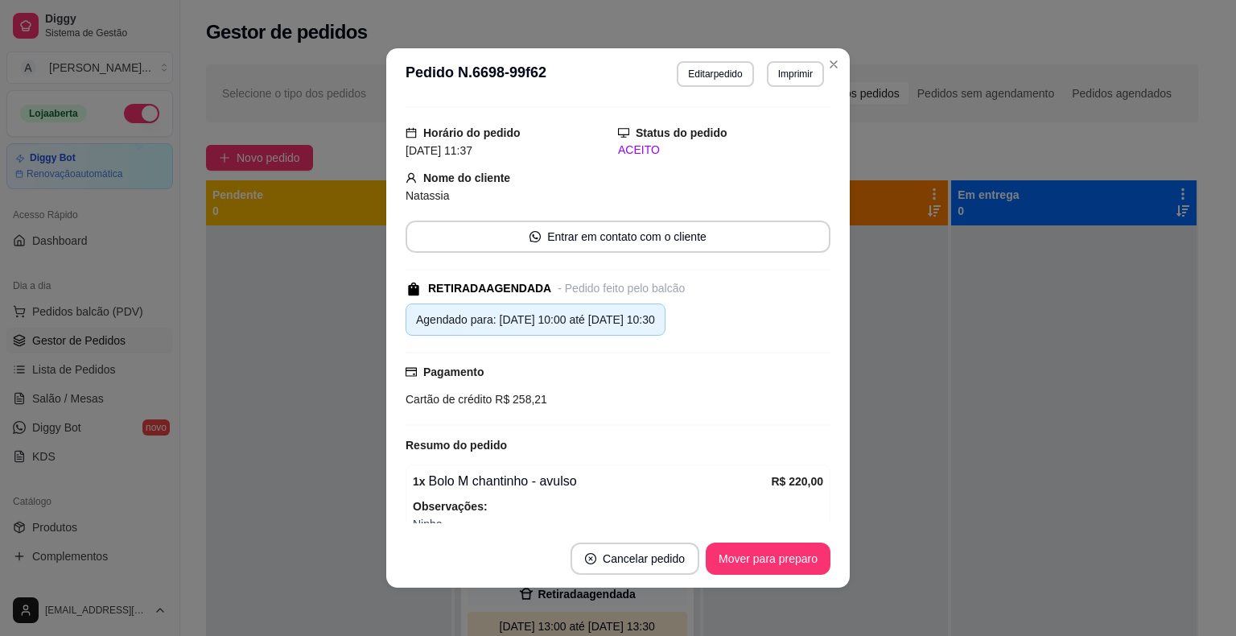
scroll to position [0, 0]
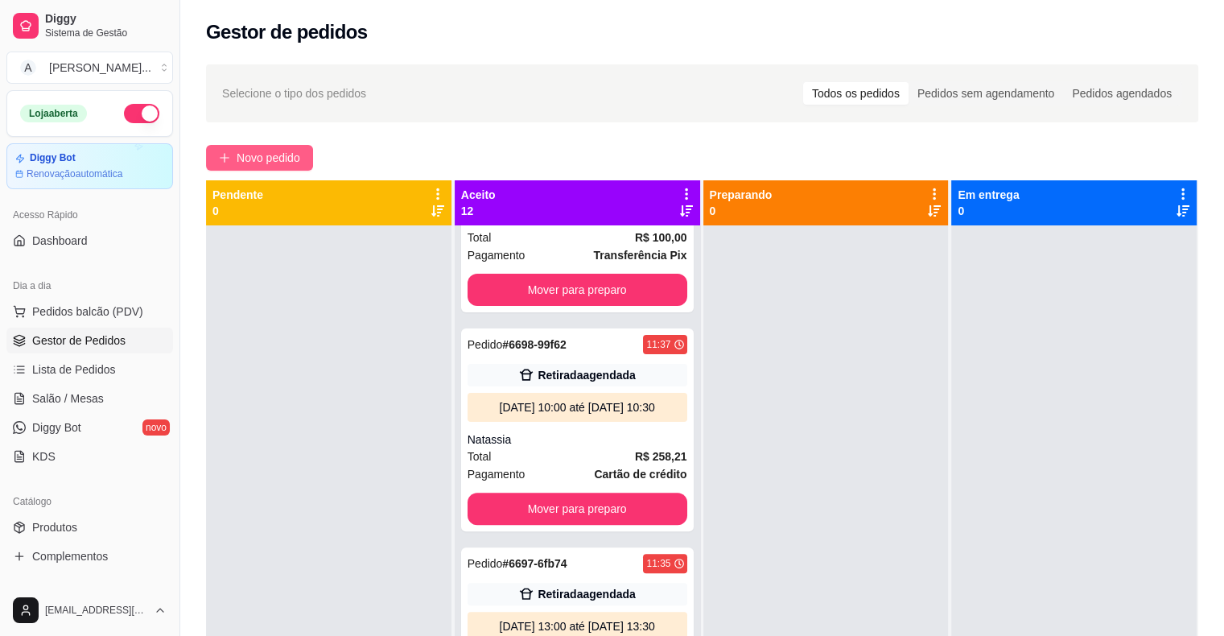
click at [229, 168] on button "Novo pedido" at bounding box center [259, 158] width 107 height 26
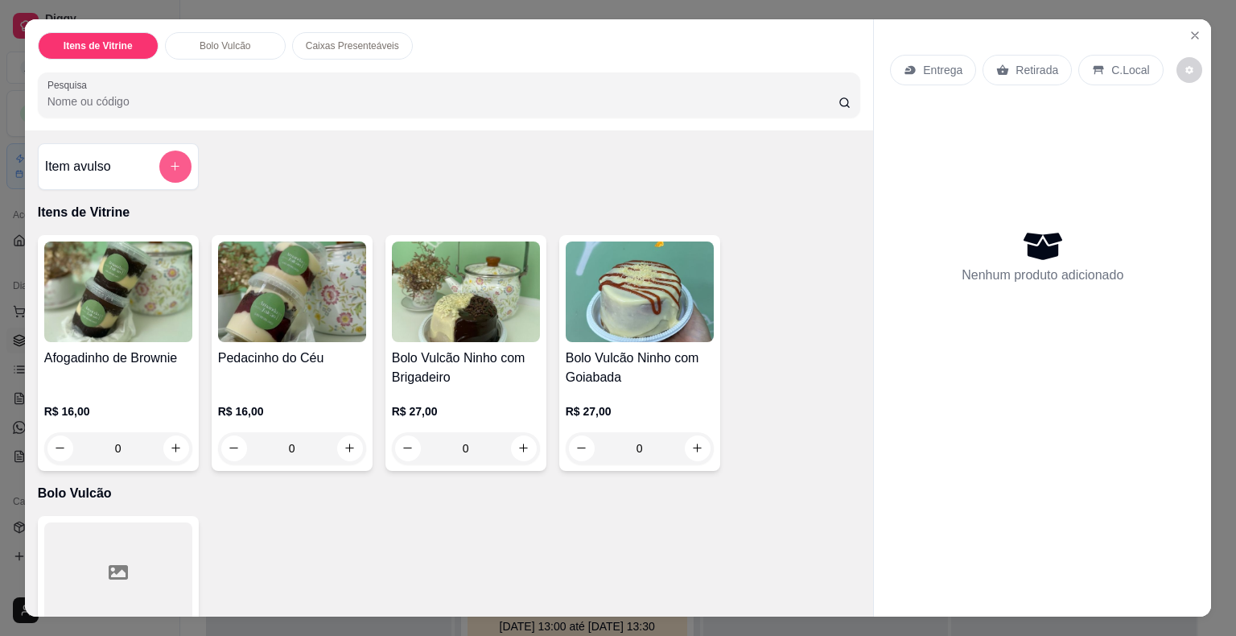
click at [169, 160] on icon "add-separate-item" at bounding box center [175, 166] width 12 height 12
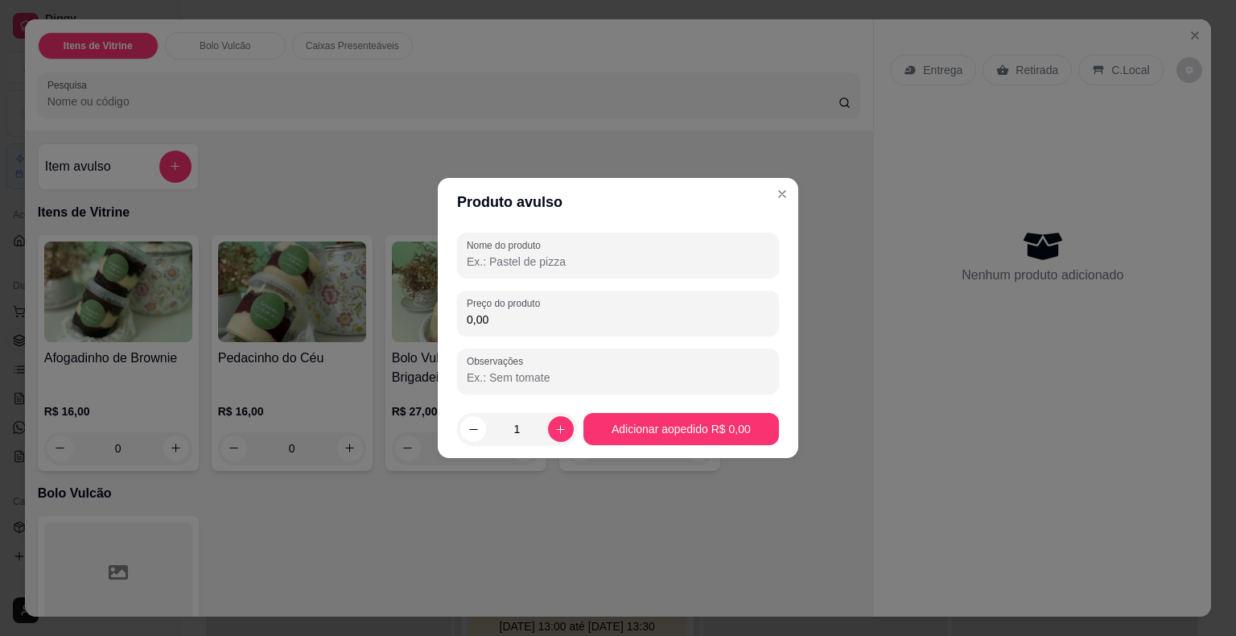
click at [546, 269] on input "Nome do produto" at bounding box center [618, 262] width 303 height 16
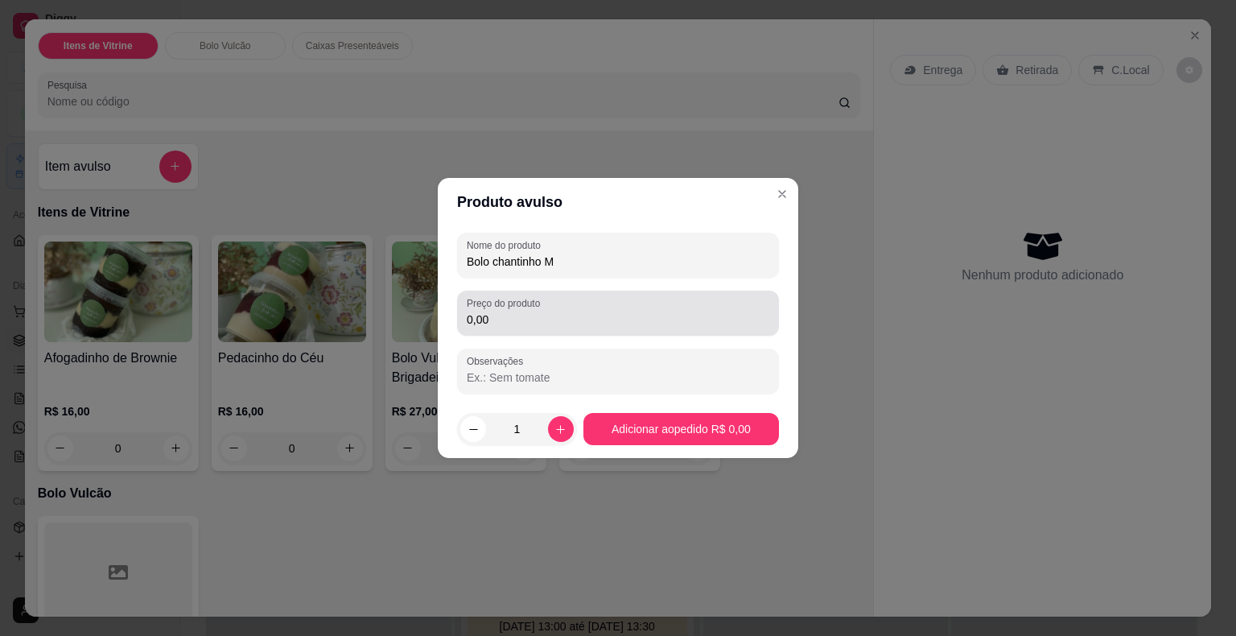
type input "Bolo chantinho M"
click at [532, 328] on div "0,00" at bounding box center [618, 313] width 303 height 32
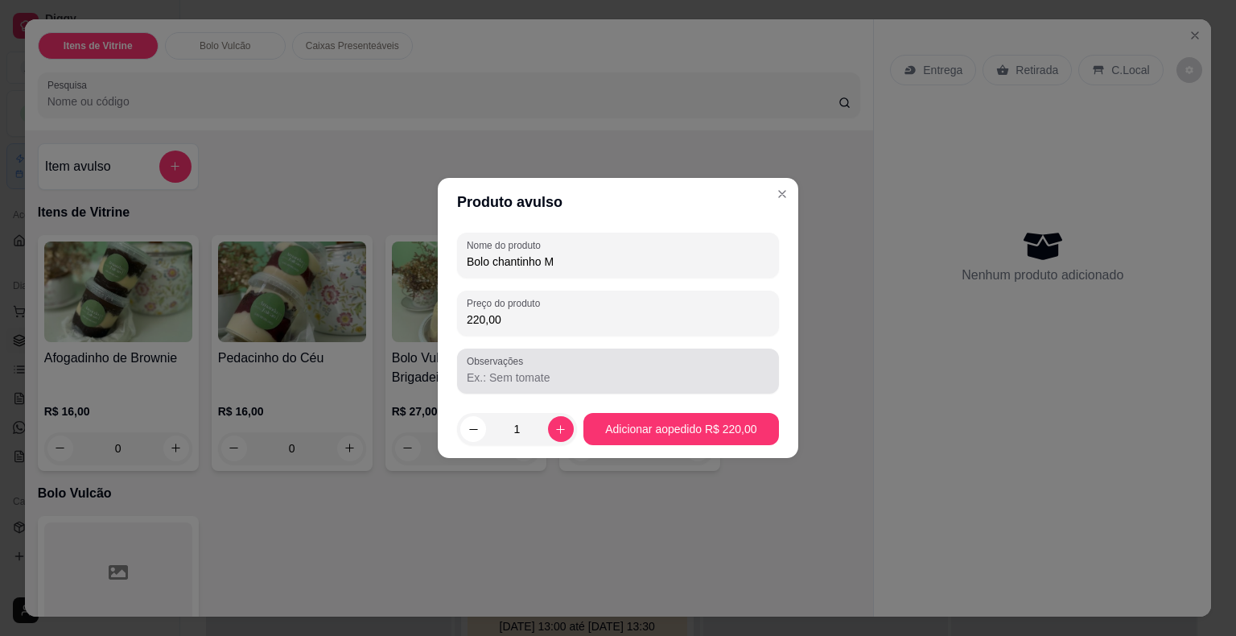
type input "220,00"
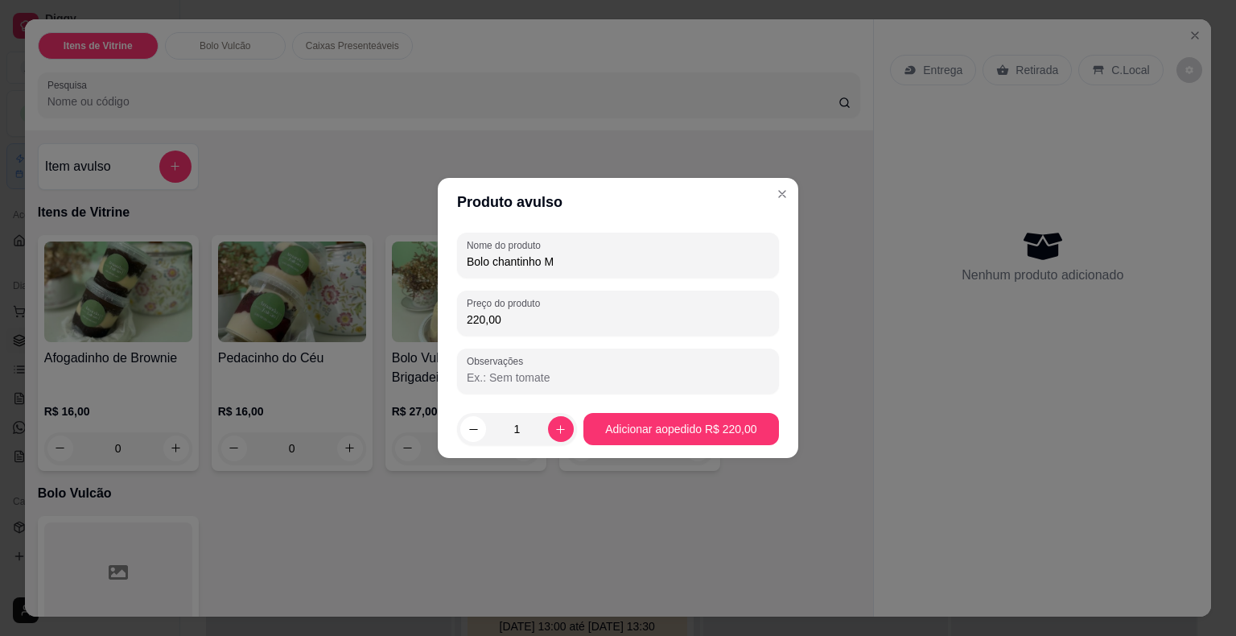
click at [527, 385] on input "Observações" at bounding box center [618, 377] width 303 height 16
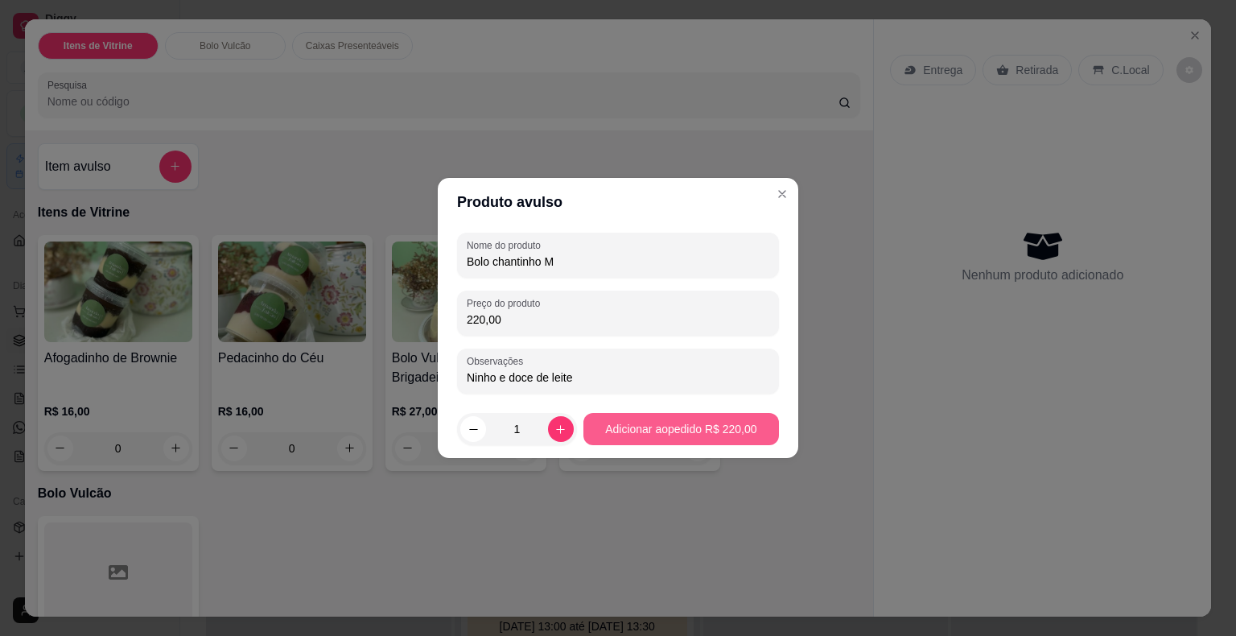
type input "Ninho e doce de leite"
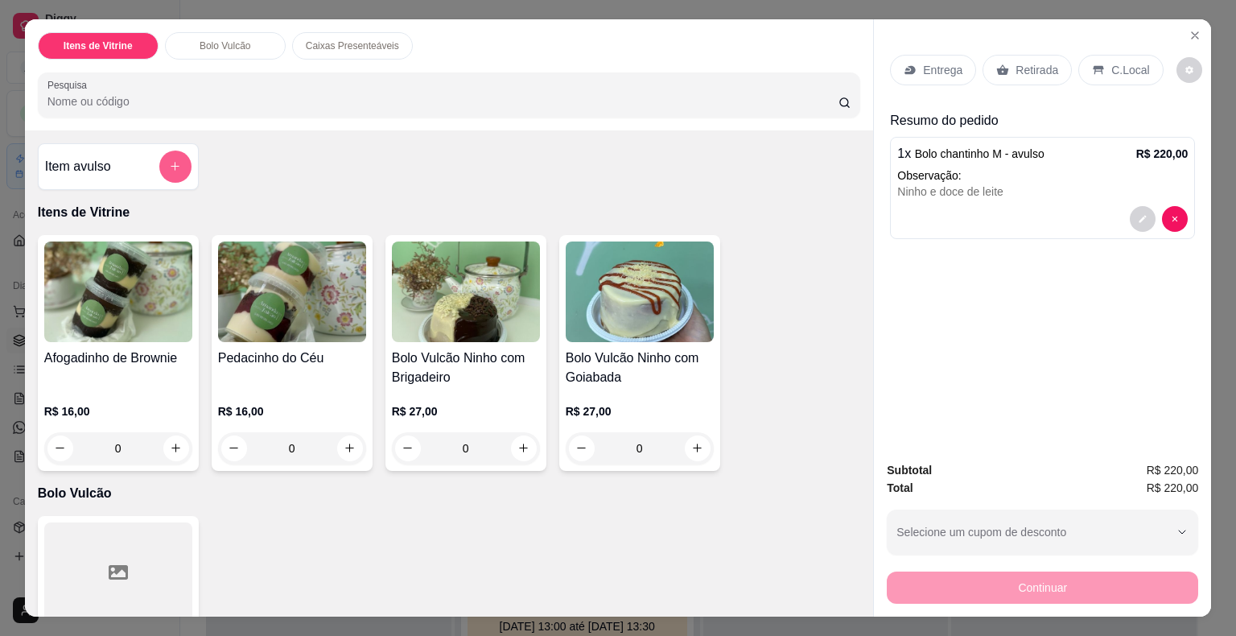
click at [171, 164] on icon "add-separate-item" at bounding box center [175, 166] width 12 height 12
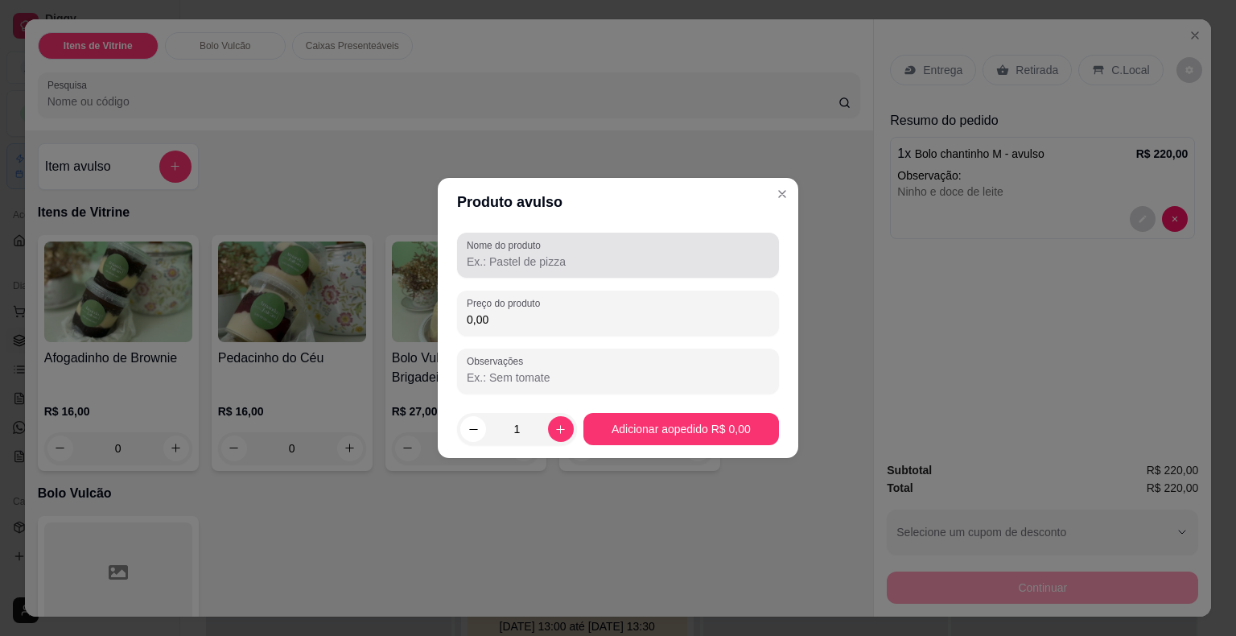
click at [522, 262] on input "Nome do produto" at bounding box center [618, 262] width 303 height 16
type input "docinhos casadinho"
click at [518, 320] on input "0,00" at bounding box center [618, 319] width 303 height 16
type input "0,01"
click at [531, 431] on input "1" at bounding box center [517, 429] width 62 height 32
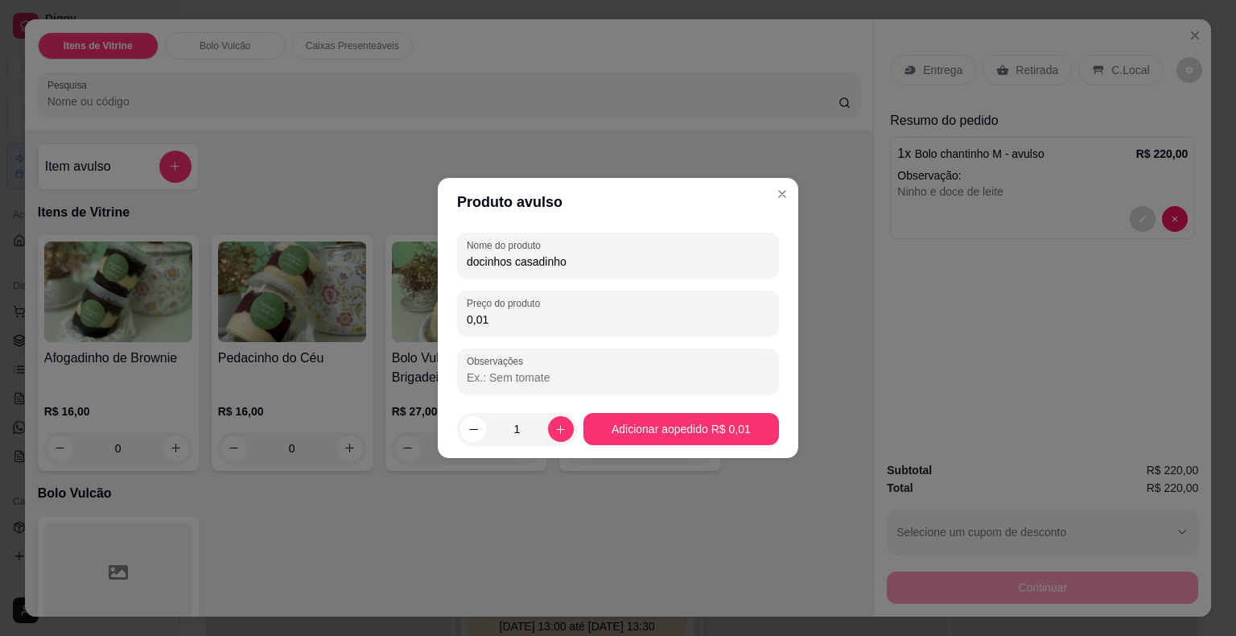
click at [531, 431] on input "1" at bounding box center [517, 429] width 62 height 32
type input "30"
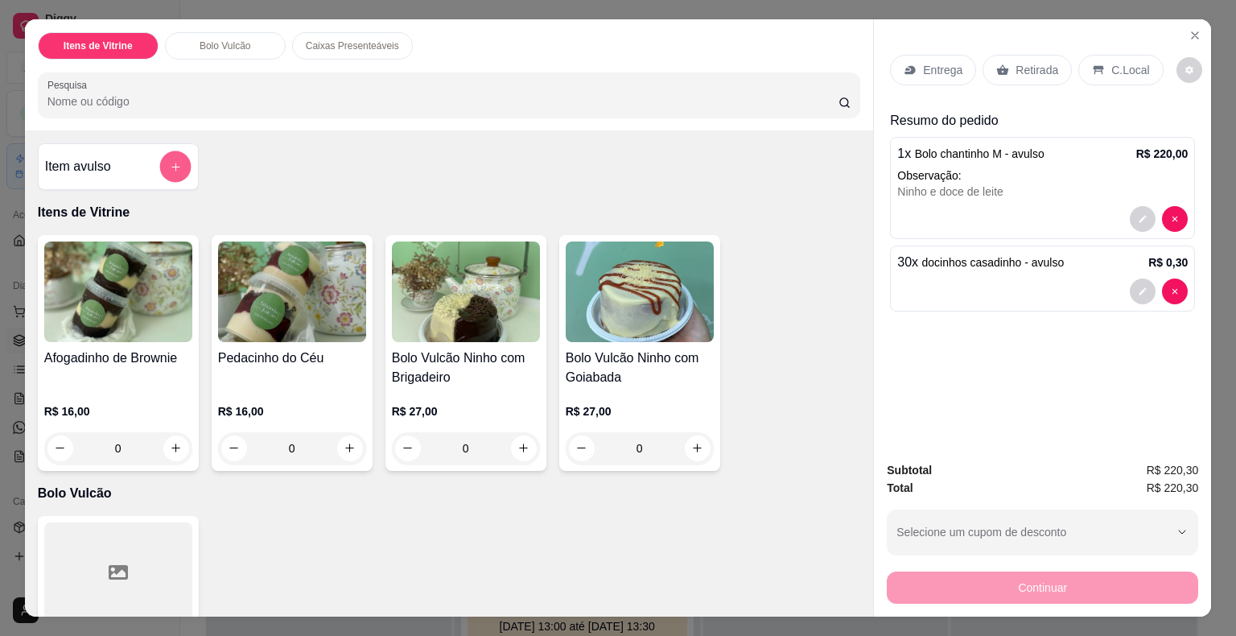
click at [172, 163] on icon "add-separate-item" at bounding box center [175, 166] width 12 height 12
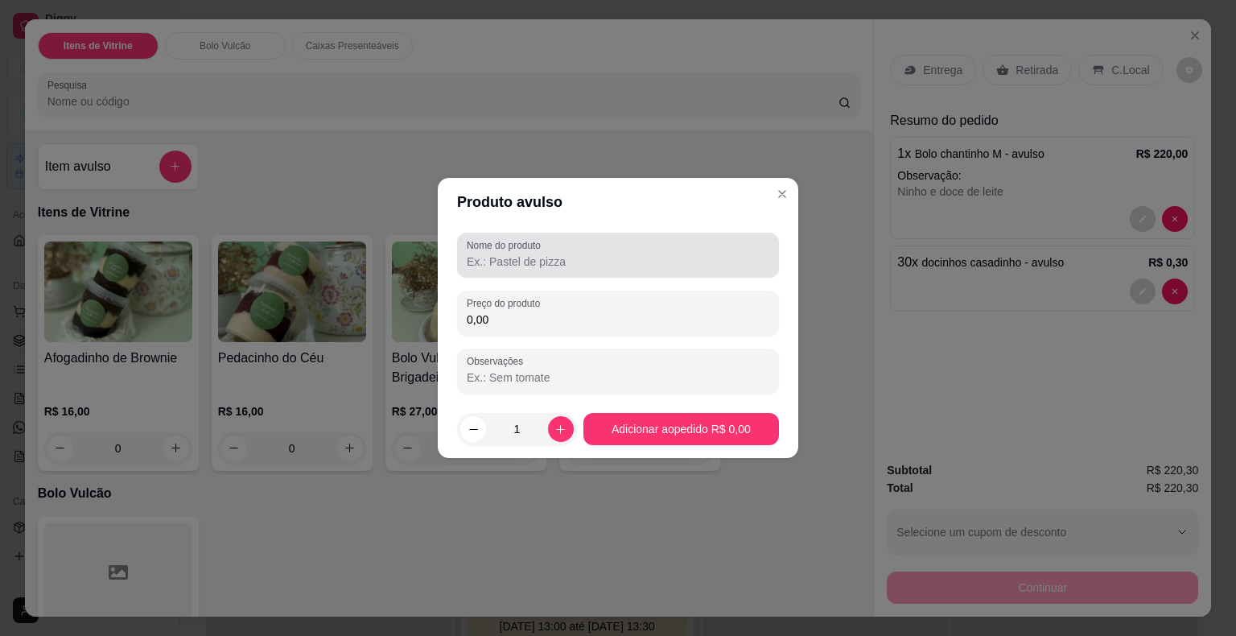
click at [505, 254] on input "Nome do produto" at bounding box center [618, 262] width 303 height 16
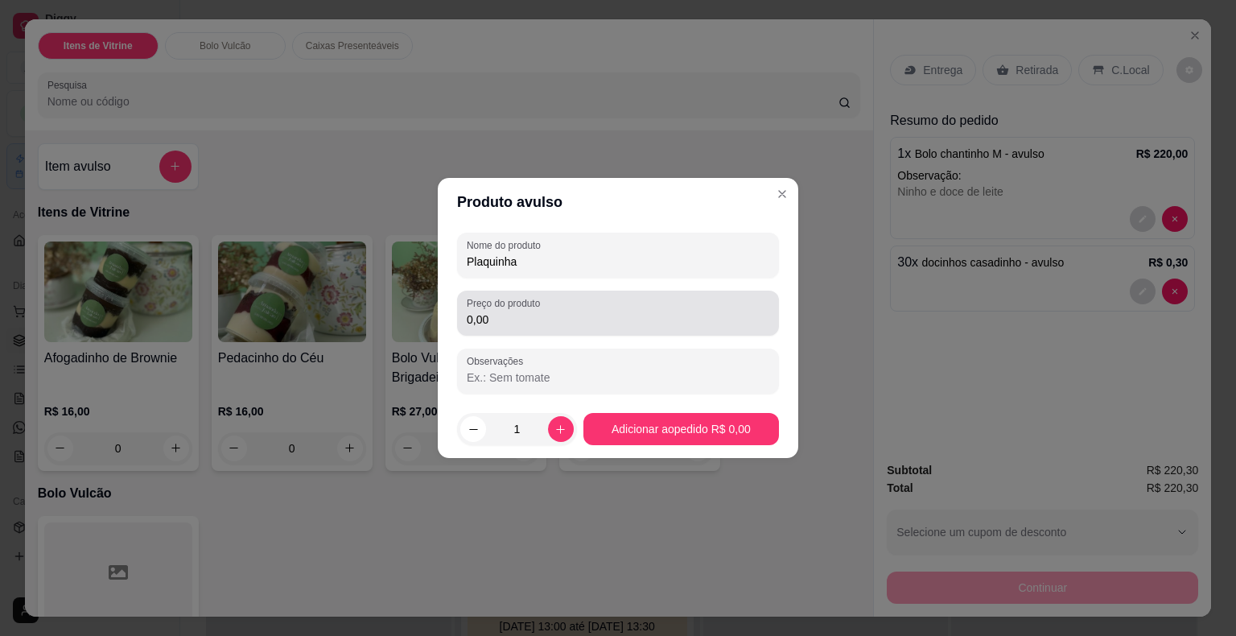
type input "Plaquinha"
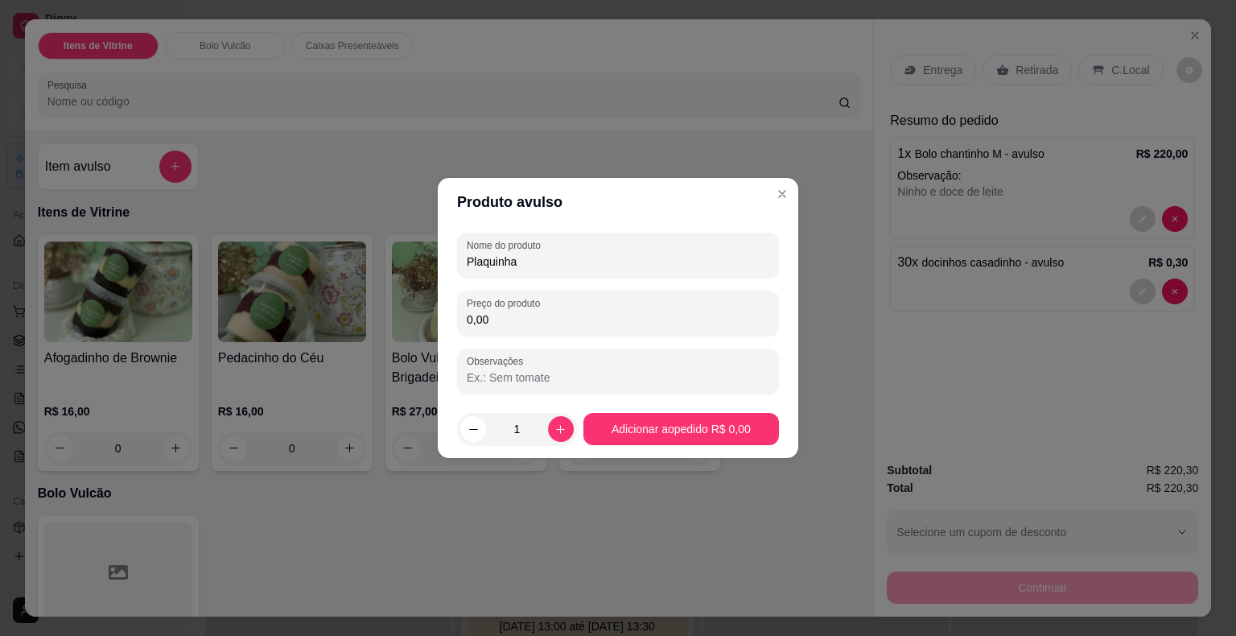
click at [514, 320] on input "0,00" at bounding box center [618, 319] width 303 height 16
type input "25,00"
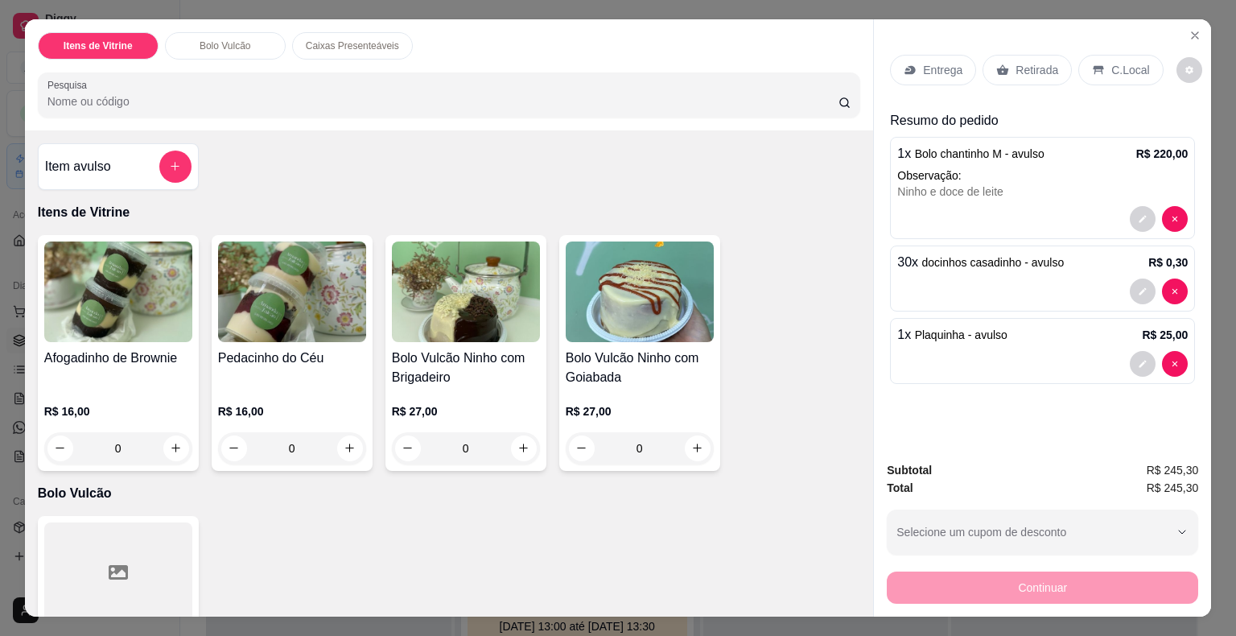
click at [1031, 64] on p "Retirada" at bounding box center [1037, 70] width 43 height 16
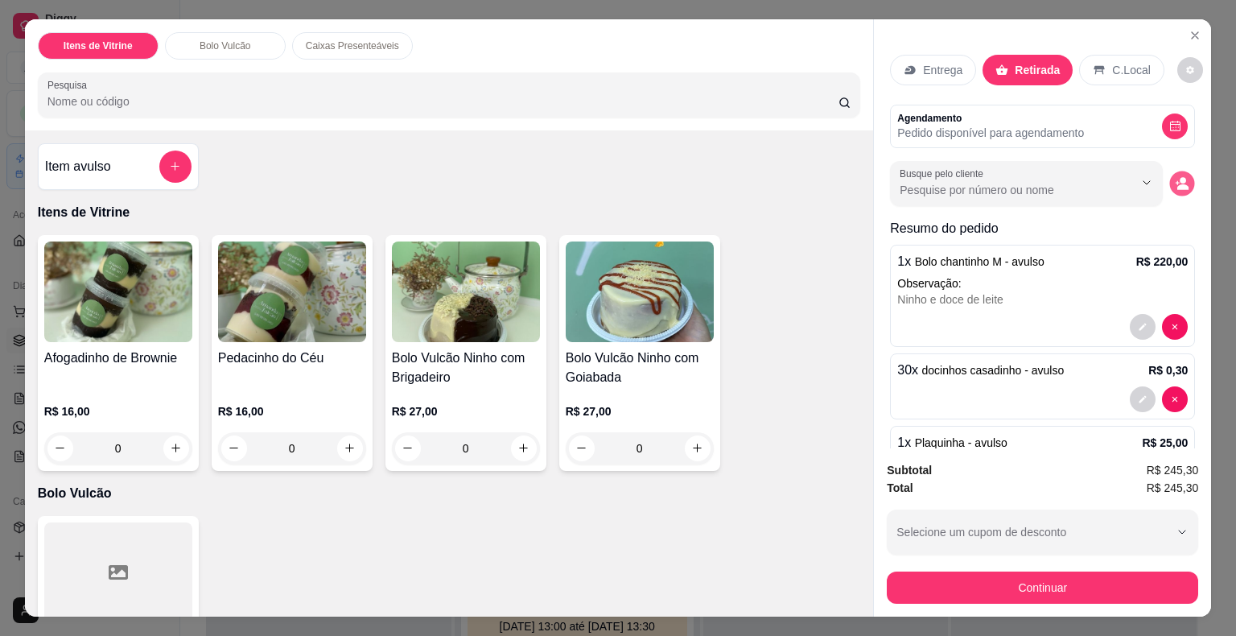
click at [1176, 176] on icon "decrease-product-quantity" at bounding box center [1183, 183] width 14 height 14
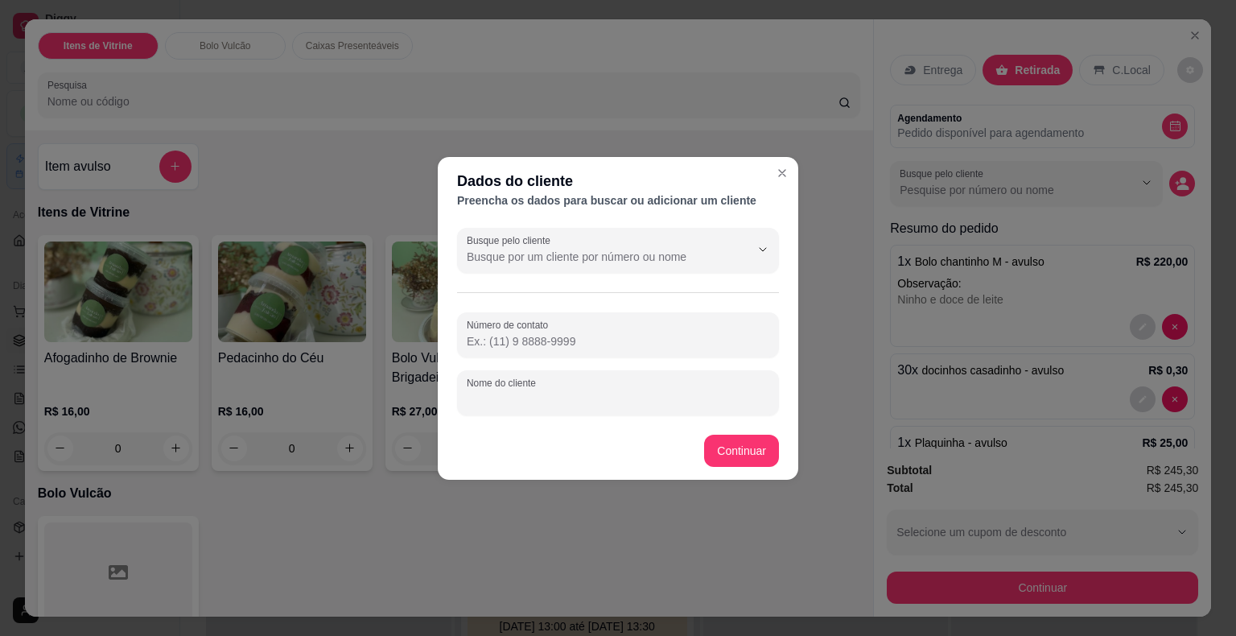
click at [656, 394] on input "Nome do cliente" at bounding box center [618, 399] width 303 height 16
type input "[PERSON_NAME]"
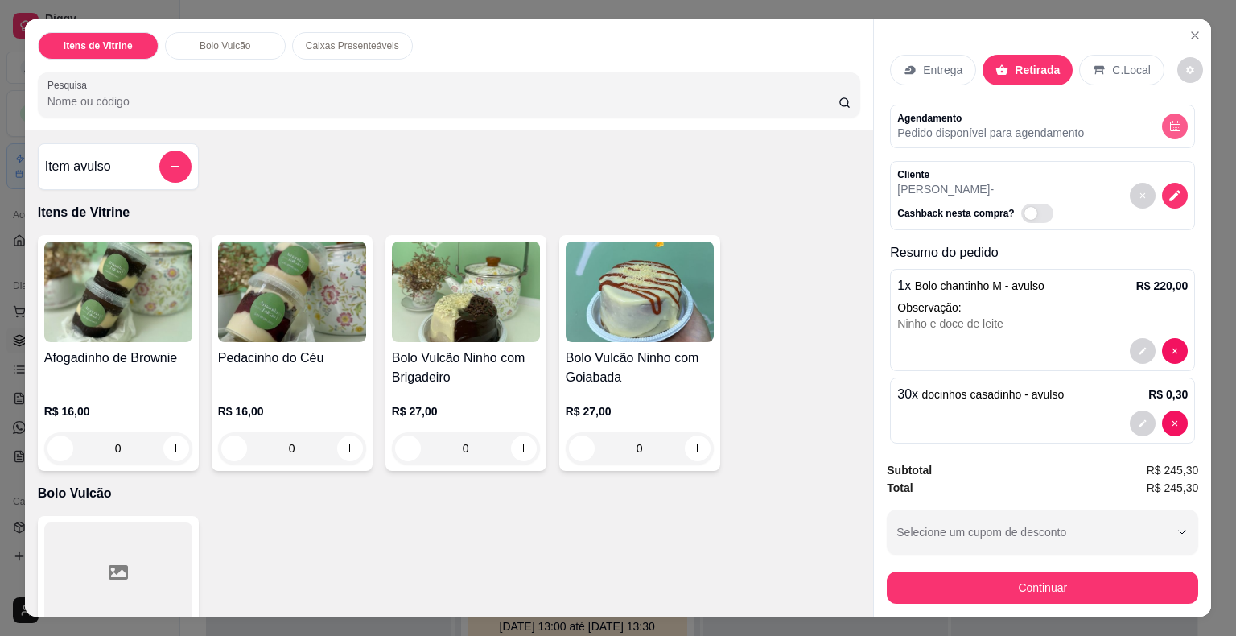
click at [1163, 126] on button "decrease-product-quantity" at bounding box center [1175, 126] width 26 height 26
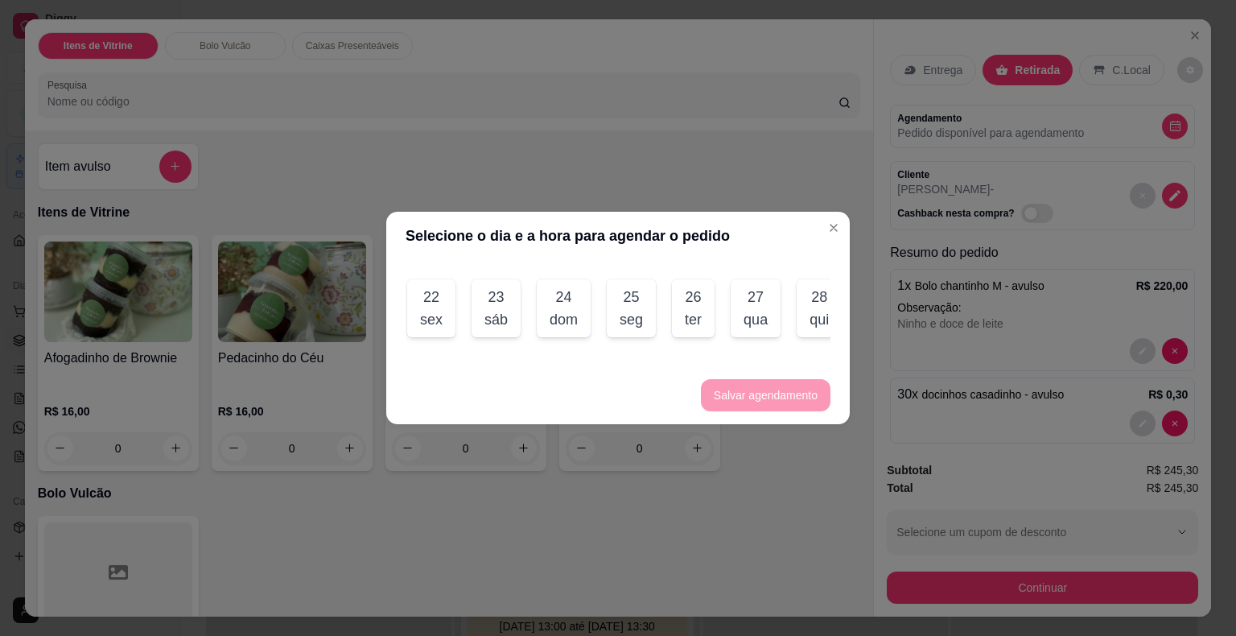
click at [550, 308] on div "dom" at bounding box center [564, 319] width 28 height 23
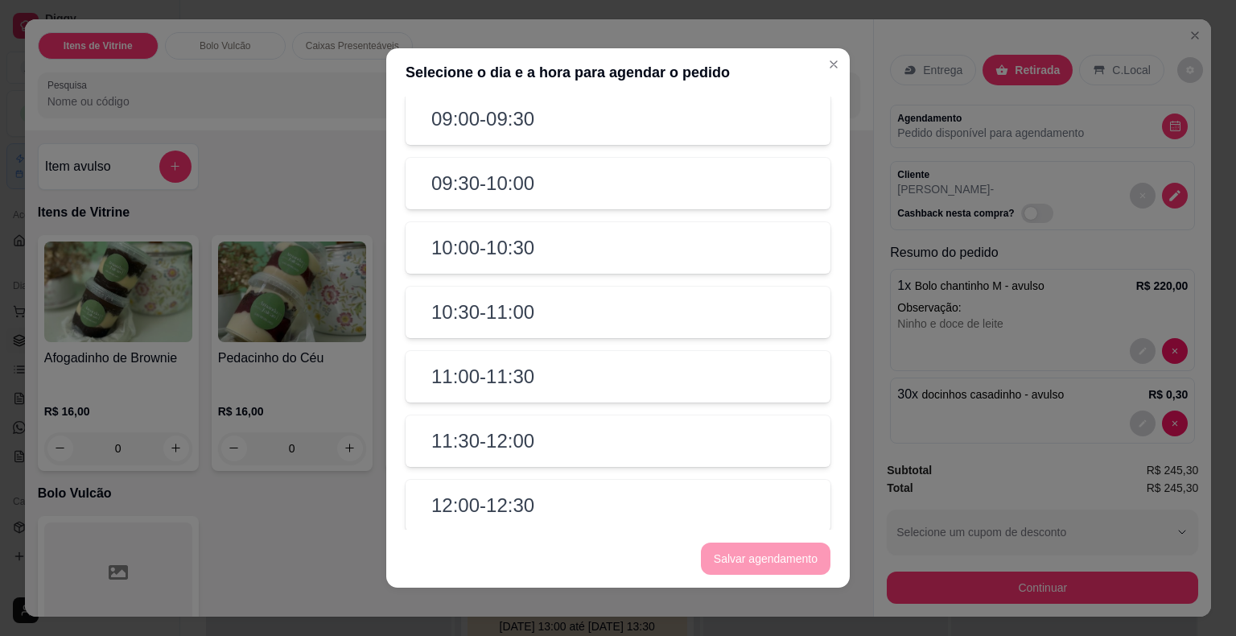
scroll to position [241, 0]
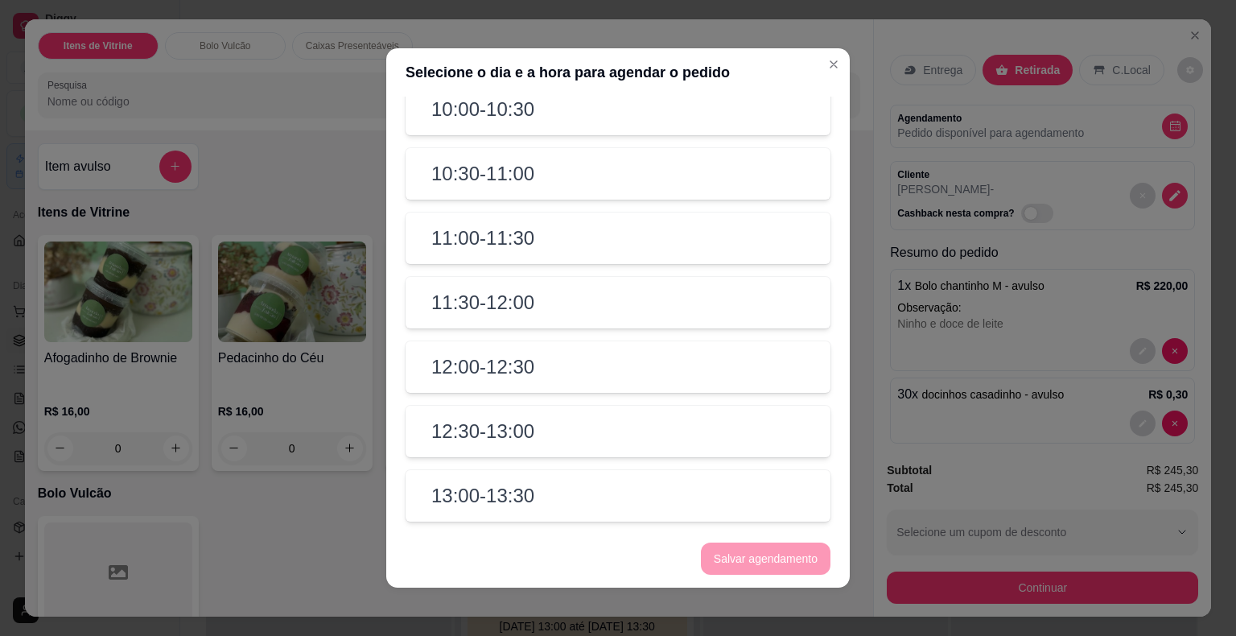
click at [548, 381] on div "12:00 - 12:30" at bounding box center [618, 367] width 425 height 52
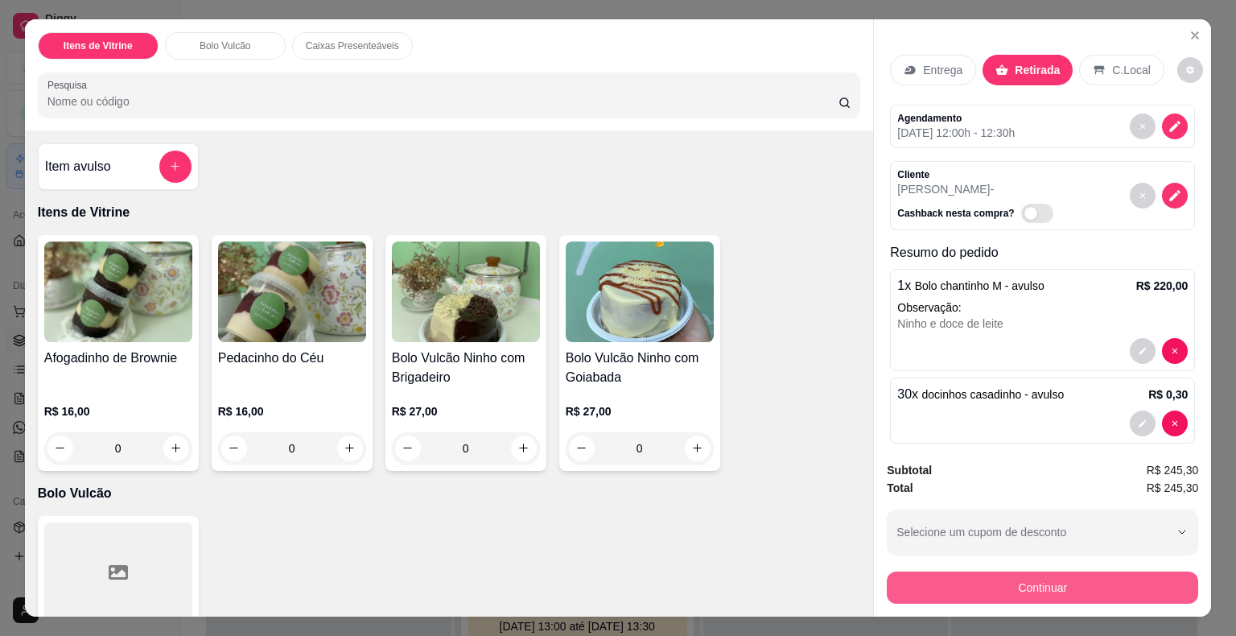
click at [926, 581] on button "Continuar" at bounding box center [1042, 587] width 311 height 32
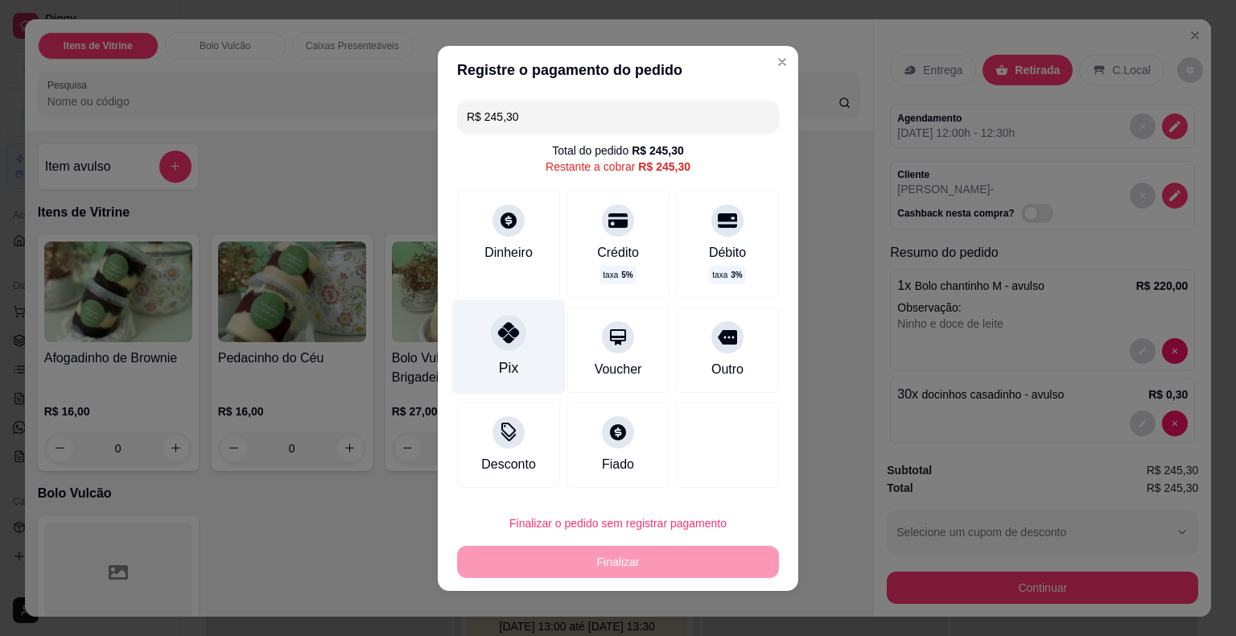
click at [499, 361] on div "Pix" at bounding box center [508, 367] width 19 height 21
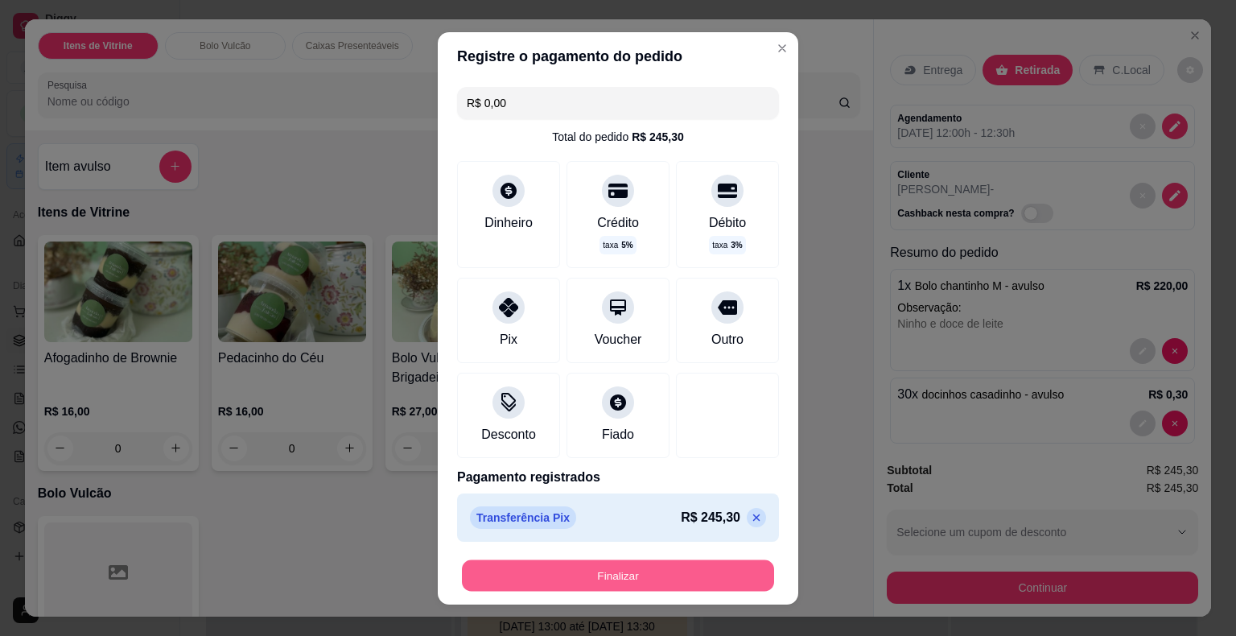
click at [592, 567] on button "Finalizar" at bounding box center [618, 574] width 312 height 31
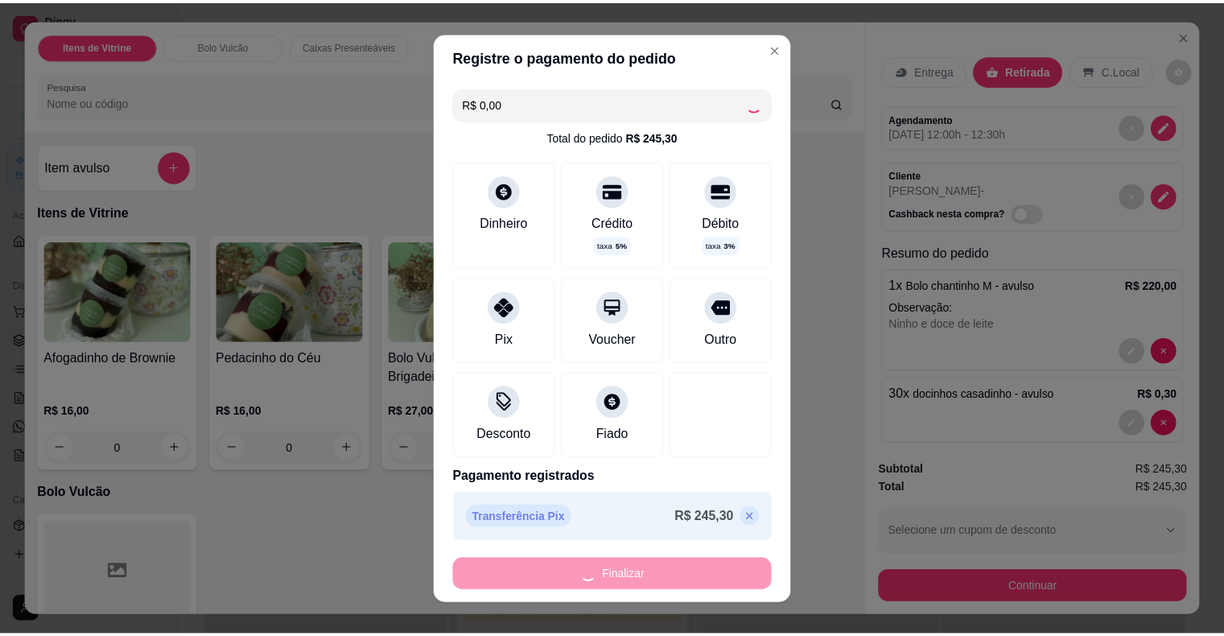
scroll to position [563, 0]
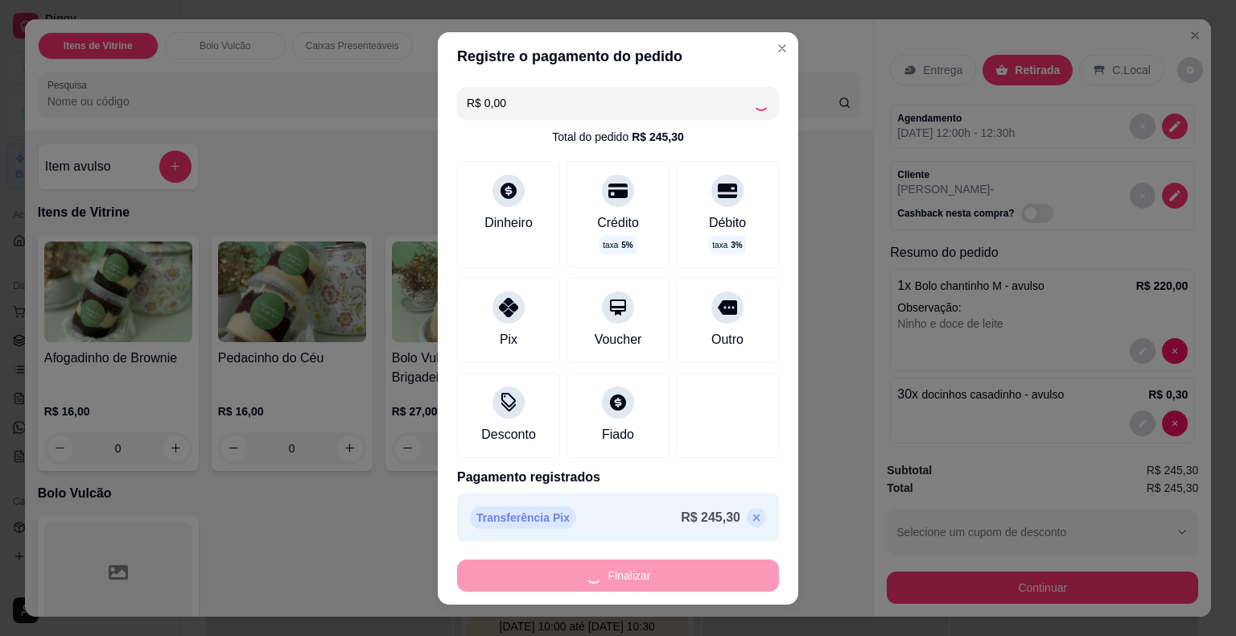
type input "-R$ 245,30"
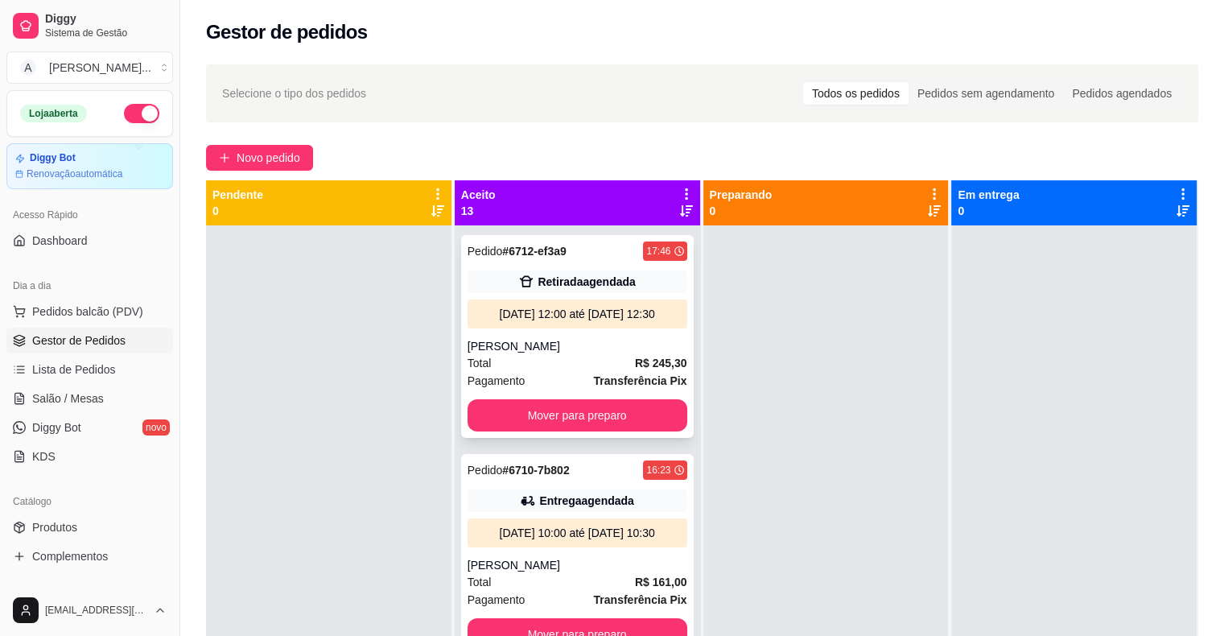
click at [615, 345] on div "Pedido # 6712-ef3a9 17:46 Retirada agendada [DATE] 12:00 até [DATE] 12:30 Thali…" at bounding box center [577, 336] width 233 height 203
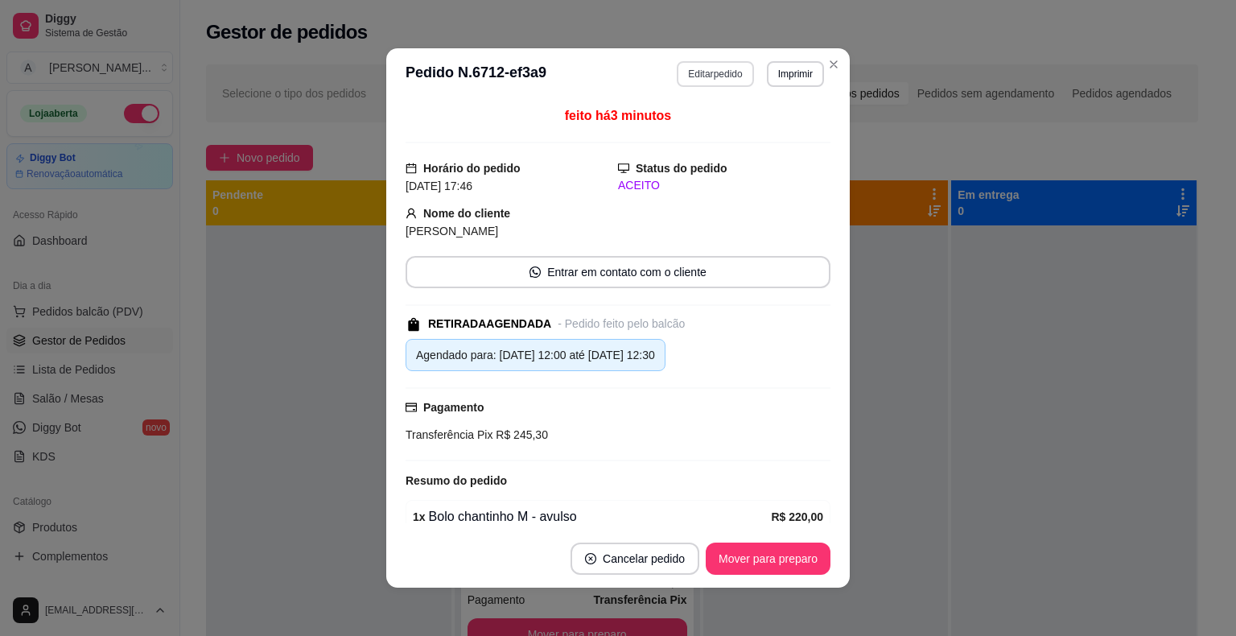
click at [713, 70] on button "Editar pedido" at bounding box center [715, 74] width 76 height 26
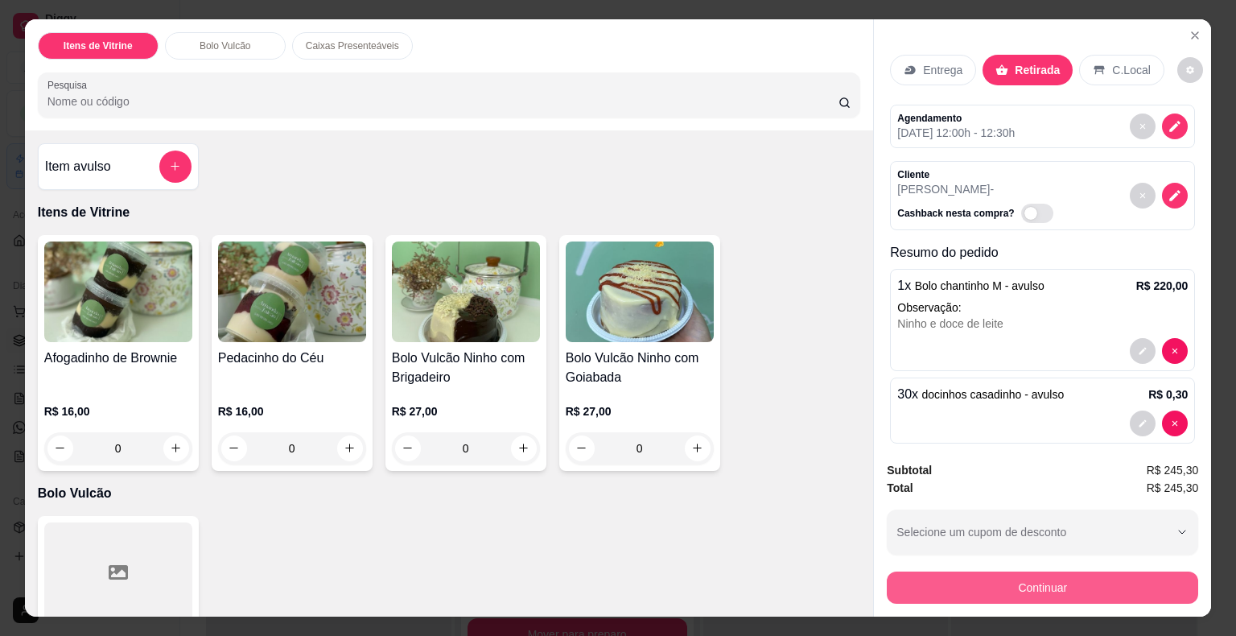
click at [1043, 587] on button "Continuar" at bounding box center [1042, 587] width 311 height 32
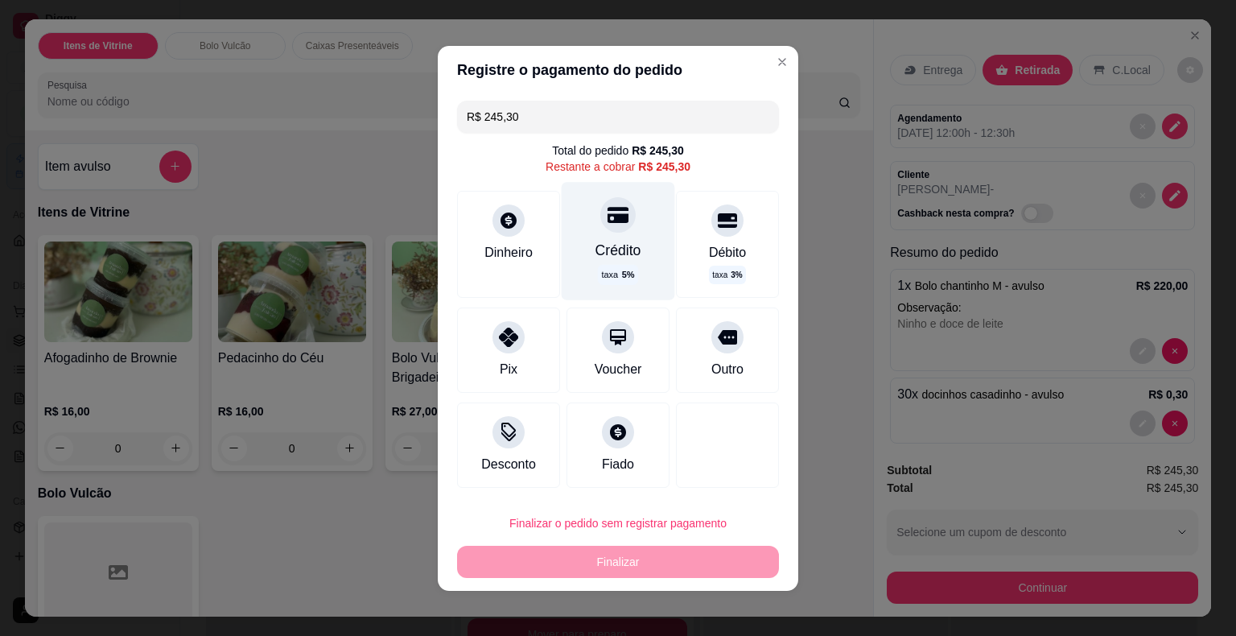
click at [599, 249] on div "Crédito" at bounding box center [619, 249] width 46 height 21
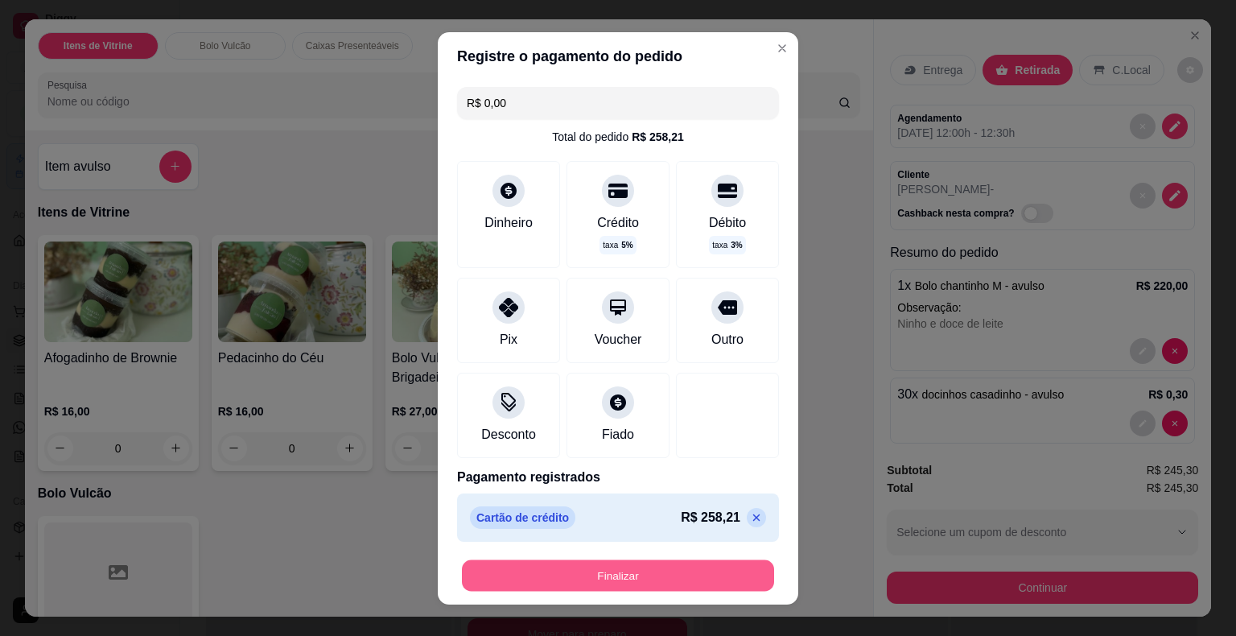
click at [644, 583] on button "Finalizar" at bounding box center [618, 574] width 312 height 31
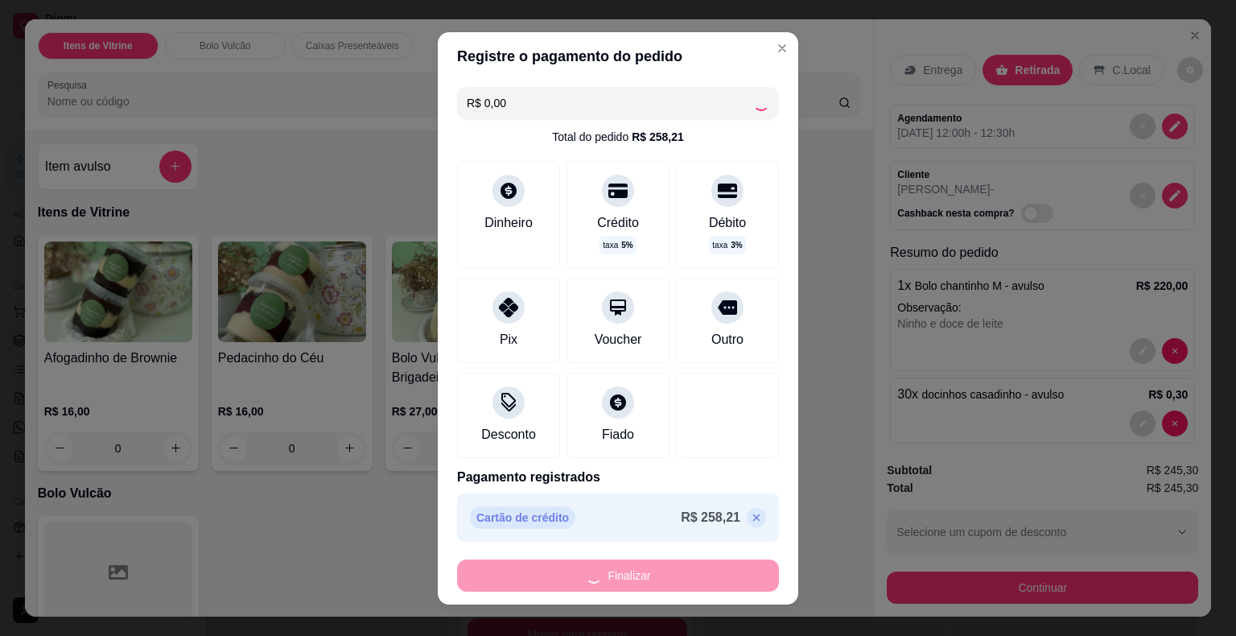
type input "-R$ 245,30"
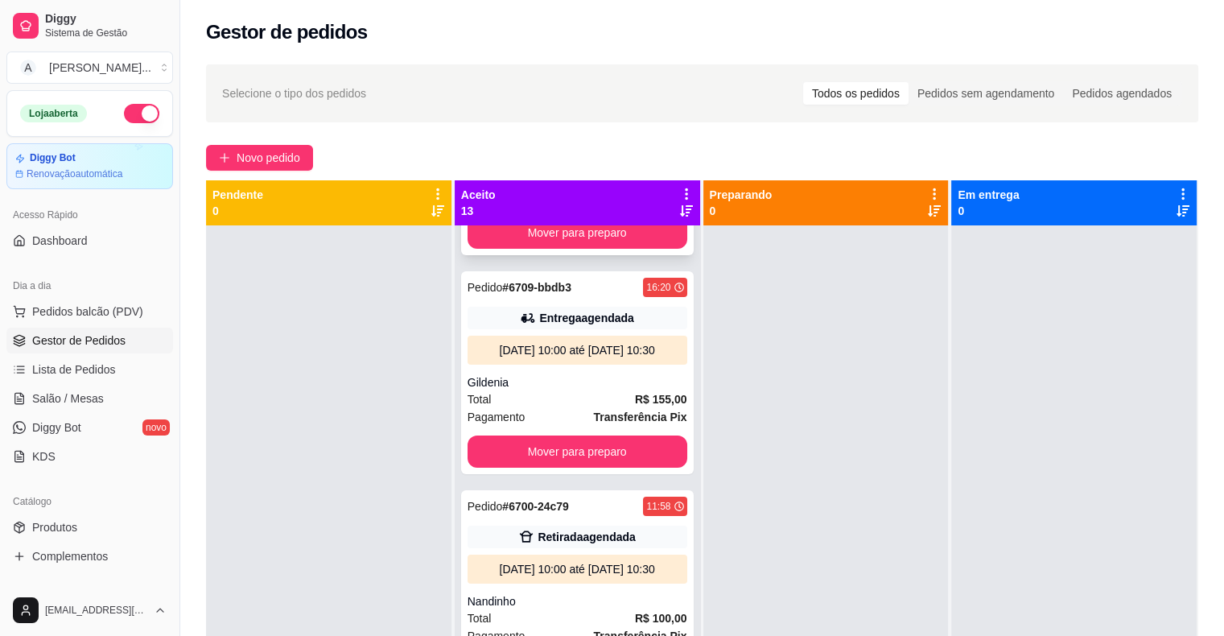
scroll to position [402, 0]
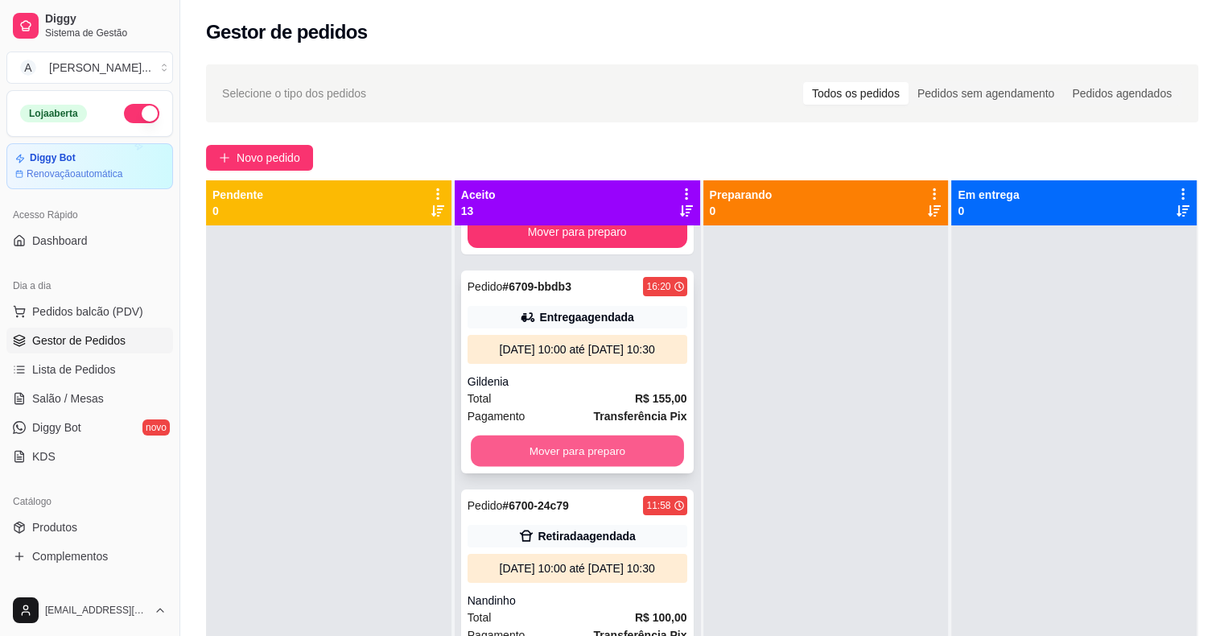
click at [625, 467] on button "Mover para preparo" at bounding box center [577, 450] width 213 height 31
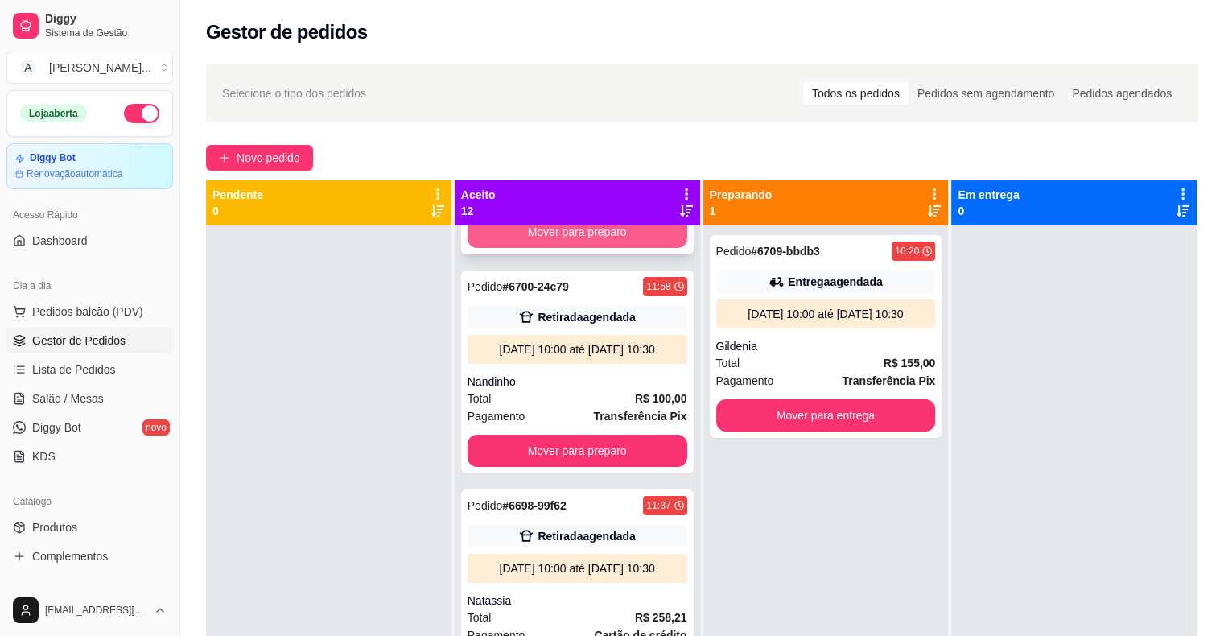
click at [584, 248] on button "Mover para preparo" at bounding box center [578, 232] width 220 height 32
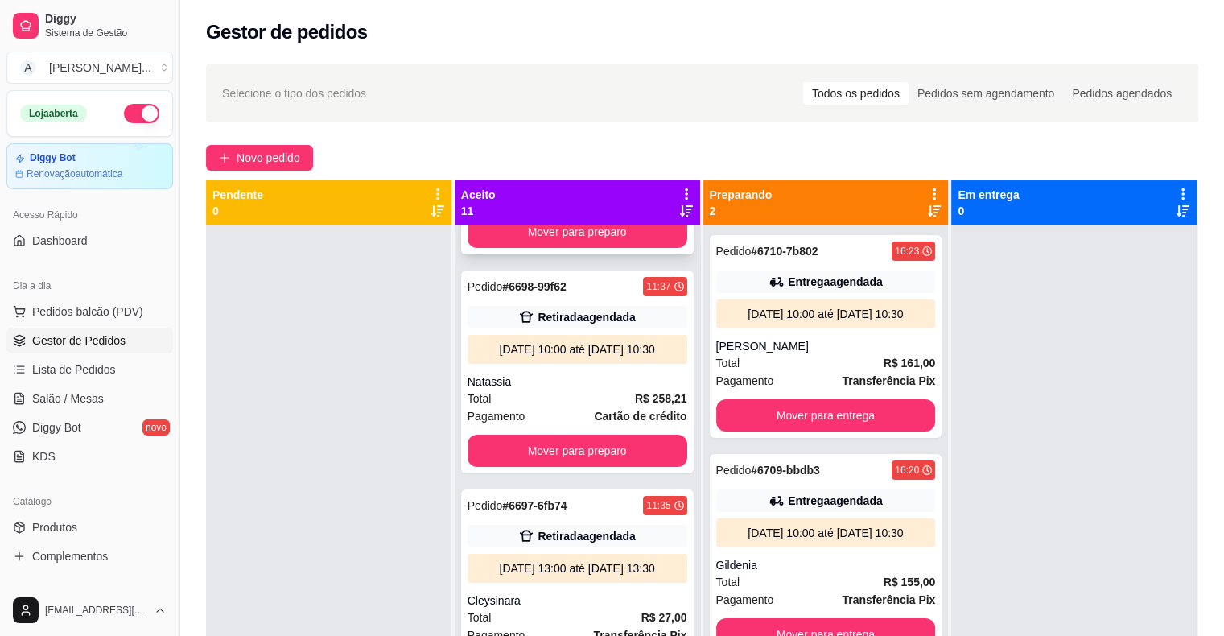
scroll to position [167, 0]
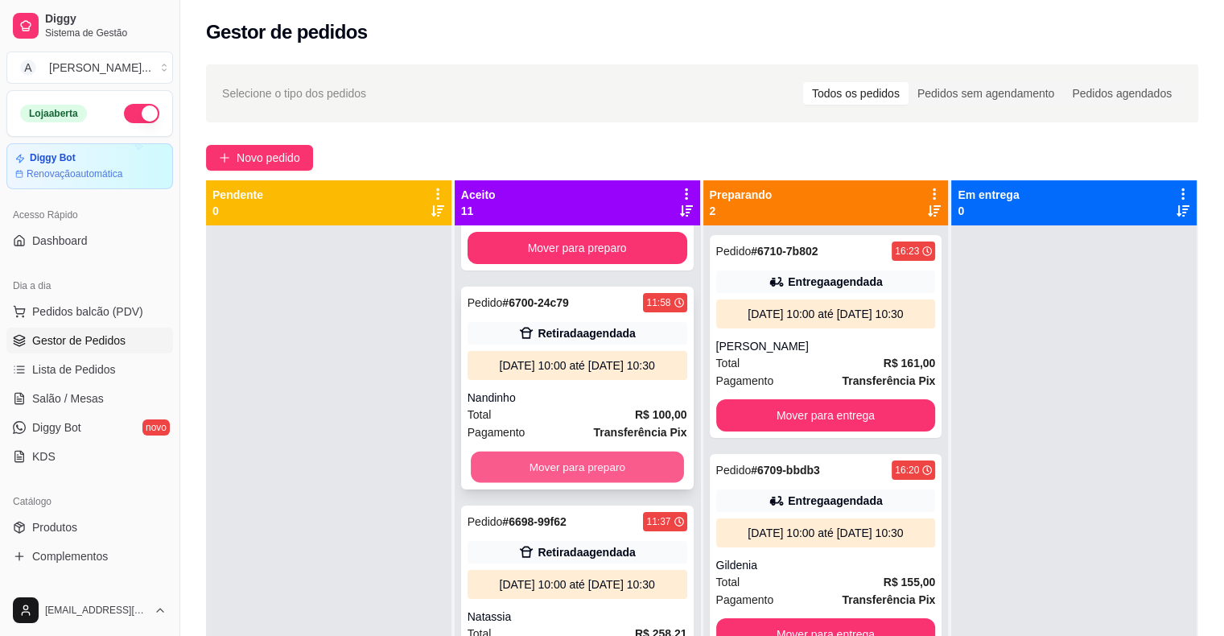
click at [580, 483] on button "Mover para preparo" at bounding box center [577, 466] width 213 height 31
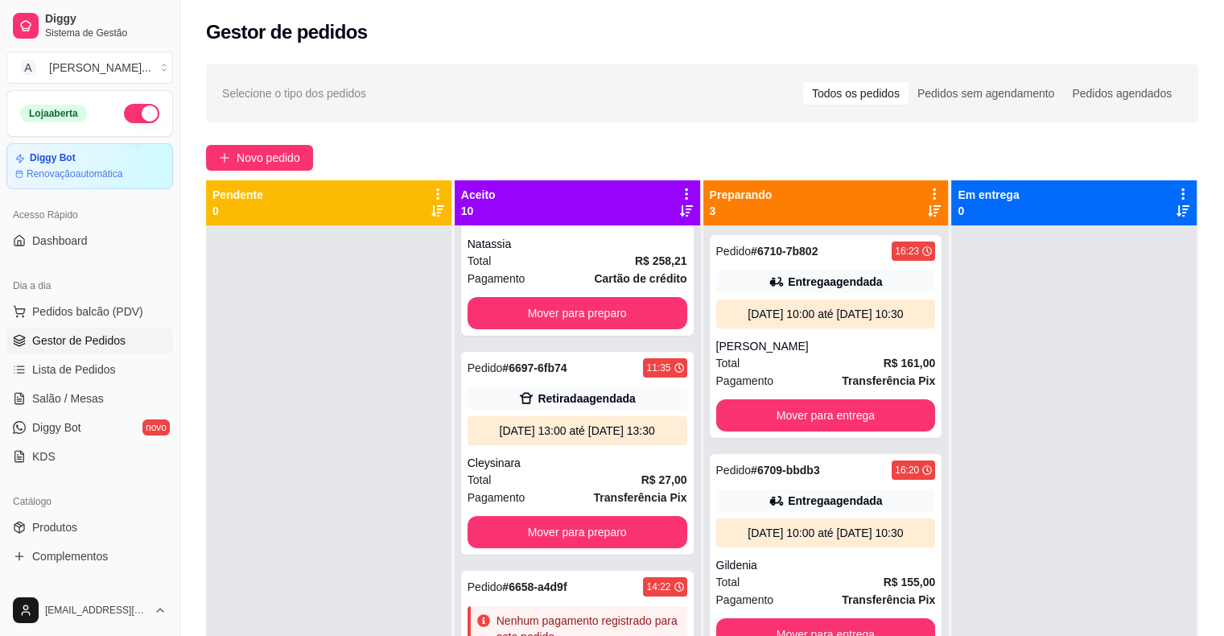
scroll to position [322, 0]
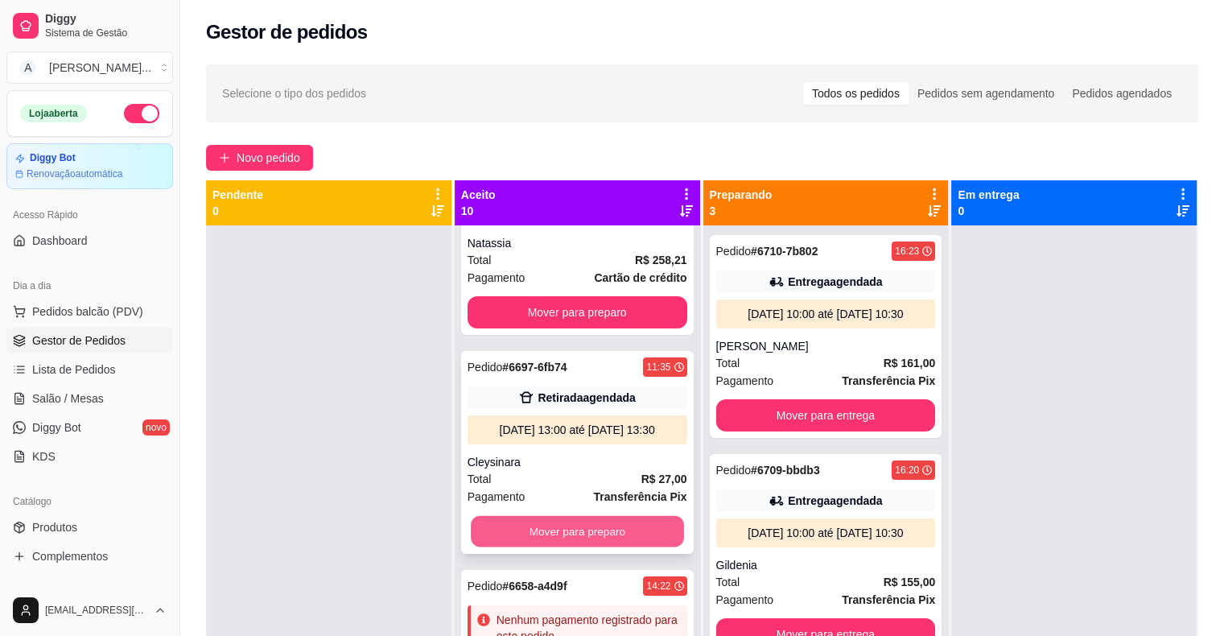
click at [620, 547] on button "Mover para preparo" at bounding box center [577, 531] width 213 height 31
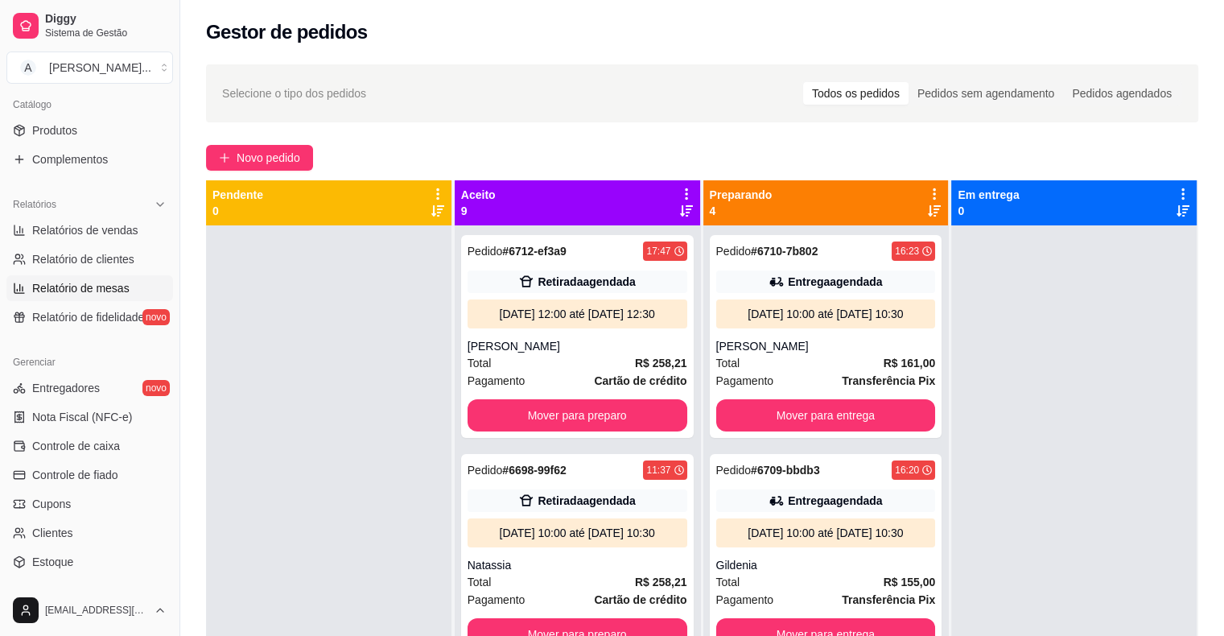
scroll to position [402, 0]
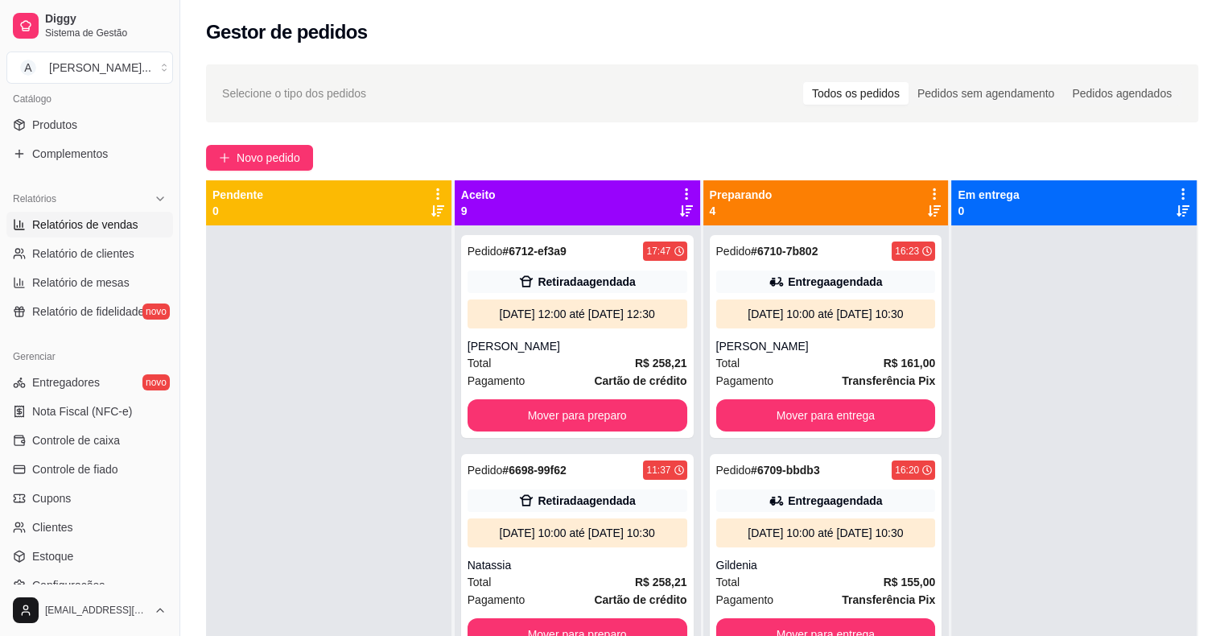
click at [134, 229] on span "Relatórios de vendas" at bounding box center [85, 224] width 106 height 16
select select "ALL"
select select "0"
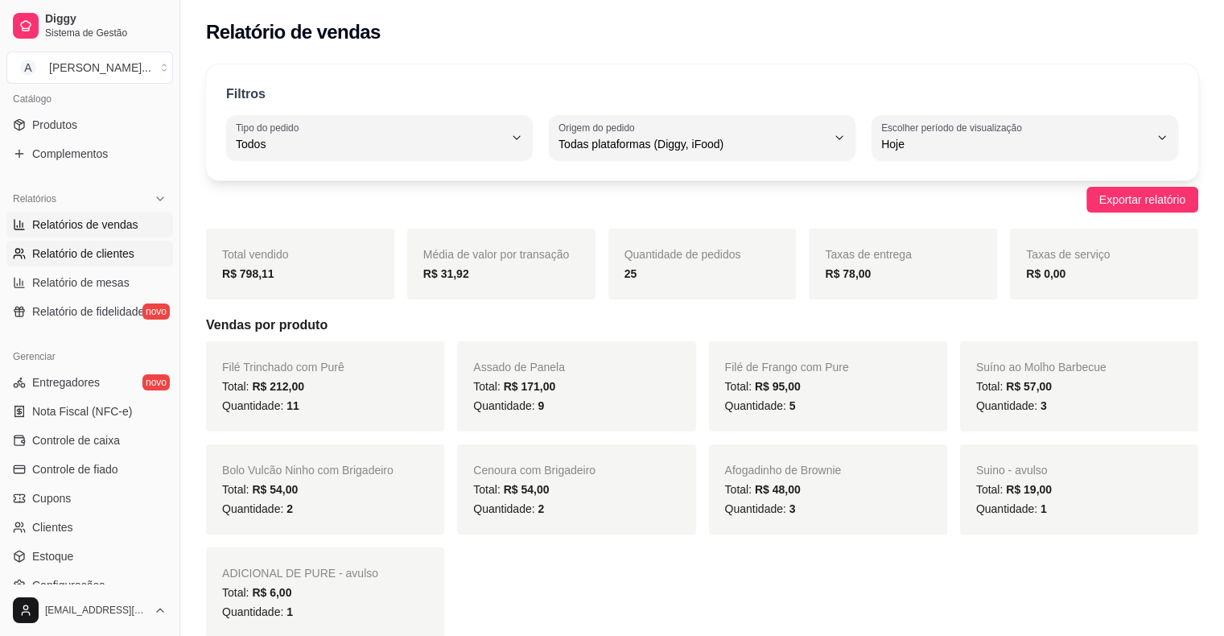
click at [110, 250] on span "Relatório de clientes" at bounding box center [83, 253] width 102 height 16
select select "30"
select select "HIGHEST_TOTAL_SPENT_WITH_ORDERS"
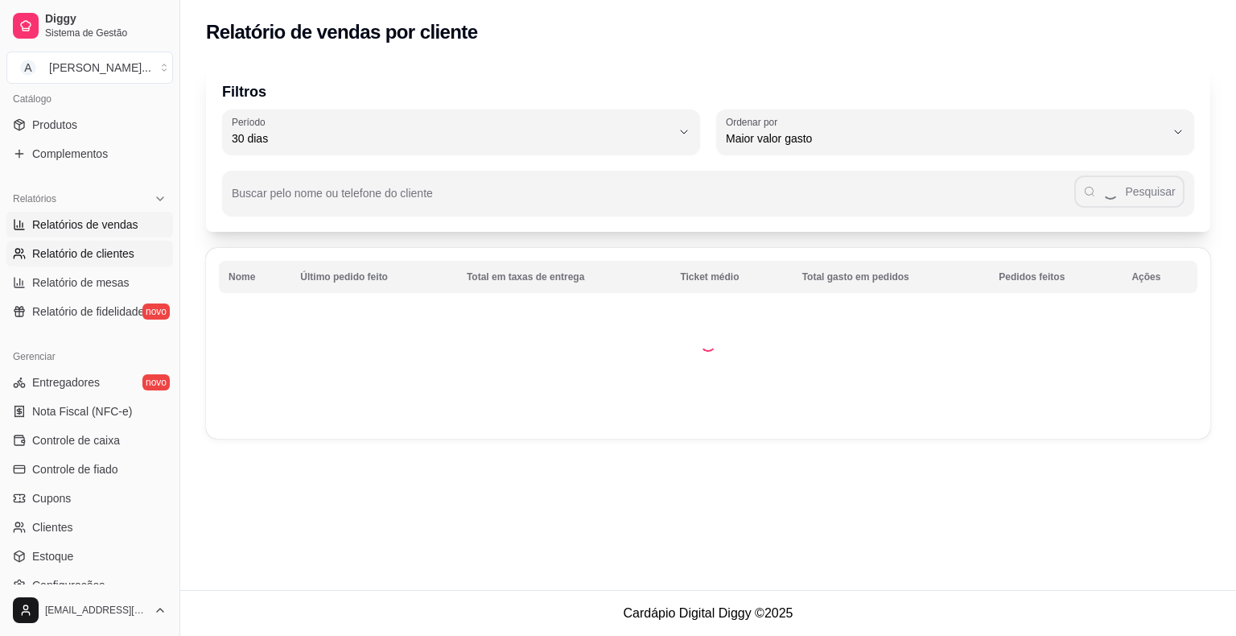
click at [107, 227] on span "Relatórios de vendas" at bounding box center [85, 224] width 106 height 16
select select "ALL"
select select "0"
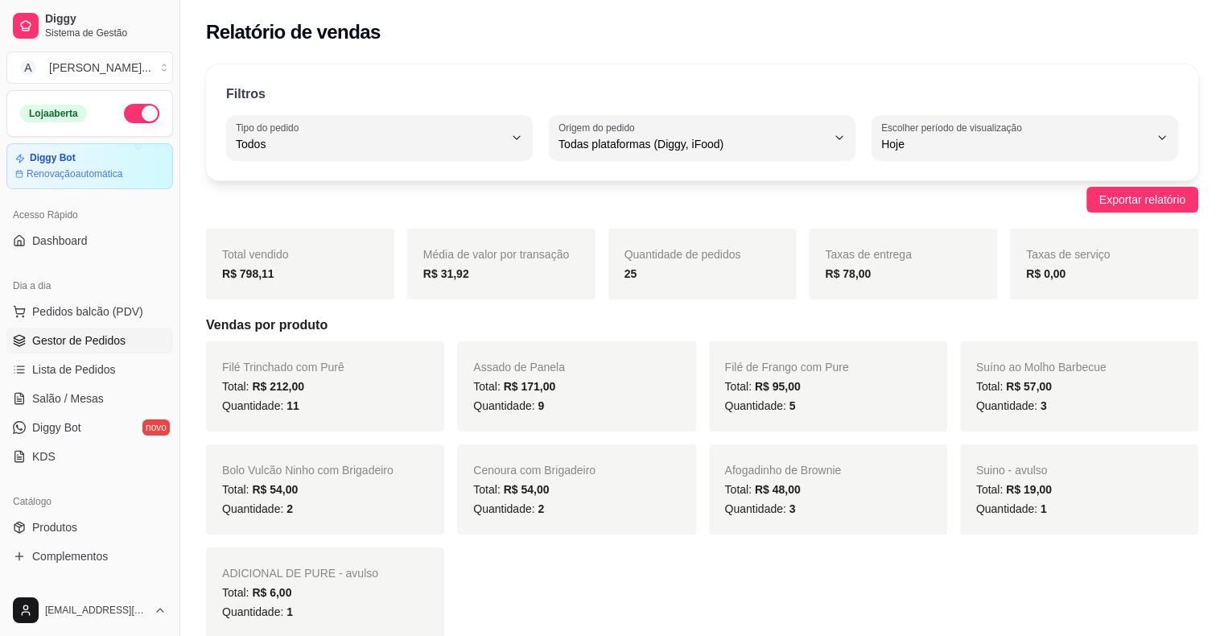
click at [109, 337] on span "Gestor de Pedidos" at bounding box center [78, 340] width 93 height 16
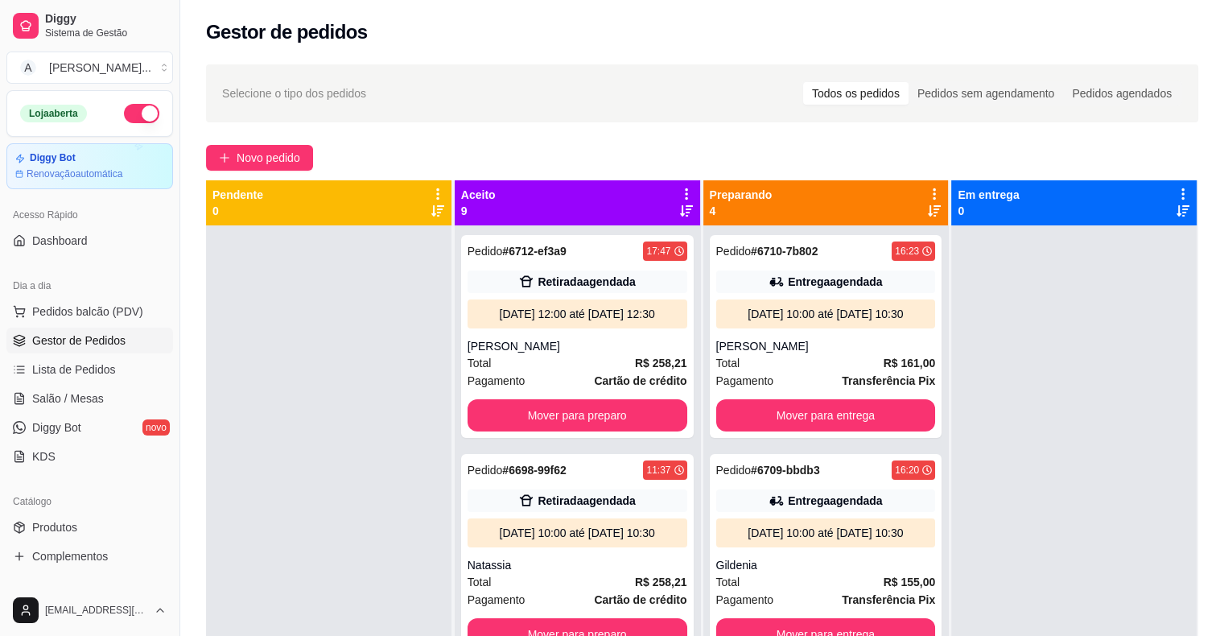
click at [124, 113] on button "button" at bounding box center [141, 113] width 35 height 19
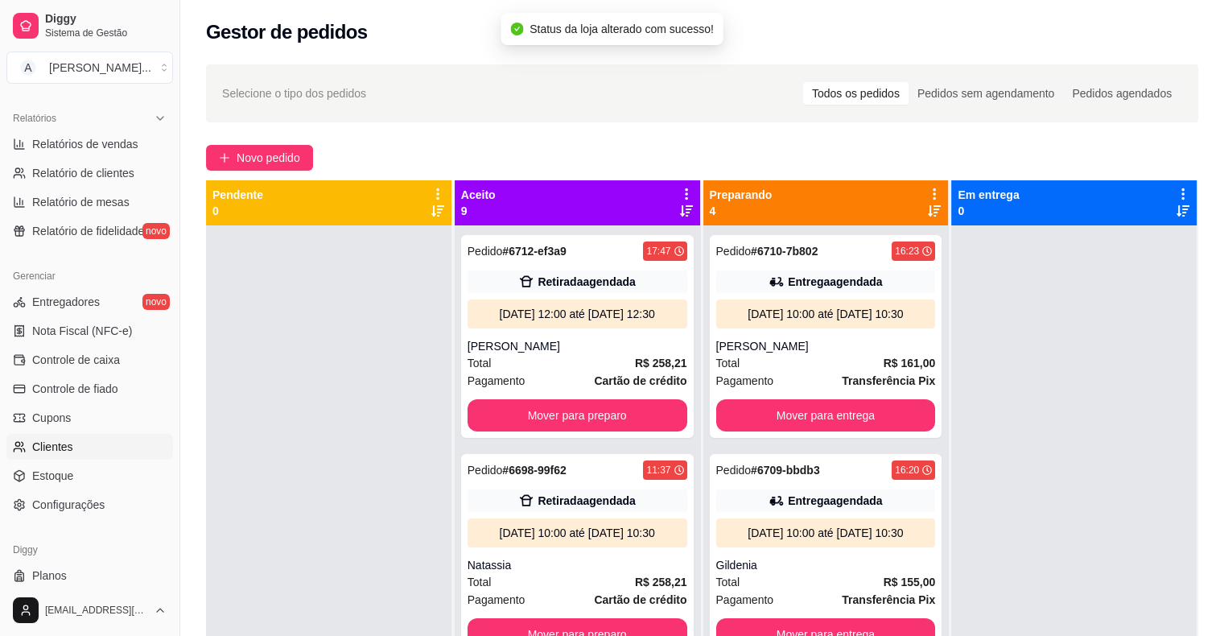
scroll to position [521, 0]
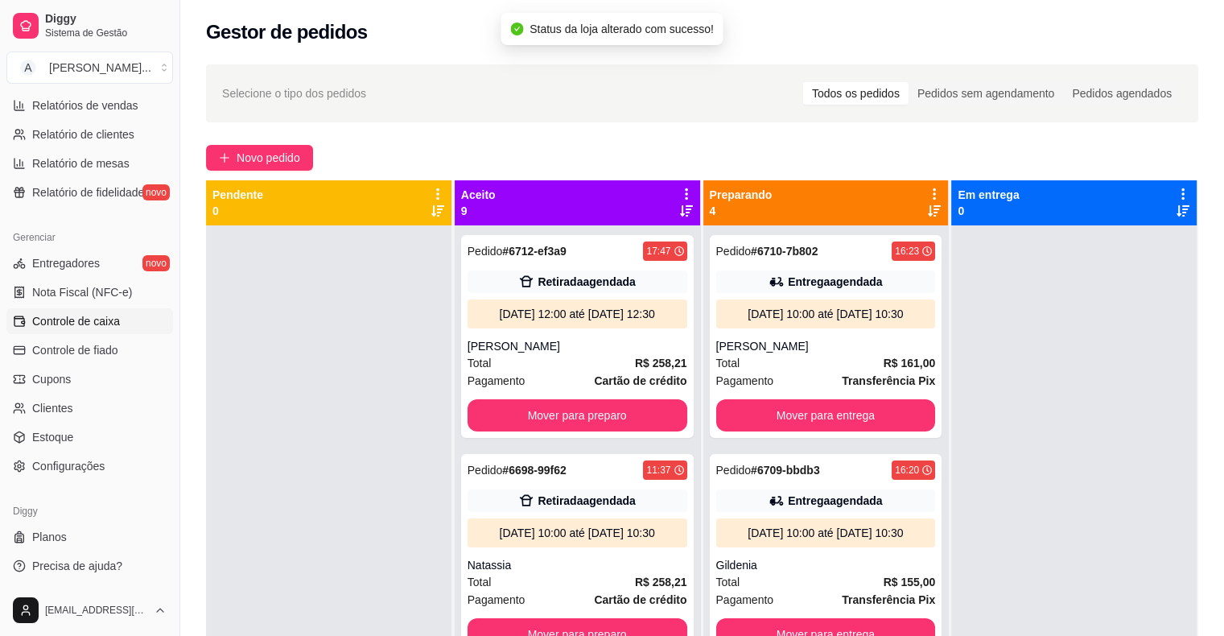
click at [122, 319] on link "Controle de caixa" at bounding box center [89, 321] width 167 height 26
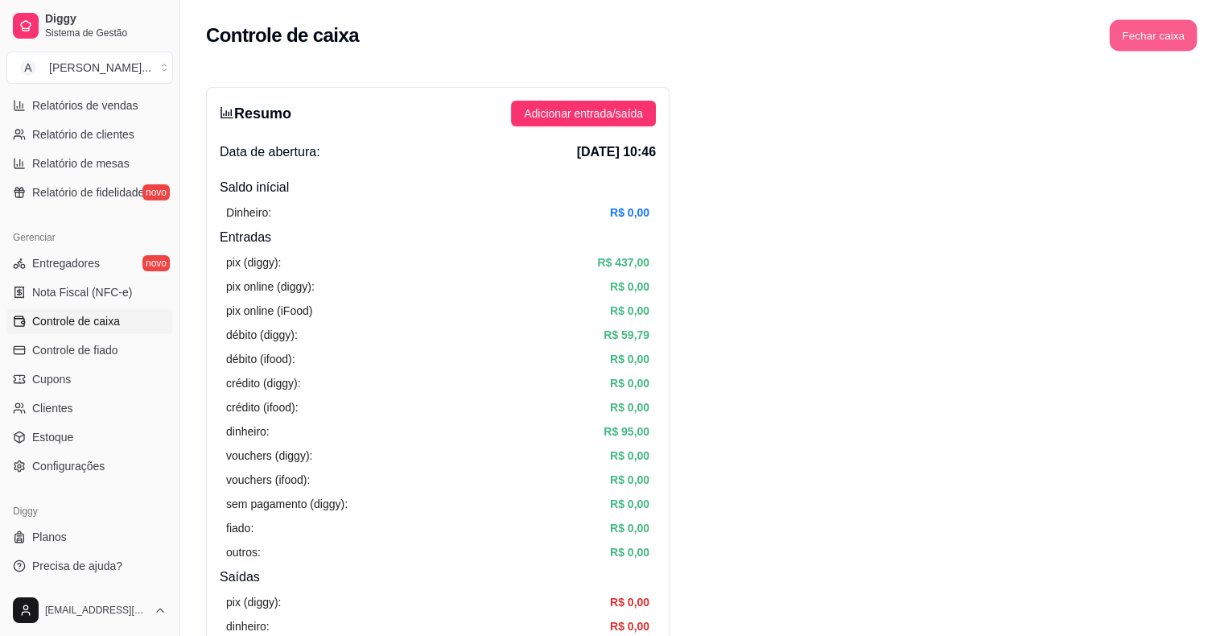
click at [1153, 45] on button "Fechar caixa" at bounding box center [1154, 35] width 88 height 31
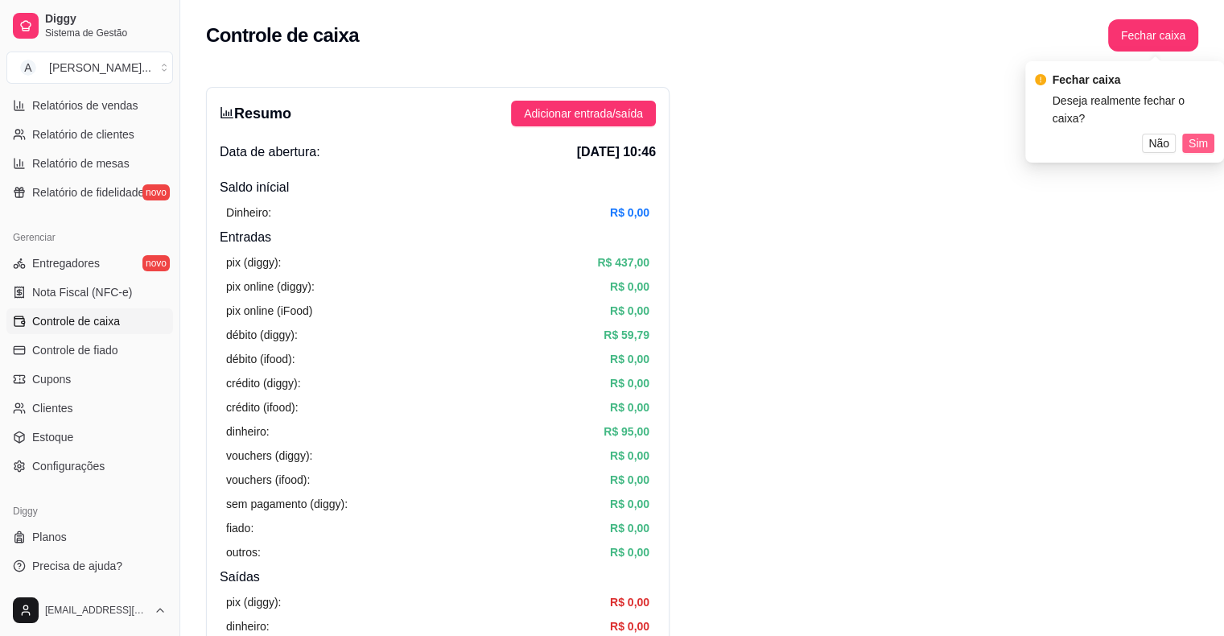
click at [1200, 143] on span "Sim" at bounding box center [1198, 143] width 19 height 18
